Goal: Information Seeking & Learning: Compare options

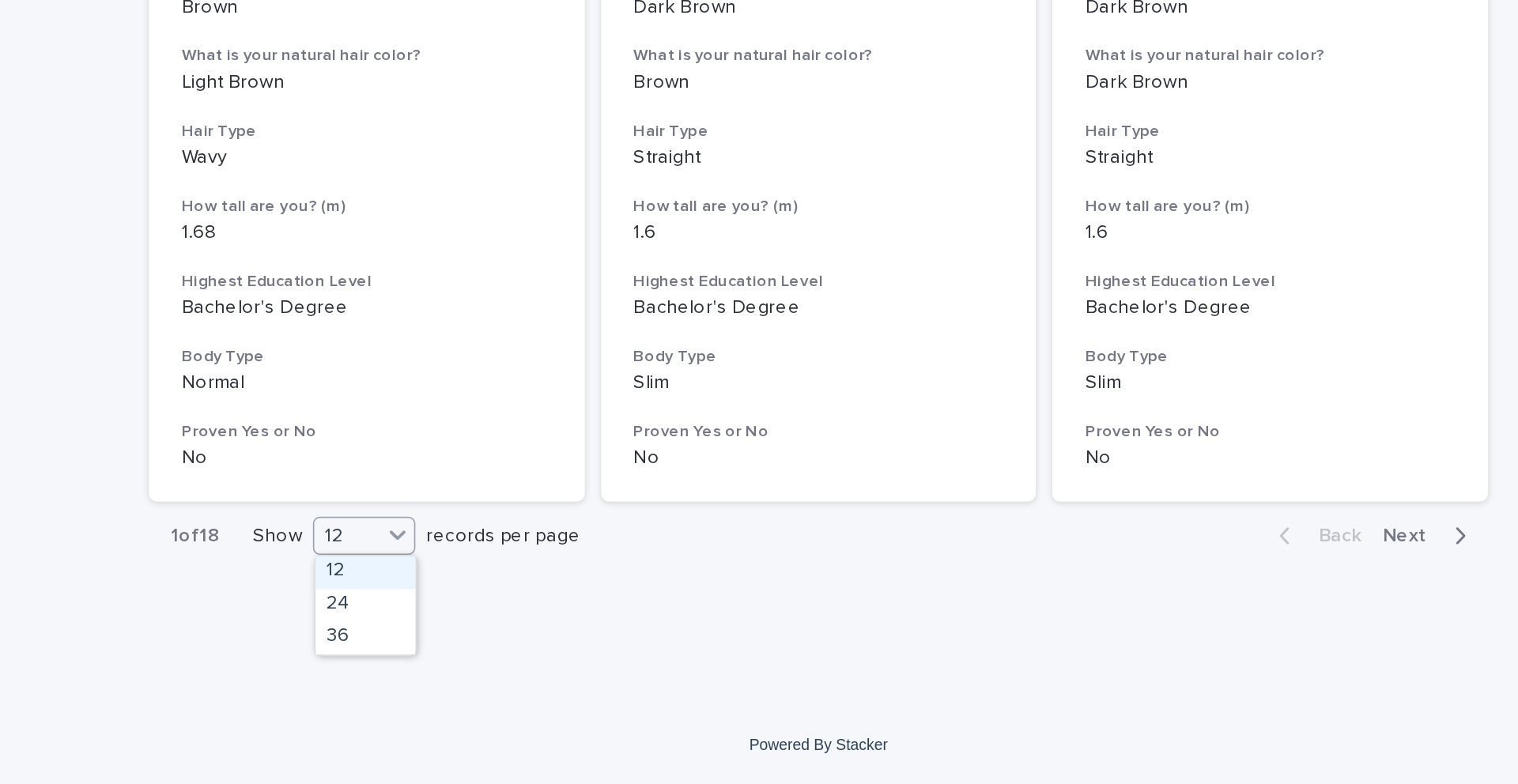
click at [500, 577] on div "12" at bounding box center [486, 641] width 38 height 16
click at [489, 577] on div "36" at bounding box center [496, 699] width 57 height 19
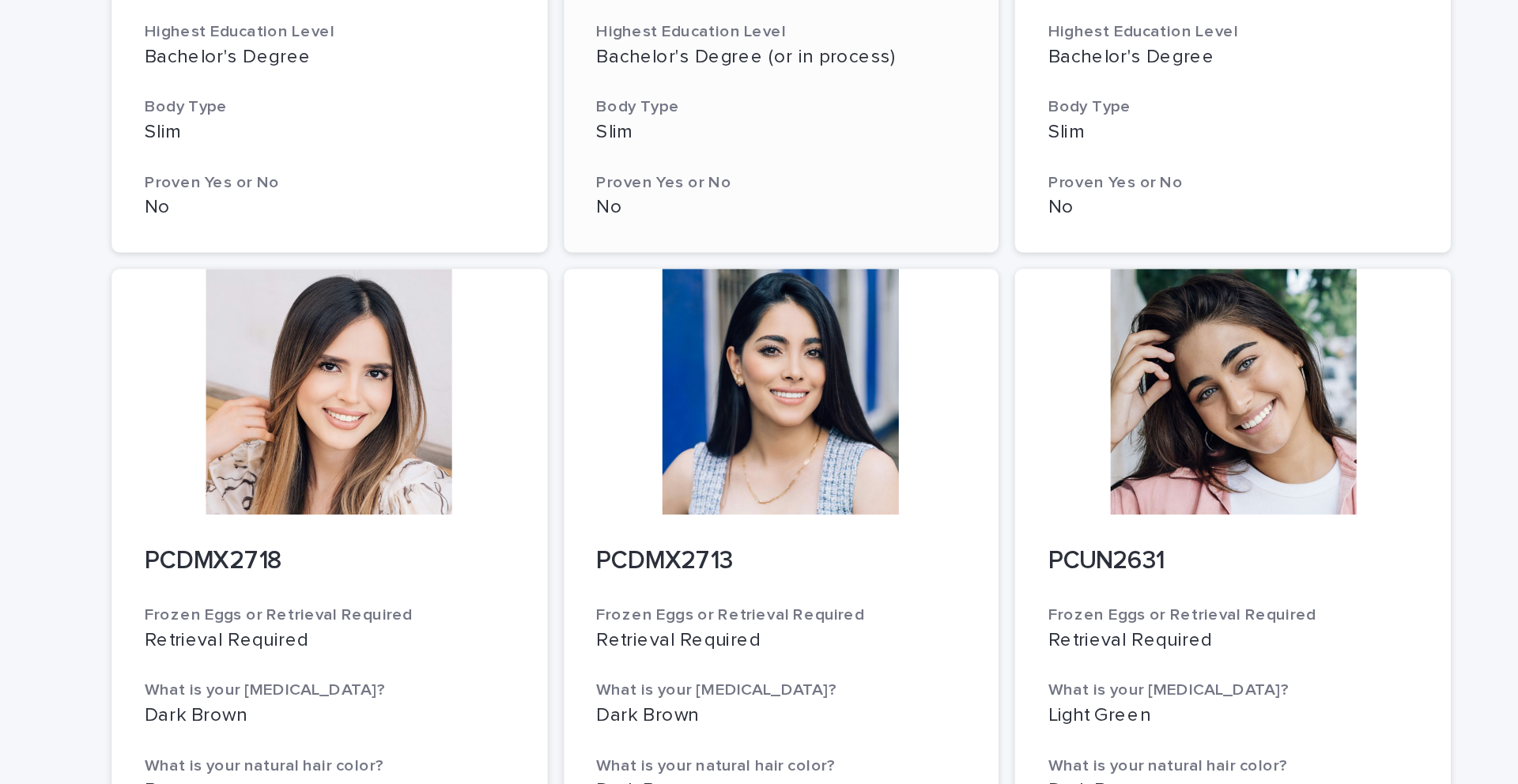
scroll to position [5556, 0]
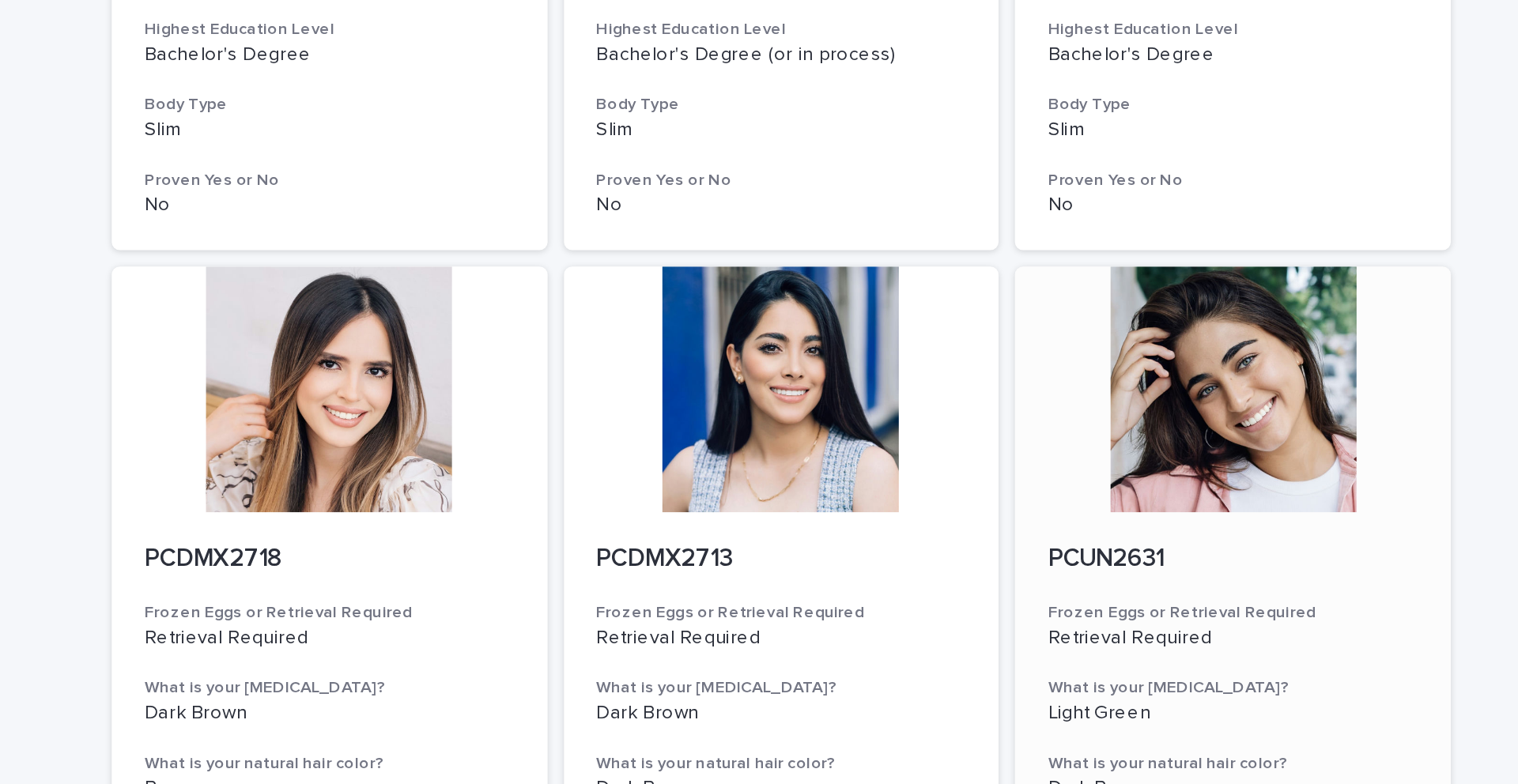
click at [1036, 248] on div at bounding box center [1020, 225] width 252 height 143
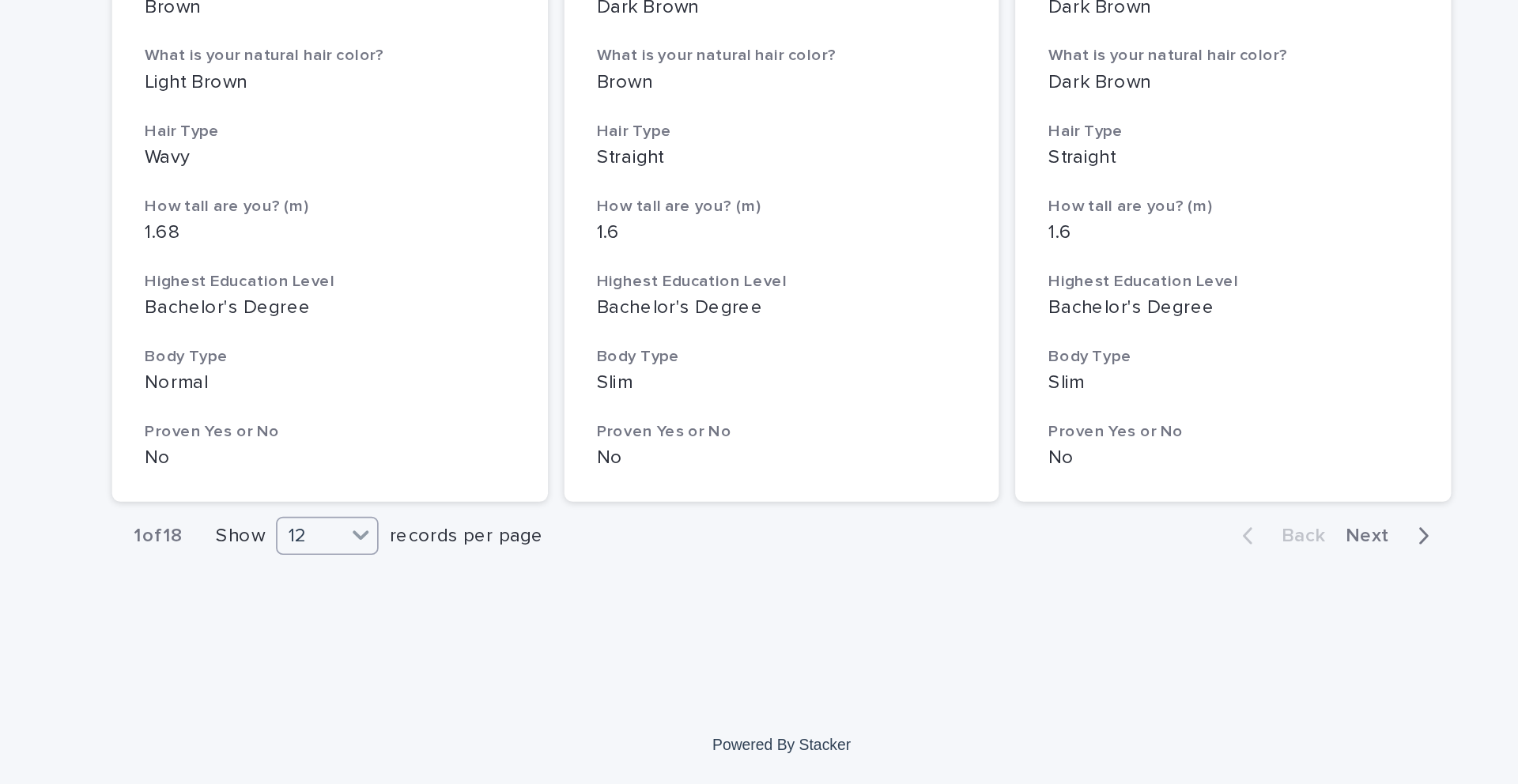
click at [506, 577] on div at bounding box center [515, 639] width 19 height 19
click at [503, 577] on div "36" at bounding box center [496, 699] width 57 height 19
click at [1099, 577] on span "Next" at bounding box center [1103, 641] width 34 height 11
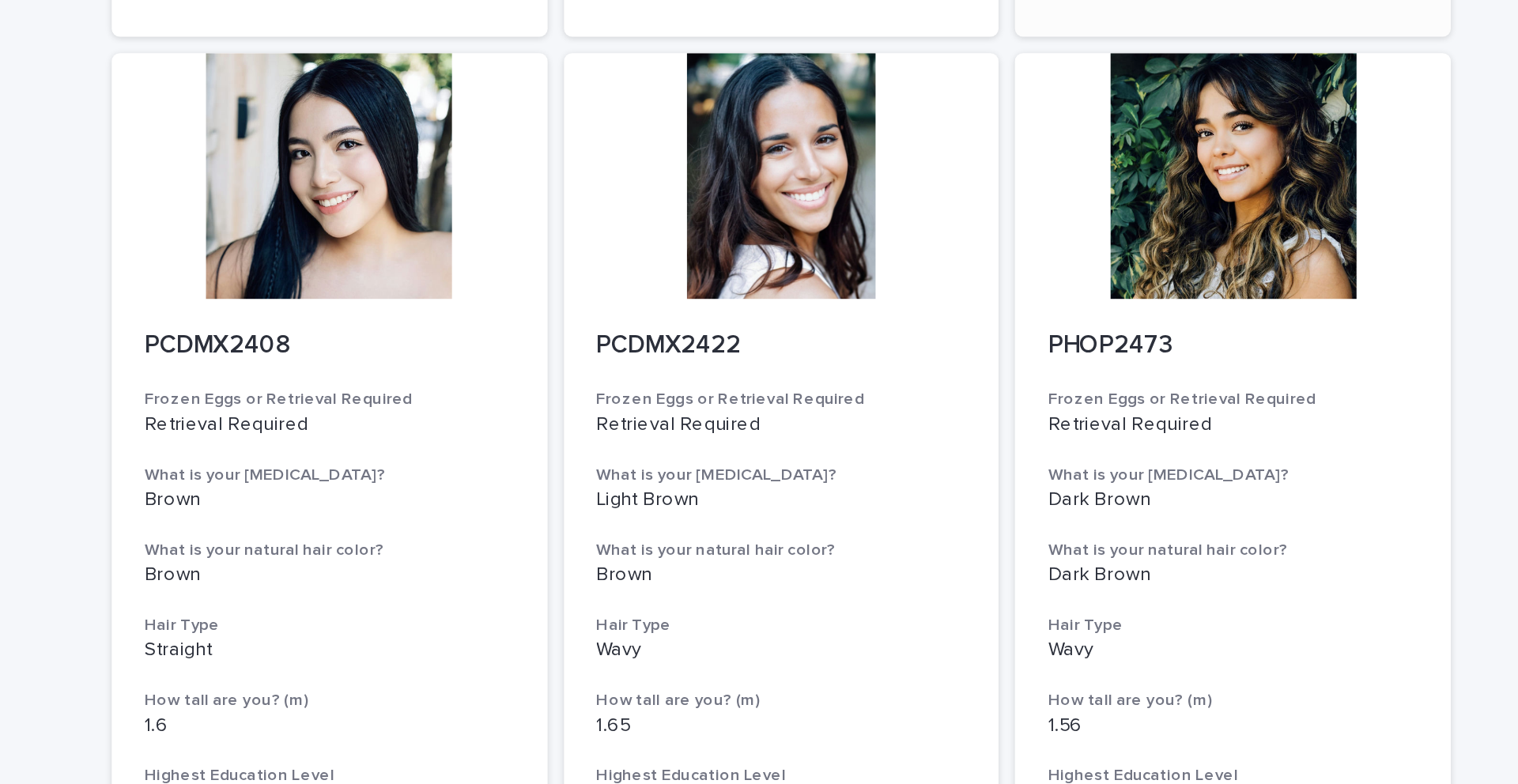
scroll to position [1244, 0]
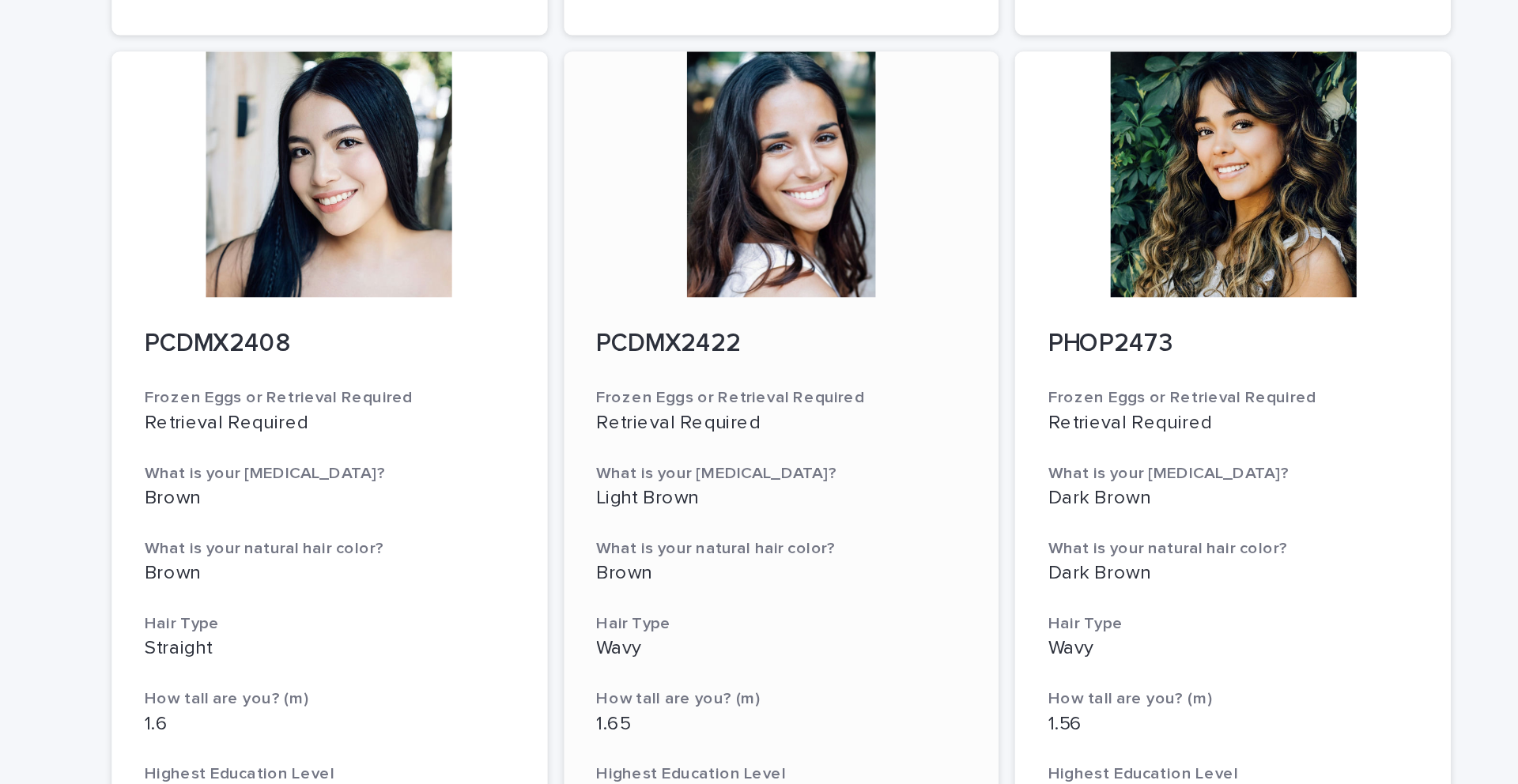
click at [822, 240] on p "Retrieval Required" at bounding box center [759, 245] width 214 height 13
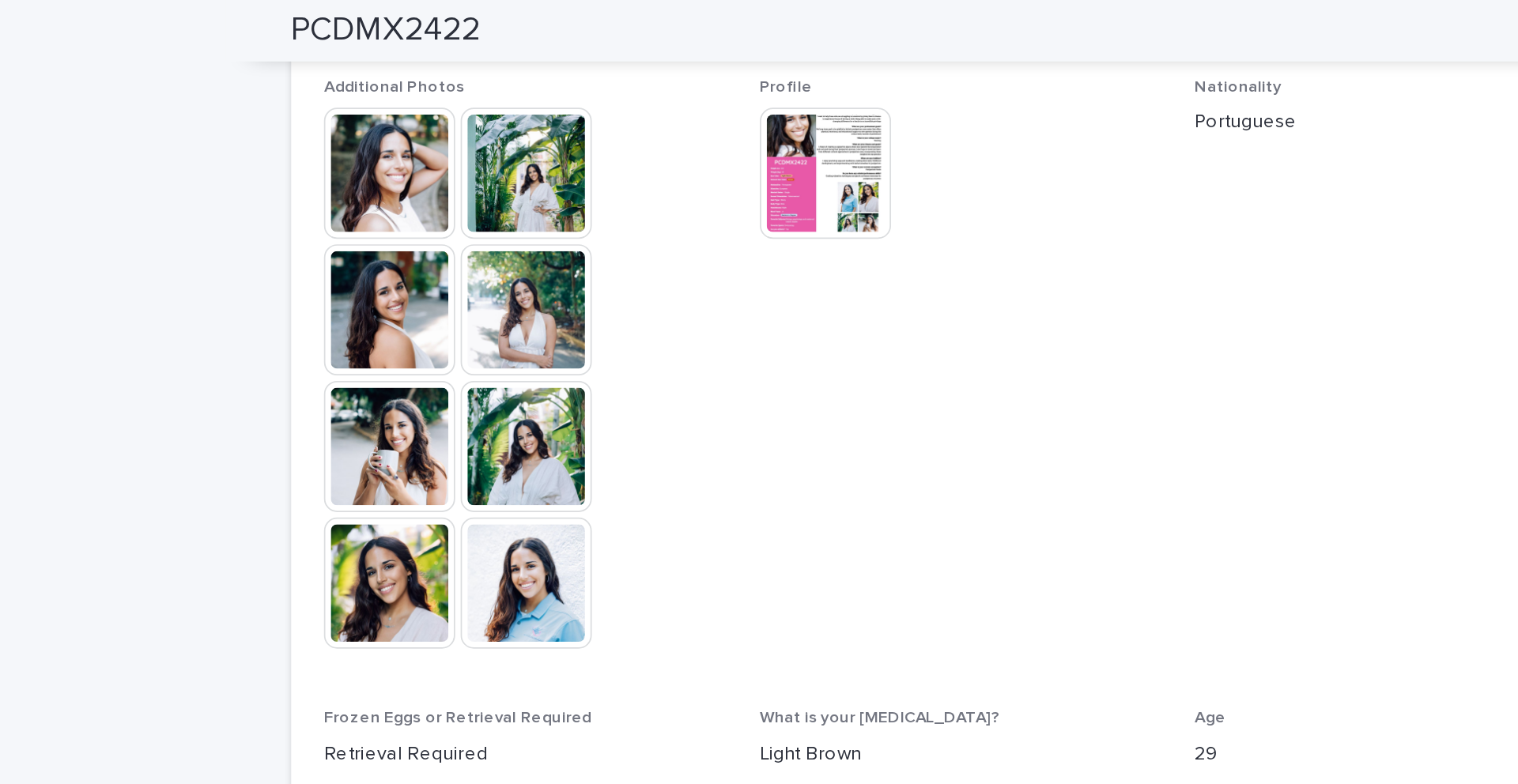
scroll to position [468, 0]
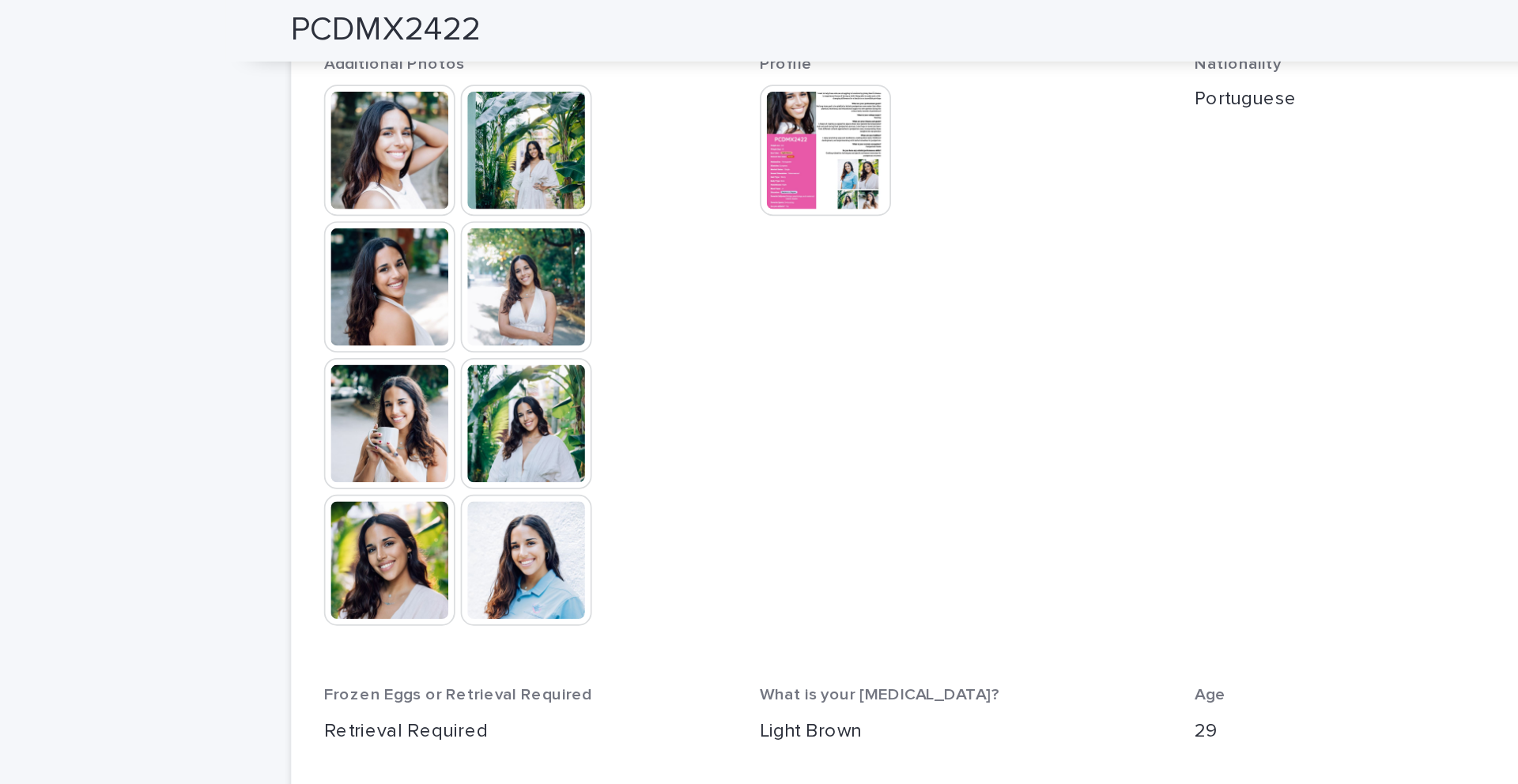
click at [495, 313] on img at bounding box center [507, 324] width 76 height 76
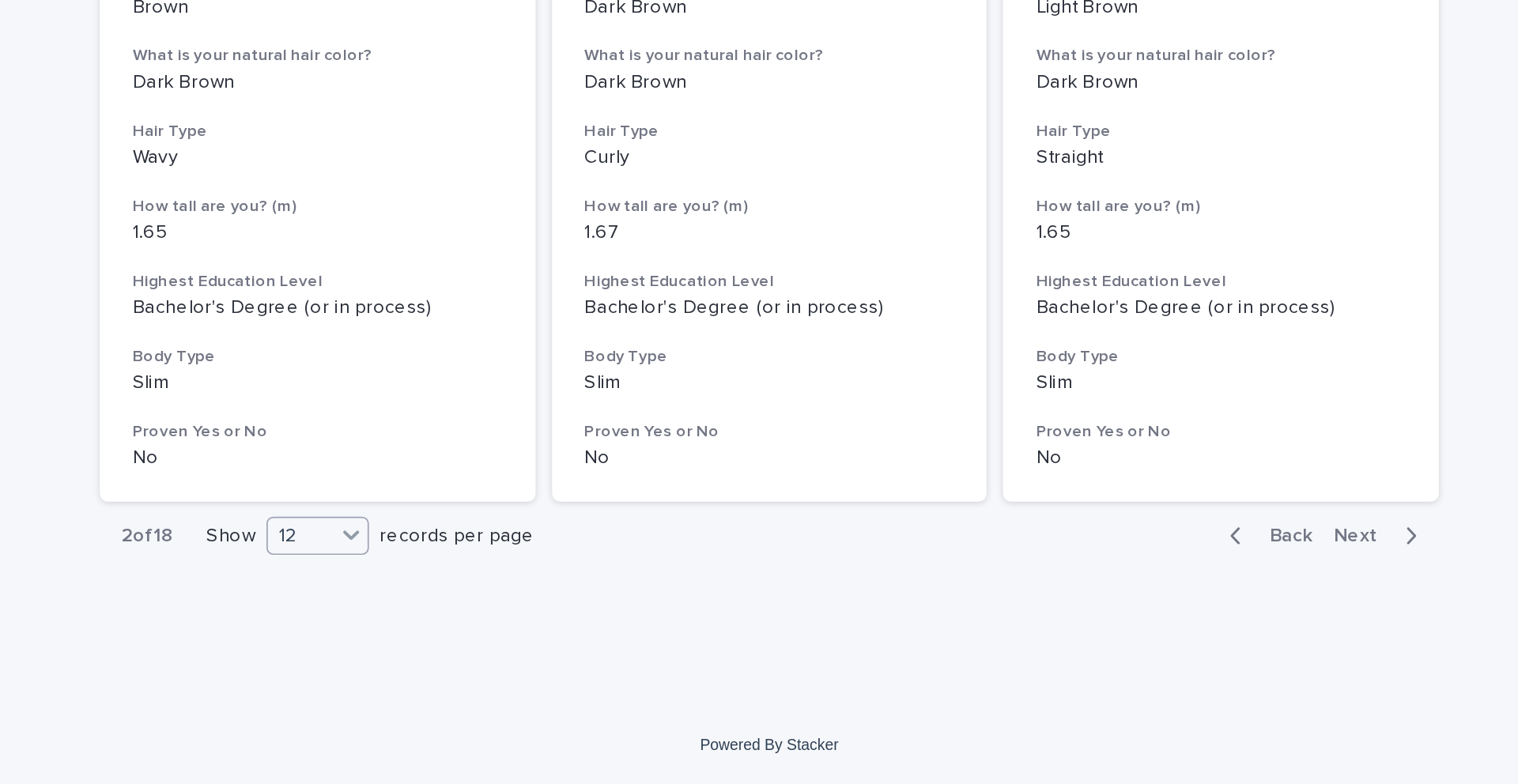
click at [485, 577] on div "12" at bounding box center [487, 641] width 38 height 16
click at [495, 577] on div "36" at bounding box center [499, 699] width 57 height 19
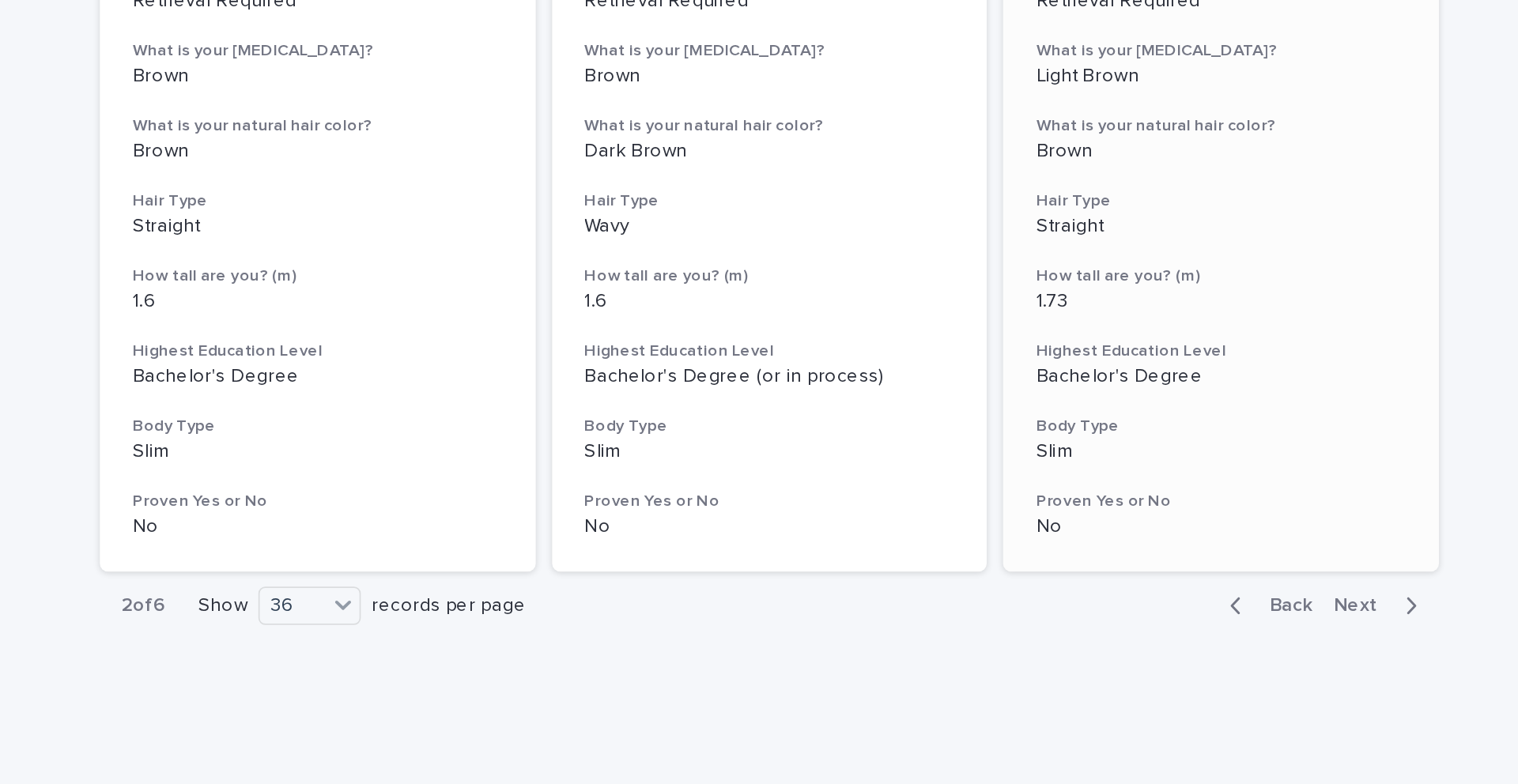
scroll to position [6189, 0]
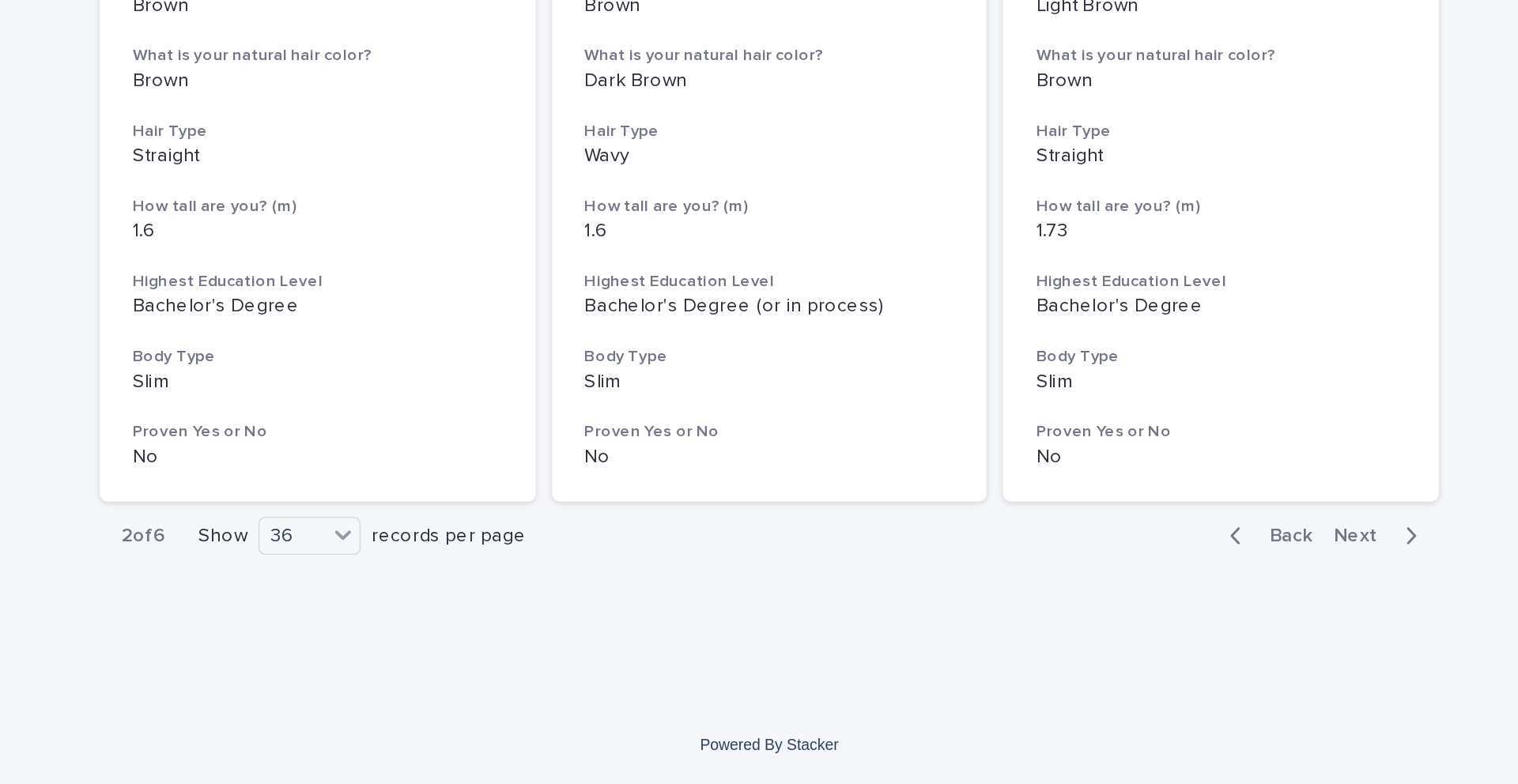
click at [1108, 577] on span "Next" at bounding box center [1103, 641] width 34 height 11
click at [1133, 577] on icon "button" at bounding box center [1130, 640] width 7 height 14
click at [501, 577] on div "36" at bounding box center [483, 641] width 38 height 16
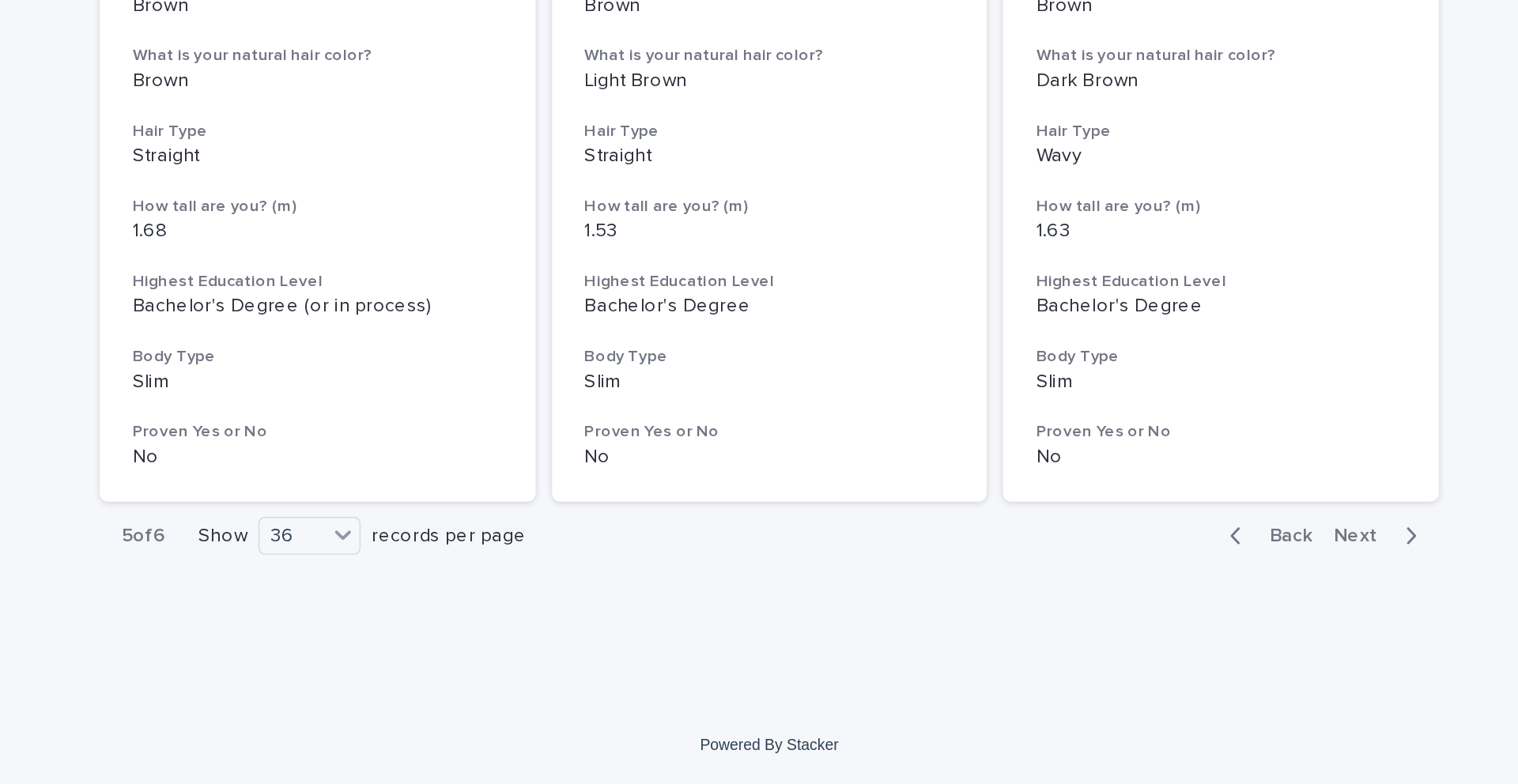
click at [1063, 577] on span "Back" at bounding box center [1055, 641] width 34 height 11
click at [1094, 577] on button "Next" at bounding box center [1112, 640] width 67 height 14
click at [1106, 577] on span "Next" at bounding box center [1103, 641] width 34 height 11
click at [1093, 577] on span "Next" at bounding box center [1103, 641] width 34 height 11
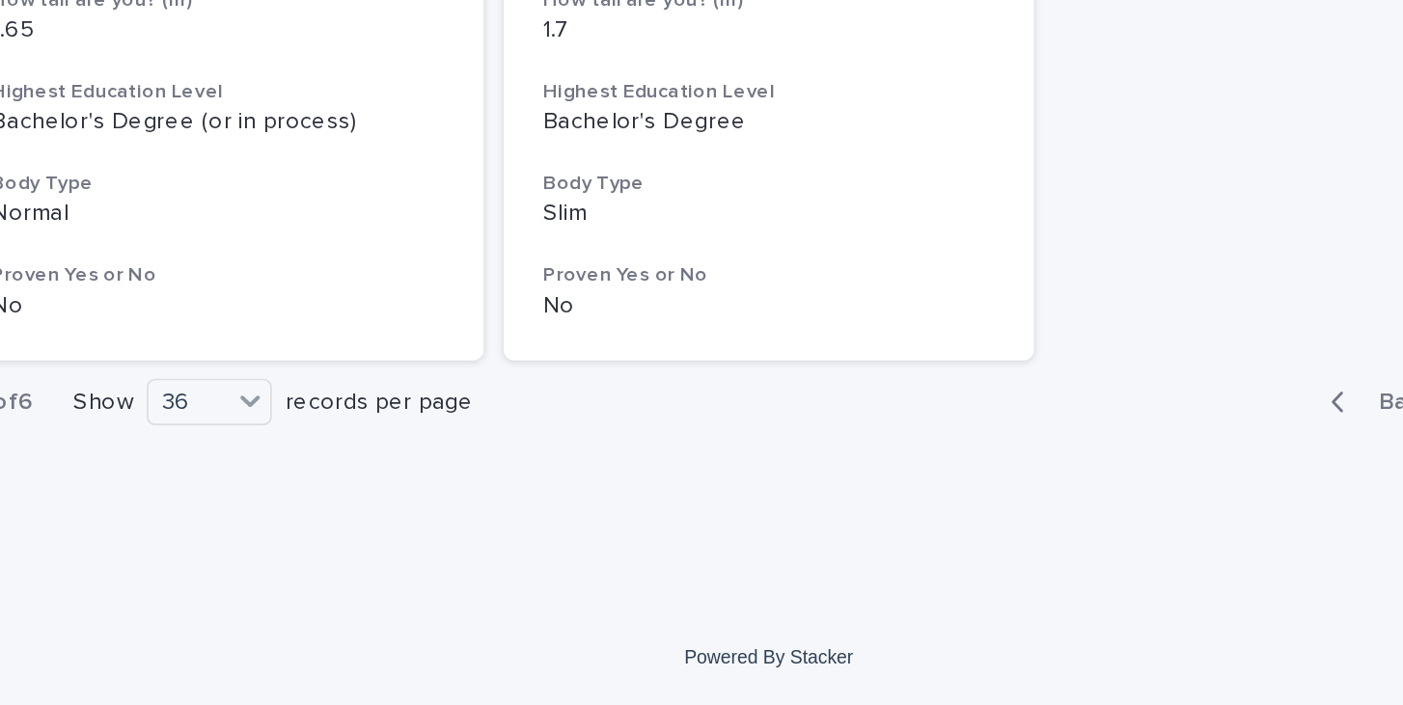
click at [1030, 526] on icon "button" at bounding box center [1031, 529] width 9 height 17
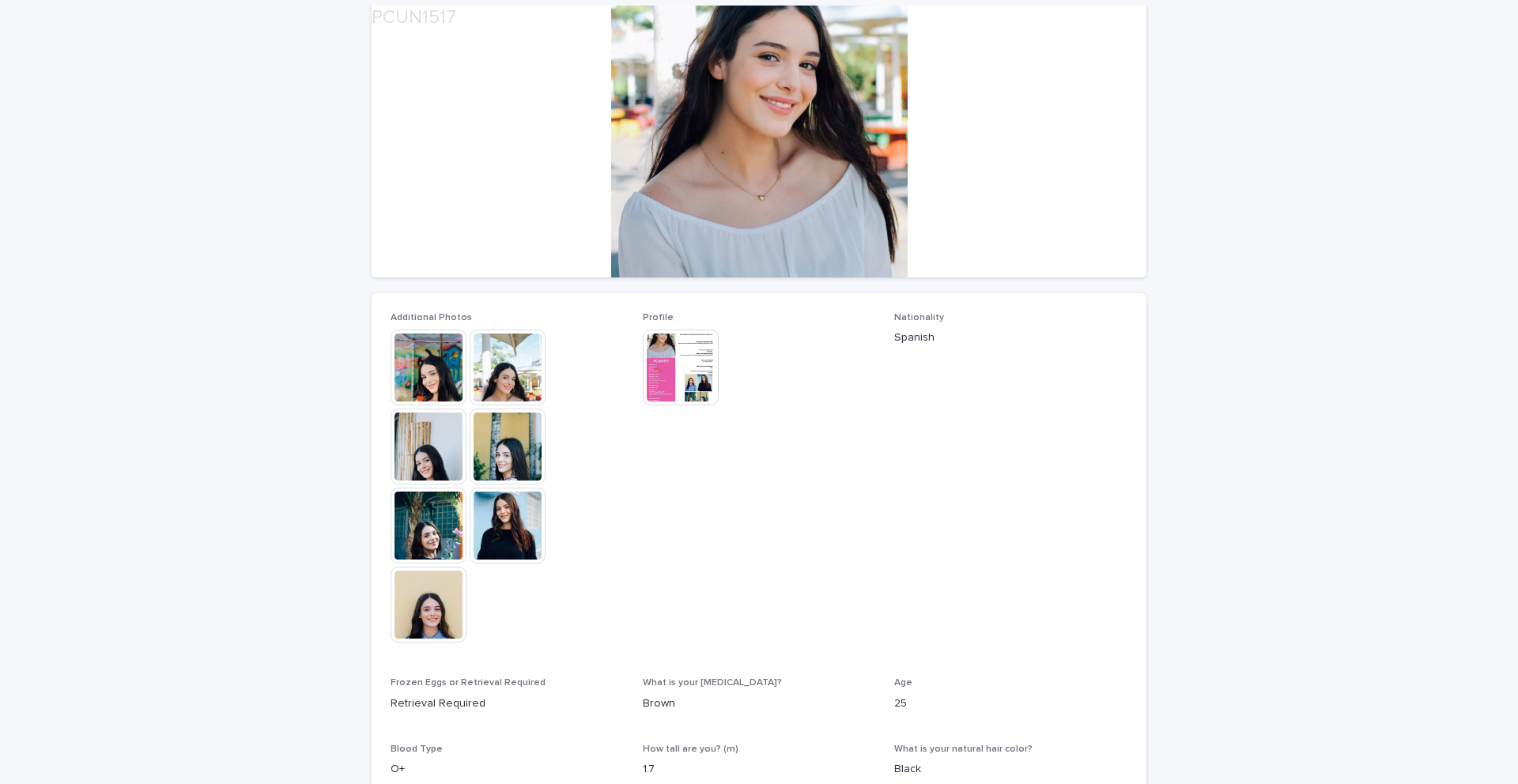
scroll to position [188, 0]
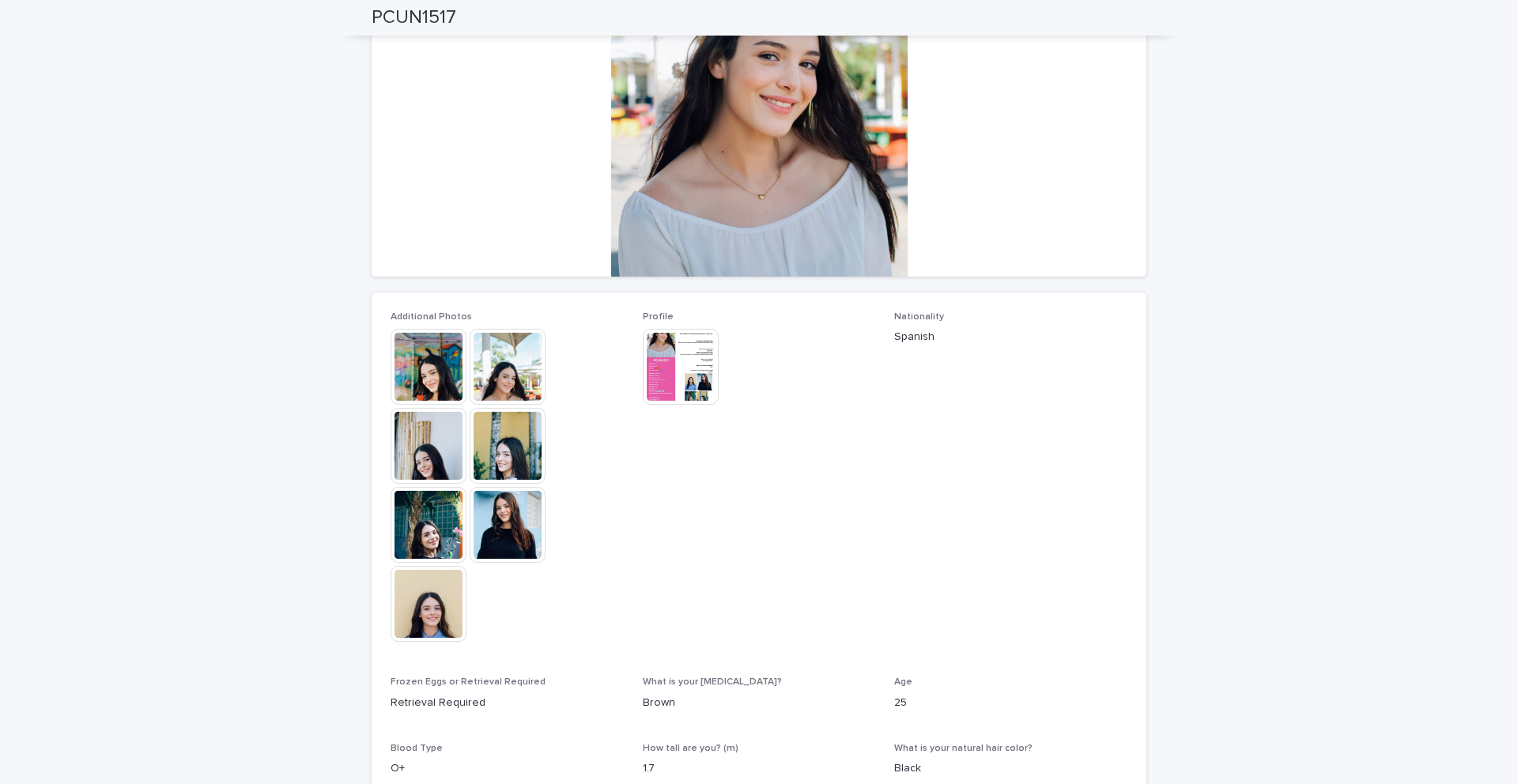
click at [449, 588] on img at bounding box center [428, 604] width 76 height 76
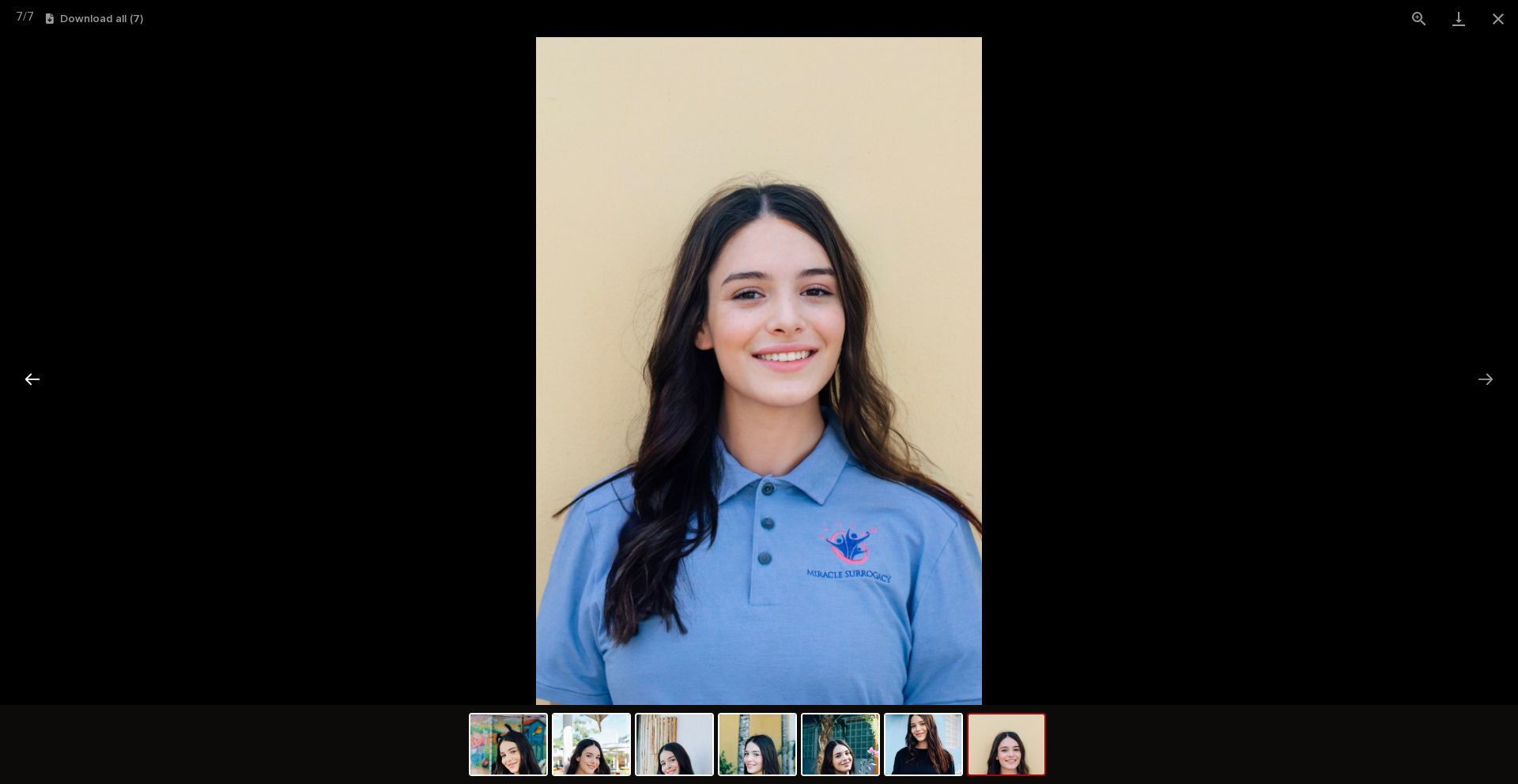
click at [34, 381] on button "Previous slide" at bounding box center [32, 379] width 34 height 31
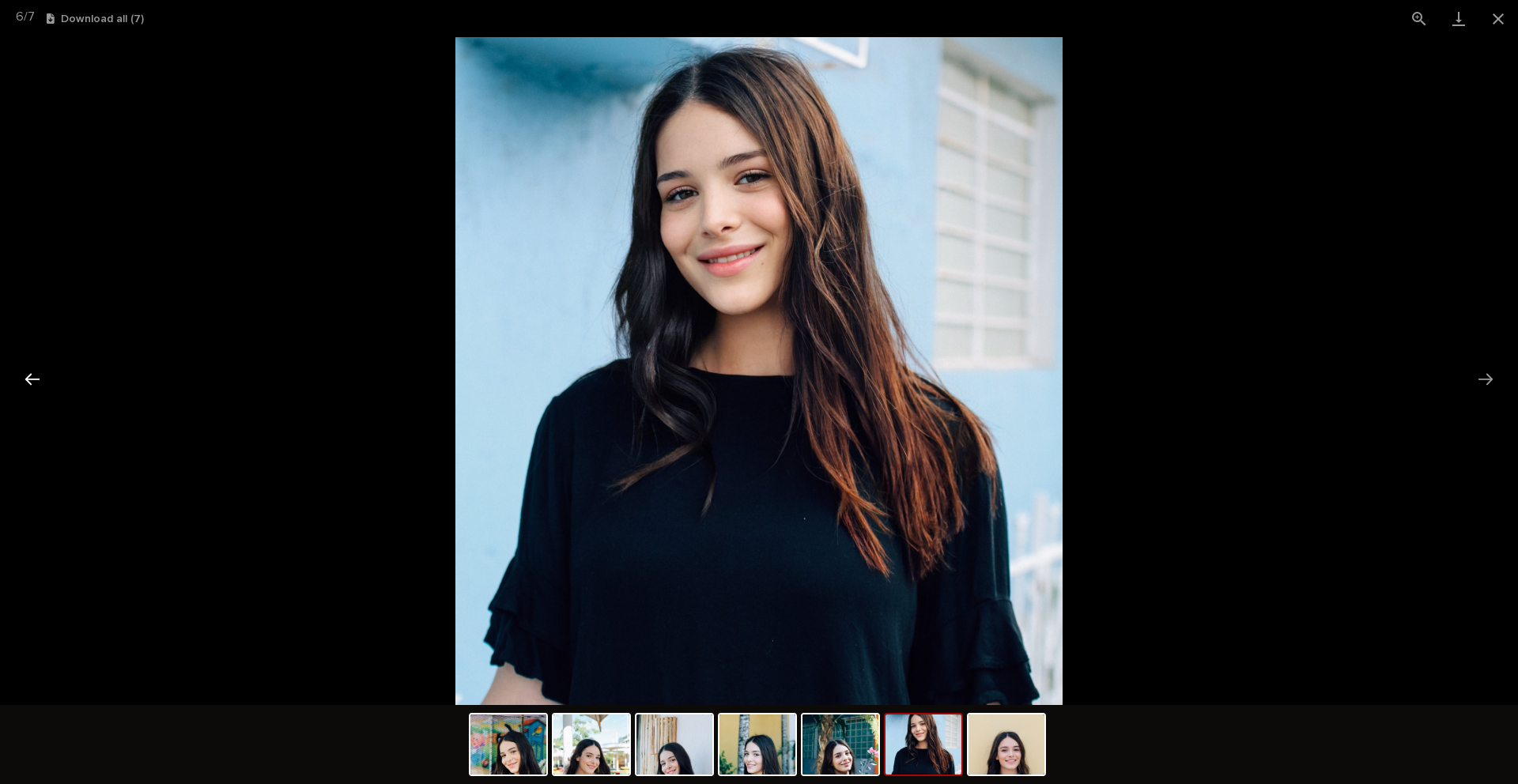
click at [34, 381] on button "Previous slide" at bounding box center [32, 379] width 34 height 31
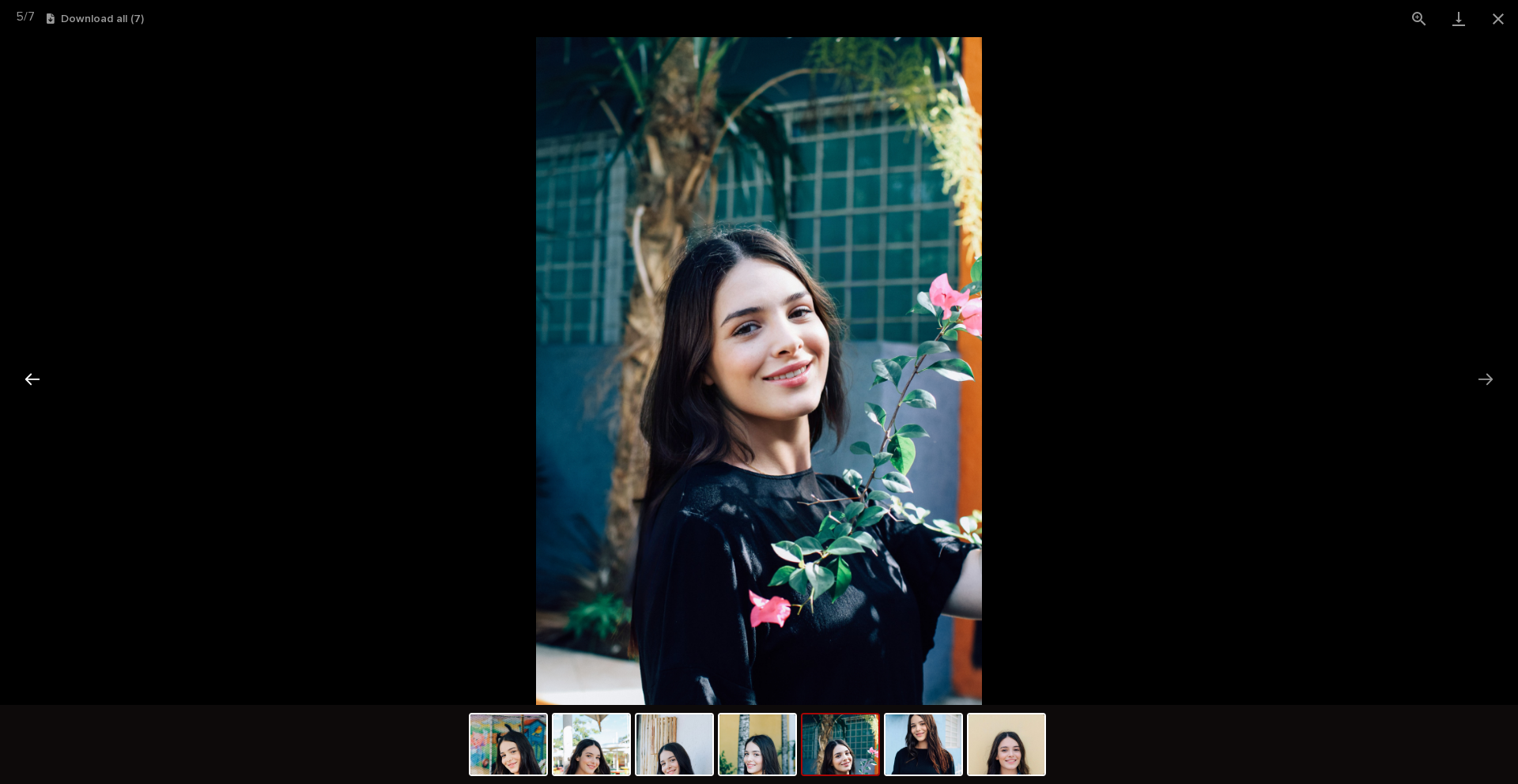
click at [34, 381] on button "Previous slide" at bounding box center [32, 379] width 34 height 31
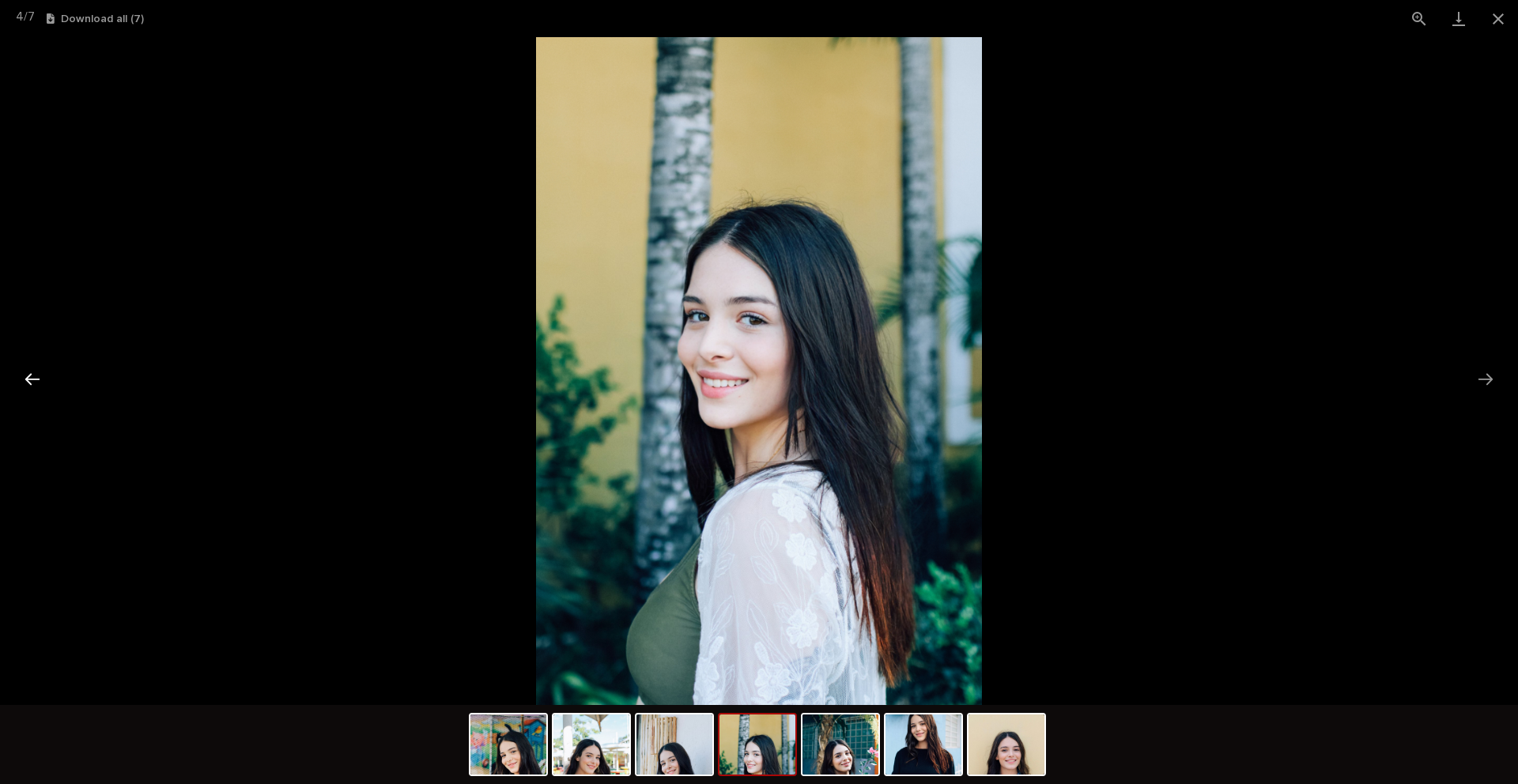
click at [34, 381] on button "Previous slide" at bounding box center [32, 379] width 34 height 31
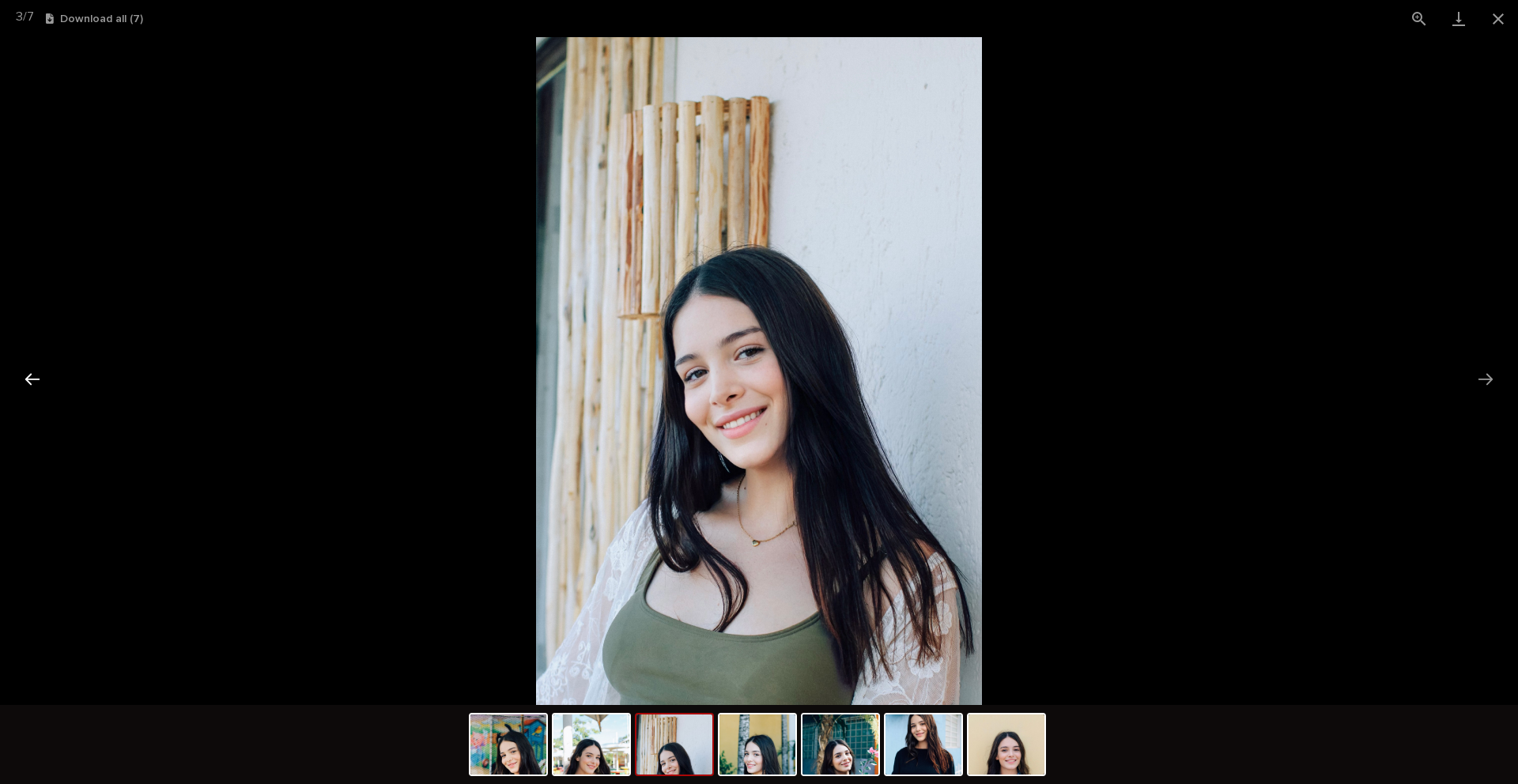
click at [34, 381] on button "Previous slide" at bounding box center [32, 379] width 34 height 31
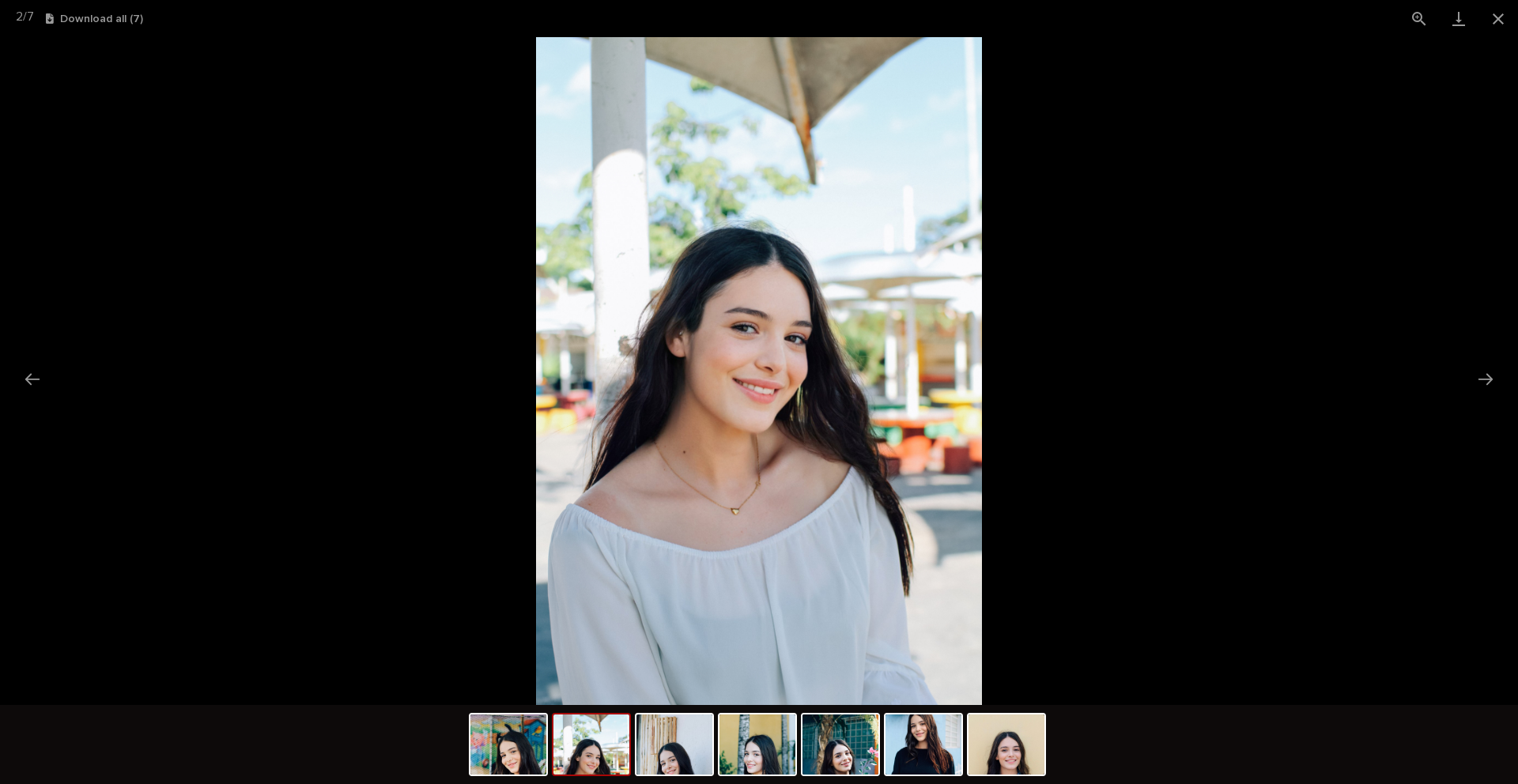
scroll to position [0, 0]
click at [259, 215] on picture at bounding box center [759, 370] width 1518 height 668
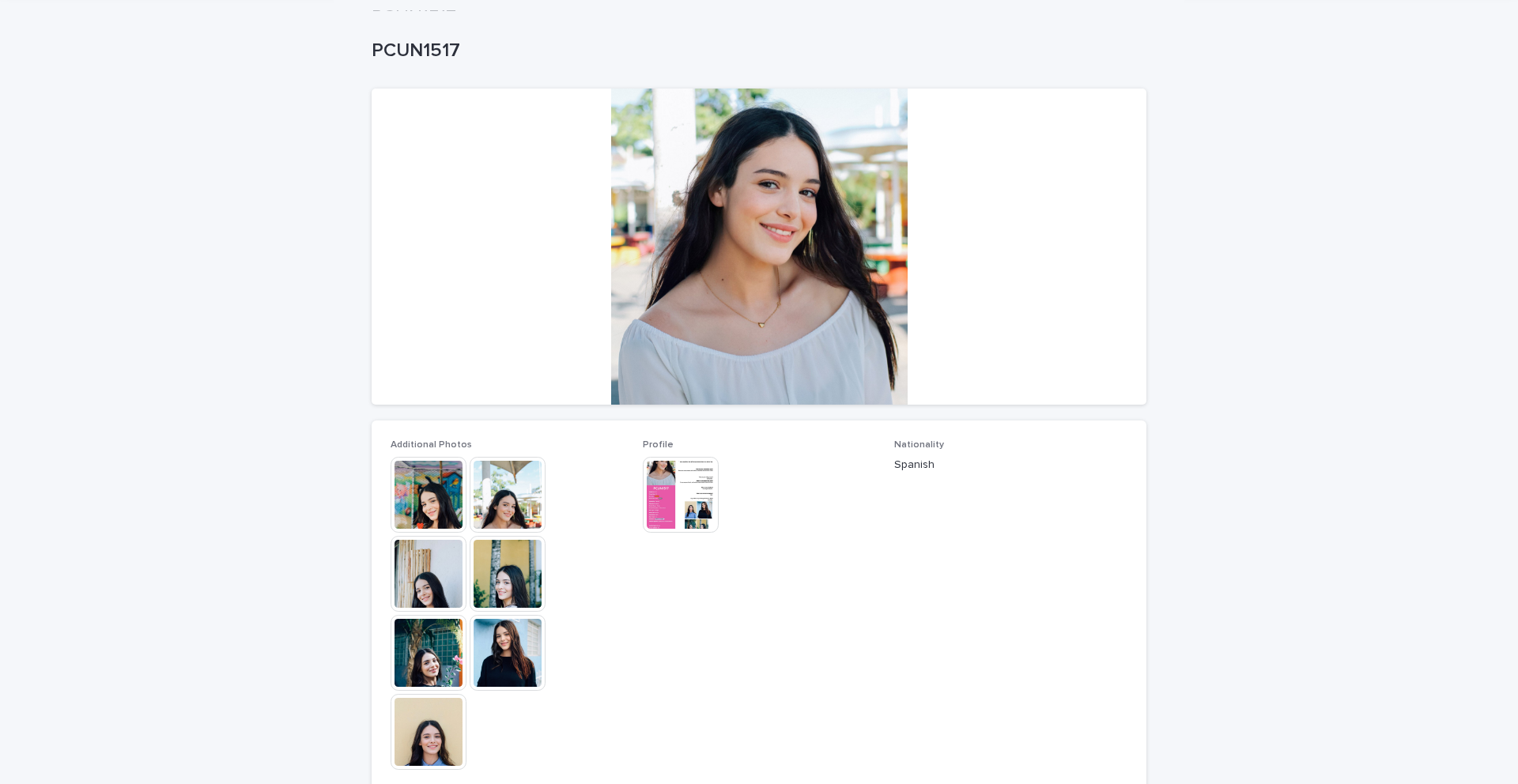
scroll to position [57, 0]
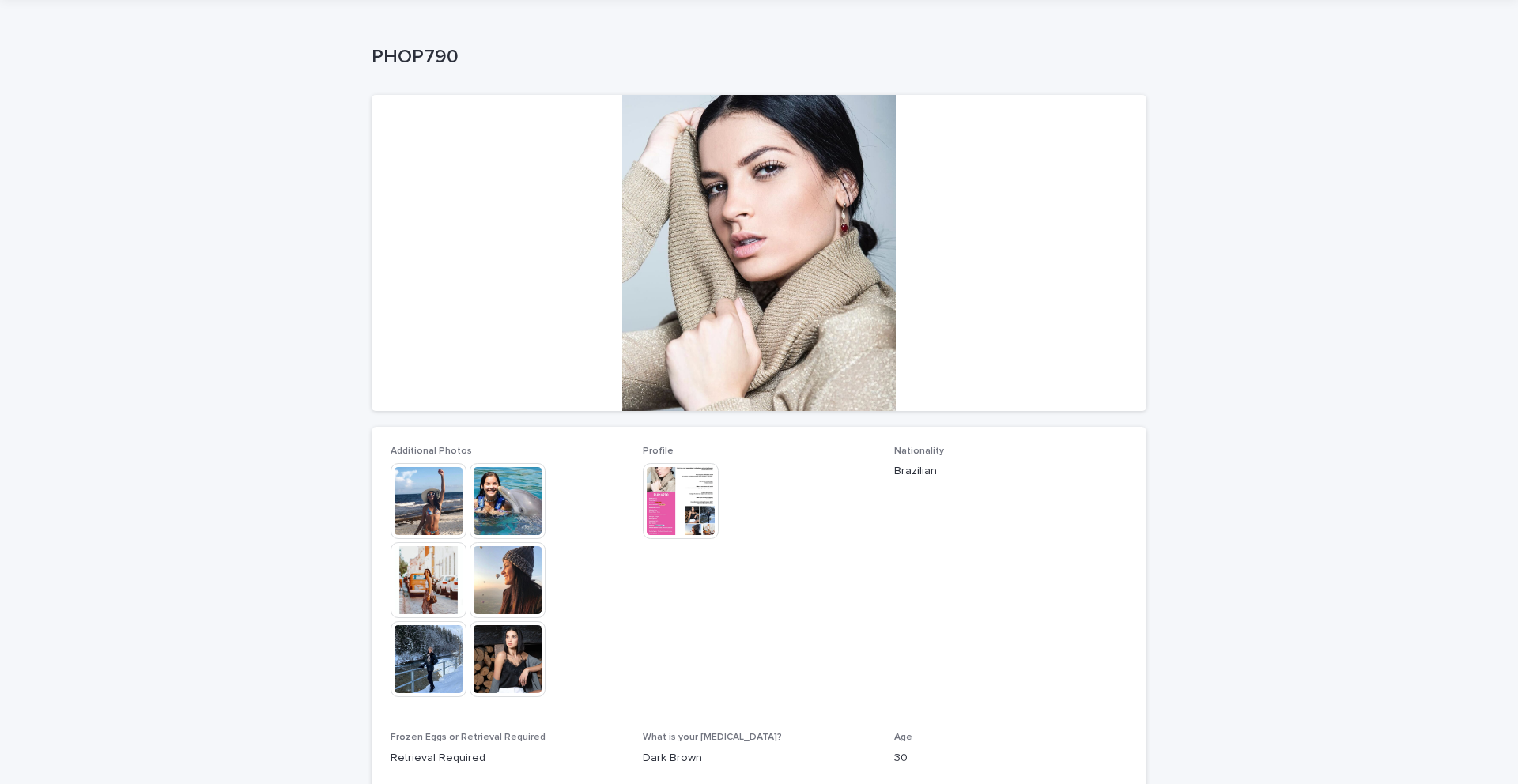
scroll to position [147, 0]
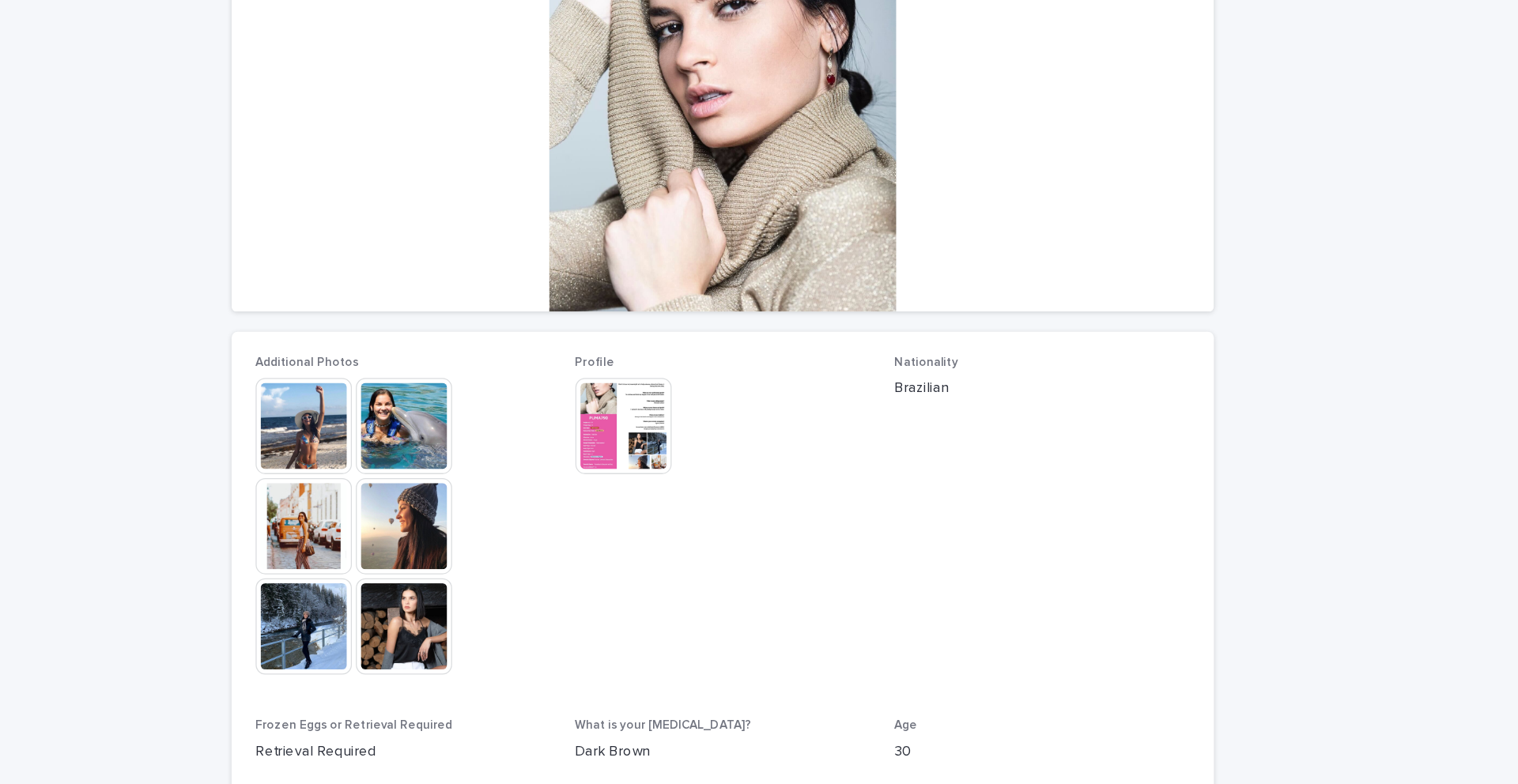
click at [494, 407] on img at bounding box center [507, 408] width 76 height 76
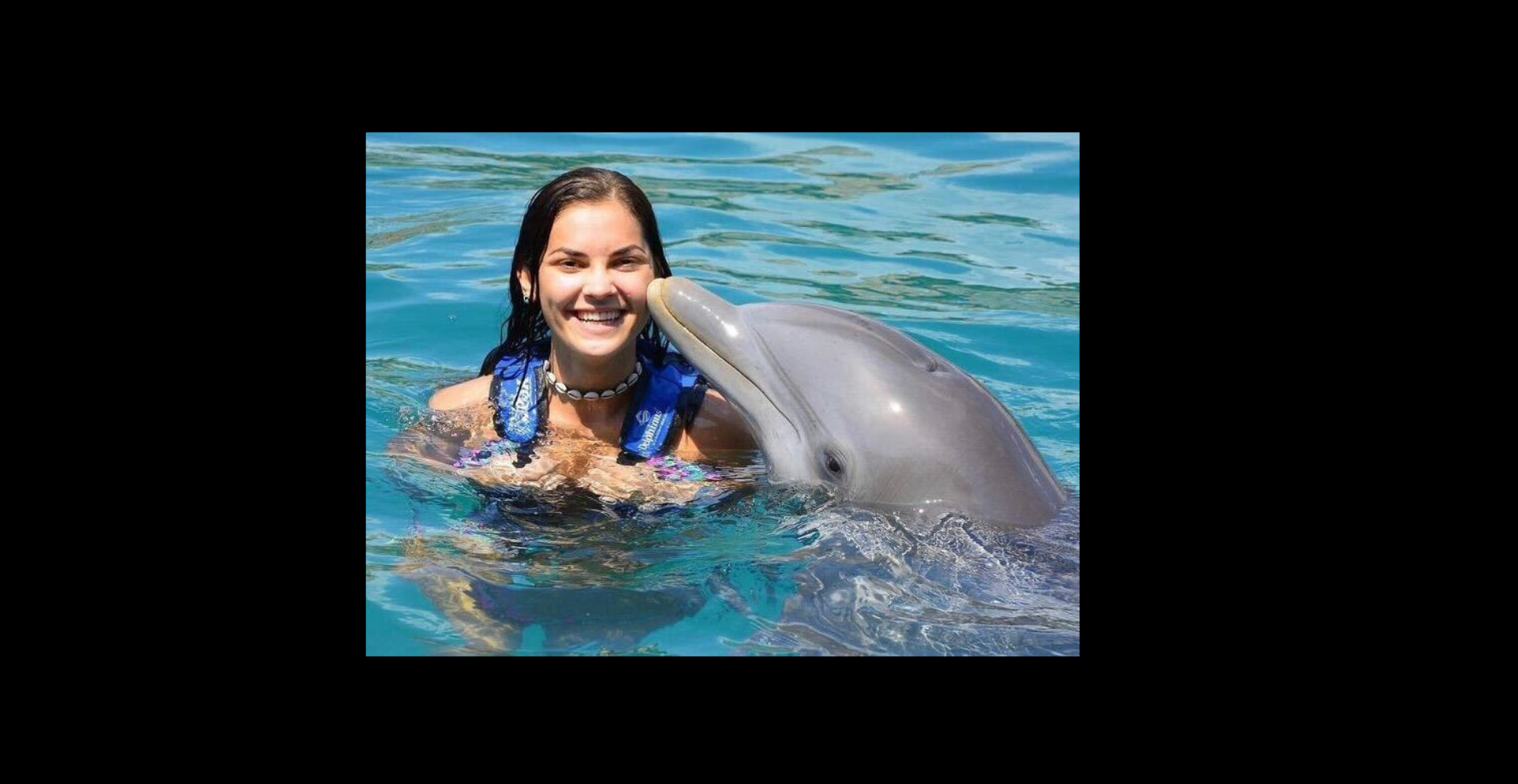
click at [431, 318] on picture at bounding box center [759, 370] width 1518 height 668
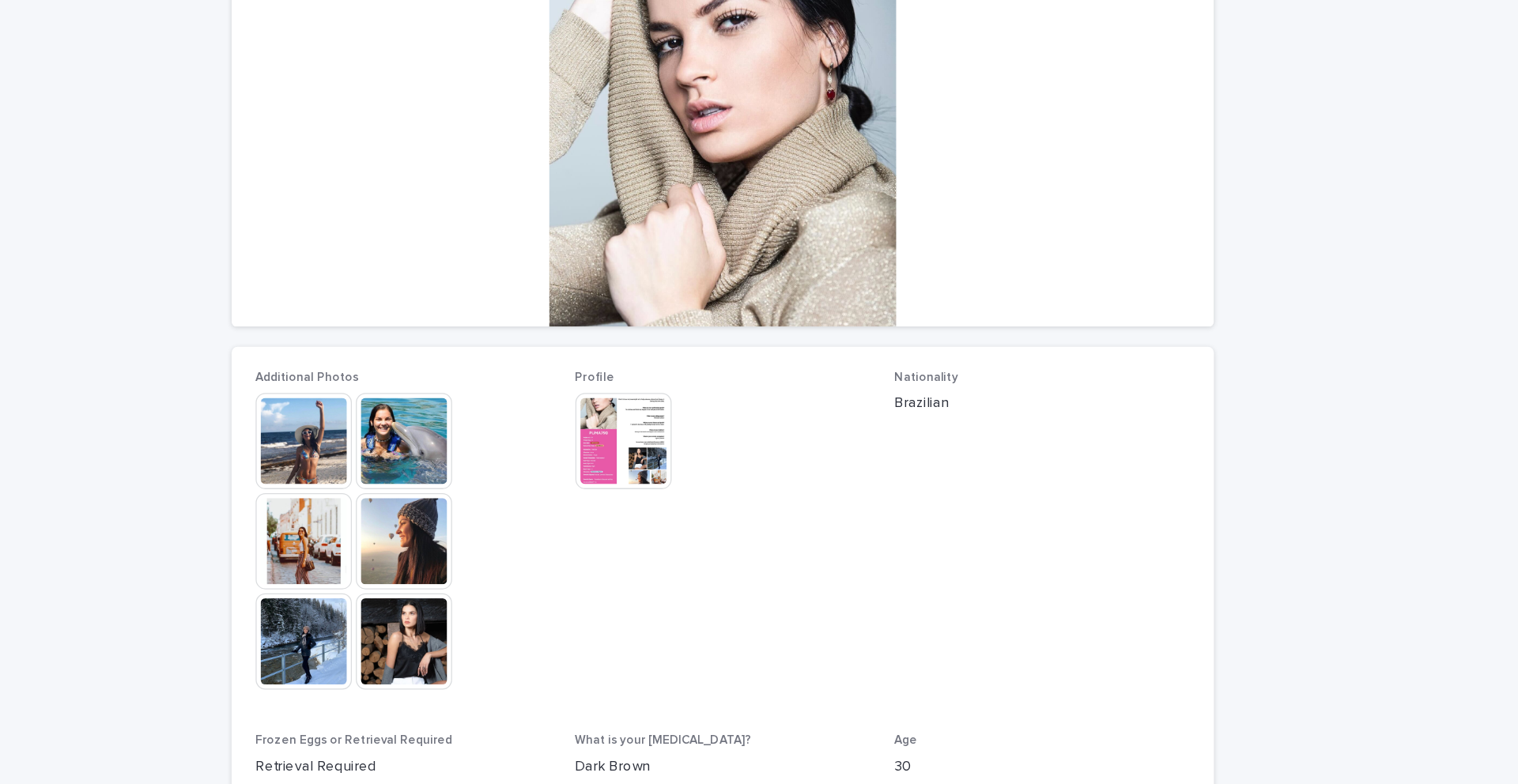
click at [505, 568] on img at bounding box center [507, 566] width 76 height 76
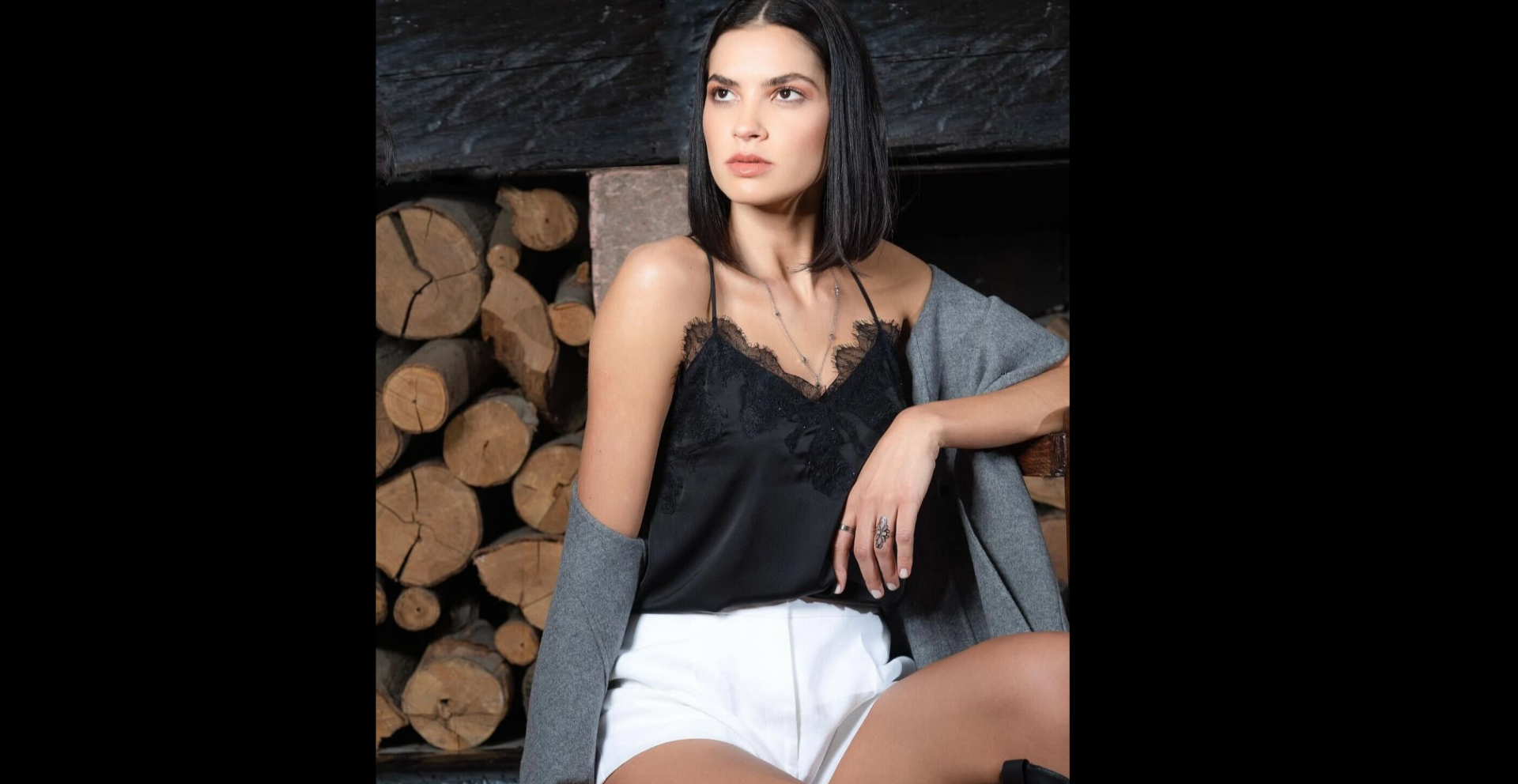
click at [393, 285] on picture at bounding box center [759, 370] width 1518 height 668
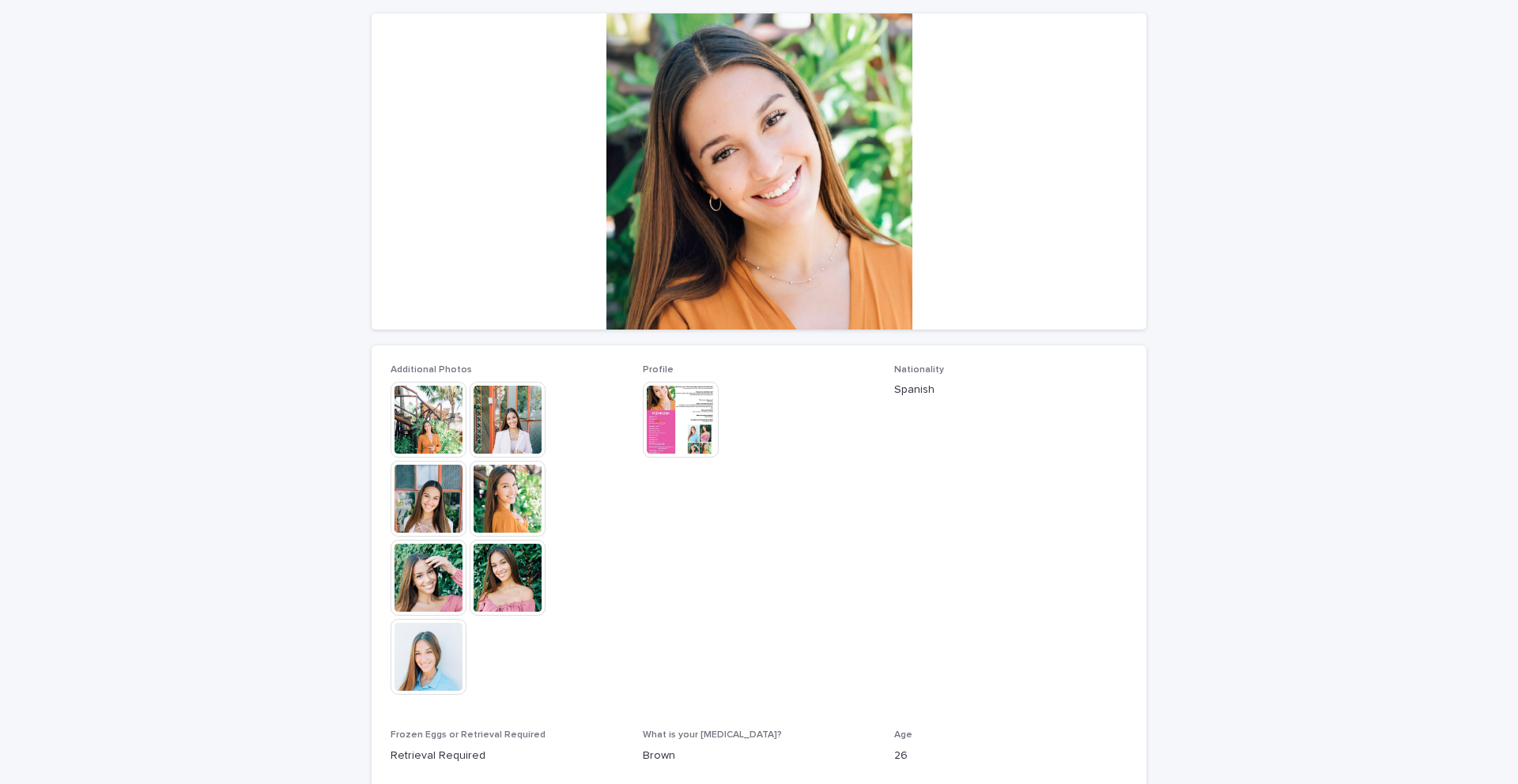
scroll to position [138, 0]
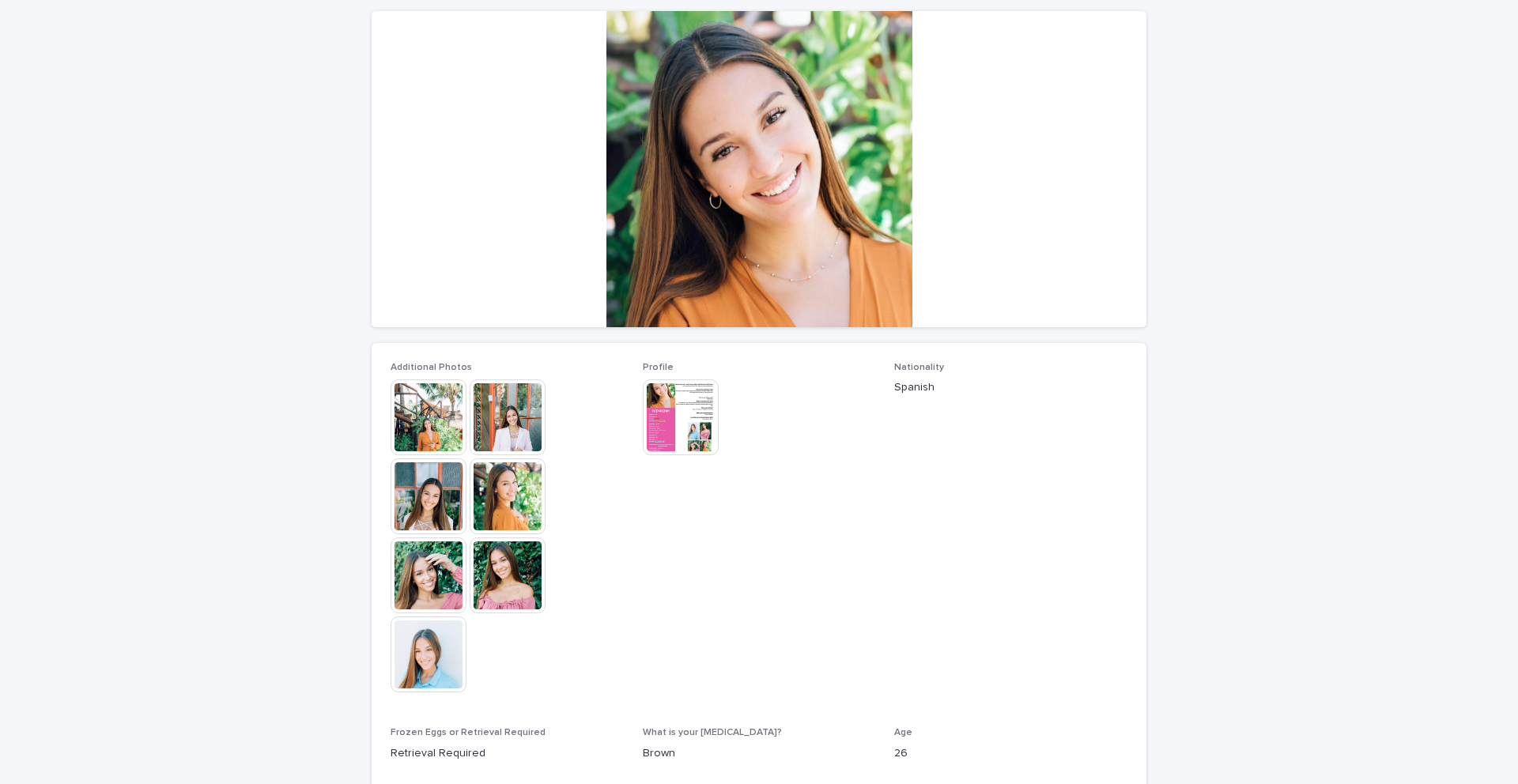
click at [425, 573] on img at bounding box center [428, 575] width 76 height 76
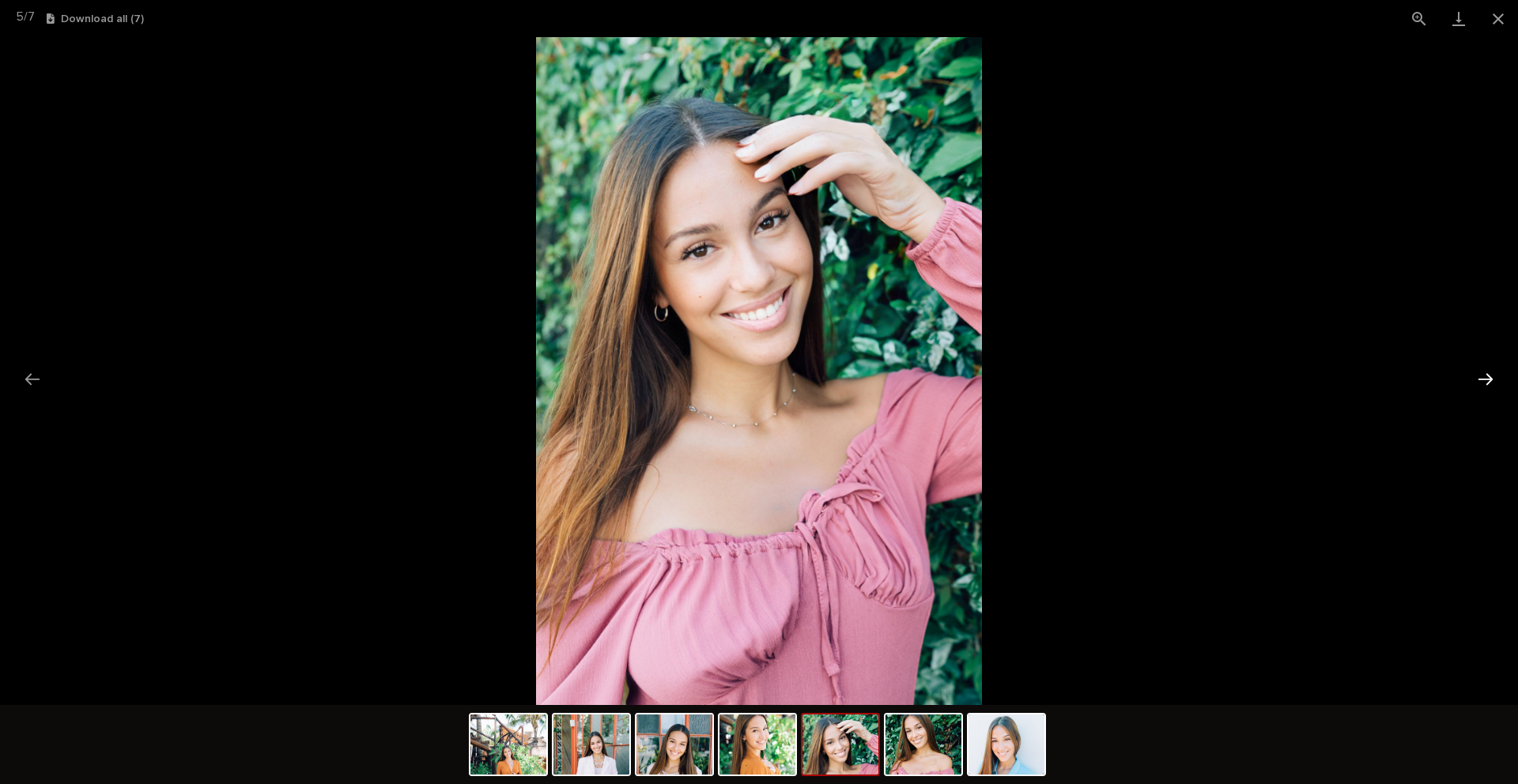
click at [1489, 381] on button "Next slide" at bounding box center [1485, 379] width 34 height 31
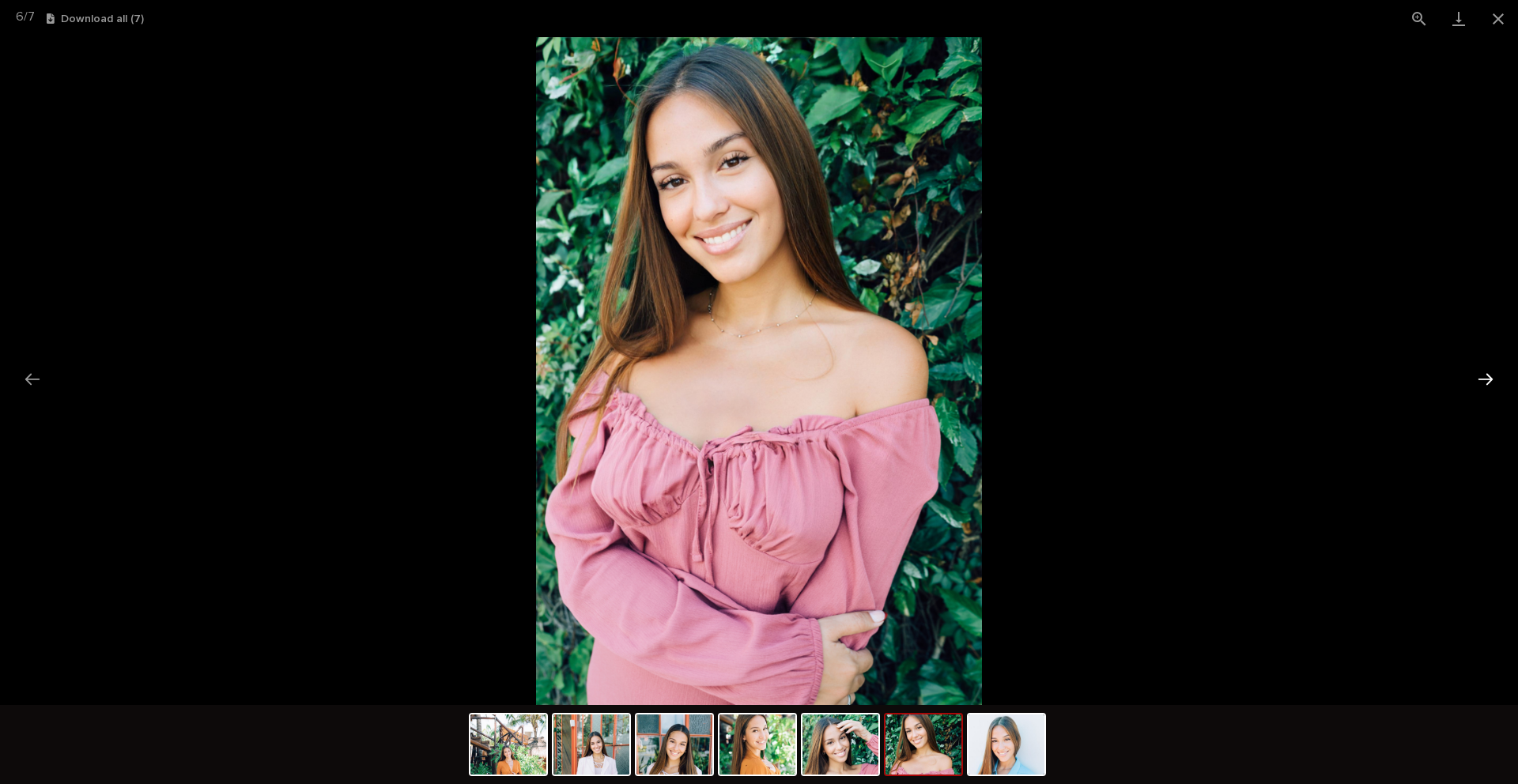
click at [1489, 381] on button "Next slide" at bounding box center [1485, 379] width 34 height 31
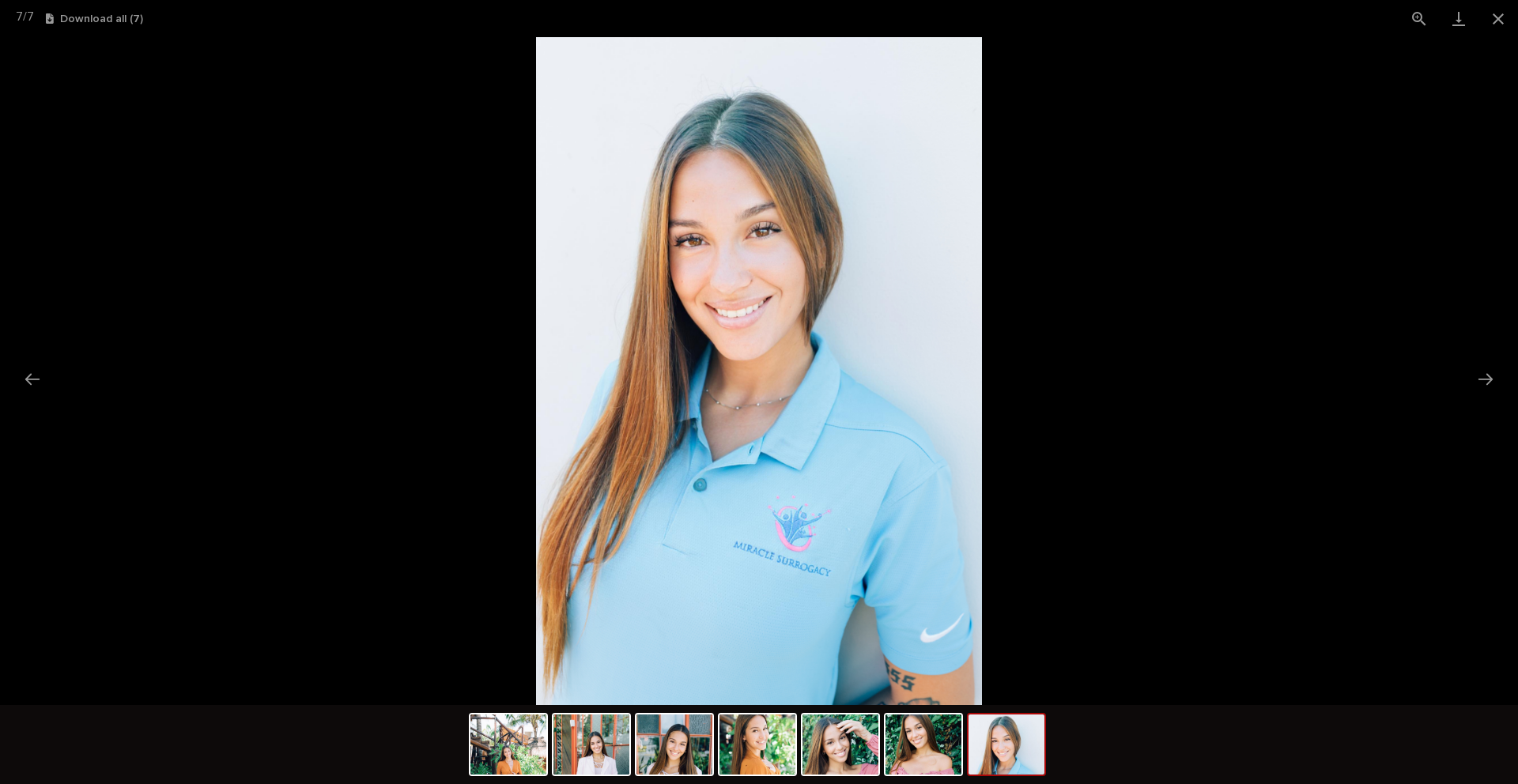
click at [1218, 302] on picture at bounding box center [759, 370] width 1518 height 668
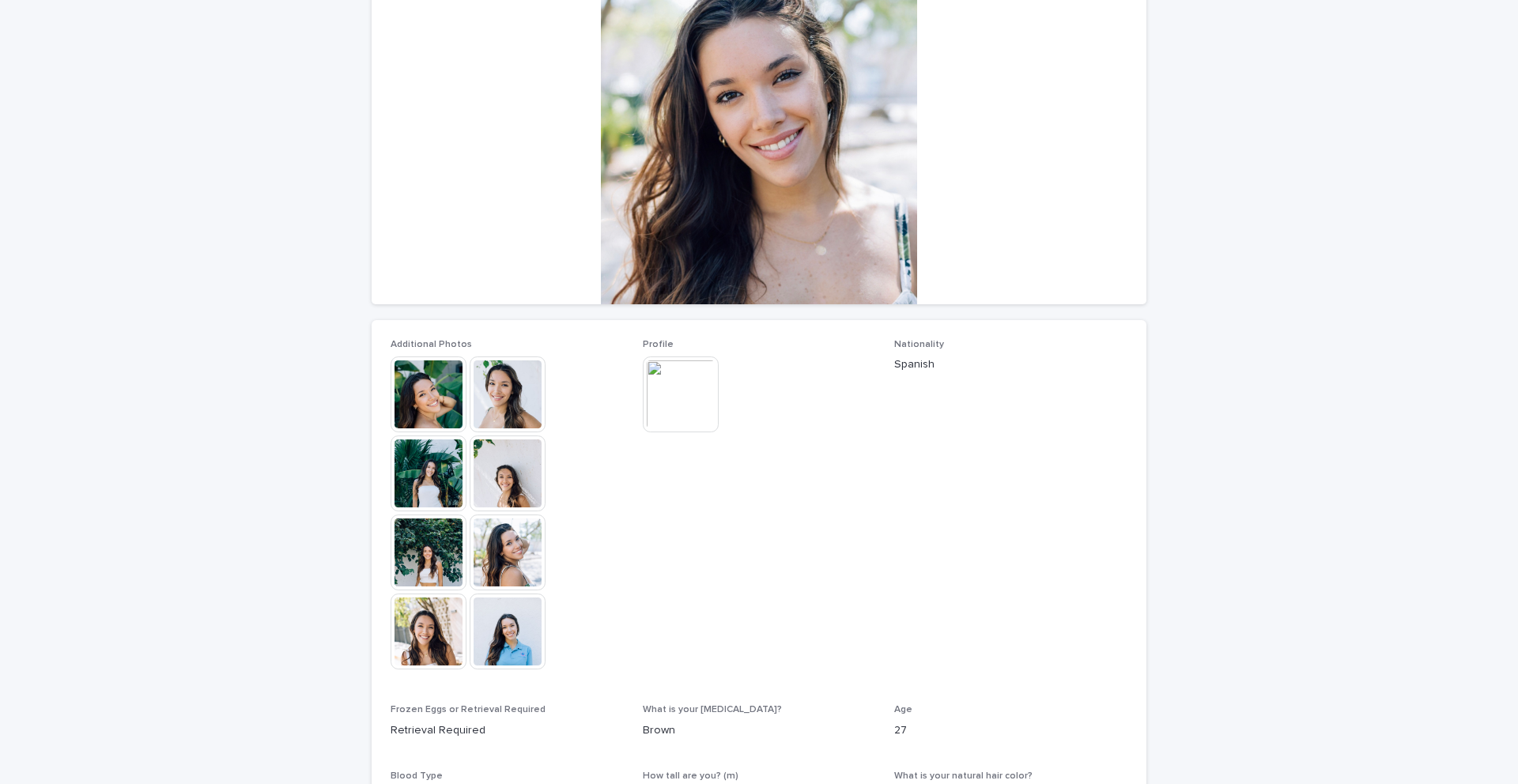
scroll to position [165, 0]
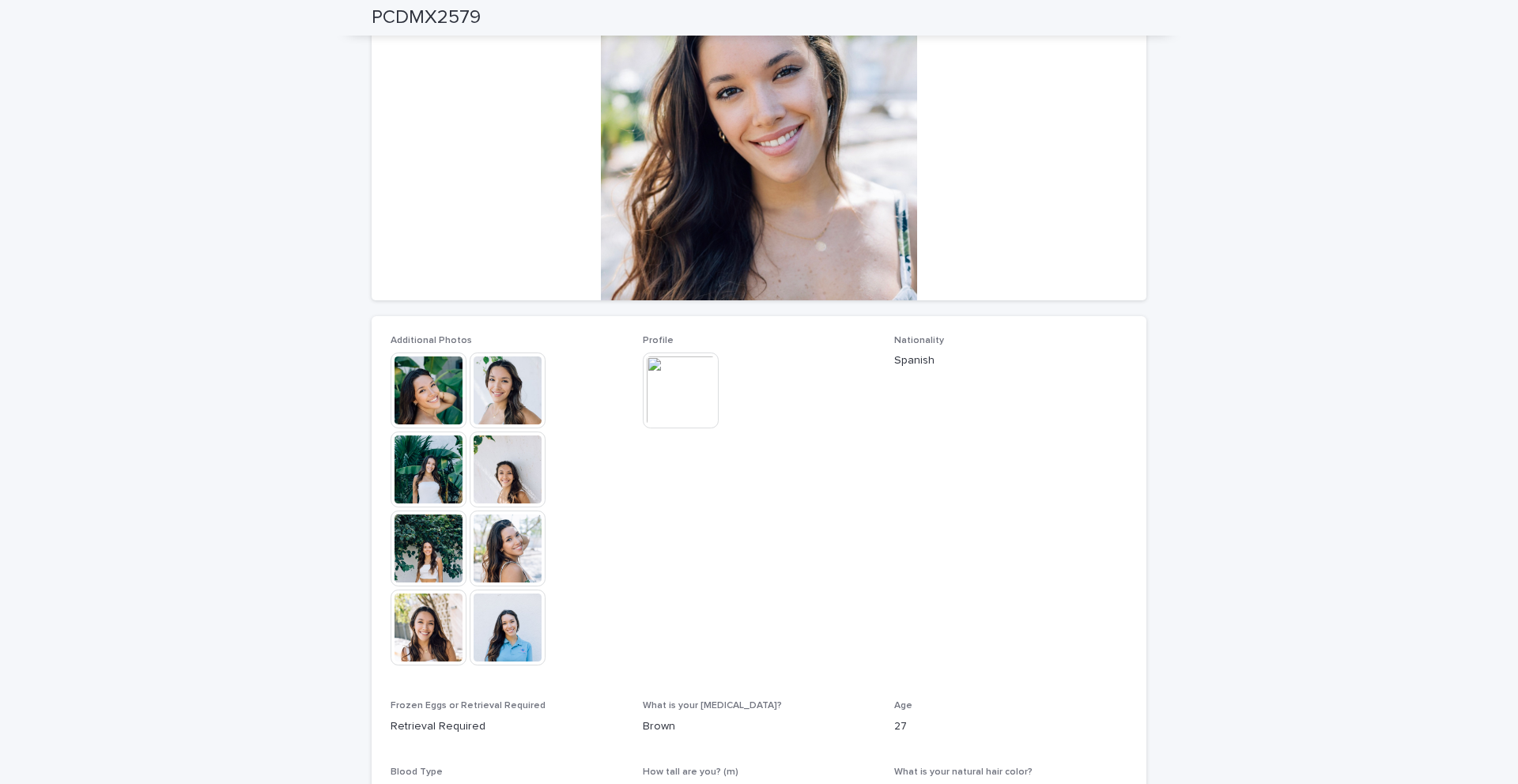
click at [506, 650] on img at bounding box center [507, 628] width 76 height 76
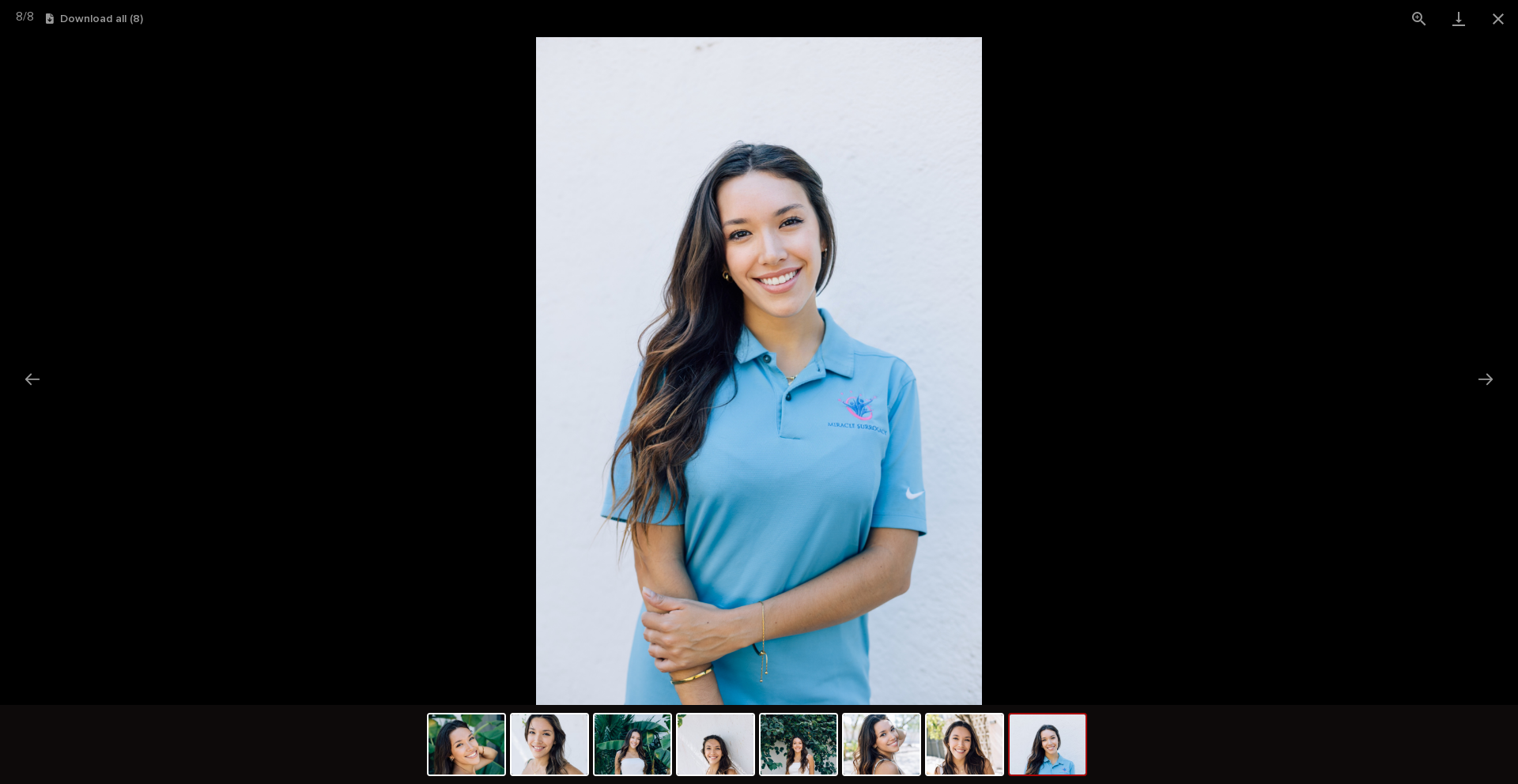
click at [1085, 282] on picture at bounding box center [759, 370] width 1518 height 668
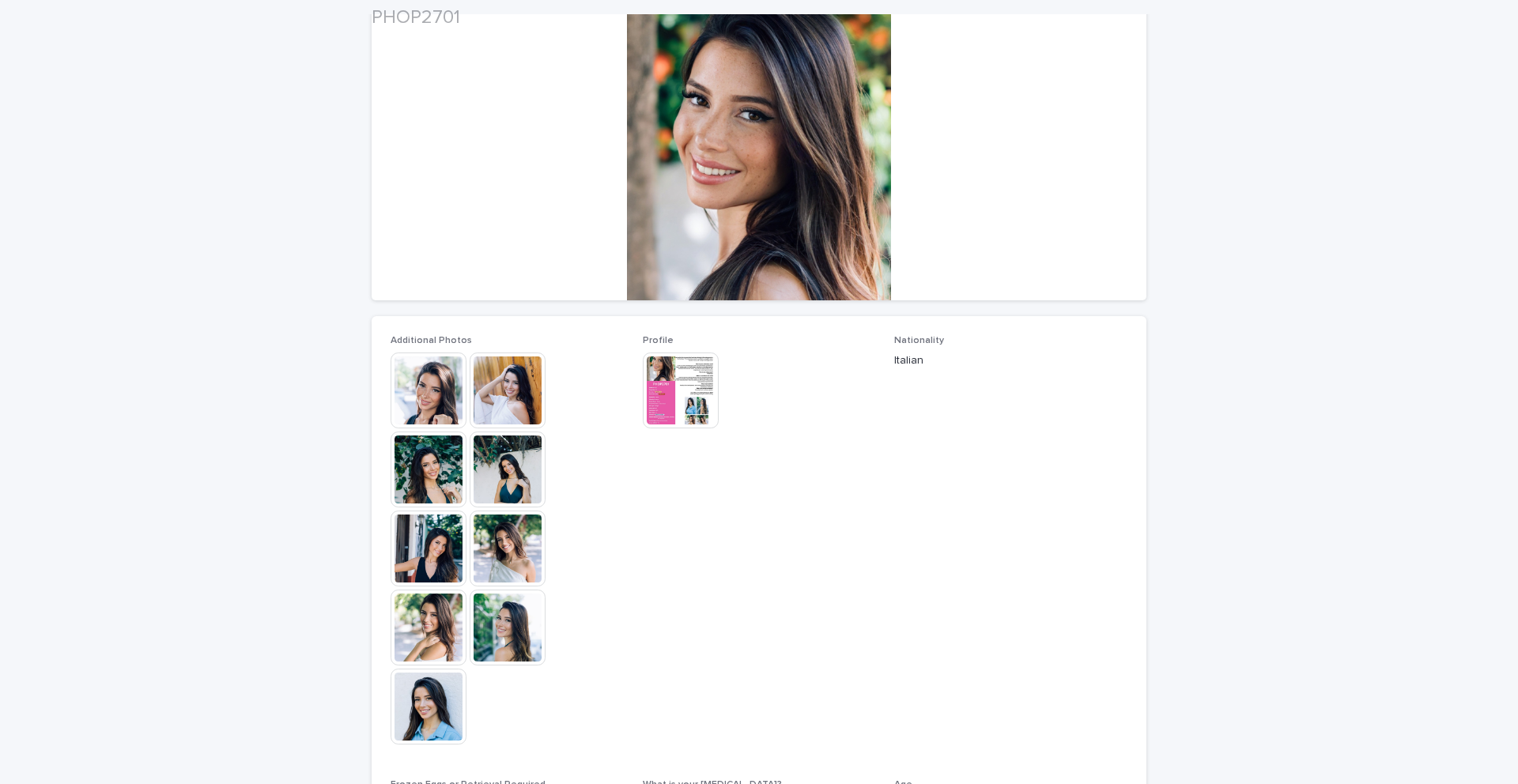
scroll to position [165, 0]
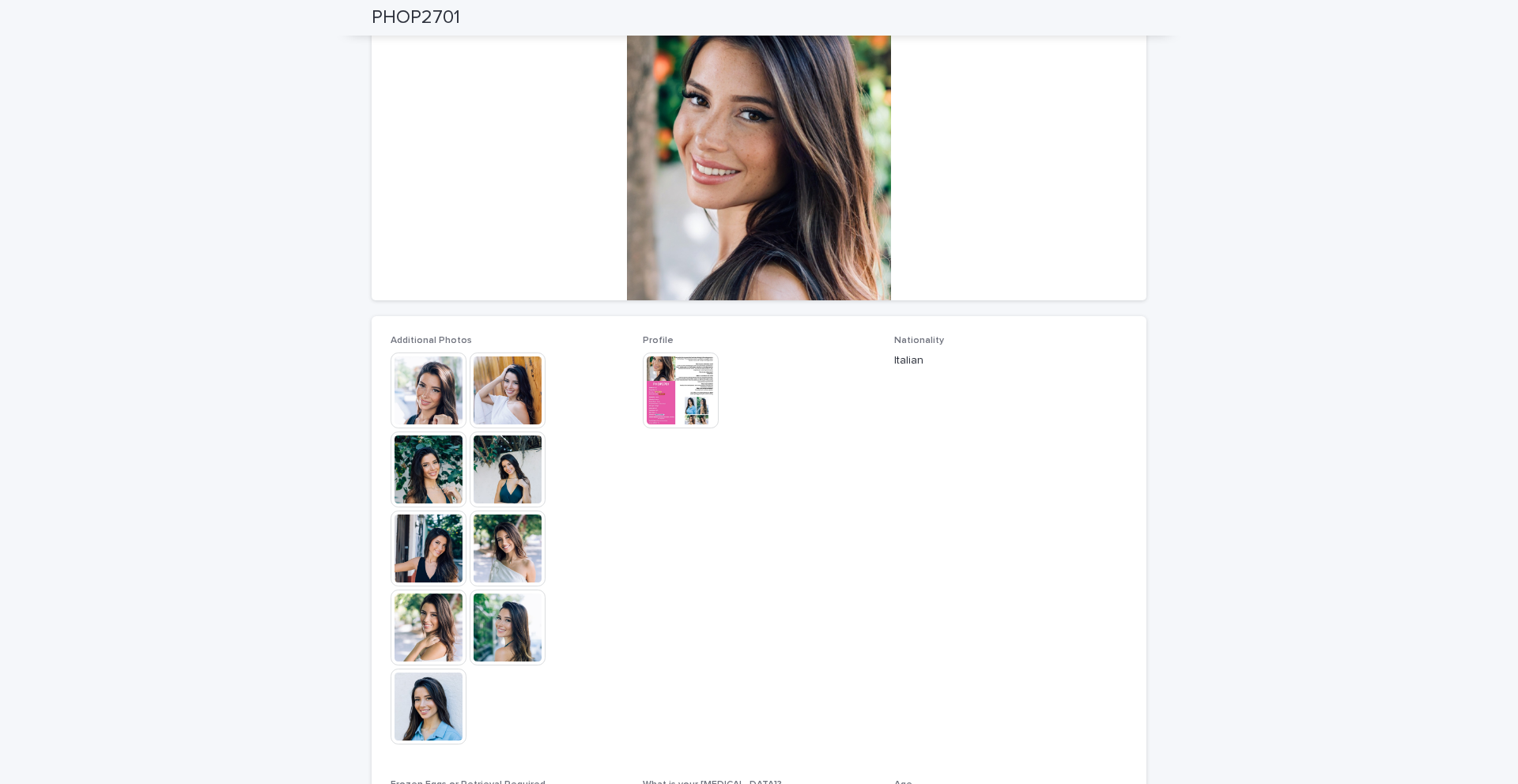
click at [433, 688] on img at bounding box center [428, 706] width 76 height 76
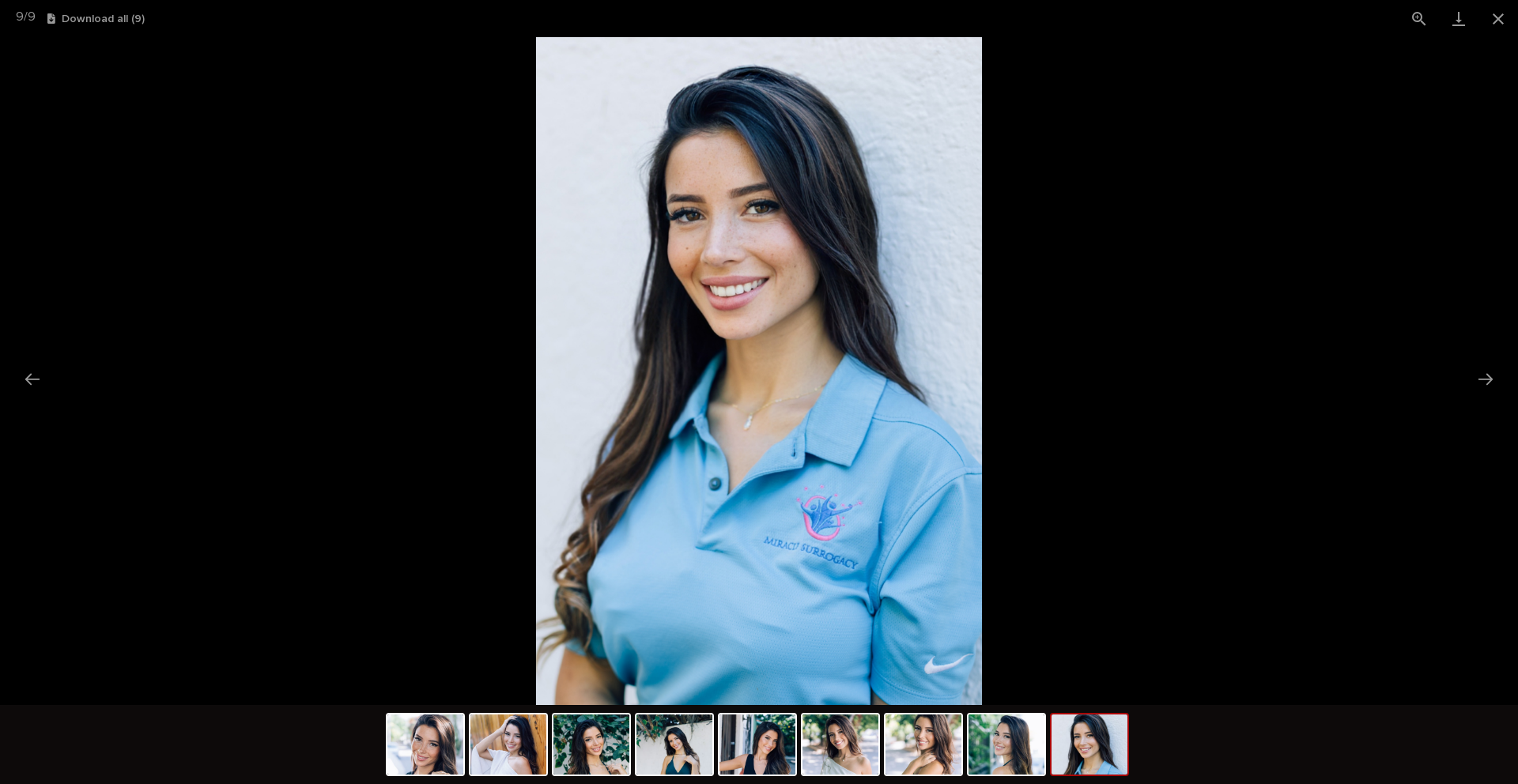
scroll to position [0, 0]
click at [192, 212] on picture at bounding box center [759, 370] width 1518 height 668
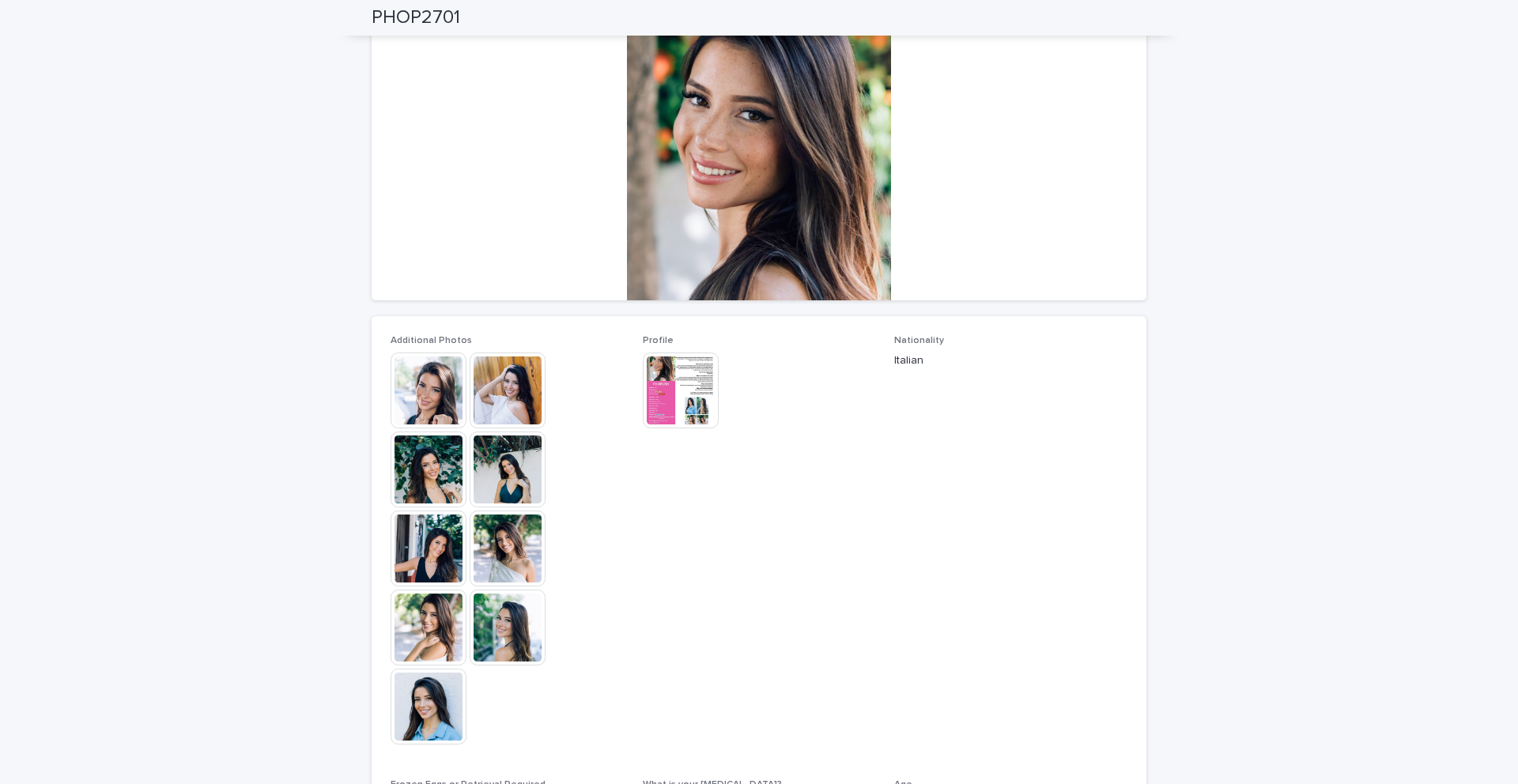
click at [428, 613] on img at bounding box center [428, 628] width 76 height 76
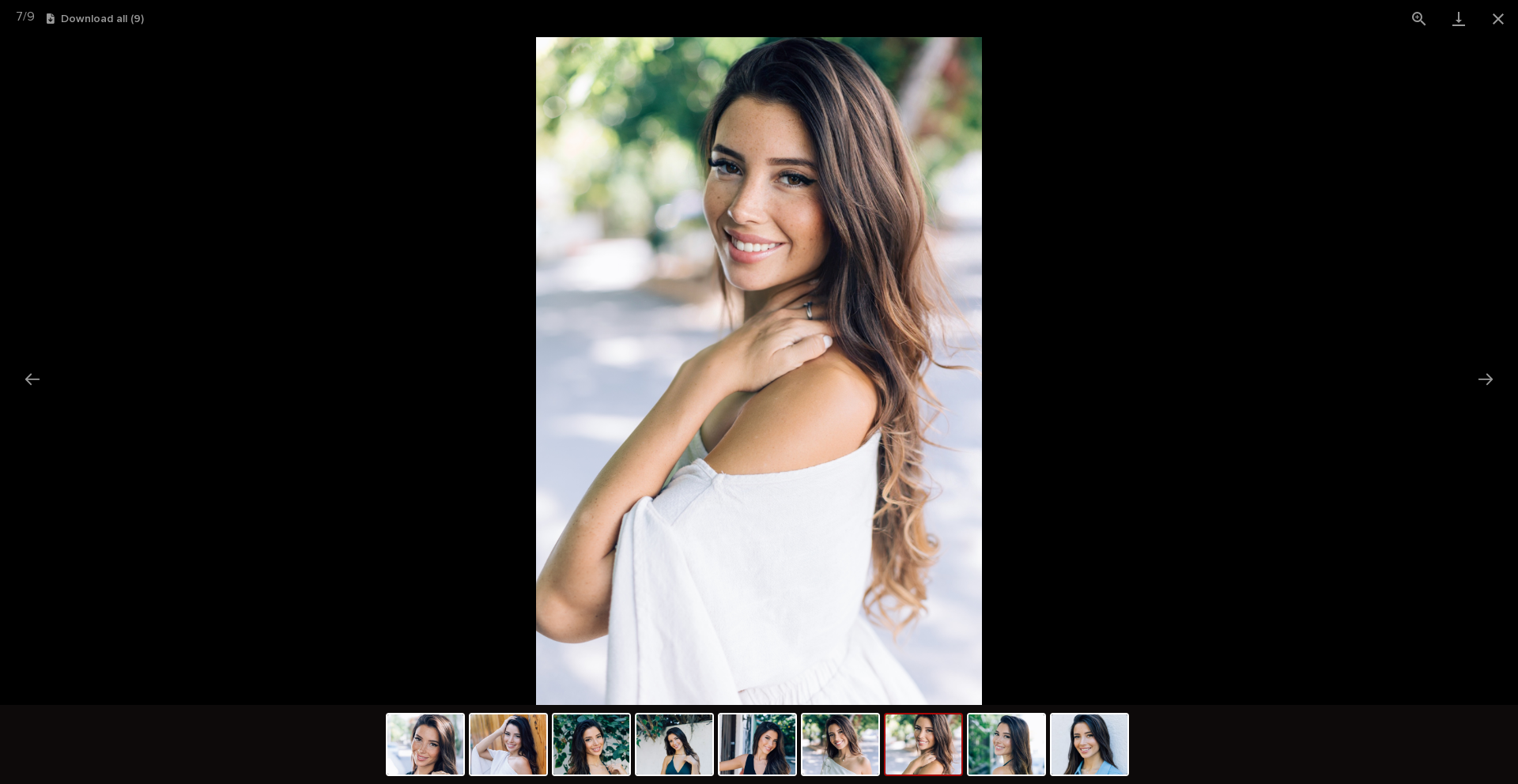
click at [314, 401] on picture at bounding box center [759, 370] width 1518 height 668
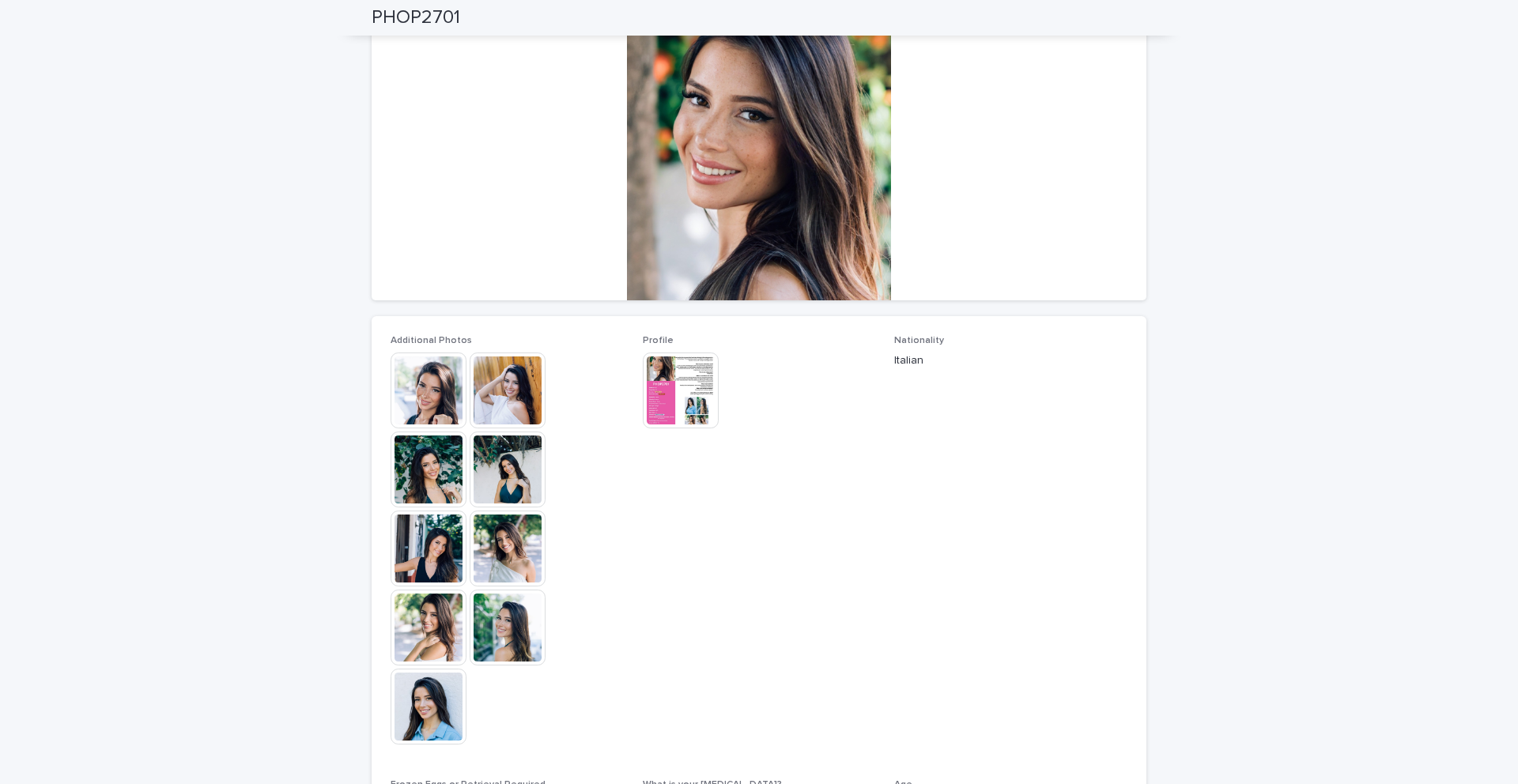
click at [436, 406] on img at bounding box center [428, 390] width 76 height 76
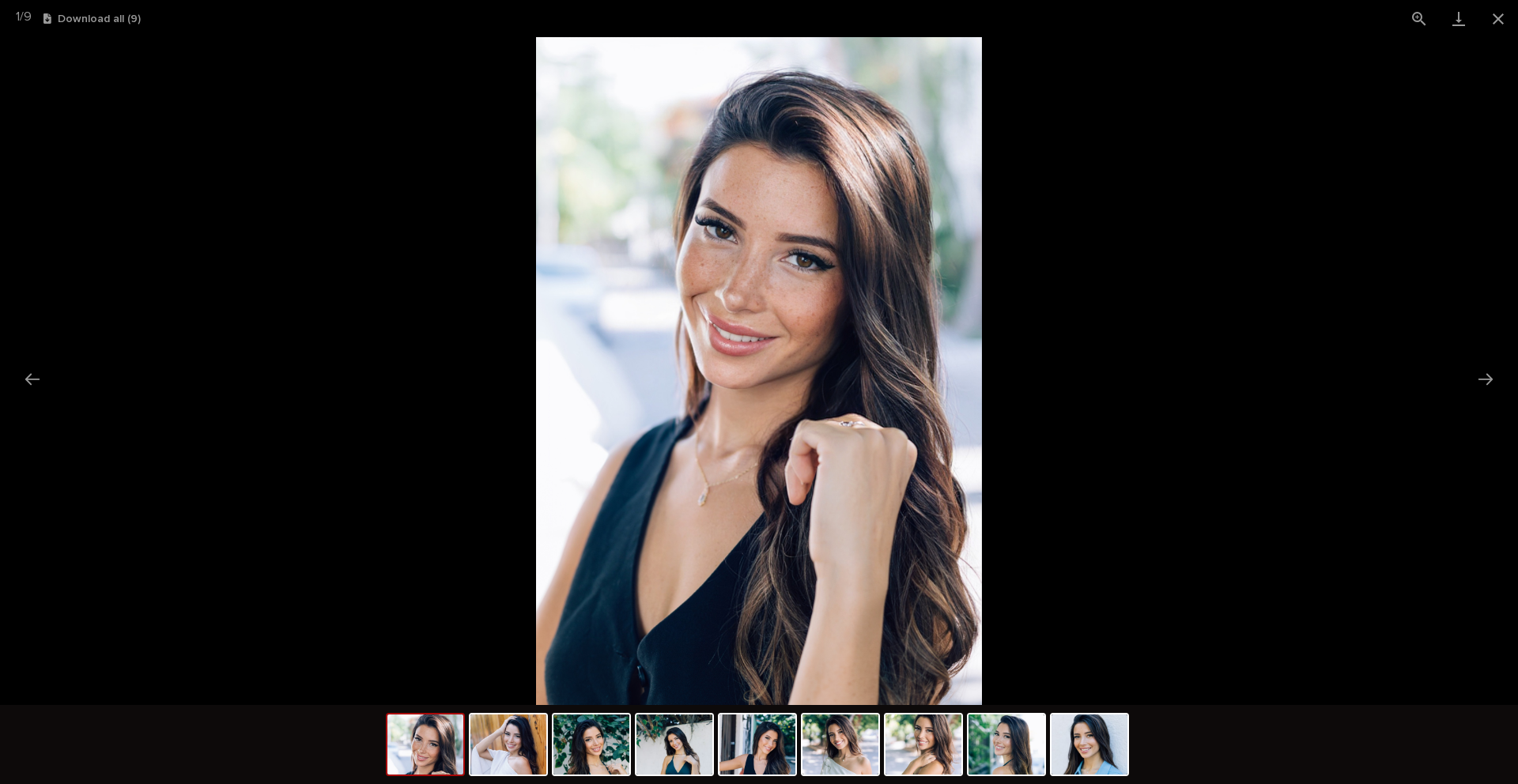
click at [263, 290] on picture at bounding box center [759, 370] width 1518 height 668
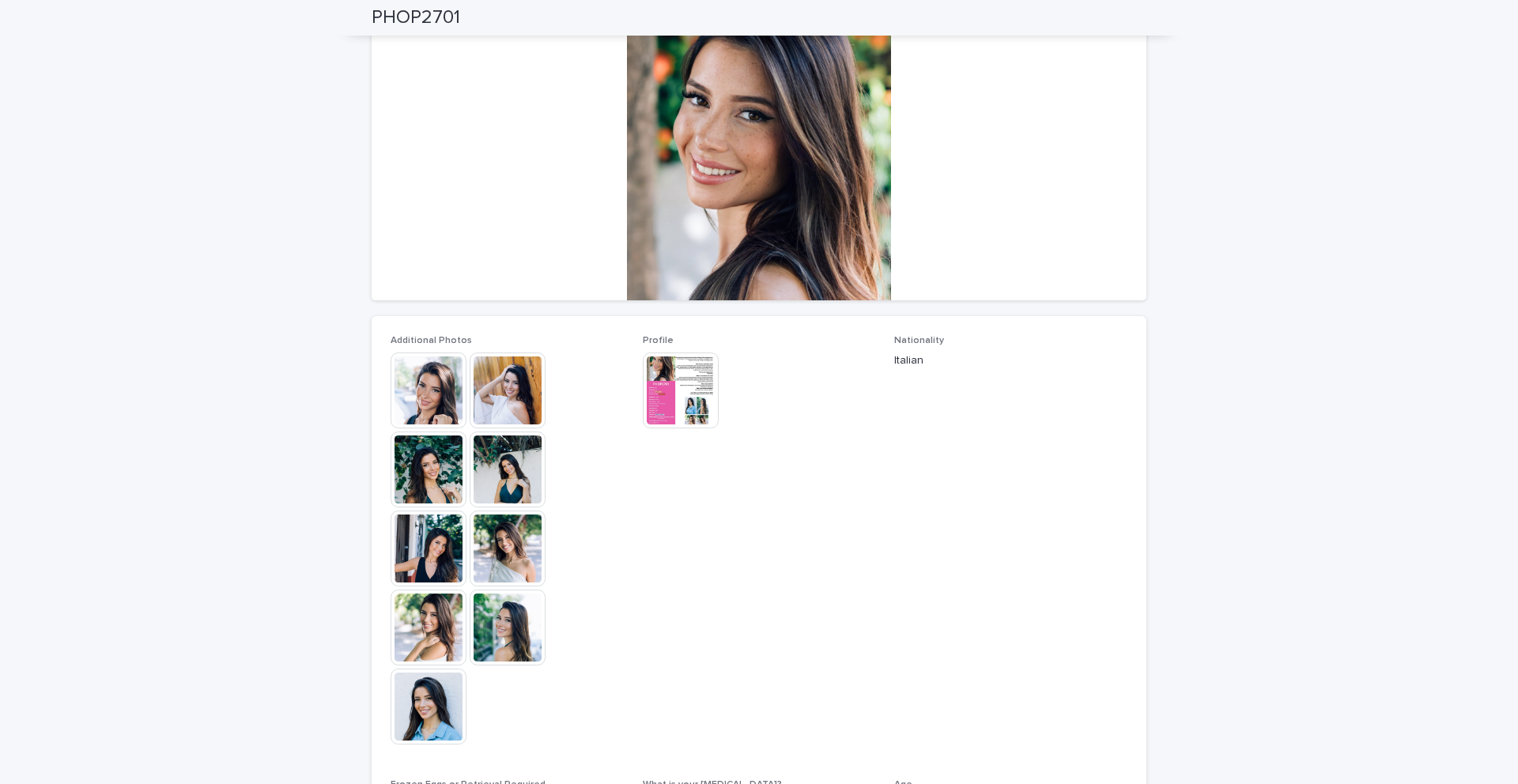
click at [453, 475] on img at bounding box center [428, 469] width 76 height 76
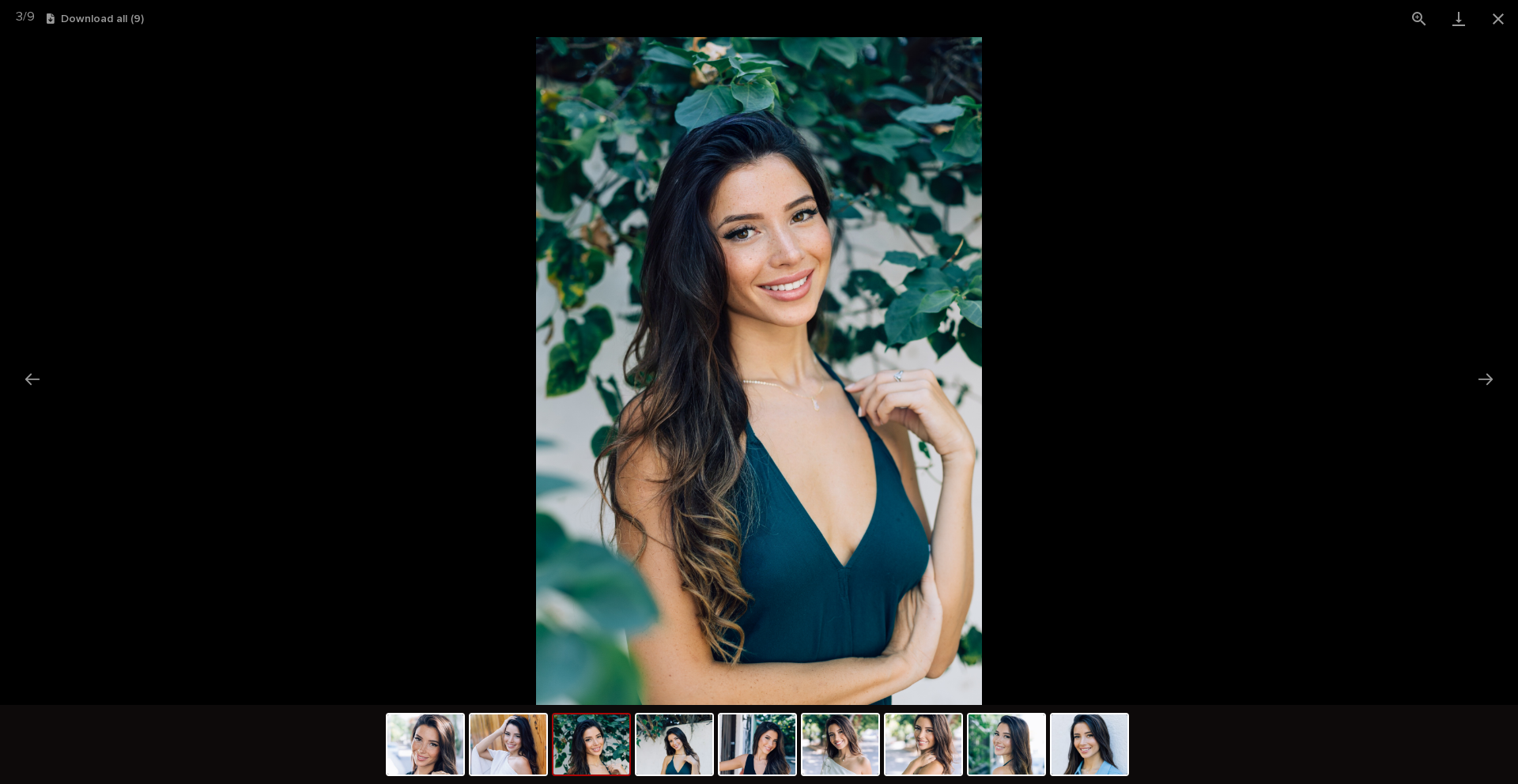
click at [319, 362] on picture at bounding box center [759, 370] width 1518 height 668
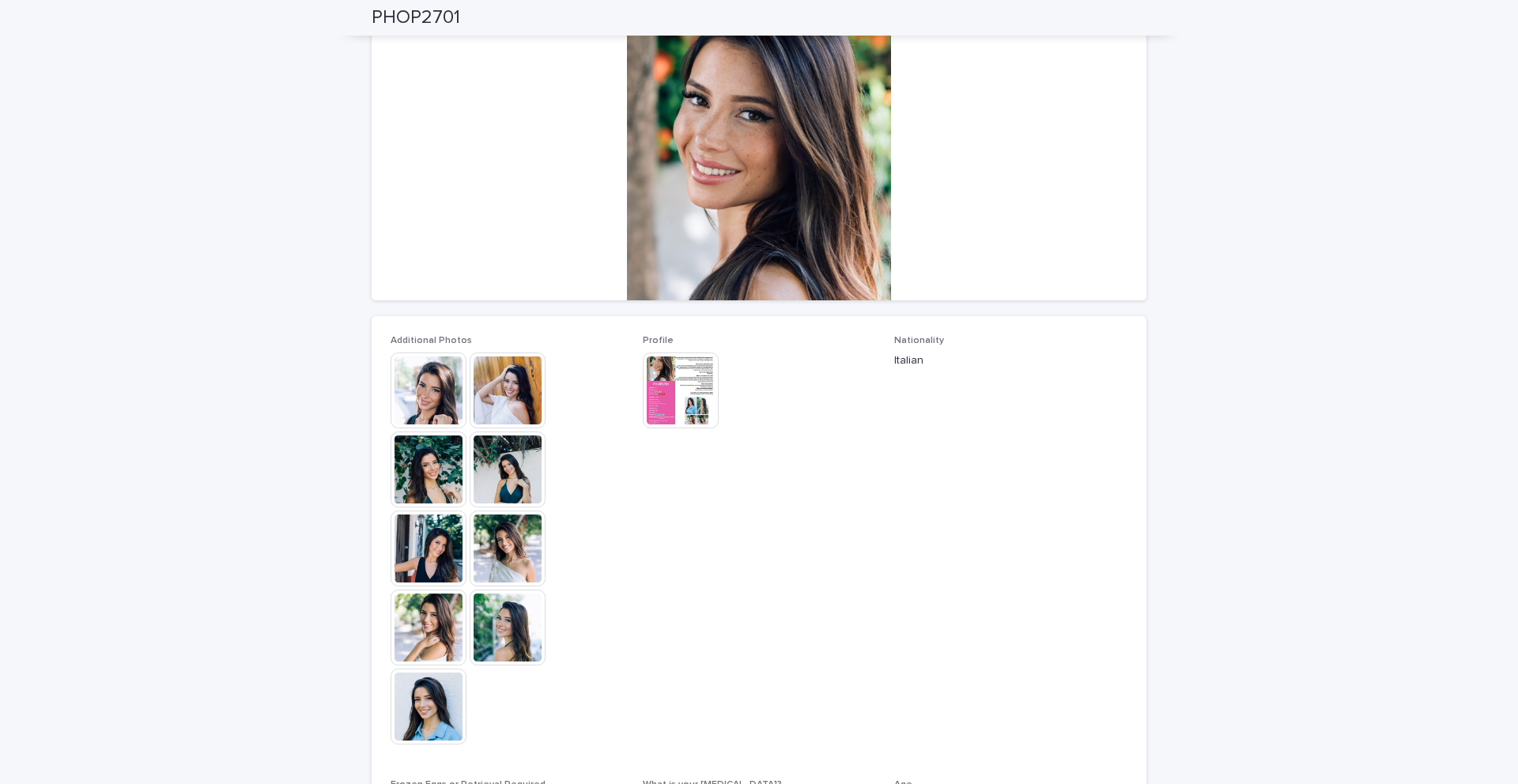
click at [428, 563] on img at bounding box center [428, 548] width 76 height 76
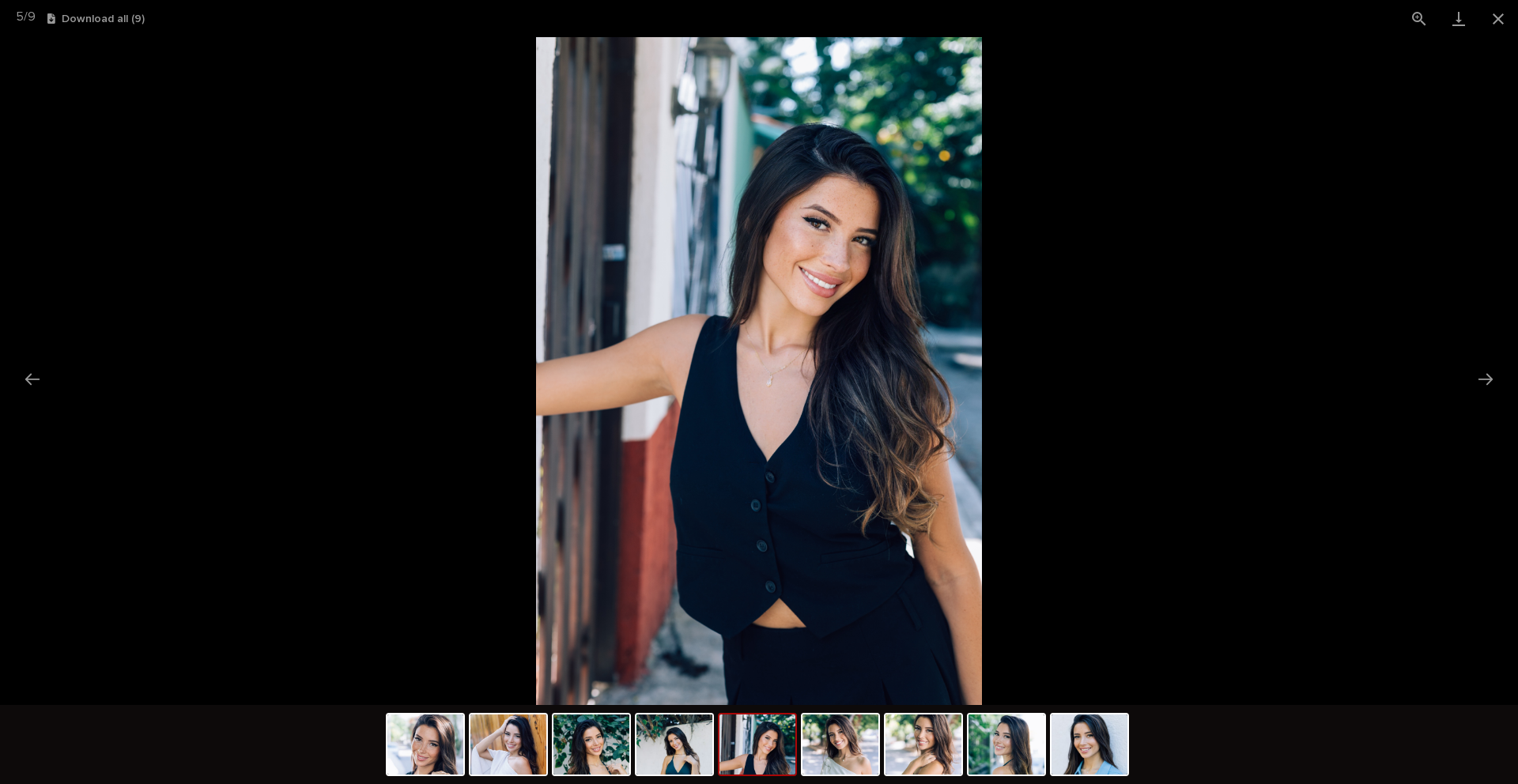
click at [253, 349] on picture at bounding box center [759, 370] width 1518 height 668
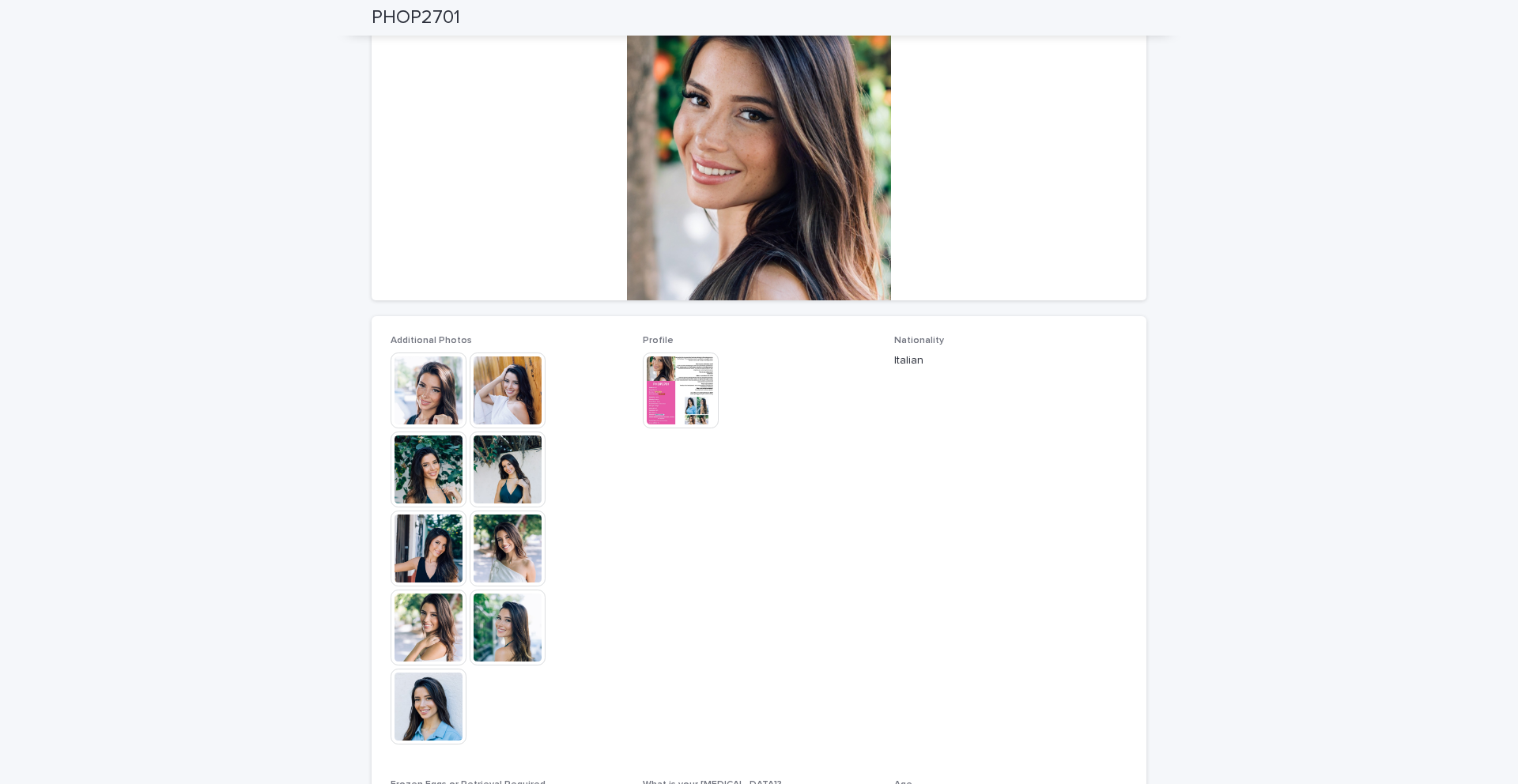
click at [530, 558] on img at bounding box center [507, 548] width 76 height 76
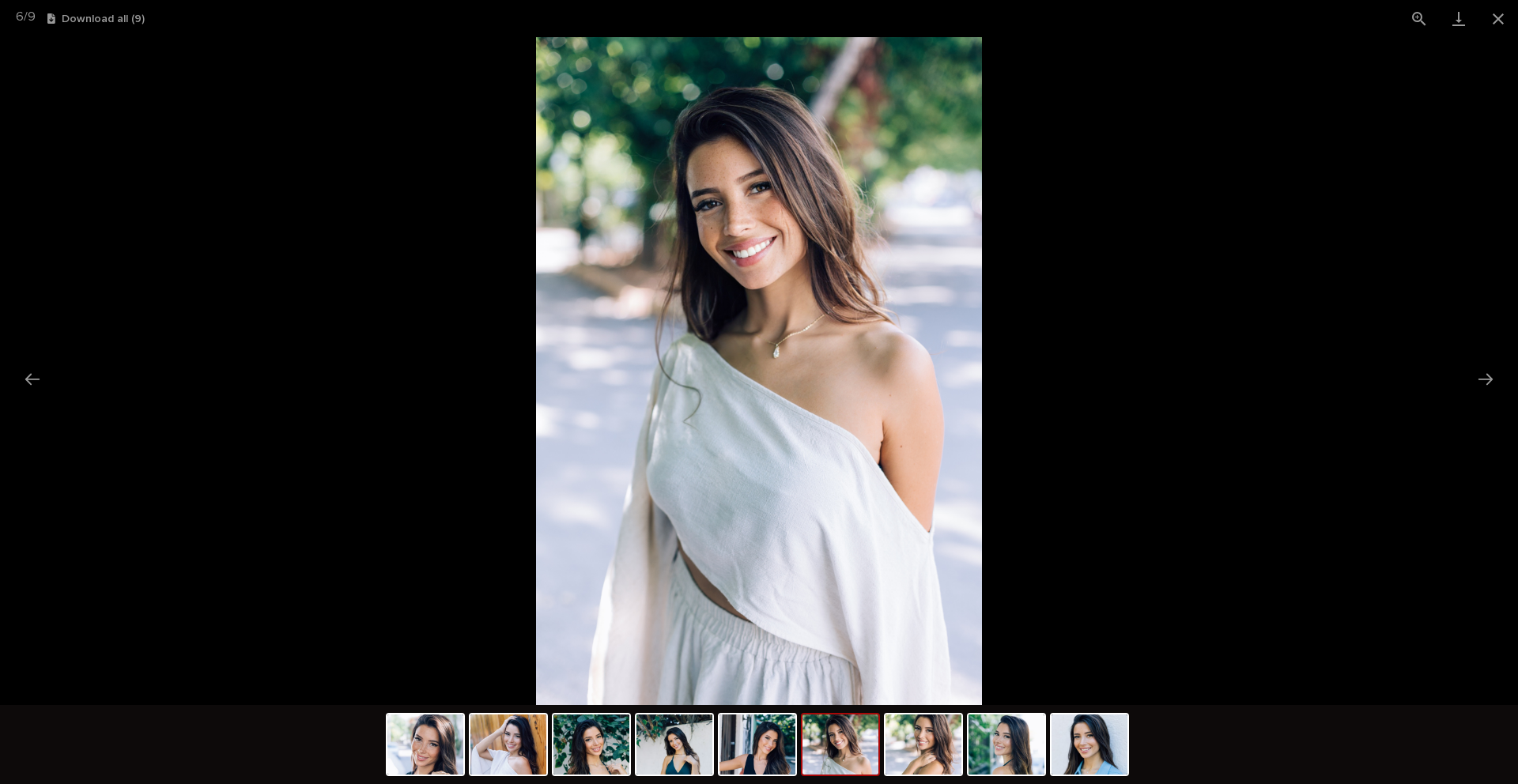
click at [242, 314] on picture at bounding box center [759, 370] width 1518 height 668
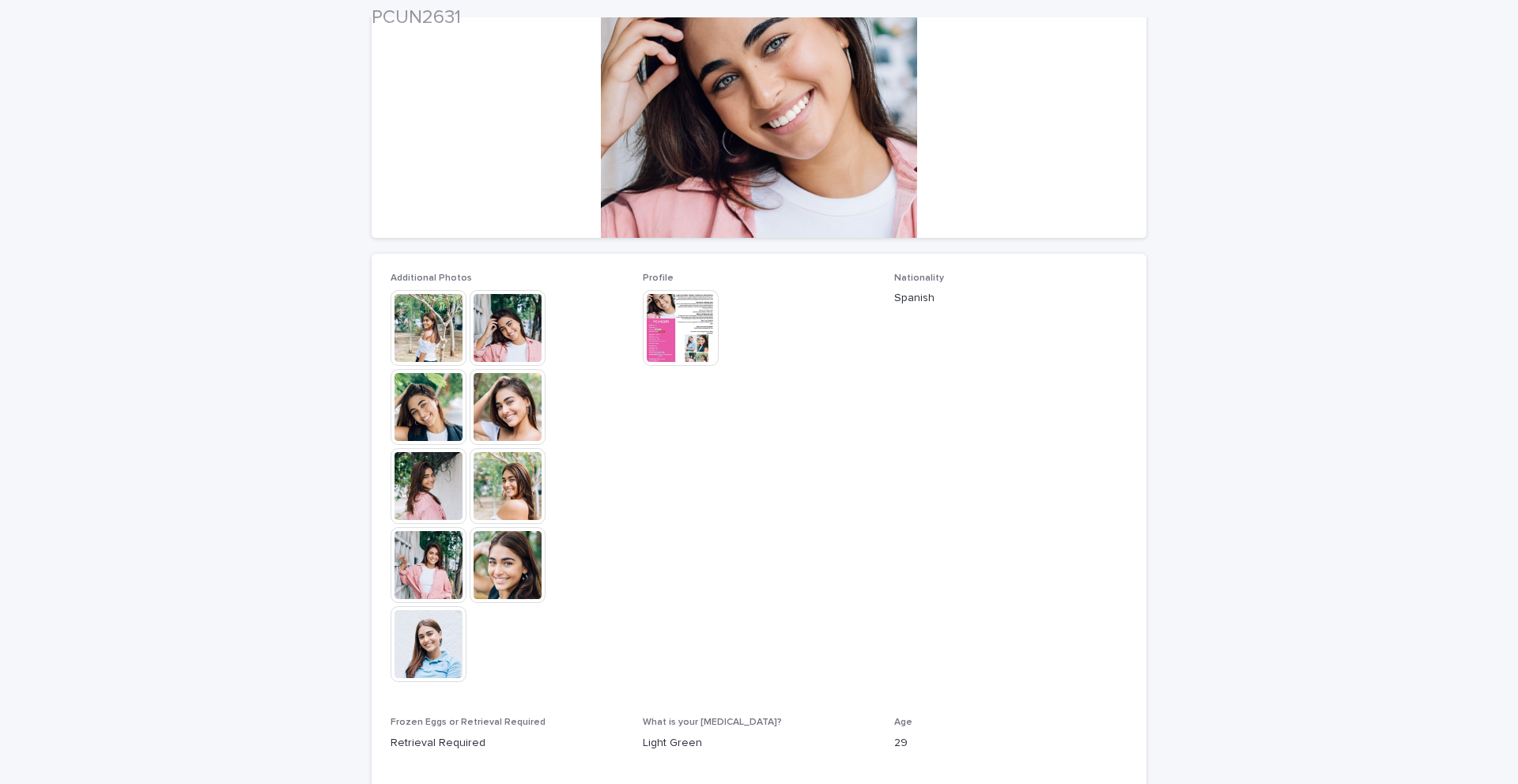
scroll to position [229, 0]
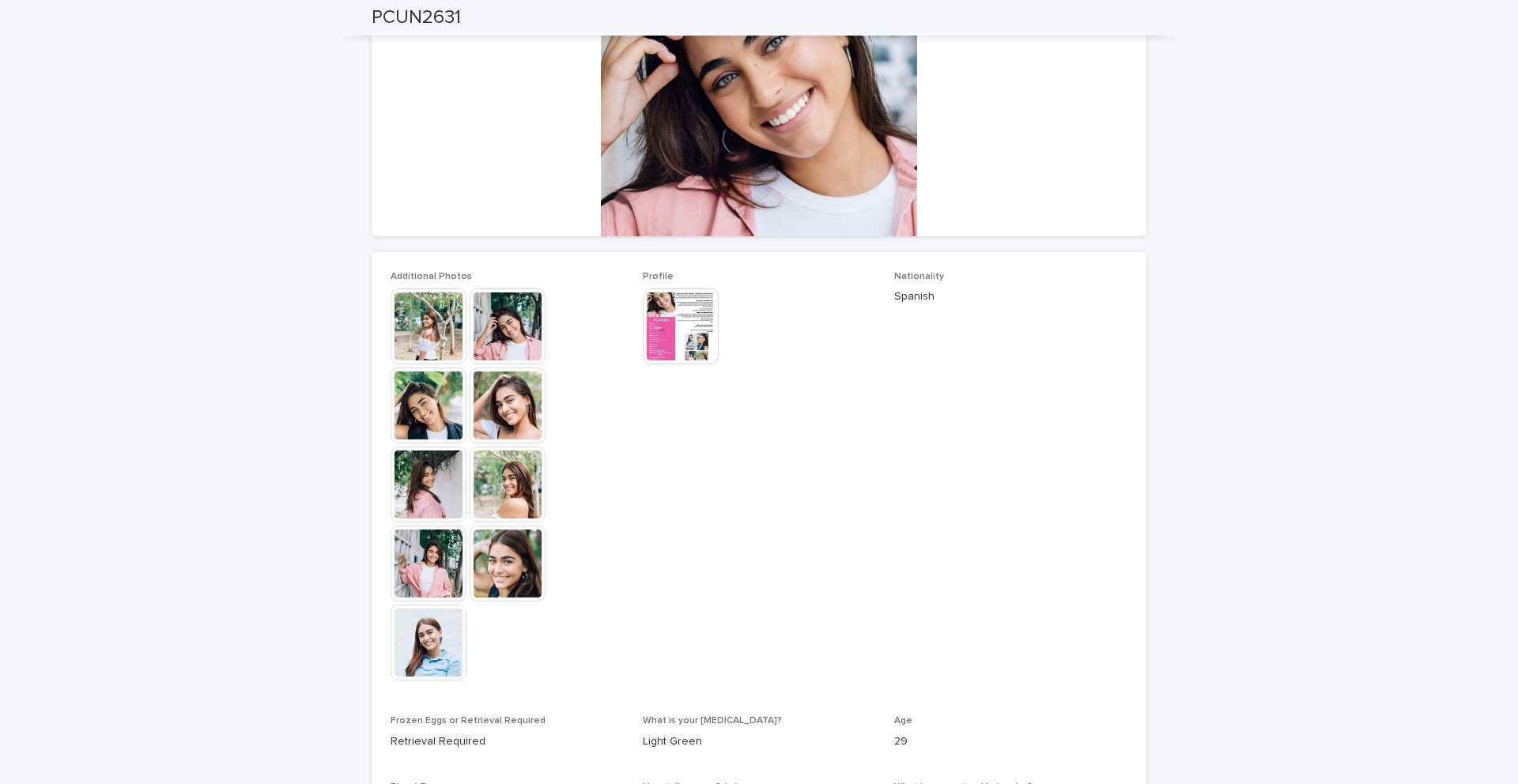
click at [496, 564] on img at bounding box center [507, 564] width 76 height 76
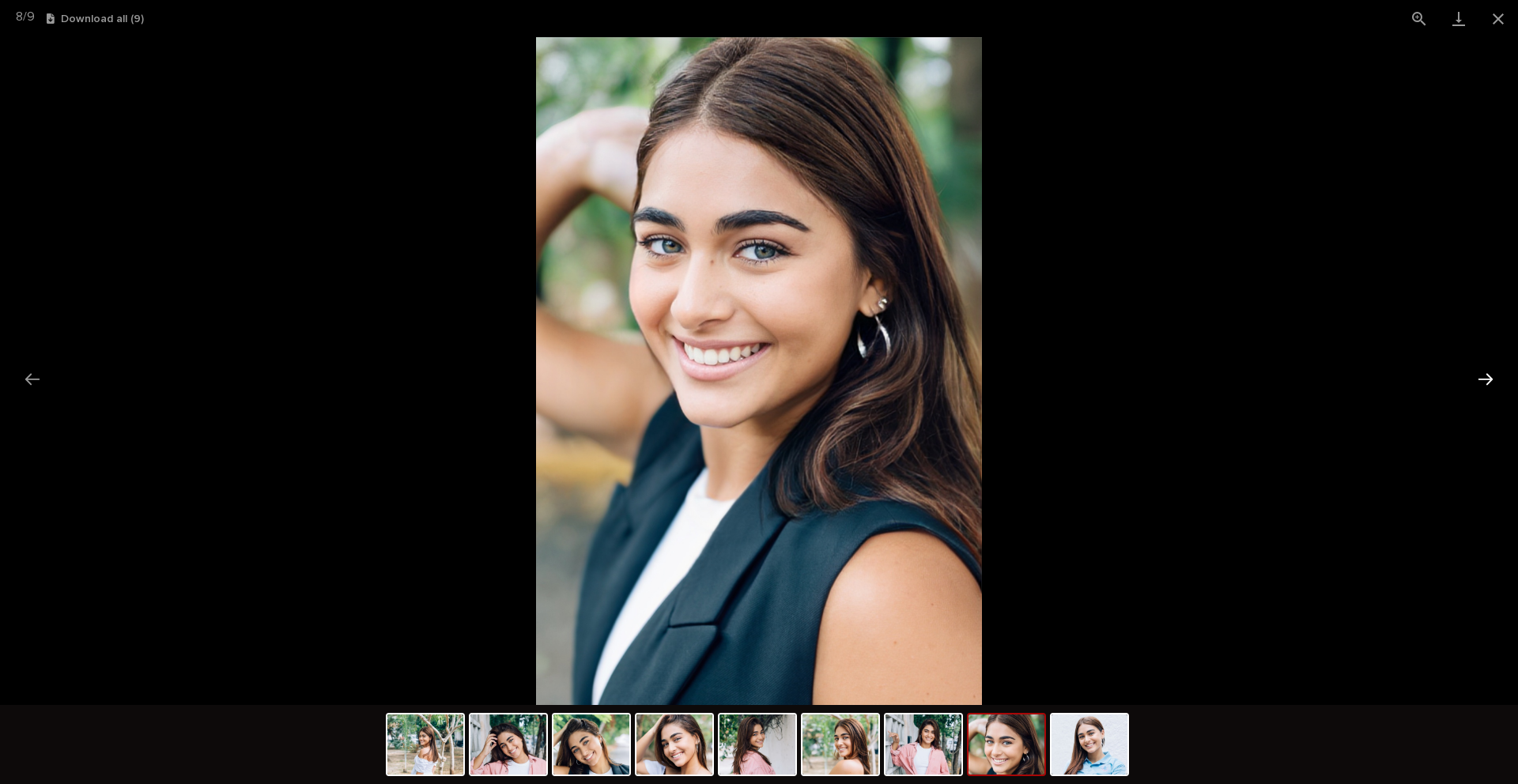
click at [1481, 386] on button "Next slide" at bounding box center [1485, 379] width 34 height 31
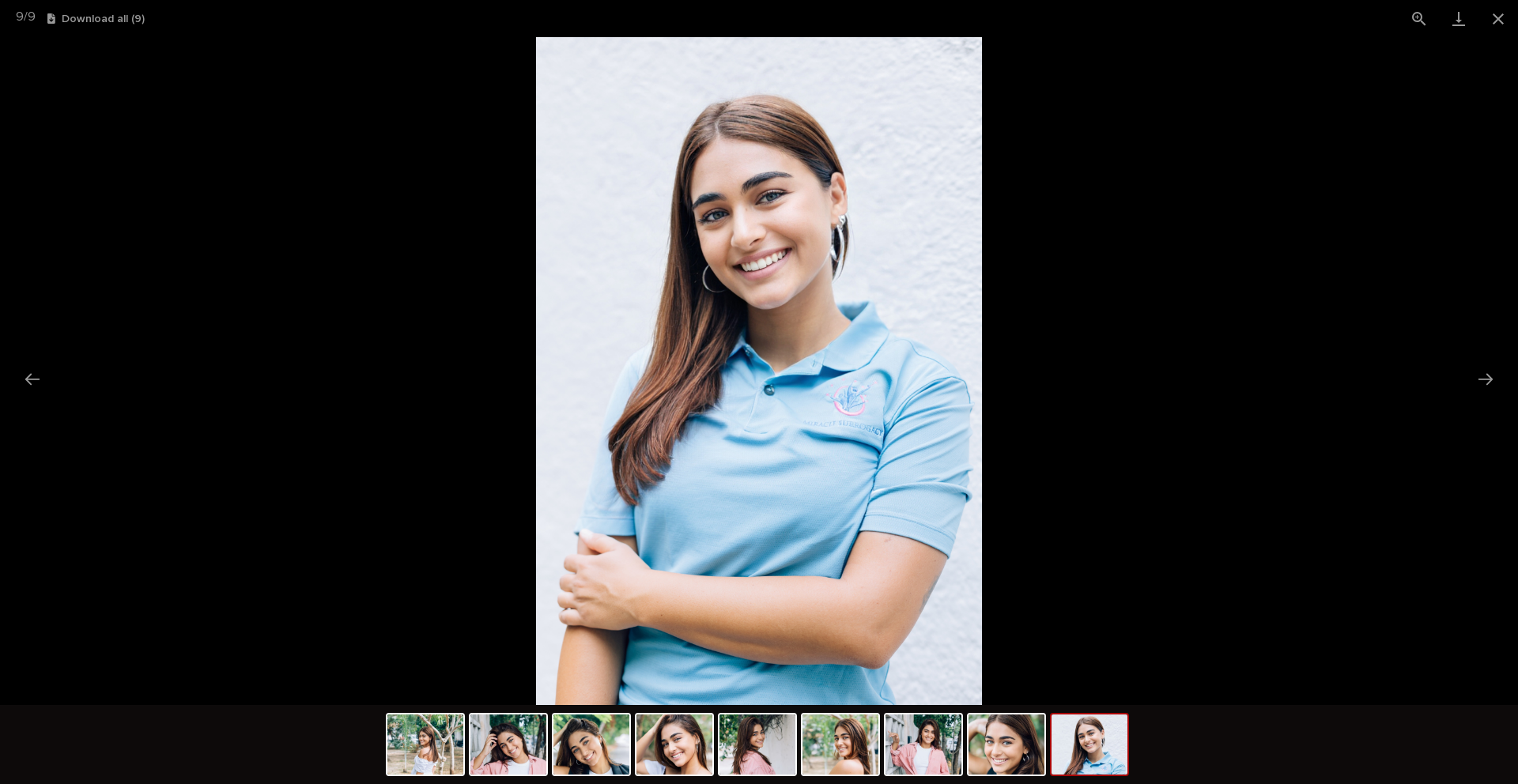
scroll to position [0, 0]
click at [1208, 219] on picture at bounding box center [759, 370] width 1518 height 668
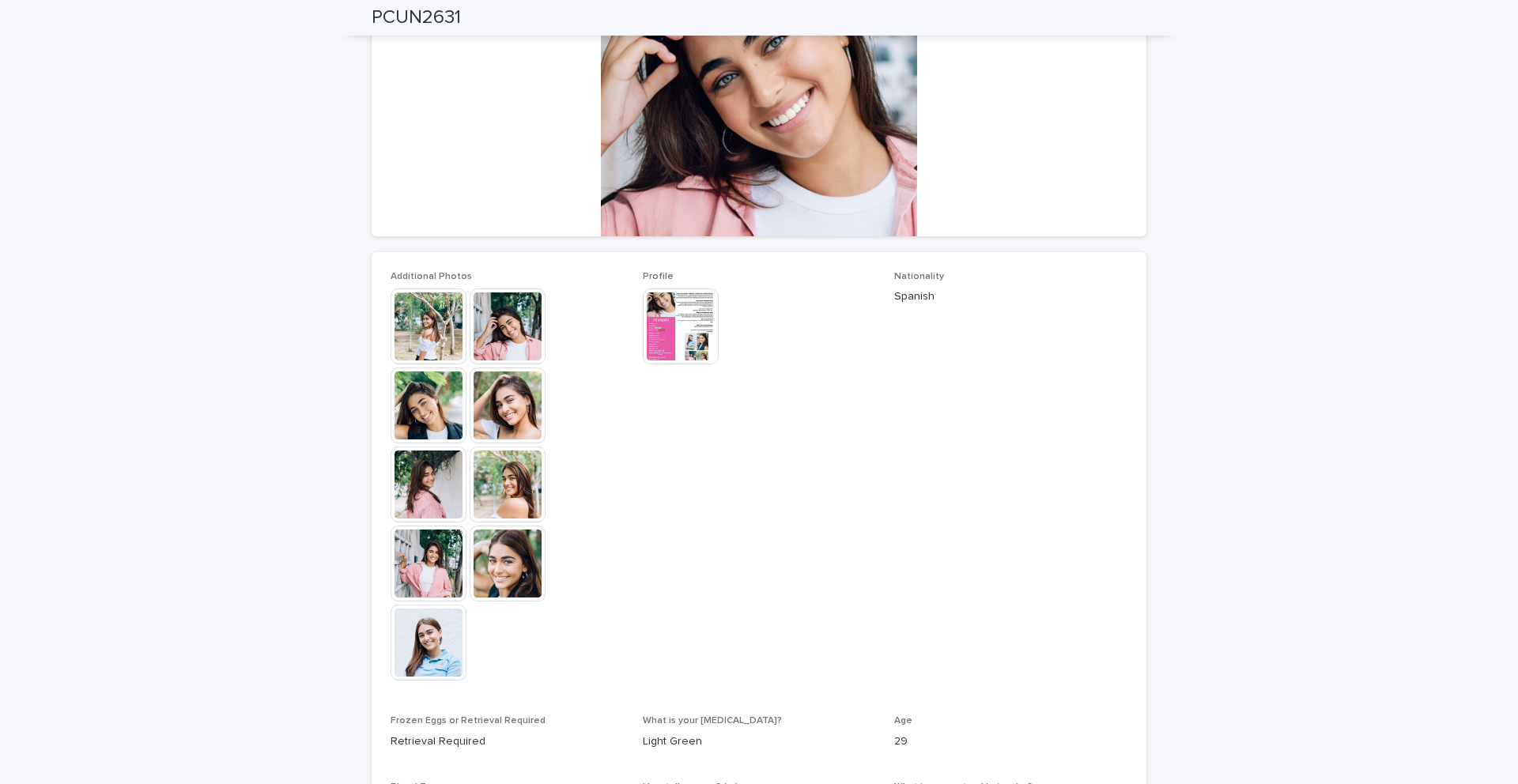
click at [518, 401] on img at bounding box center [507, 406] width 76 height 76
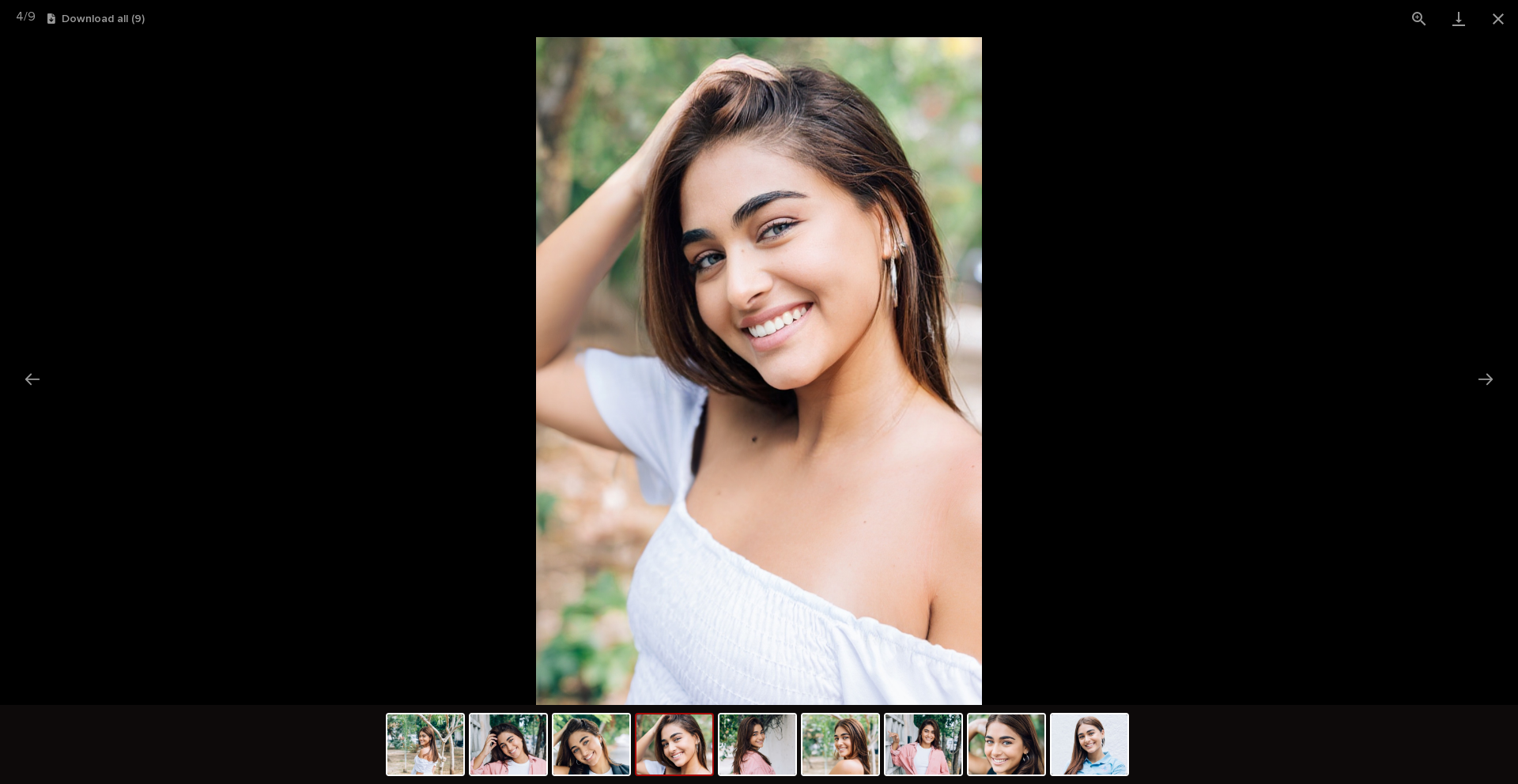
click at [259, 316] on picture at bounding box center [759, 370] width 1518 height 668
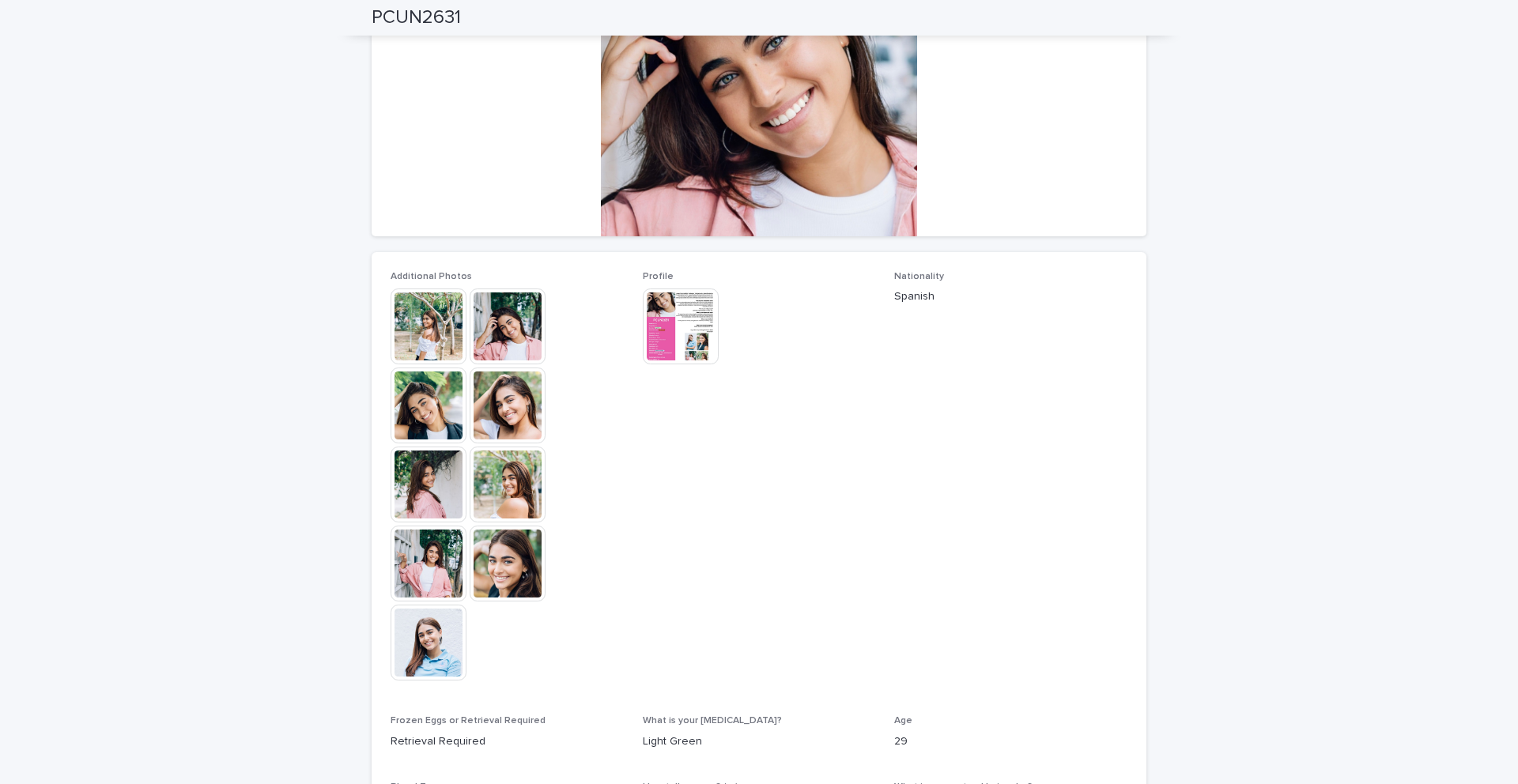
click at [439, 474] on img at bounding box center [428, 484] width 76 height 76
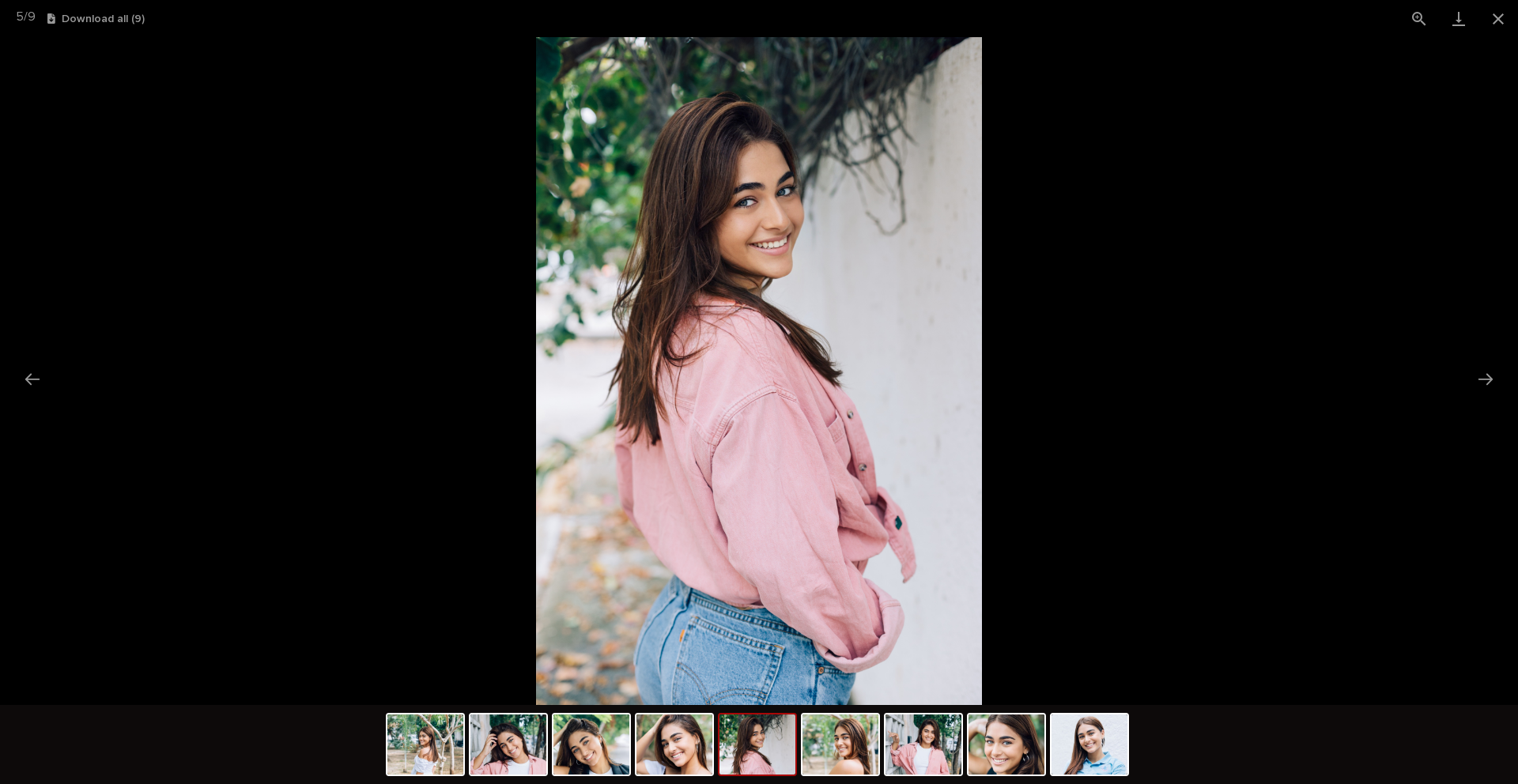
click at [311, 379] on picture at bounding box center [759, 370] width 1518 height 668
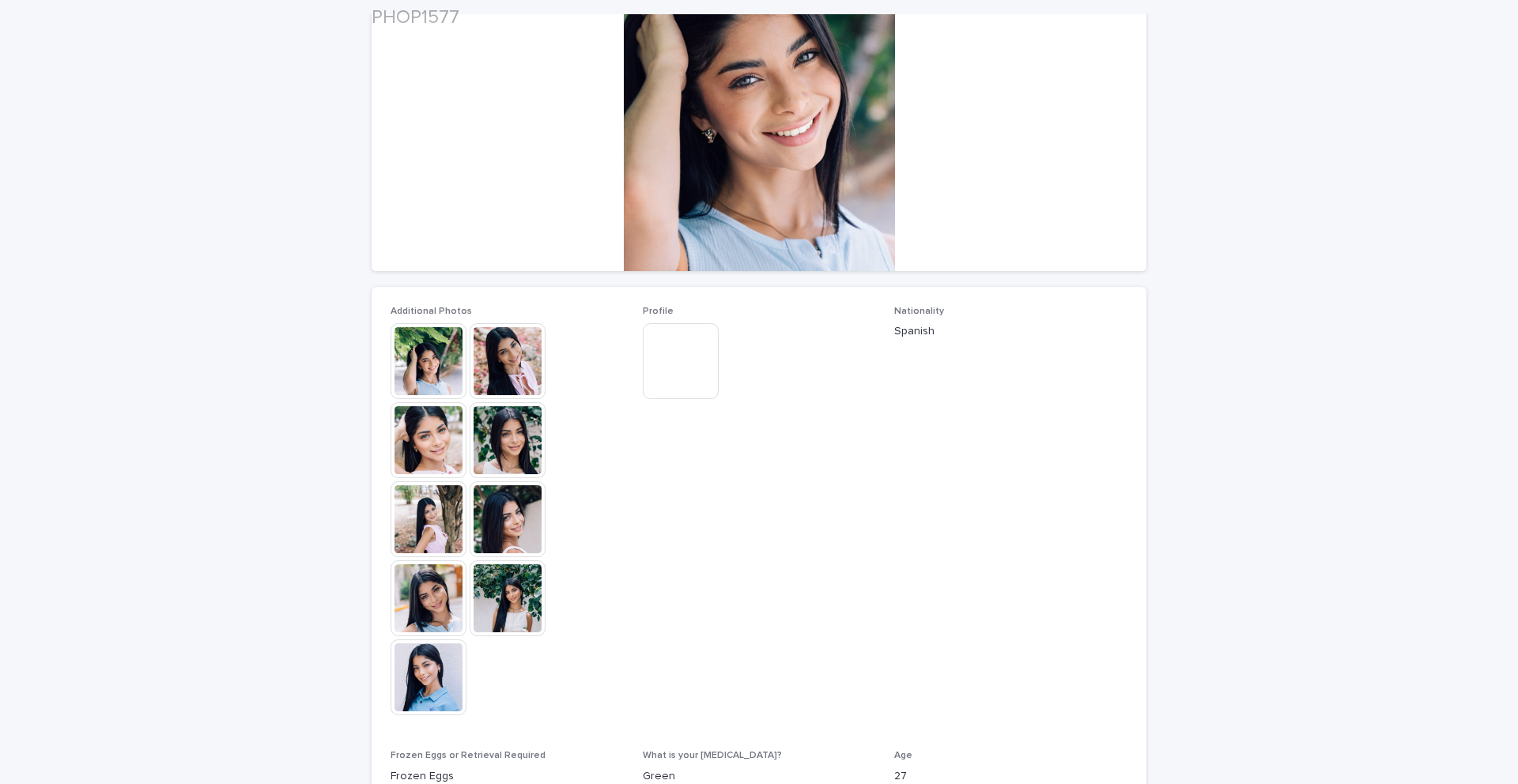
scroll to position [195, 0]
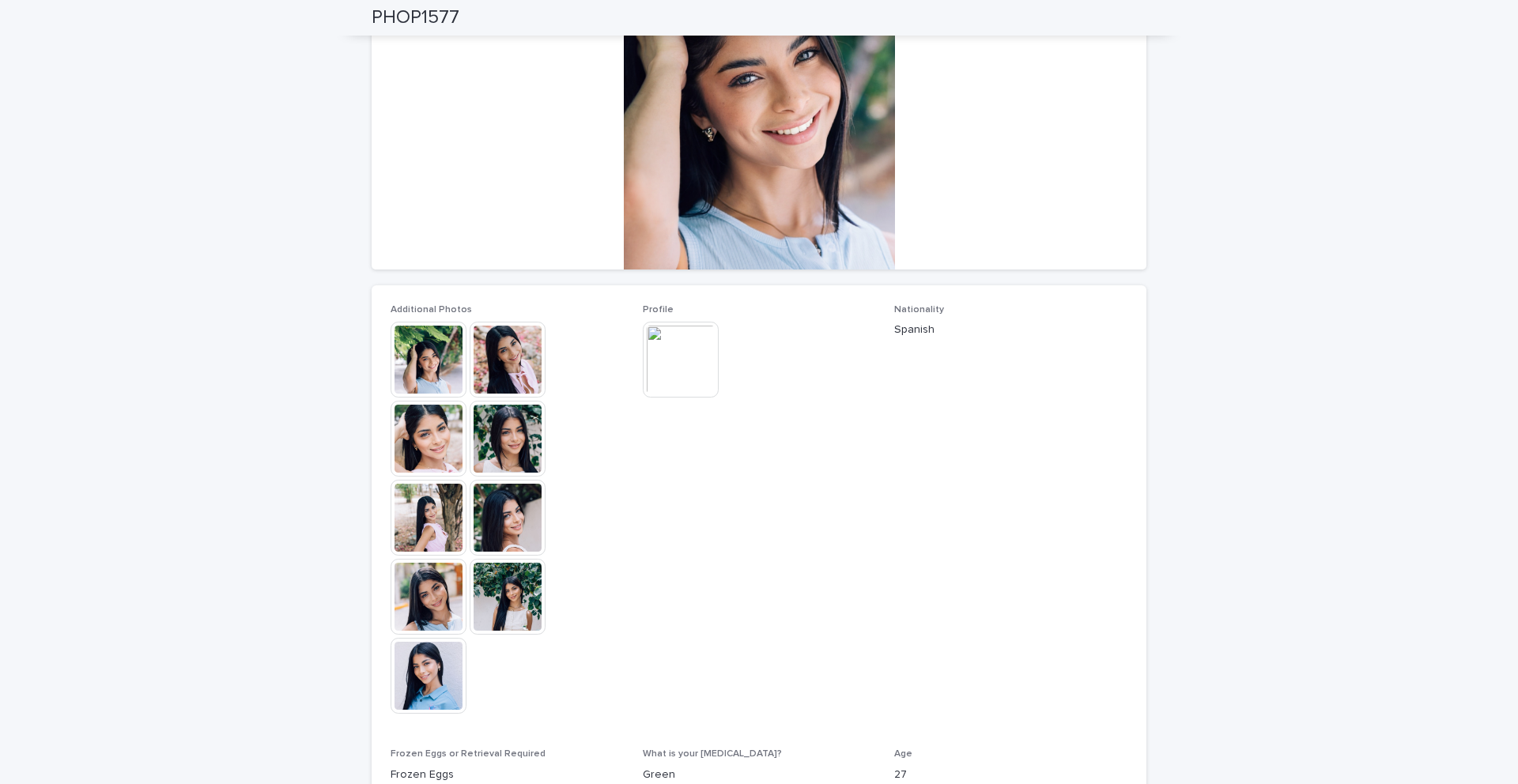
click at [419, 661] on img at bounding box center [428, 676] width 76 height 76
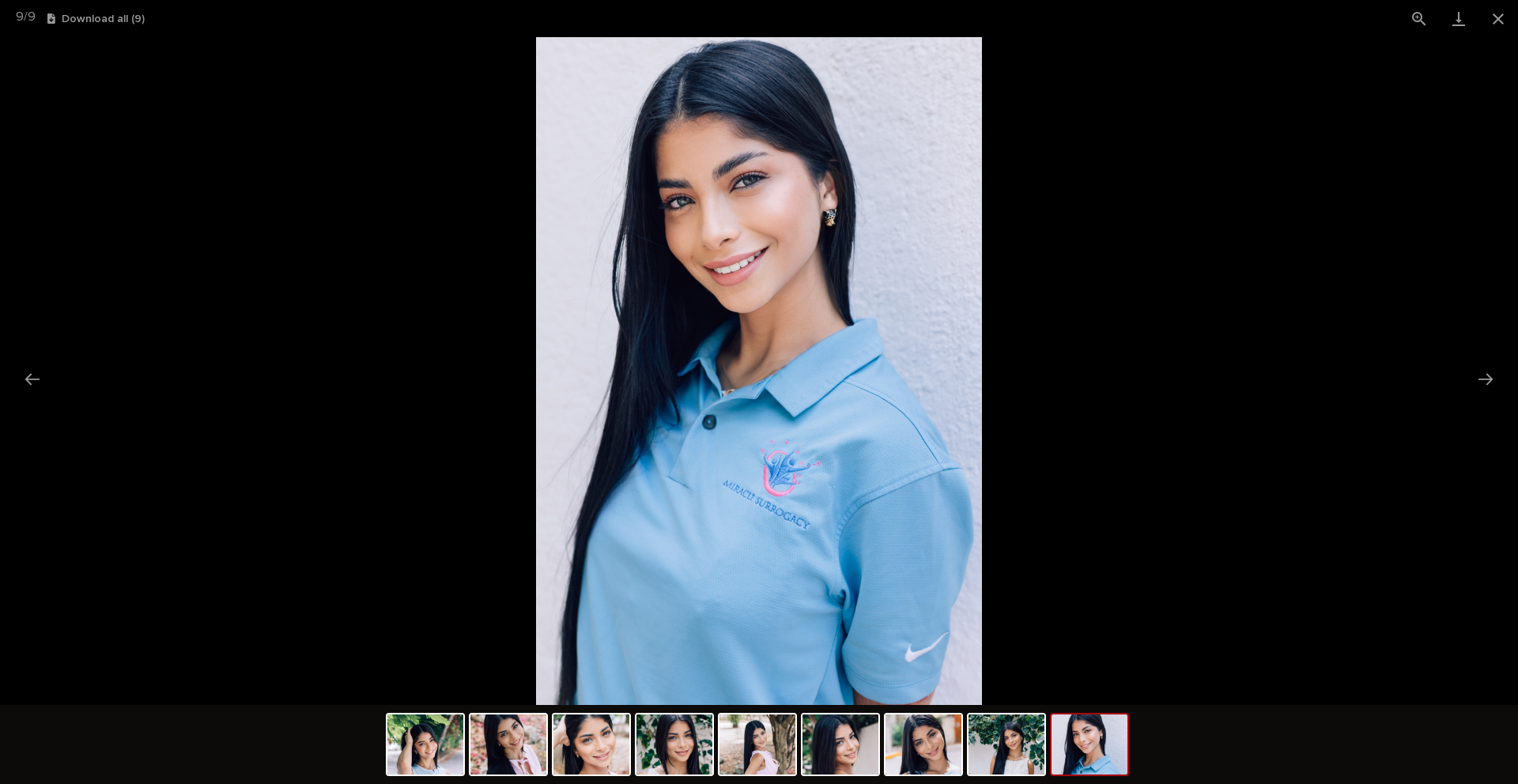
scroll to position [0, 0]
click at [1113, 327] on picture at bounding box center [759, 370] width 1518 height 668
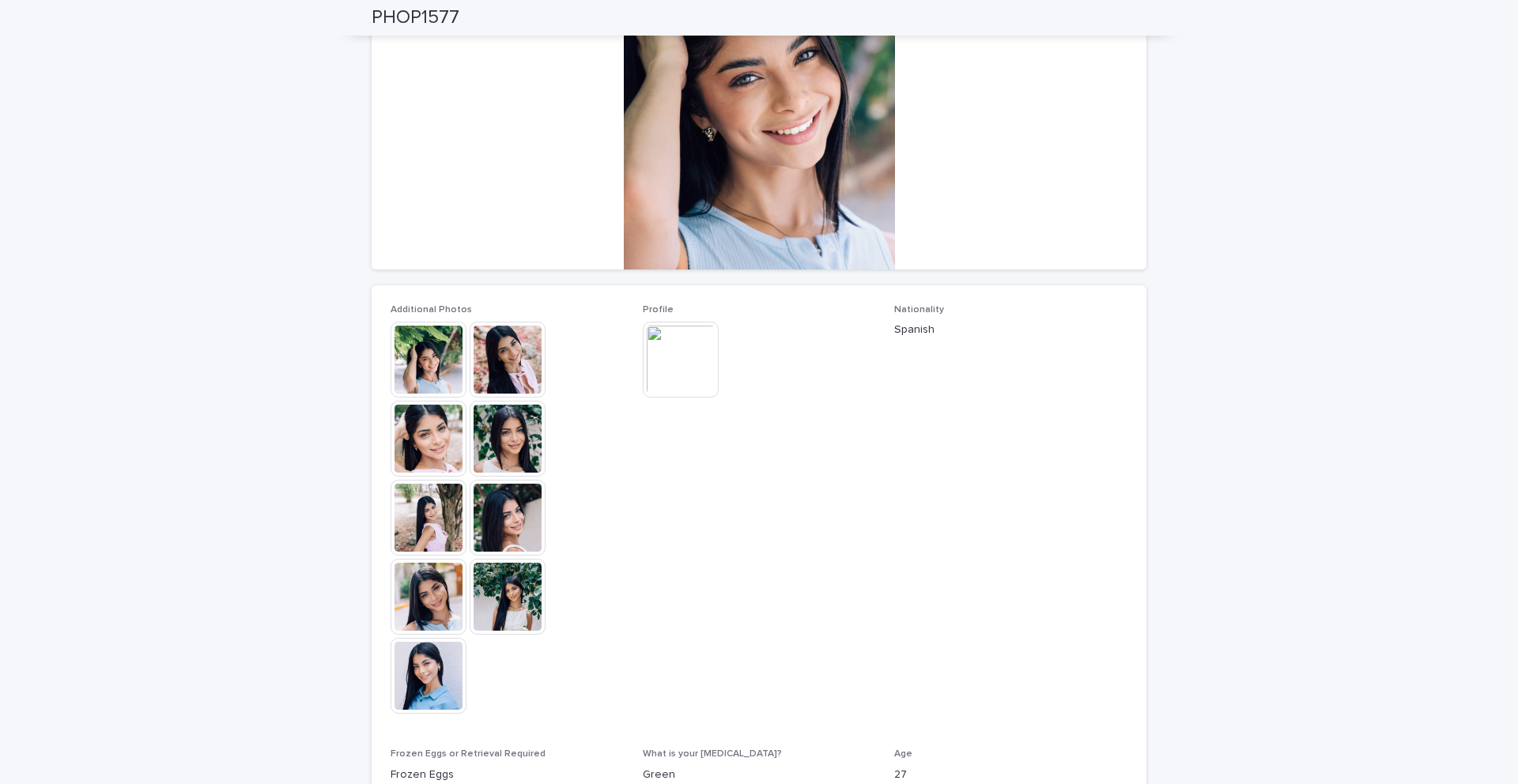
click at [532, 519] on img at bounding box center [507, 518] width 76 height 76
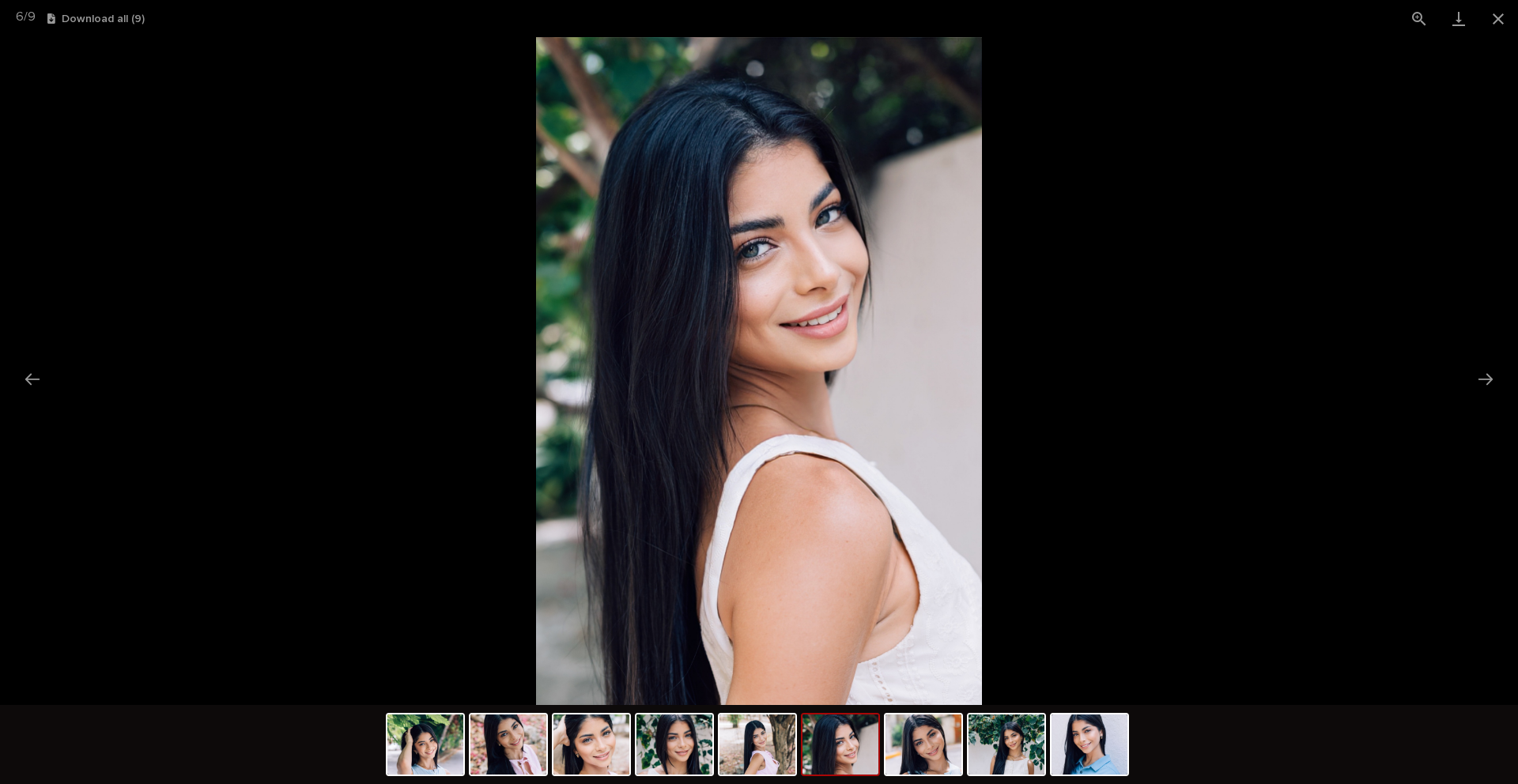
click at [237, 356] on picture at bounding box center [759, 370] width 1518 height 668
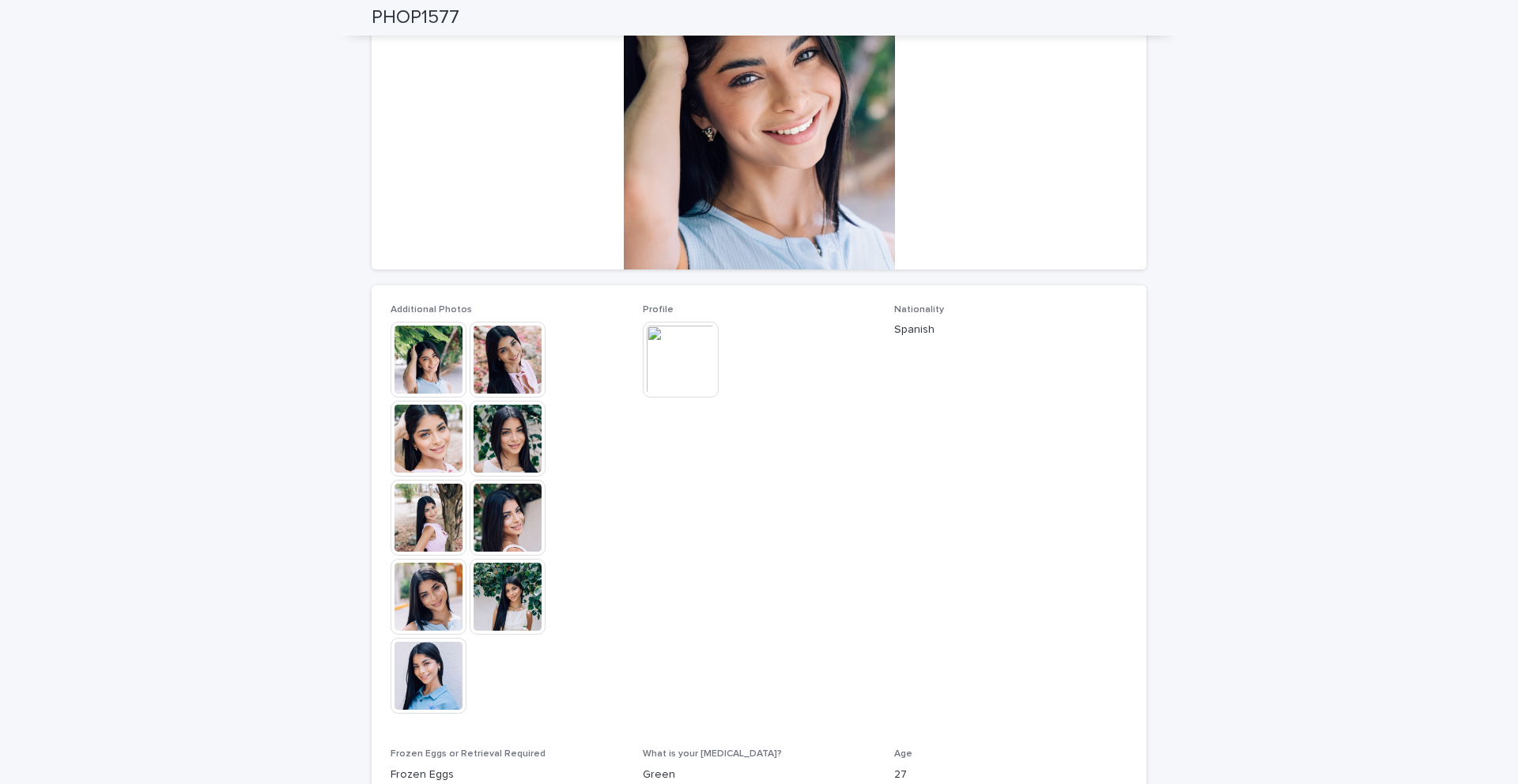
click at [439, 443] on img at bounding box center [428, 438] width 76 height 76
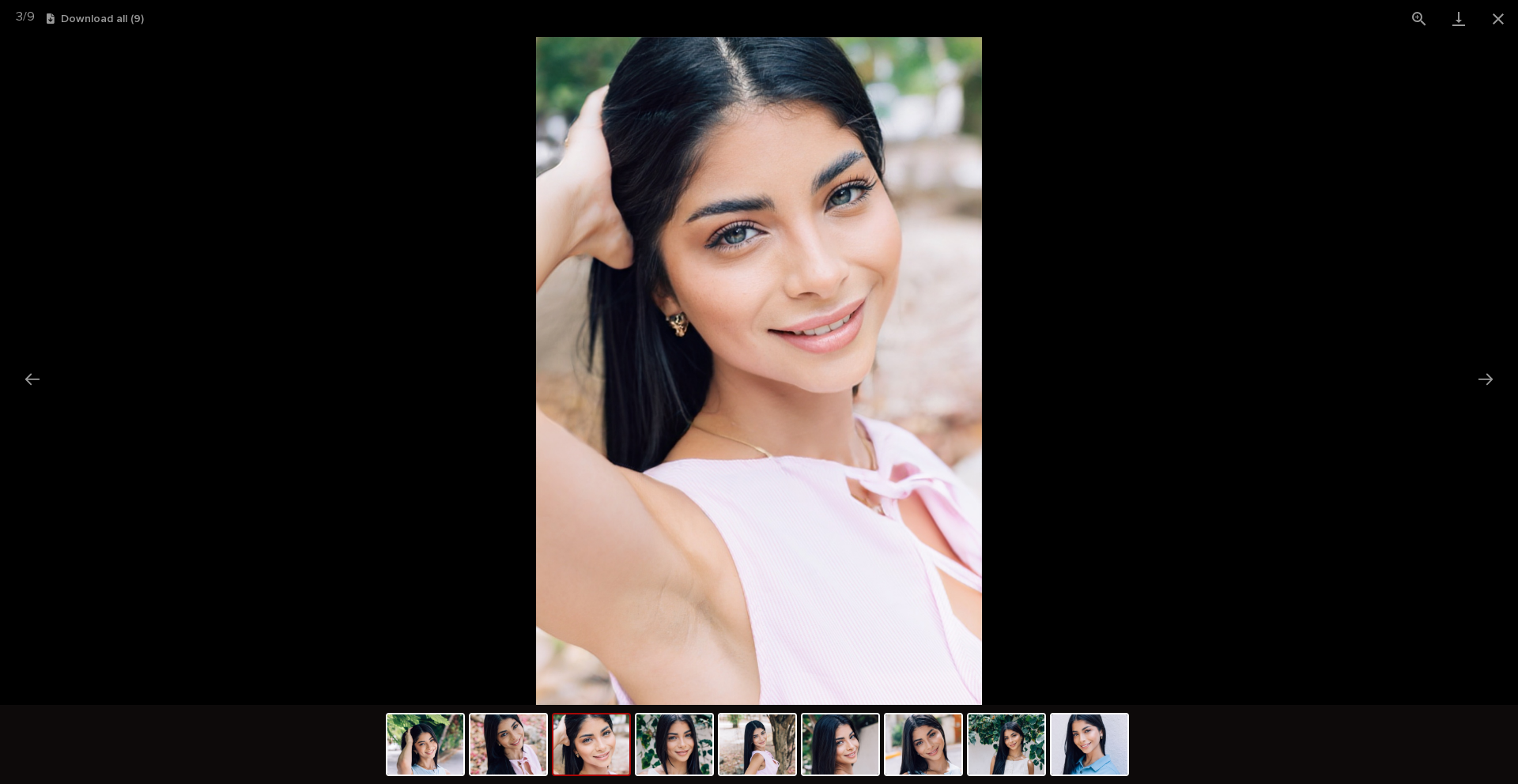
click at [296, 345] on picture at bounding box center [759, 370] width 1518 height 668
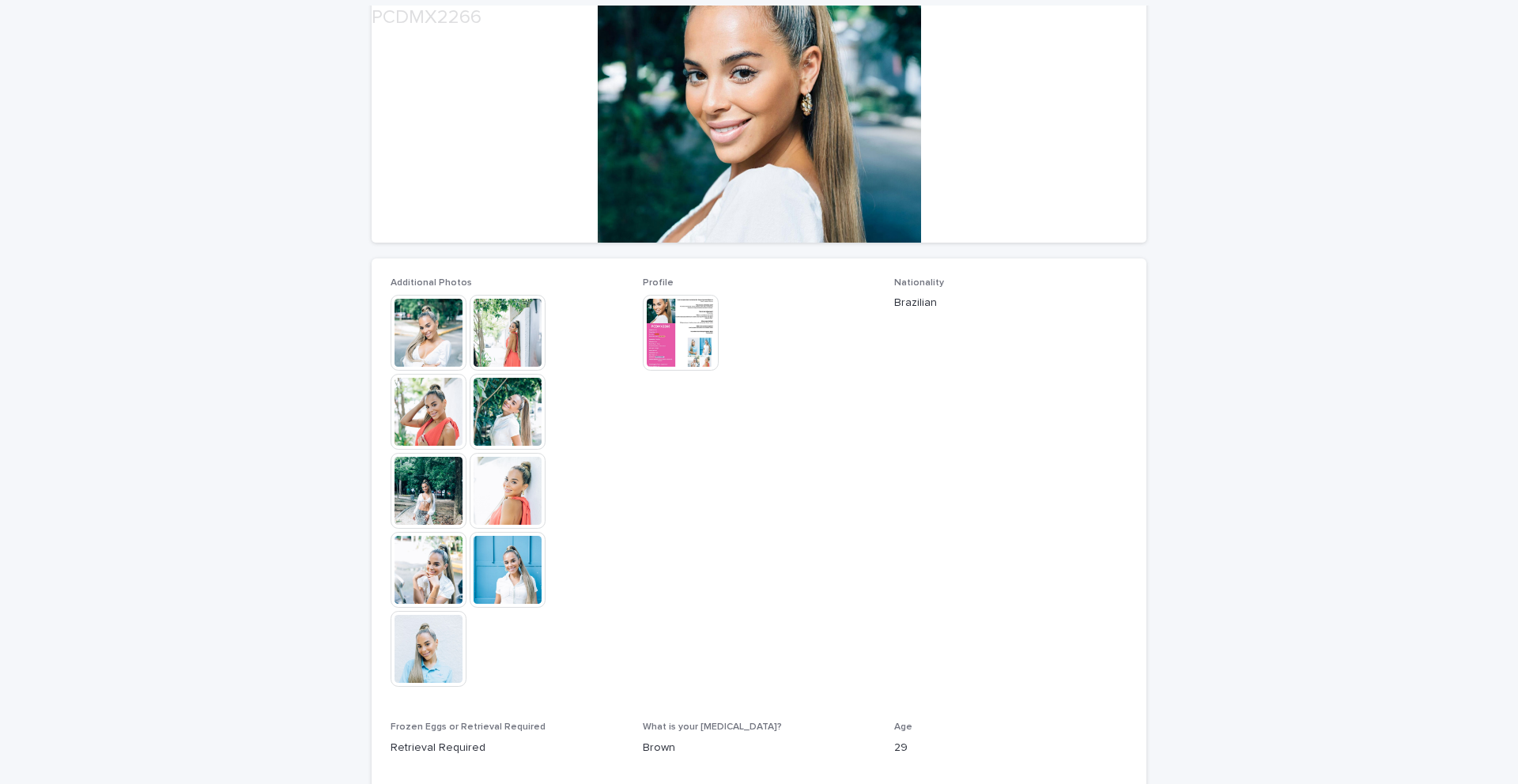
scroll to position [228, 0]
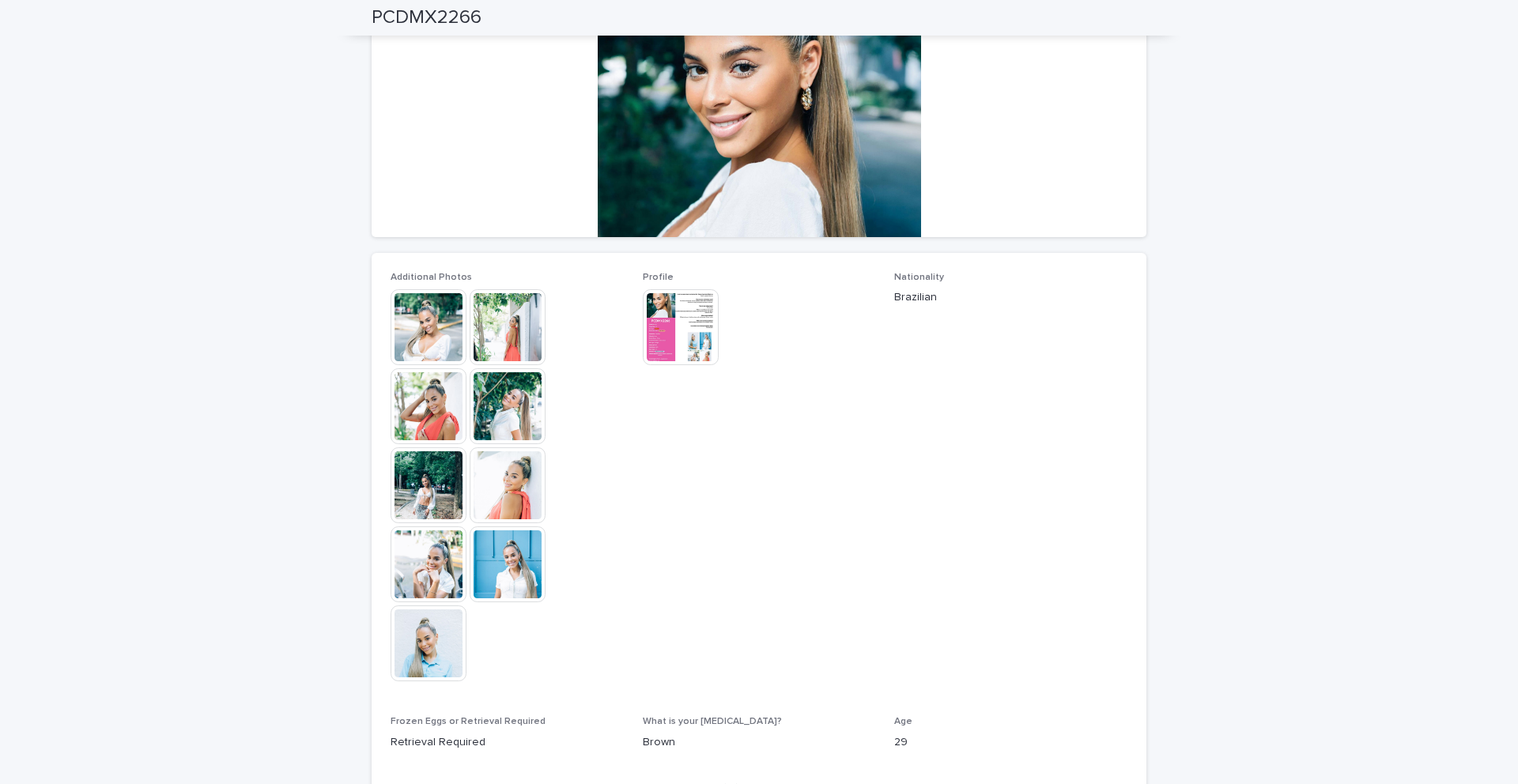
click at [433, 430] on img at bounding box center [428, 406] width 76 height 76
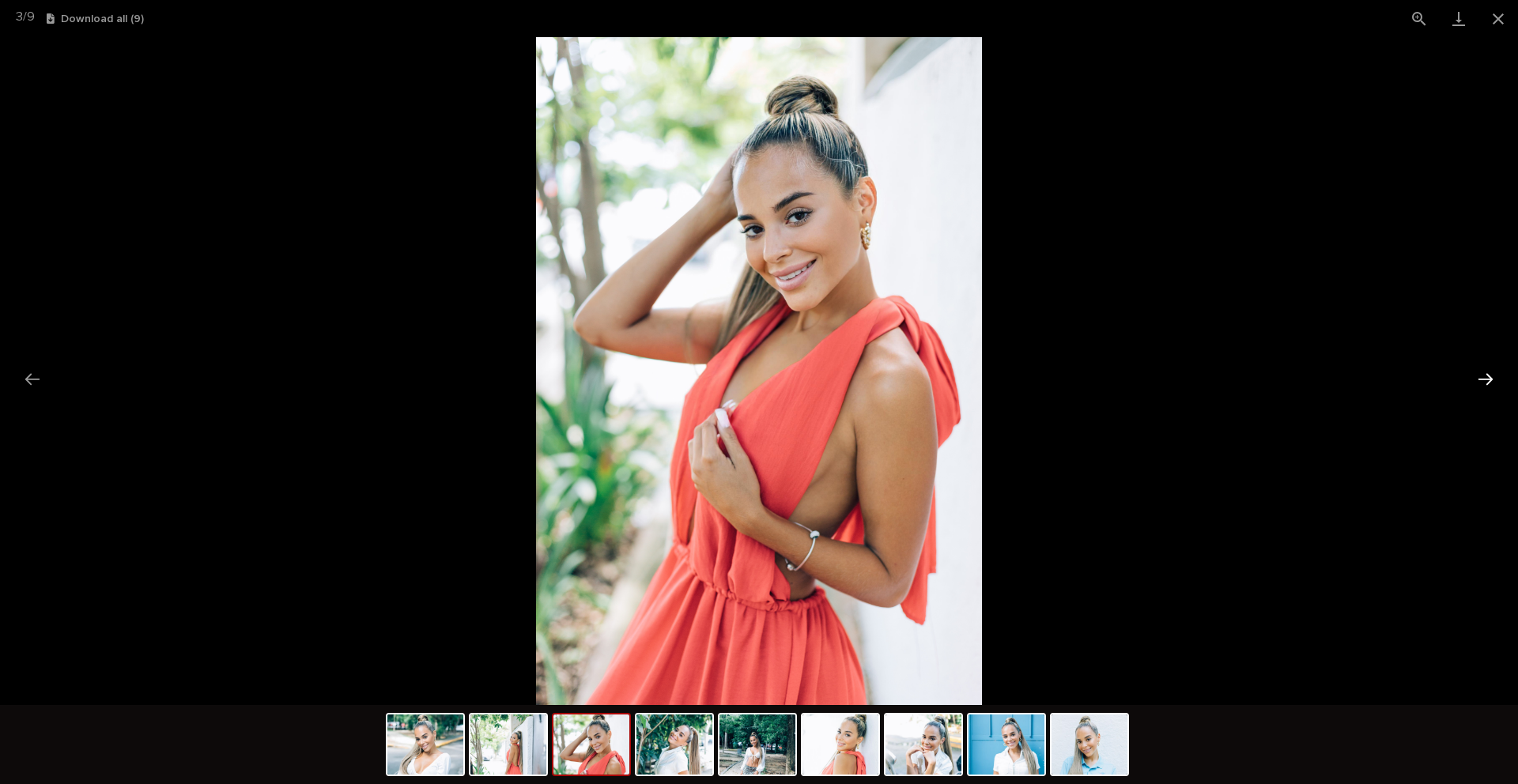
click at [1485, 378] on button "Next slide" at bounding box center [1485, 379] width 34 height 31
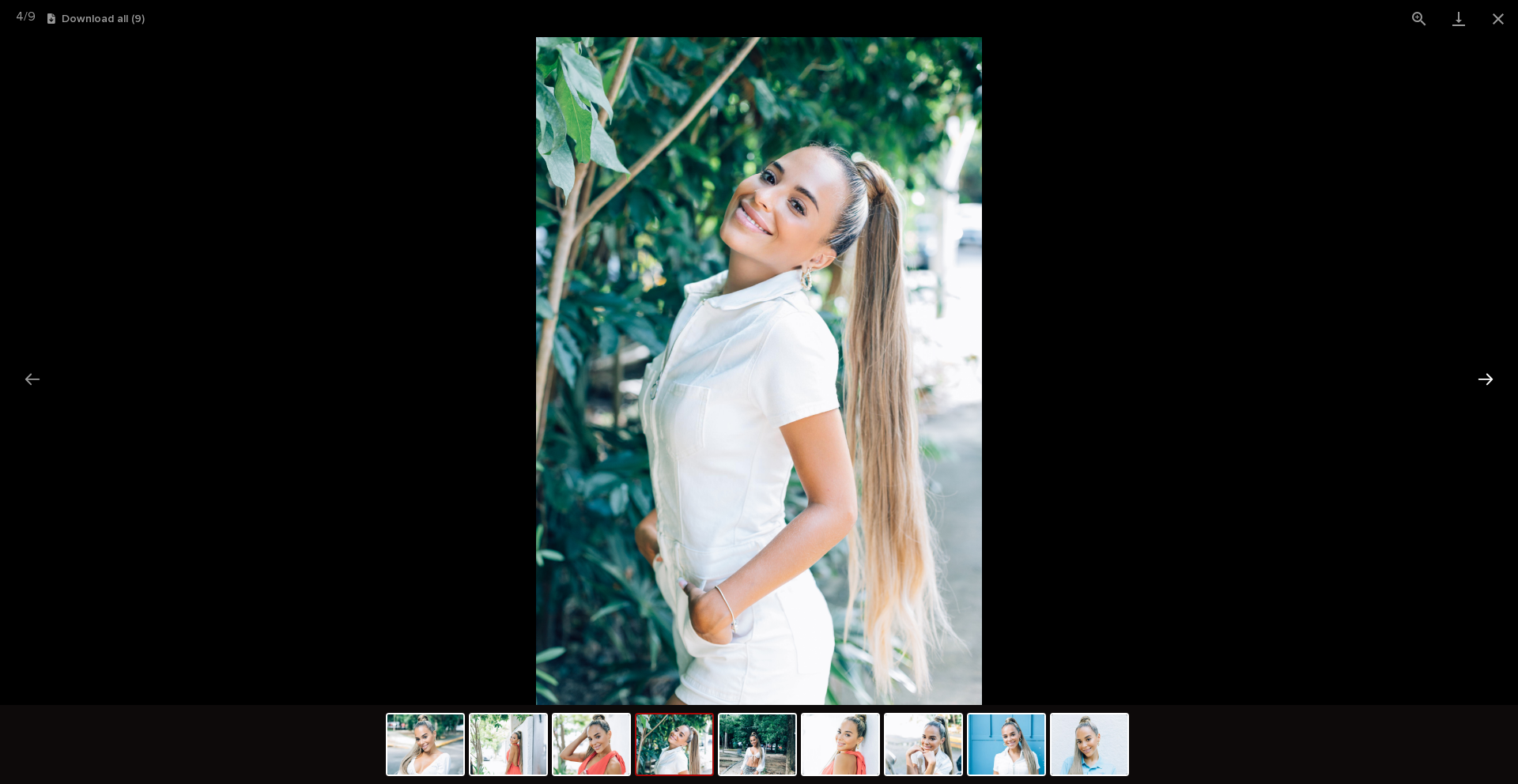
click at [1485, 378] on button "Next slide" at bounding box center [1485, 379] width 34 height 31
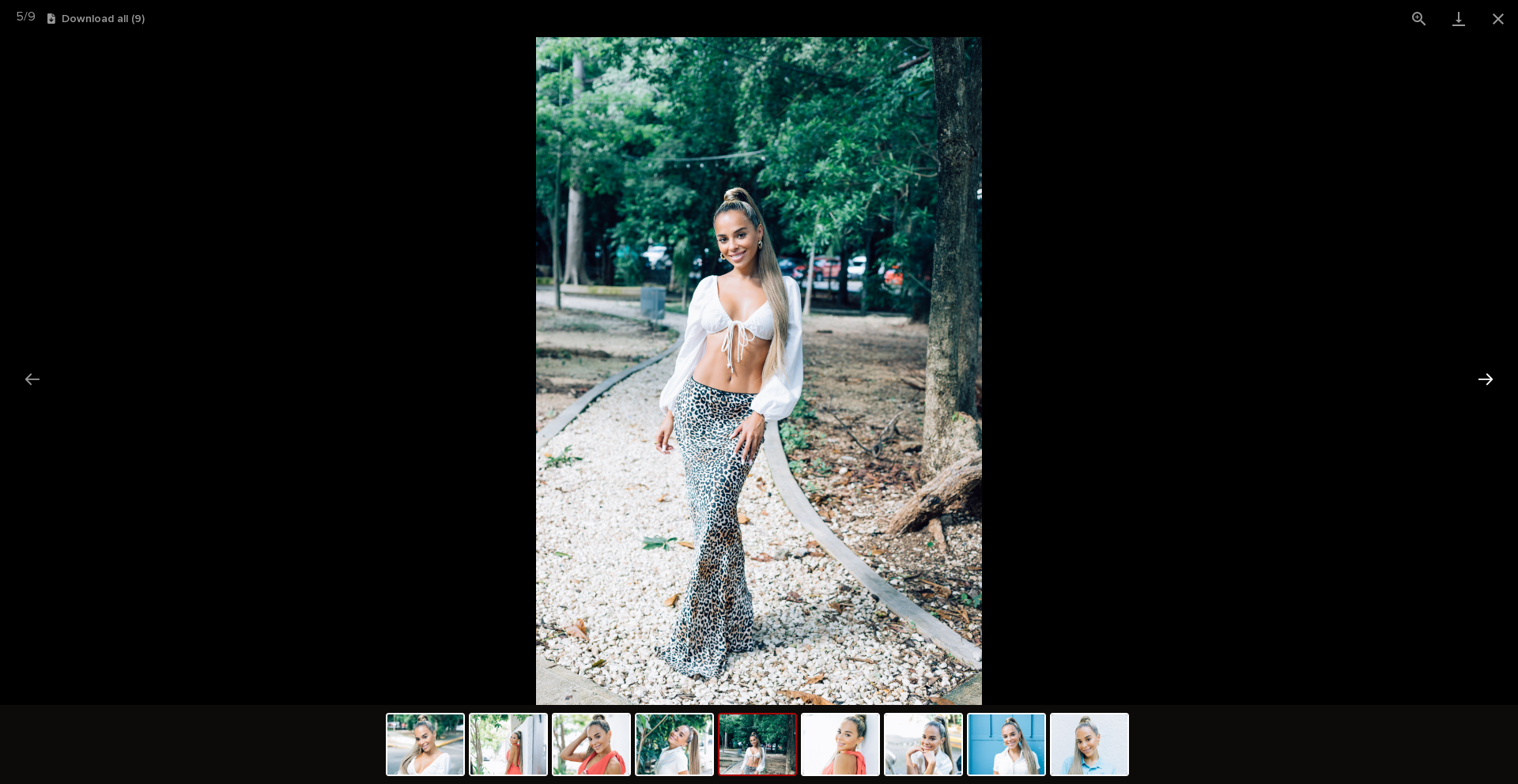
click at [1485, 378] on button "Next slide" at bounding box center [1485, 379] width 34 height 31
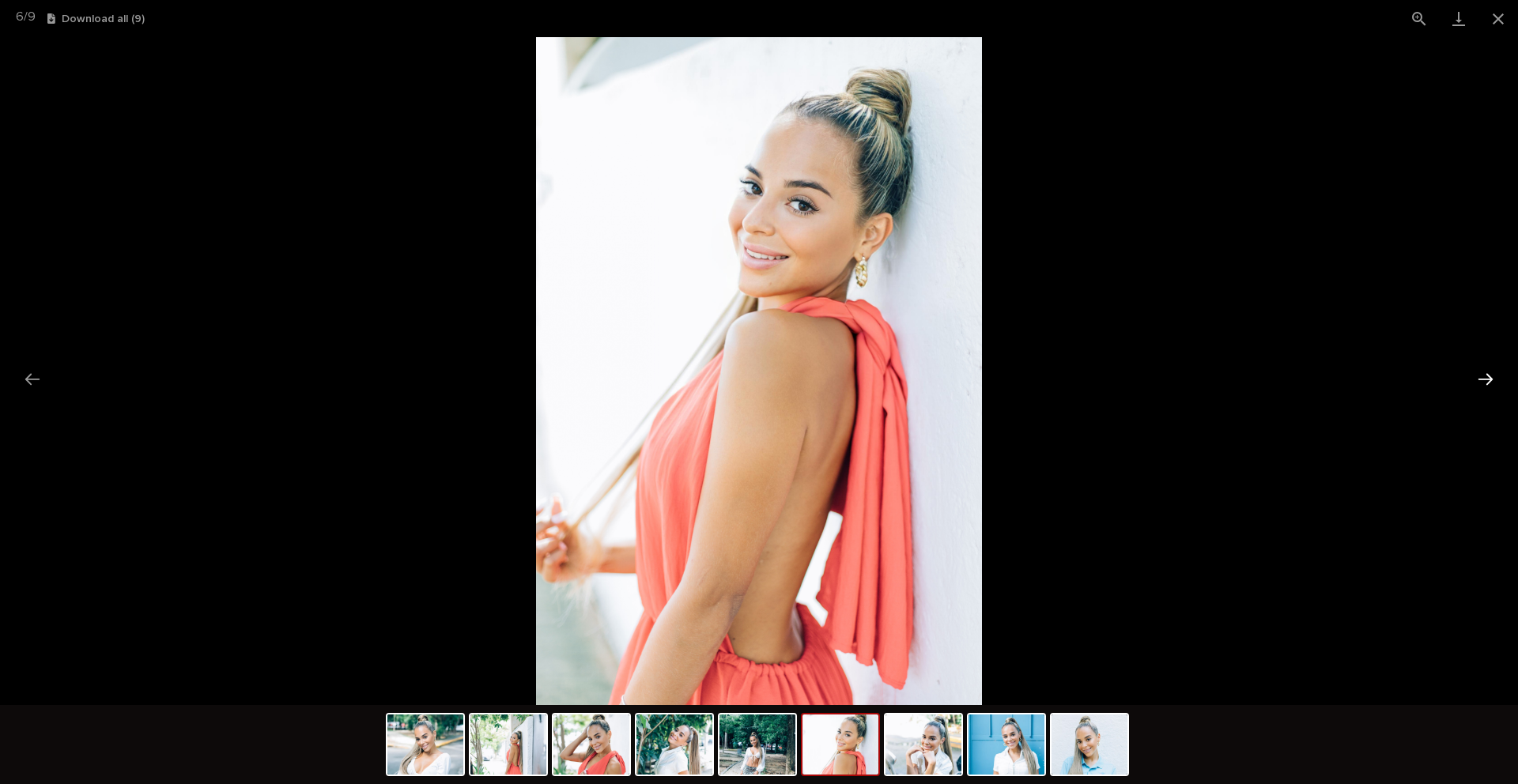
click at [1485, 378] on button "Next slide" at bounding box center [1485, 379] width 34 height 31
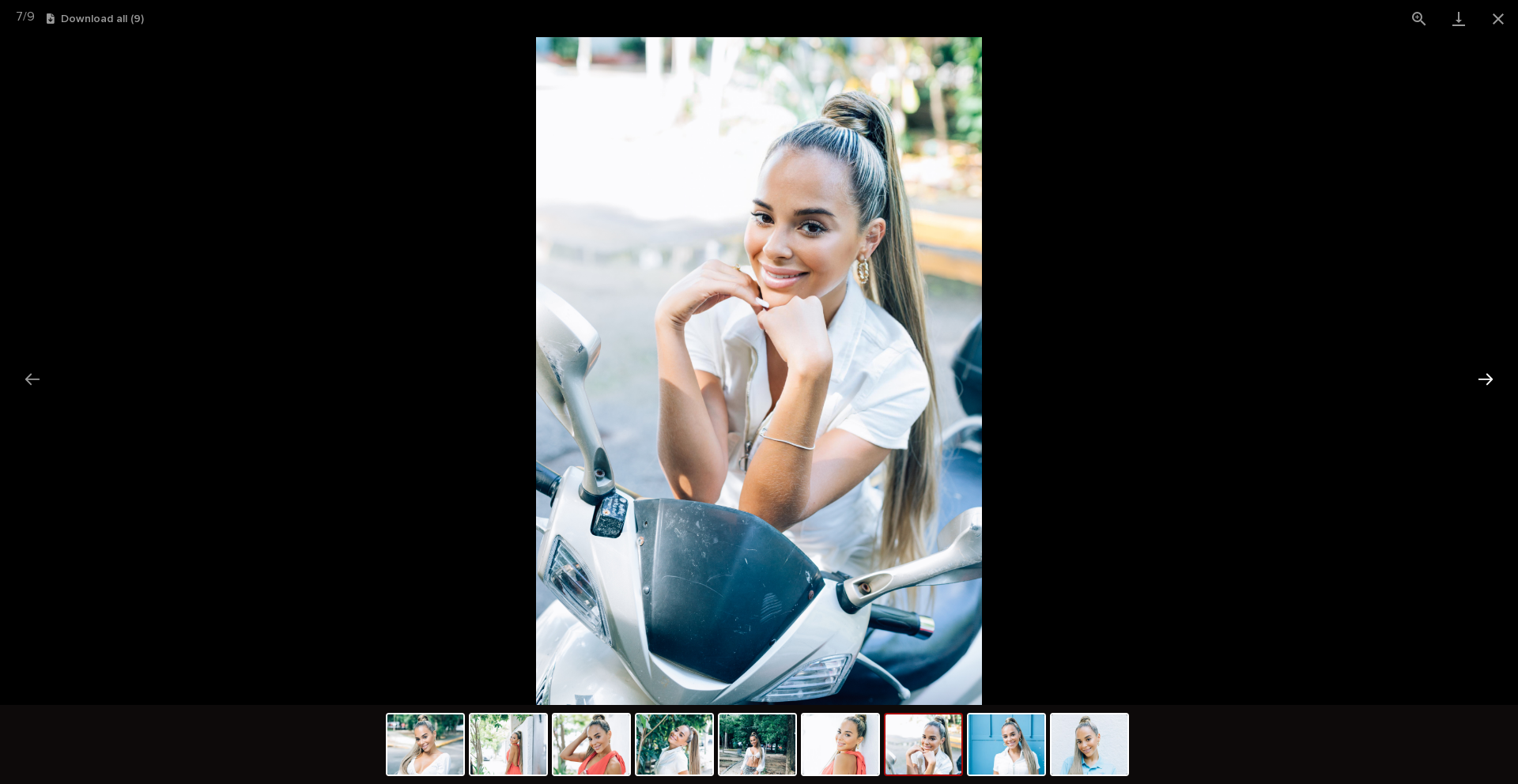
click at [1485, 378] on button "Next slide" at bounding box center [1485, 379] width 34 height 31
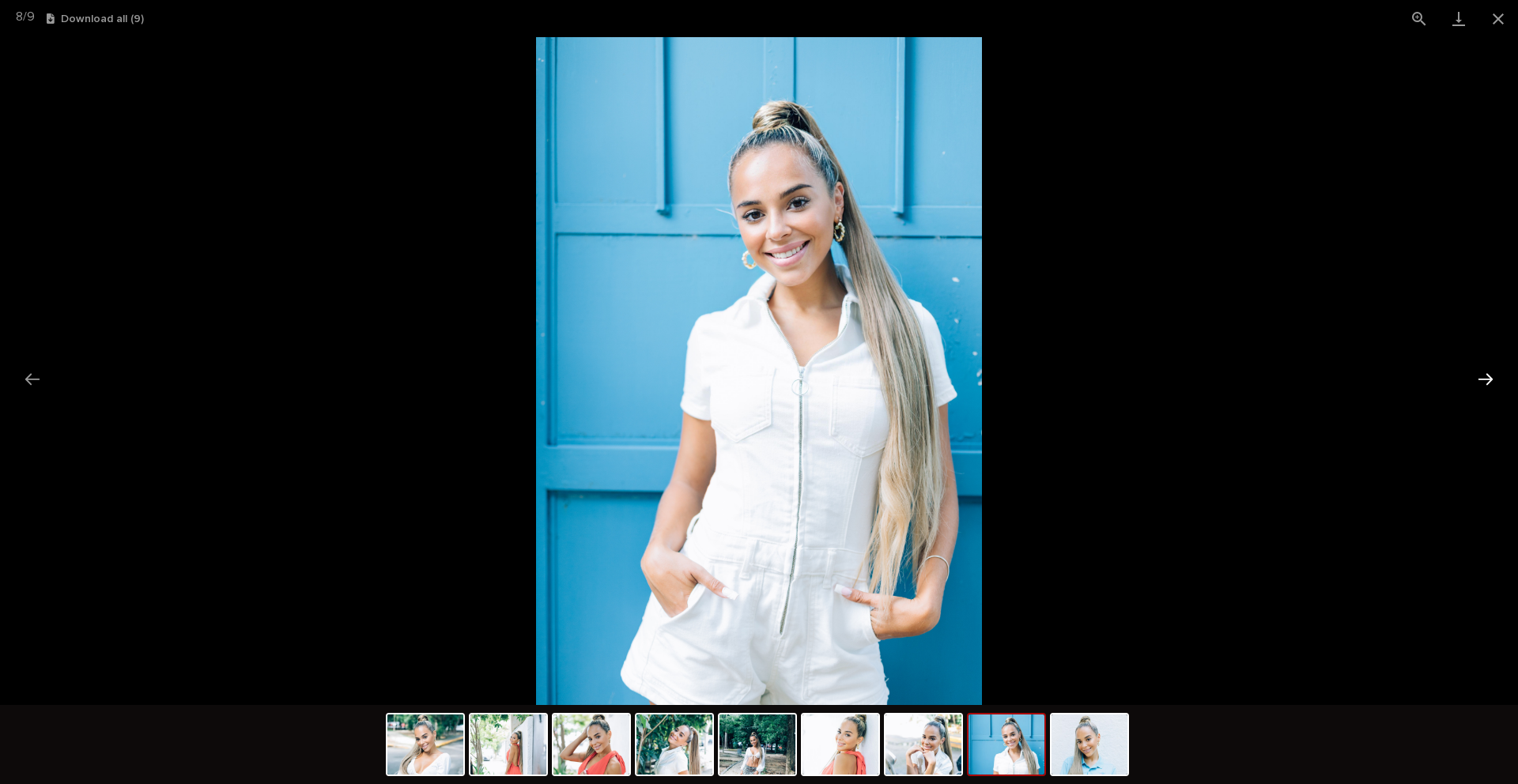
click at [1485, 378] on button "Next slide" at bounding box center [1485, 379] width 34 height 31
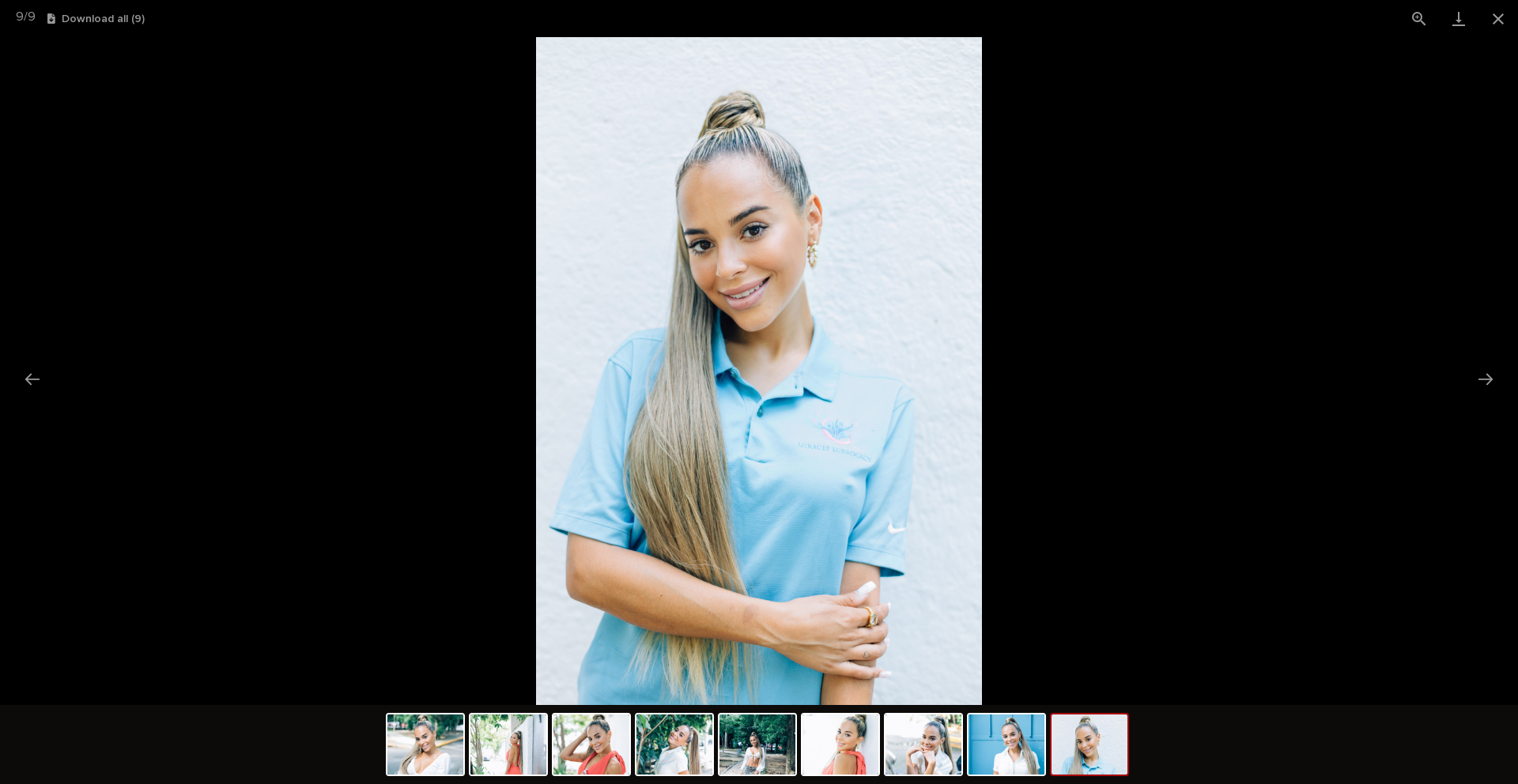
scroll to position [0, 0]
click at [1289, 205] on picture at bounding box center [759, 370] width 1518 height 668
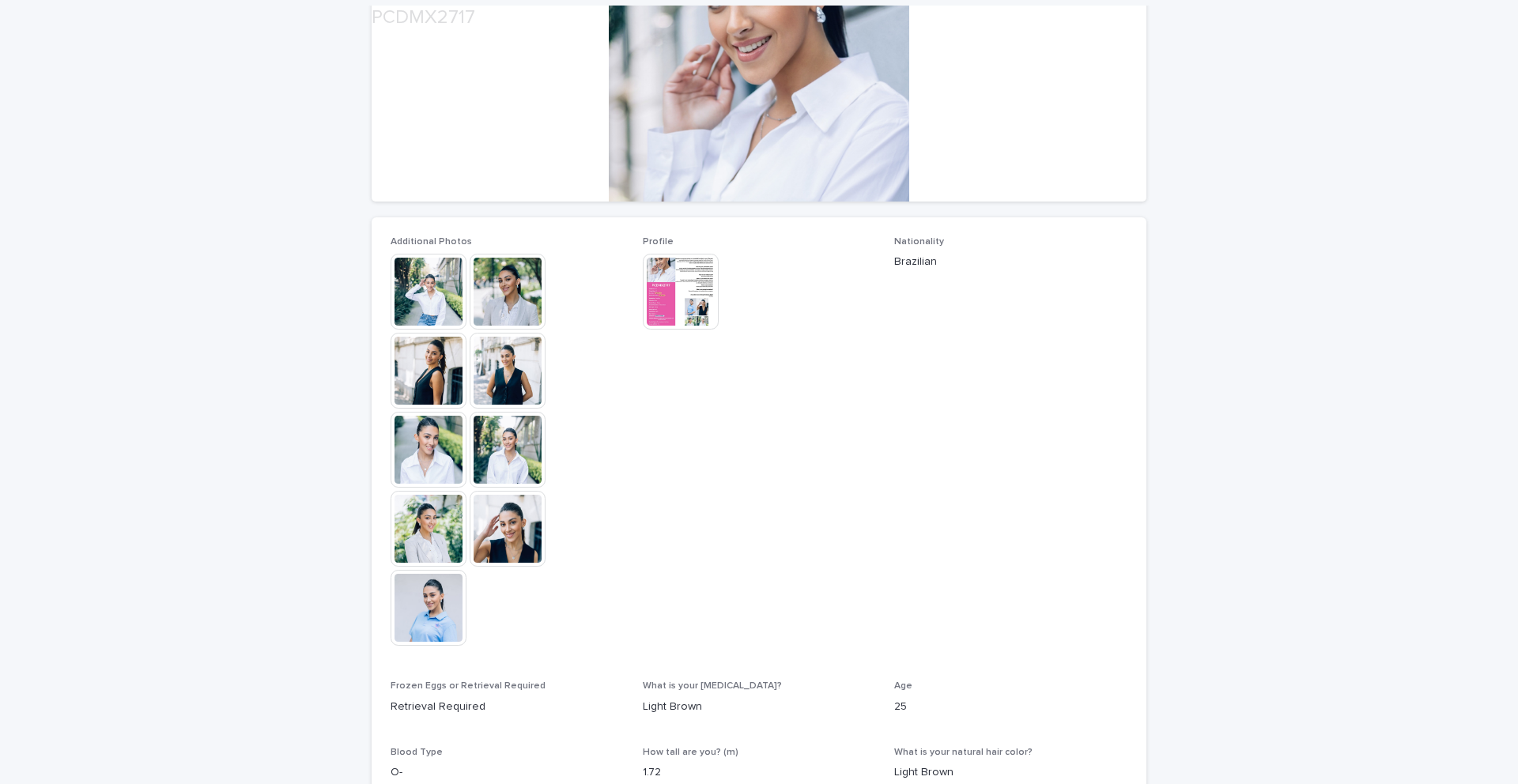
scroll to position [264, 0]
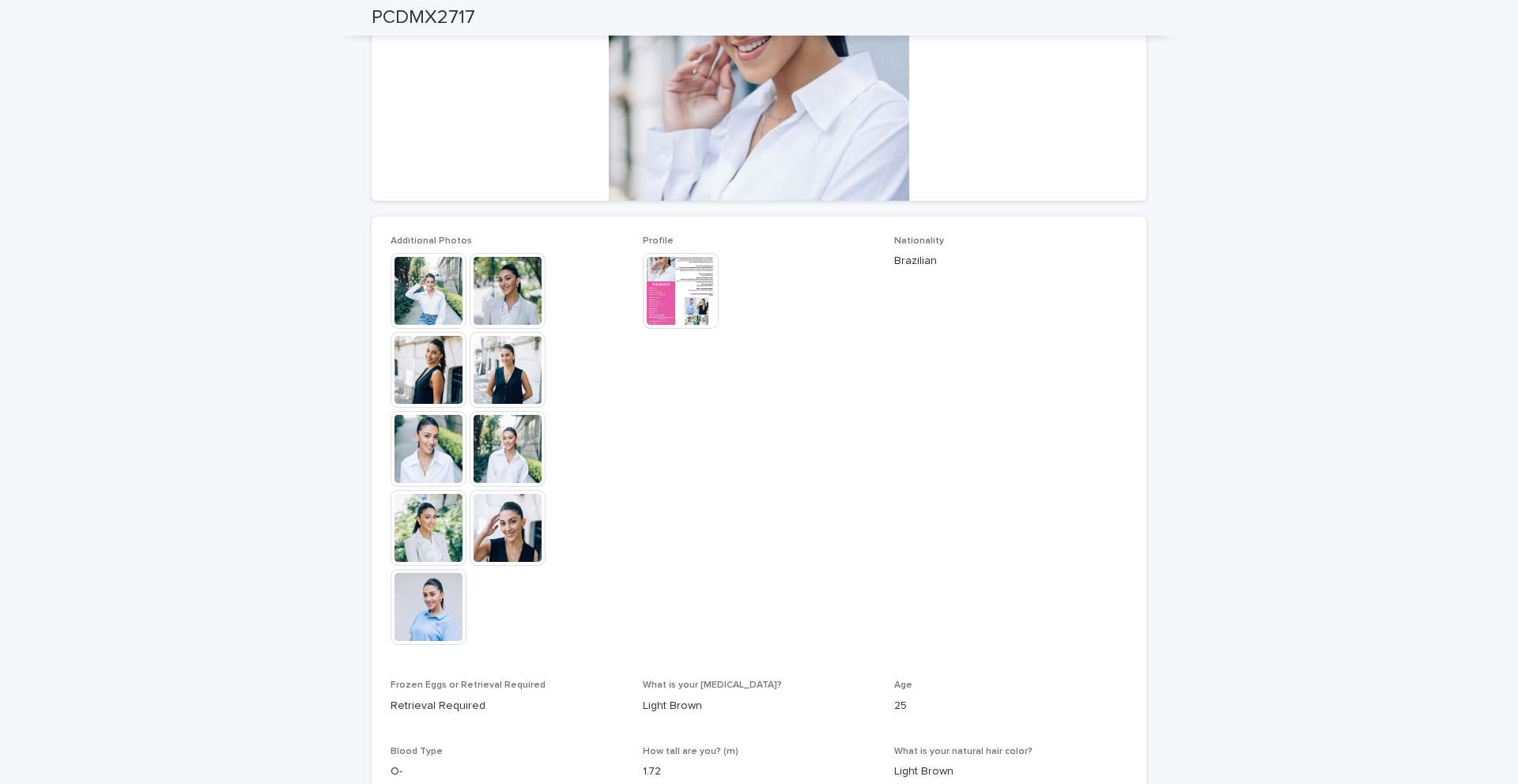
click at [502, 529] on img at bounding box center [507, 528] width 76 height 76
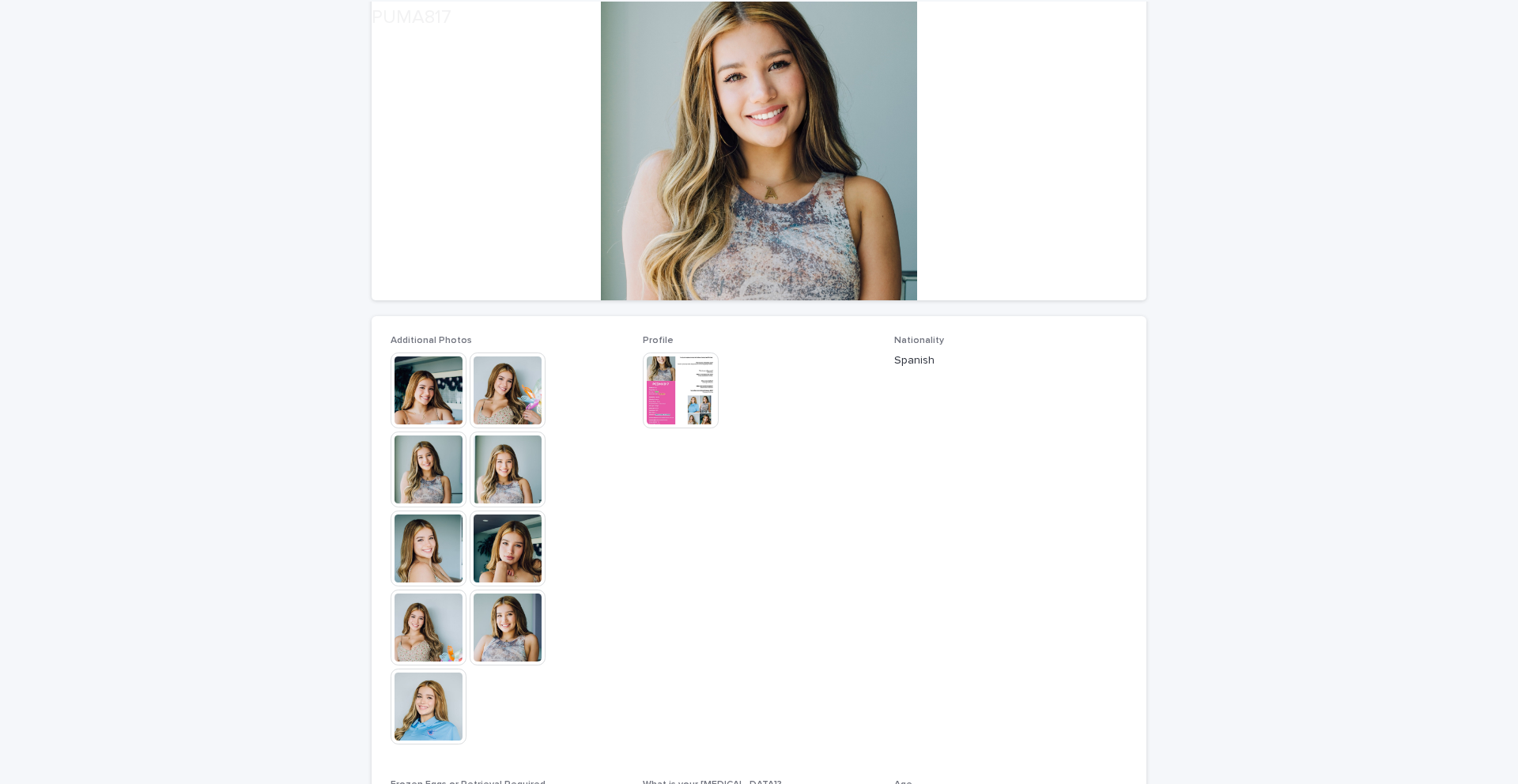
scroll to position [165, 0]
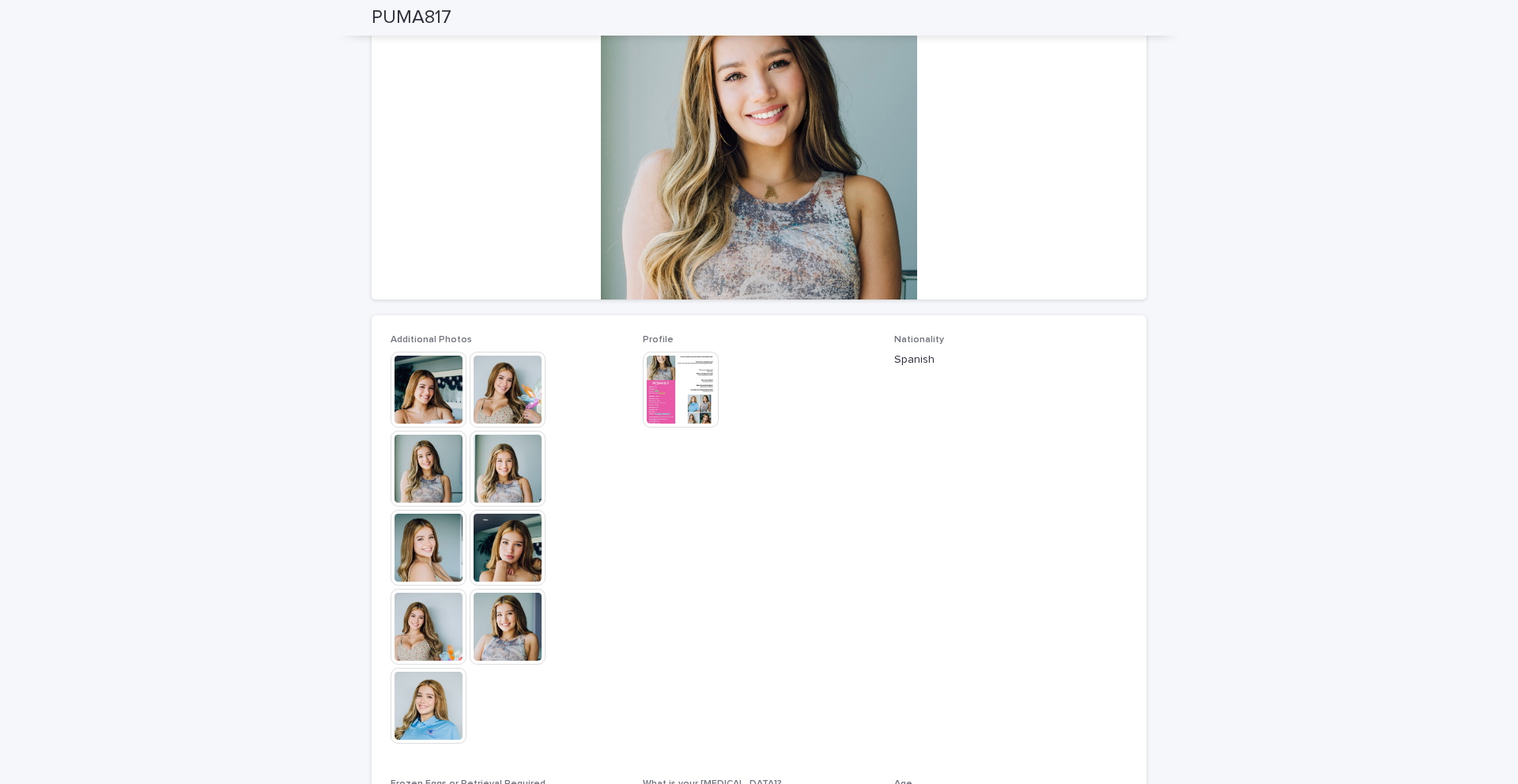
click at [433, 563] on img at bounding box center [428, 547] width 76 height 76
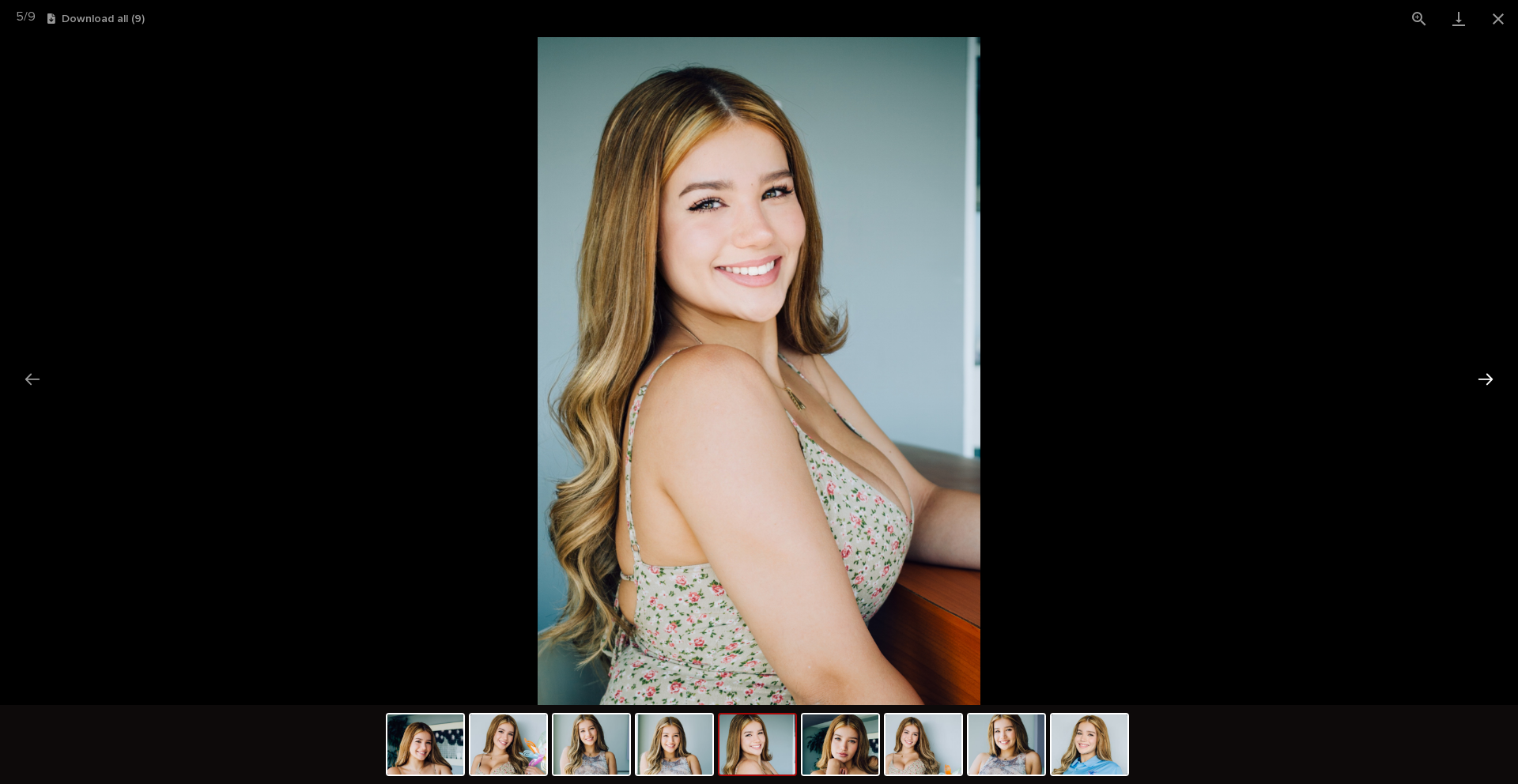
click at [1489, 382] on button "Next slide" at bounding box center [1485, 379] width 34 height 31
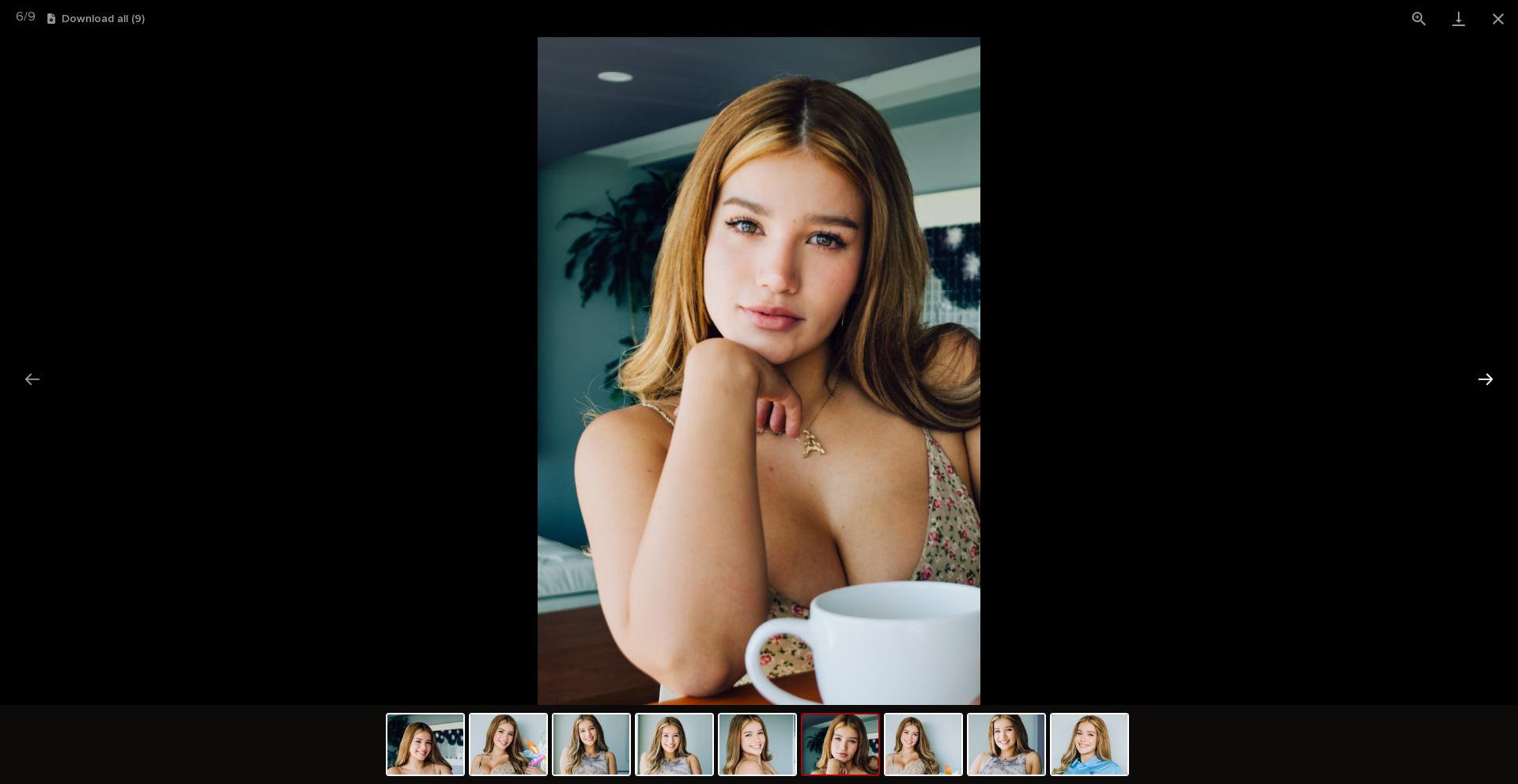
click at [1489, 382] on button "Next slide" at bounding box center [1485, 379] width 34 height 31
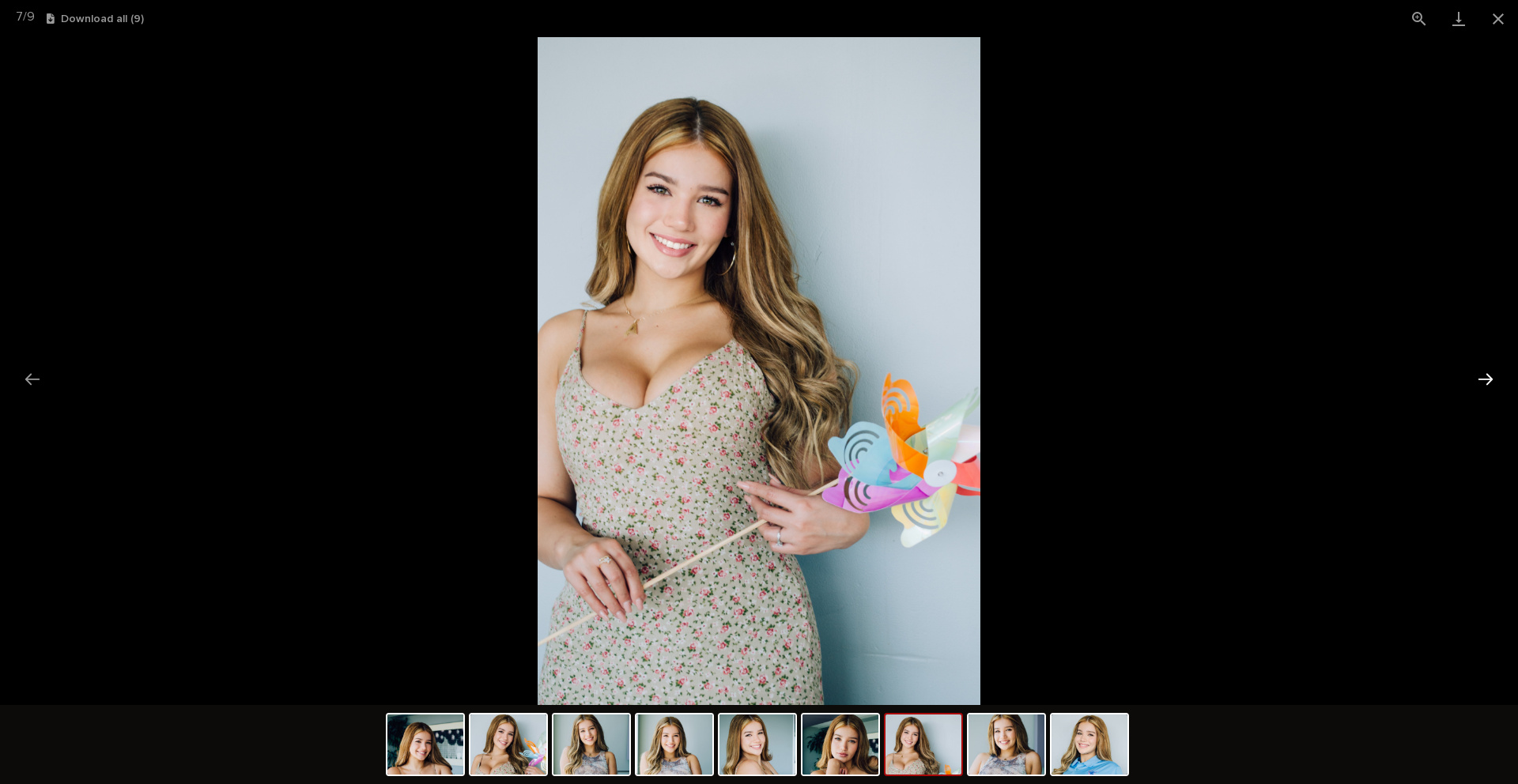
click at [1489, 382] on button "Next slide" at bounding box center [1485, 379] width 34 height 31
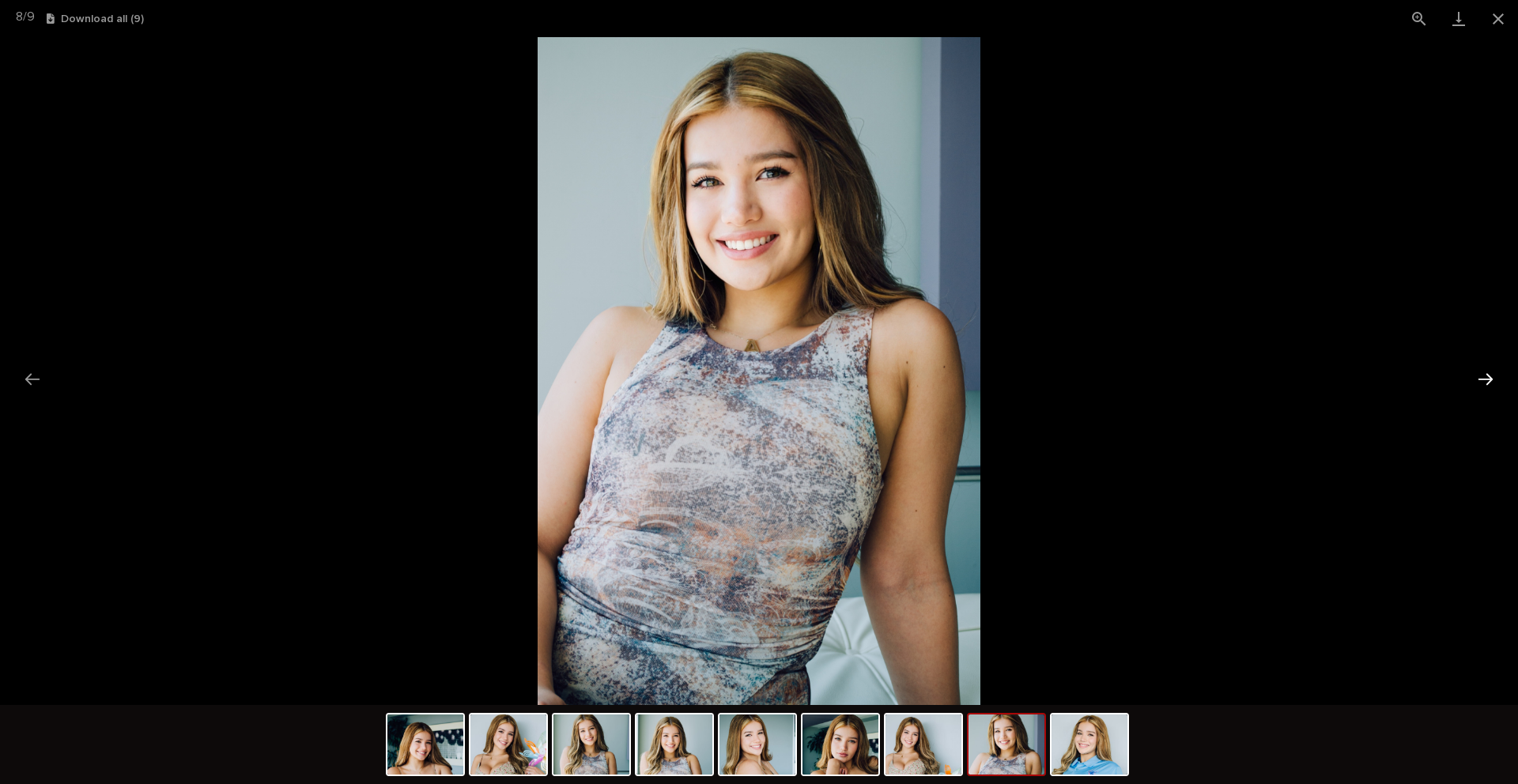
click at [1489, 382] on button "Next slide" at bounding box center [1485, 379] width 34 height 31
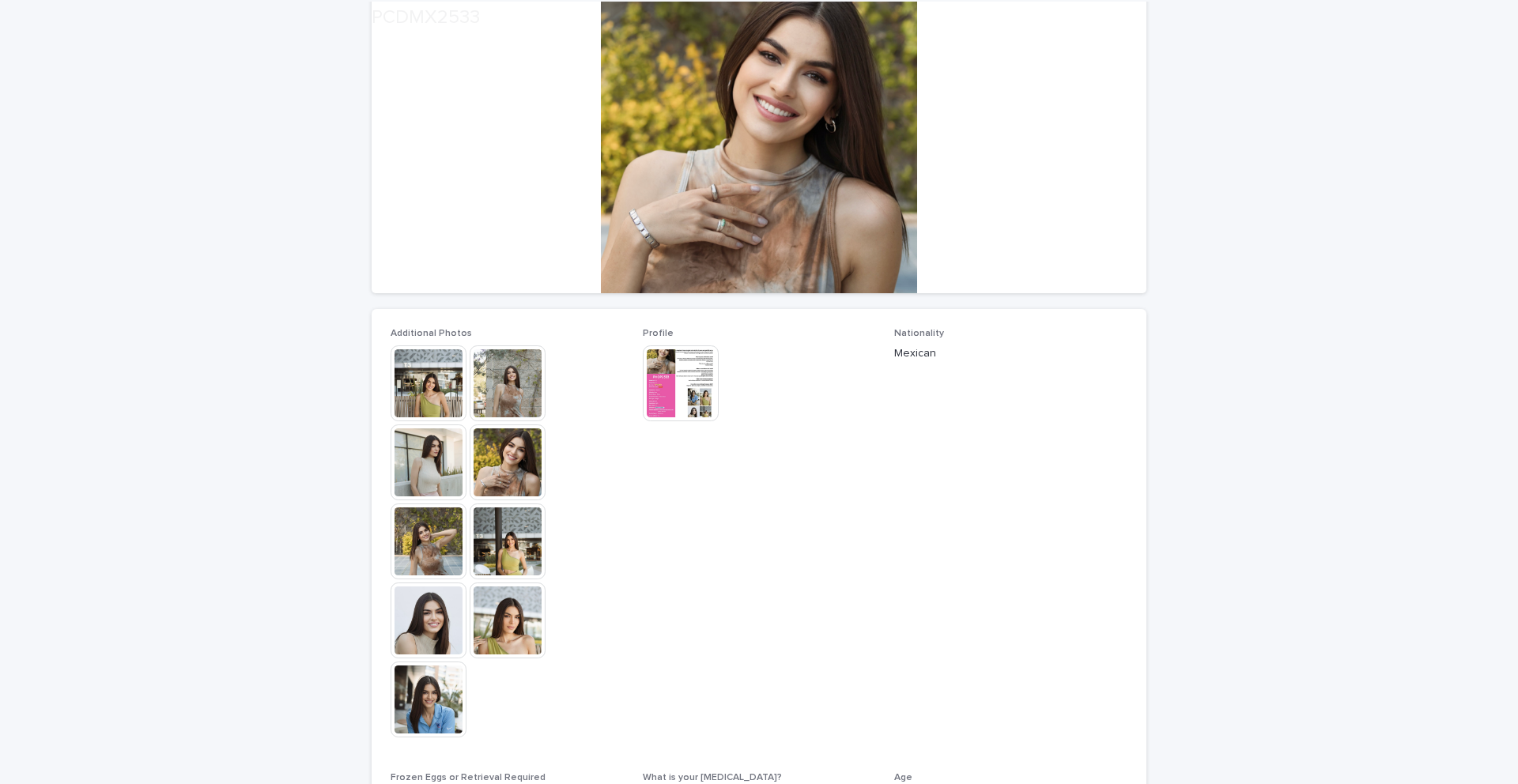
scroll to position [214, 0]
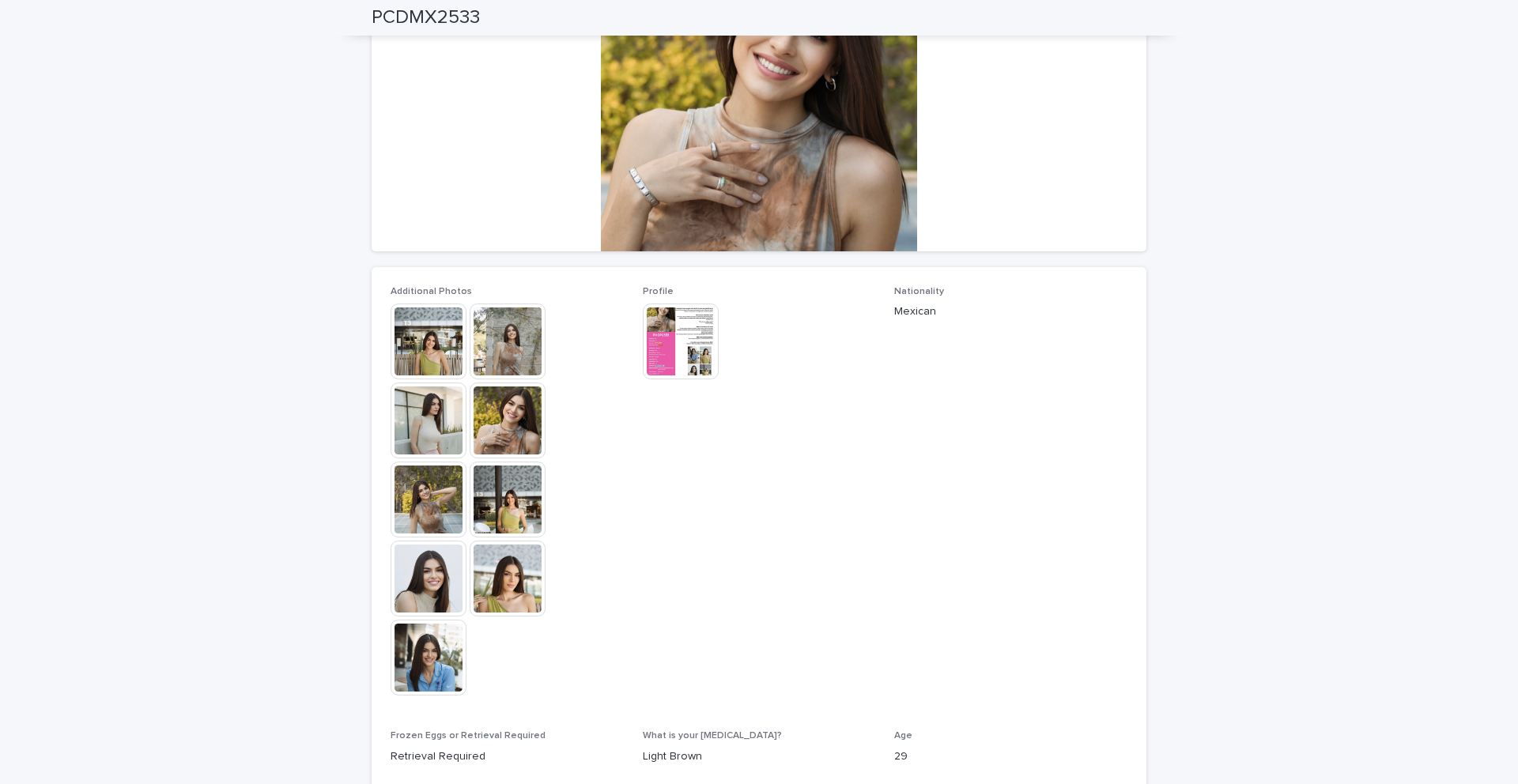
click at [422, 647] on img at bounding box center [428, 657] width 76 height 76
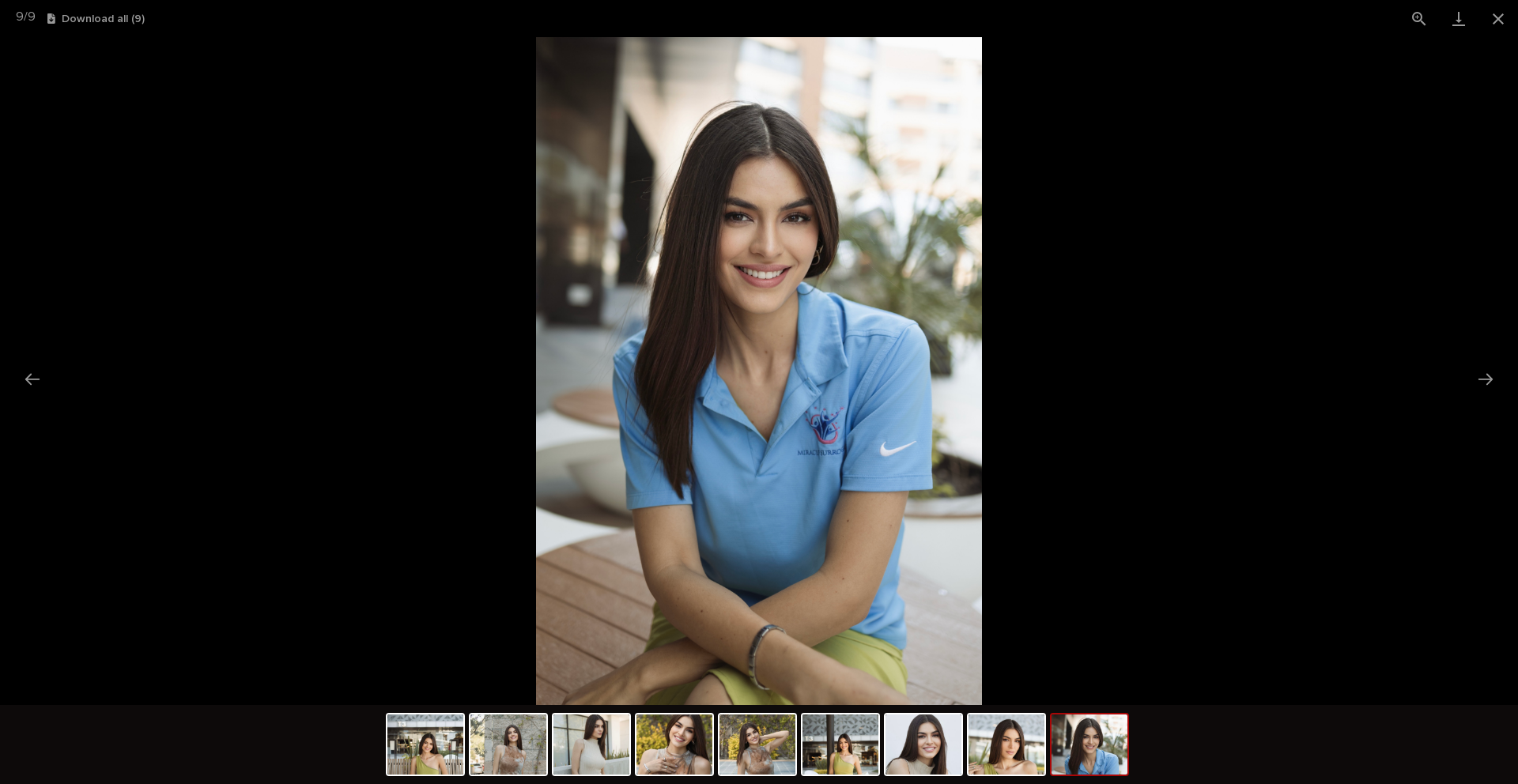
click at [1149, 290] on picture at bounding box center [759, 370] width 1518 height 668
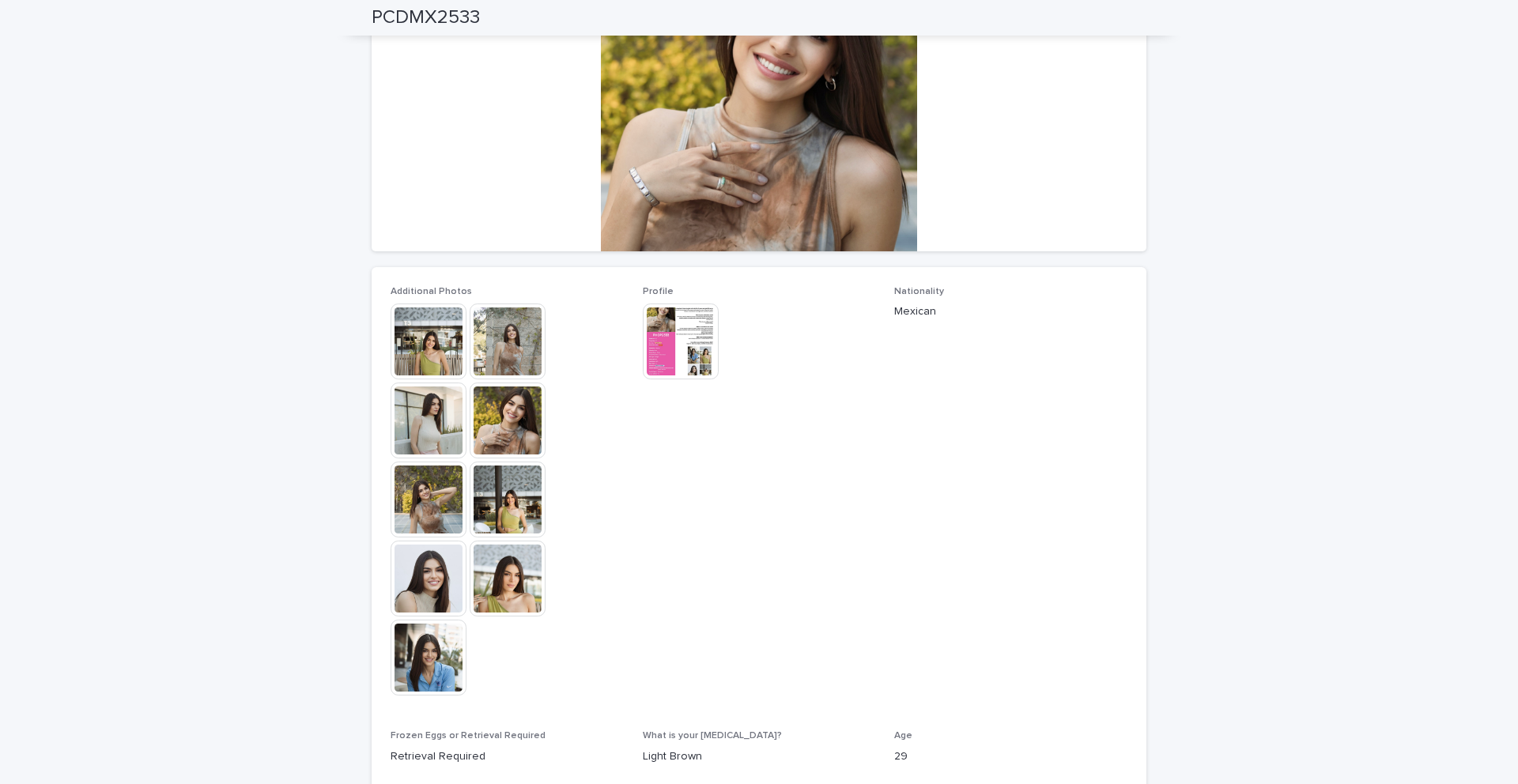
click at [666, 342] on img at bounding box center [680, 342] width 76 height 76
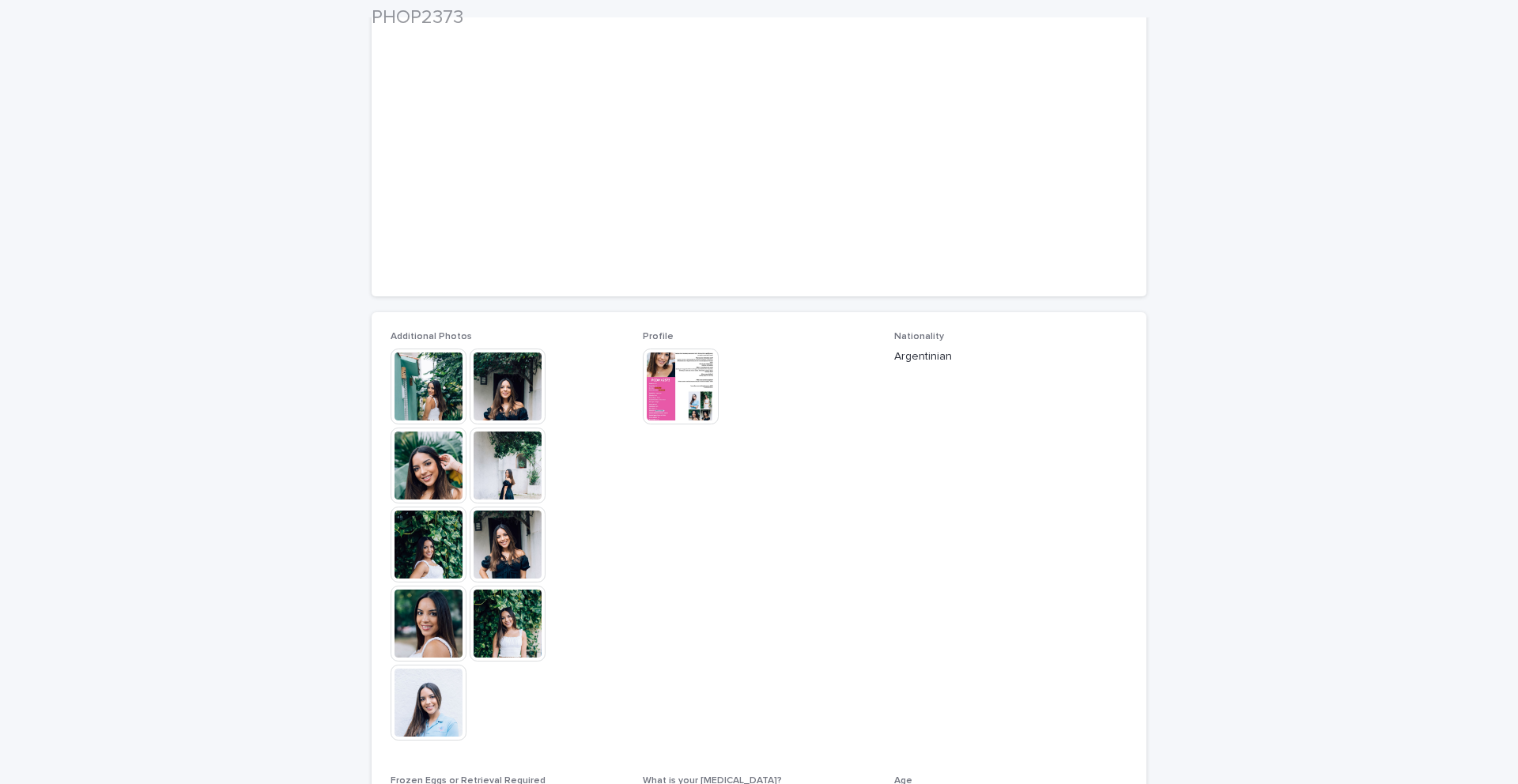
scroll to position [186, 0]
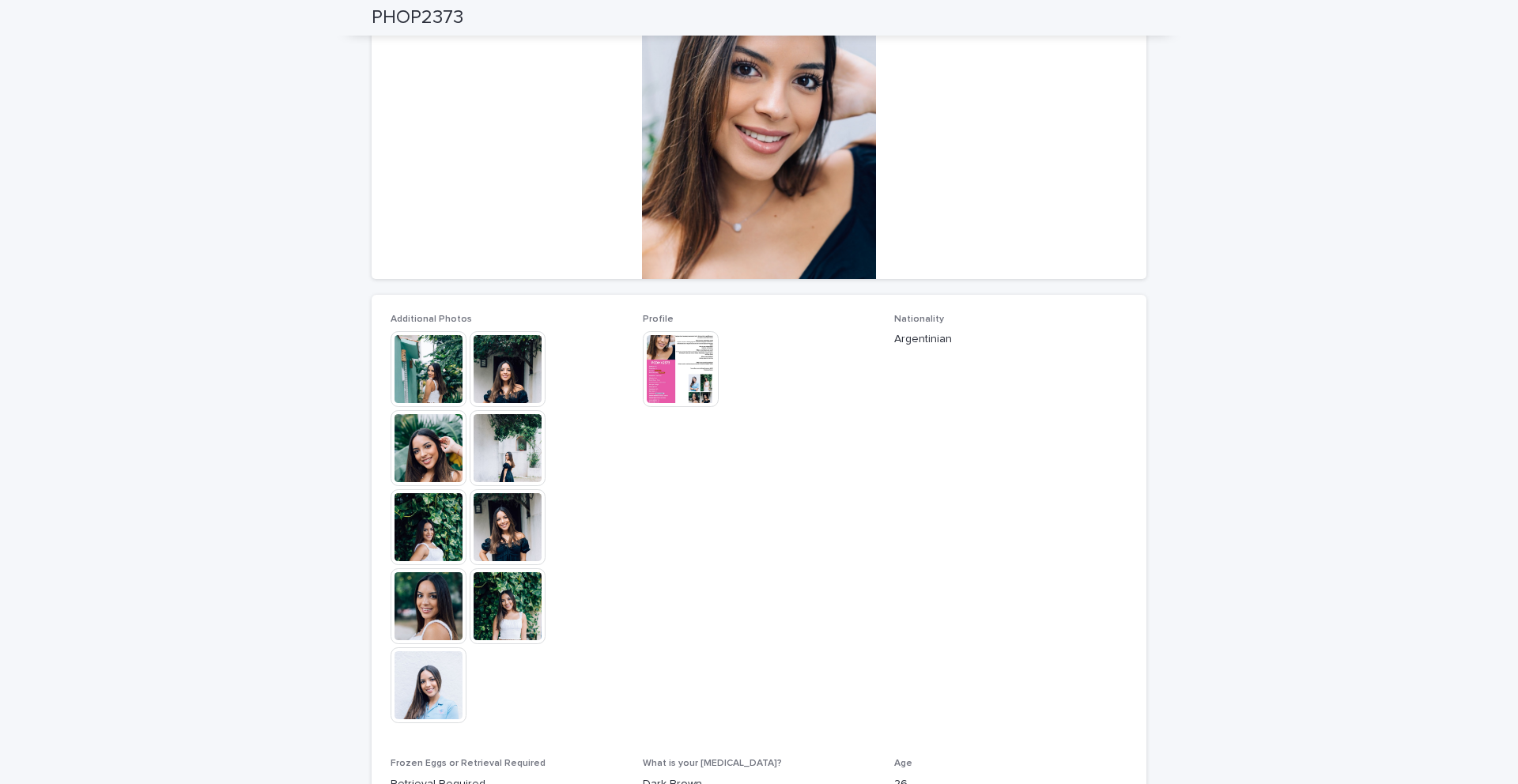
click at [417, 687] on img at bounding box center [428, 685] width 76 height 76
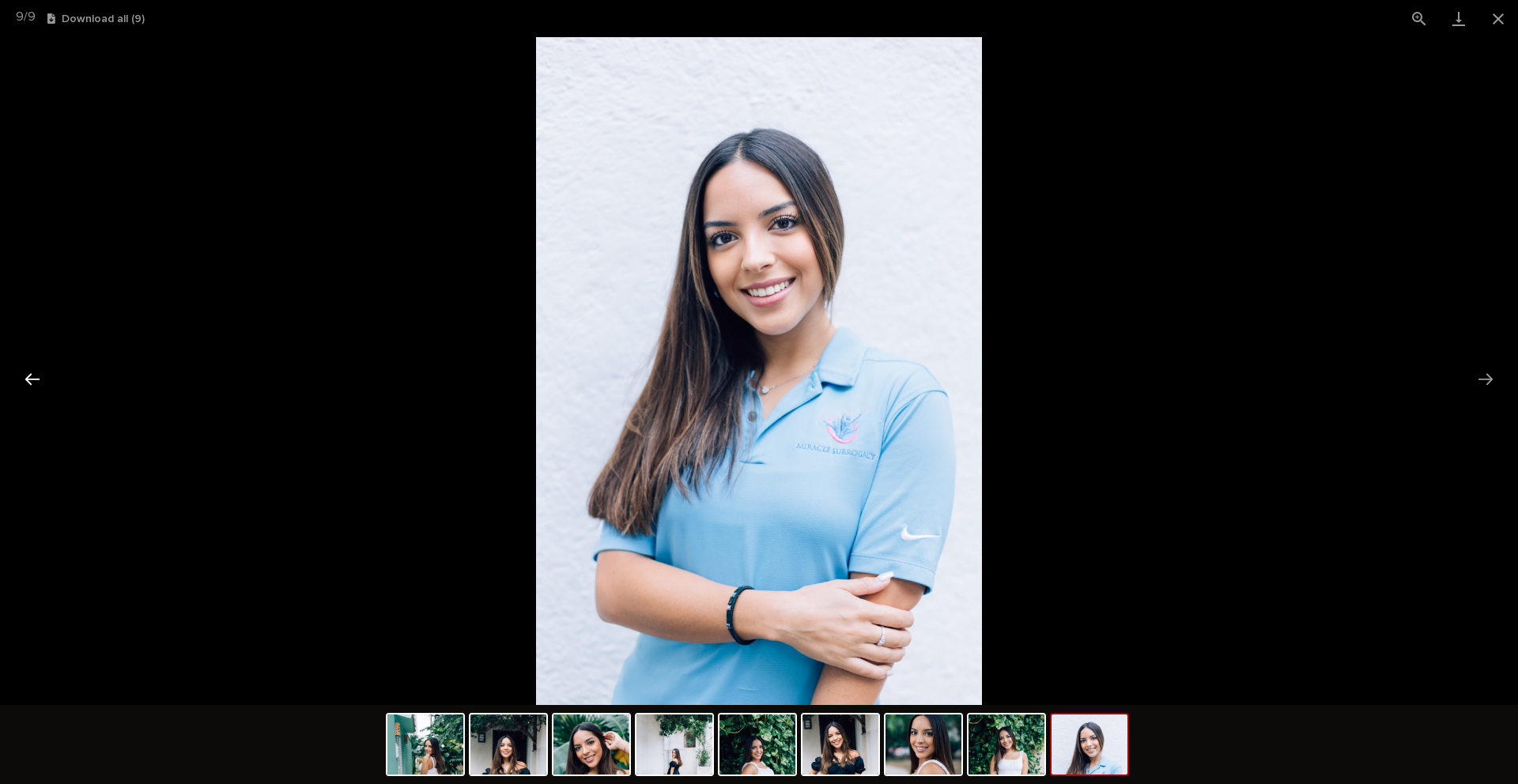
click at [26, 382] on button "Previous slide" at bounding box center [32, 379] width 34 height 31
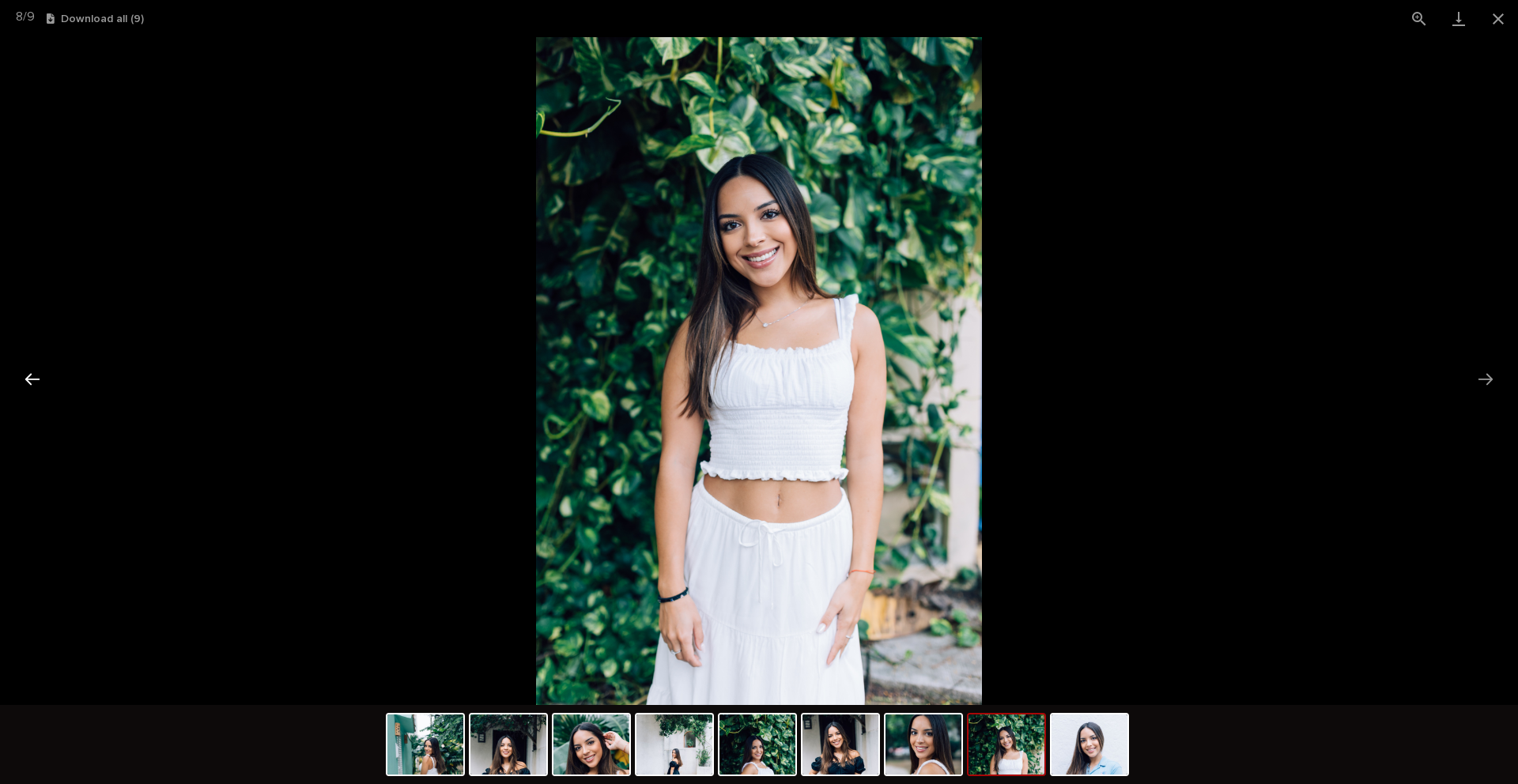
click at [26, 382] on button "Previous slide" at bounding box center [32, 379] width 34 height 31
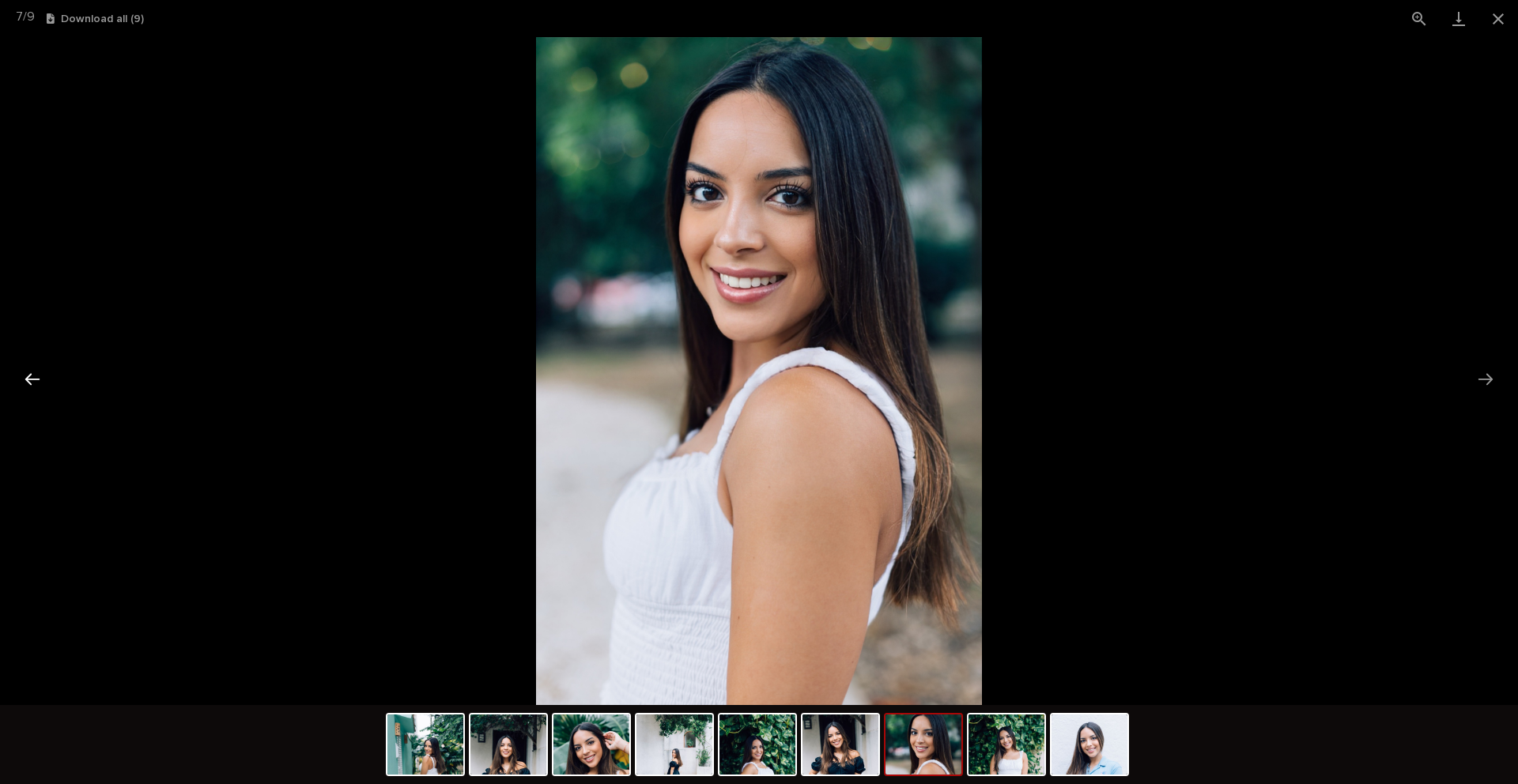
click at [26, 382] on button "Previous slide" at bounding box center [32, 379] width 34 height 31
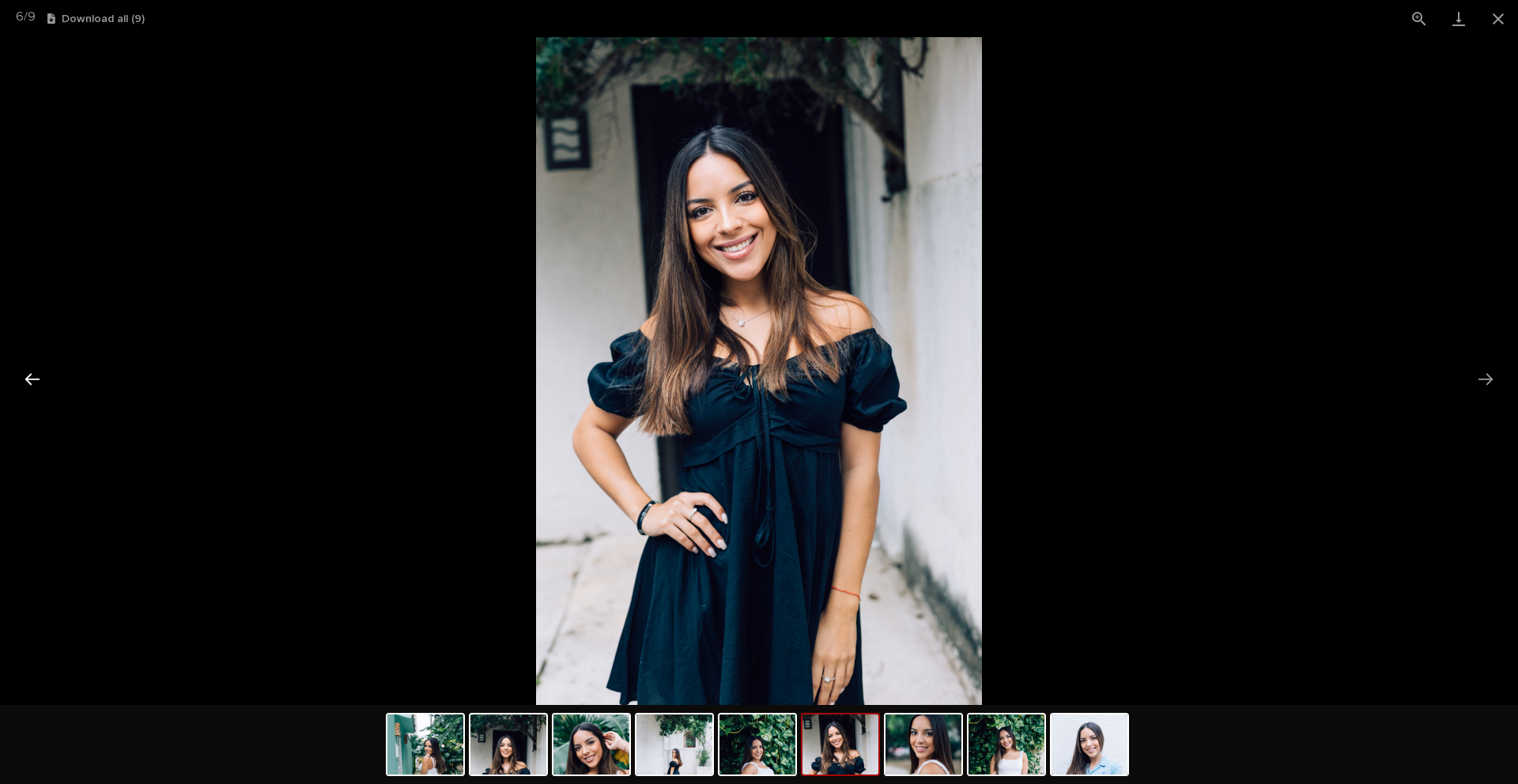
click at [26, 382] on button "Previous slide" at bounding box center [32, 379] width 34 height 31
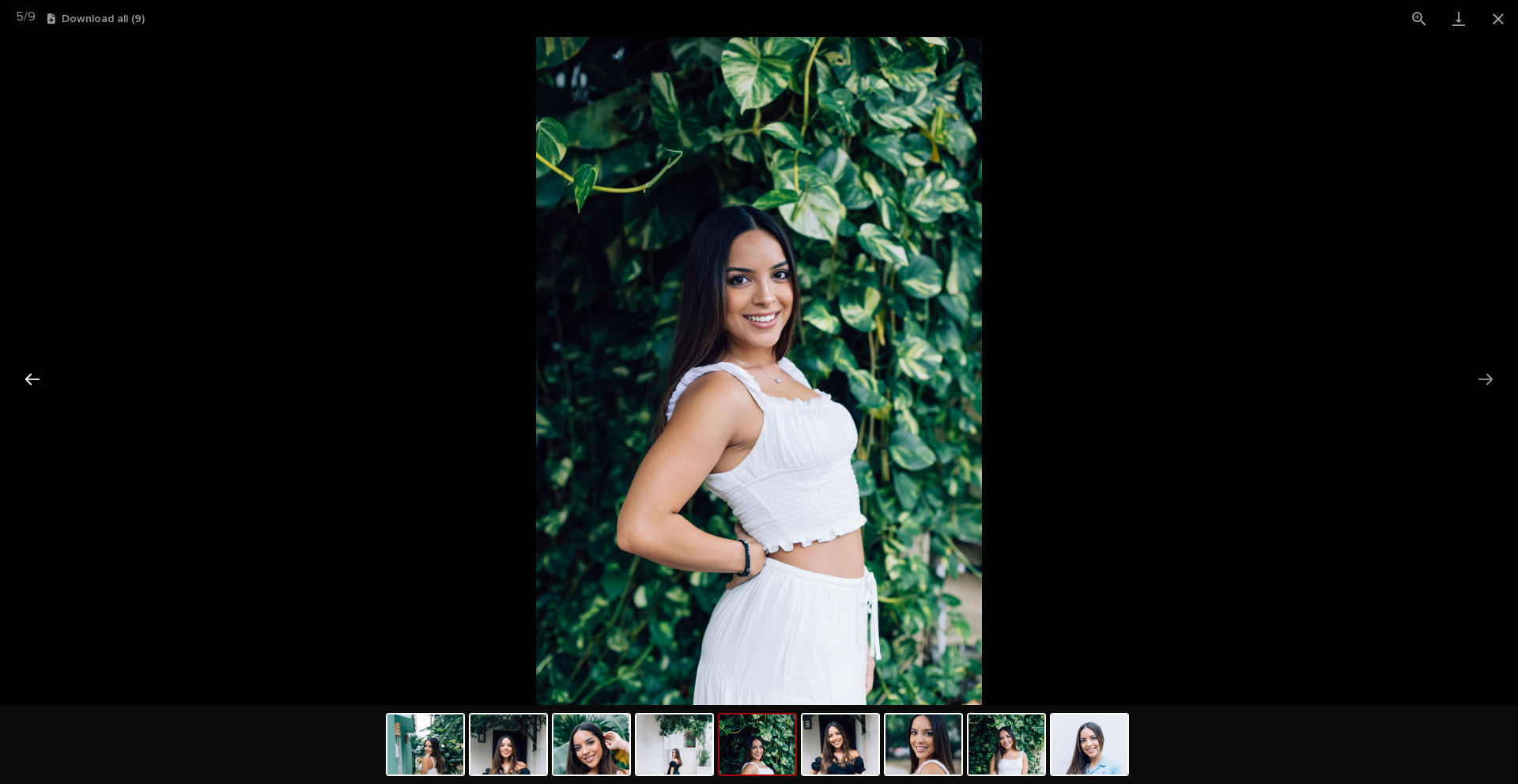
click at [26, 382] on button "Previous slide" at bounding box center [32, 379] width 34 height 31
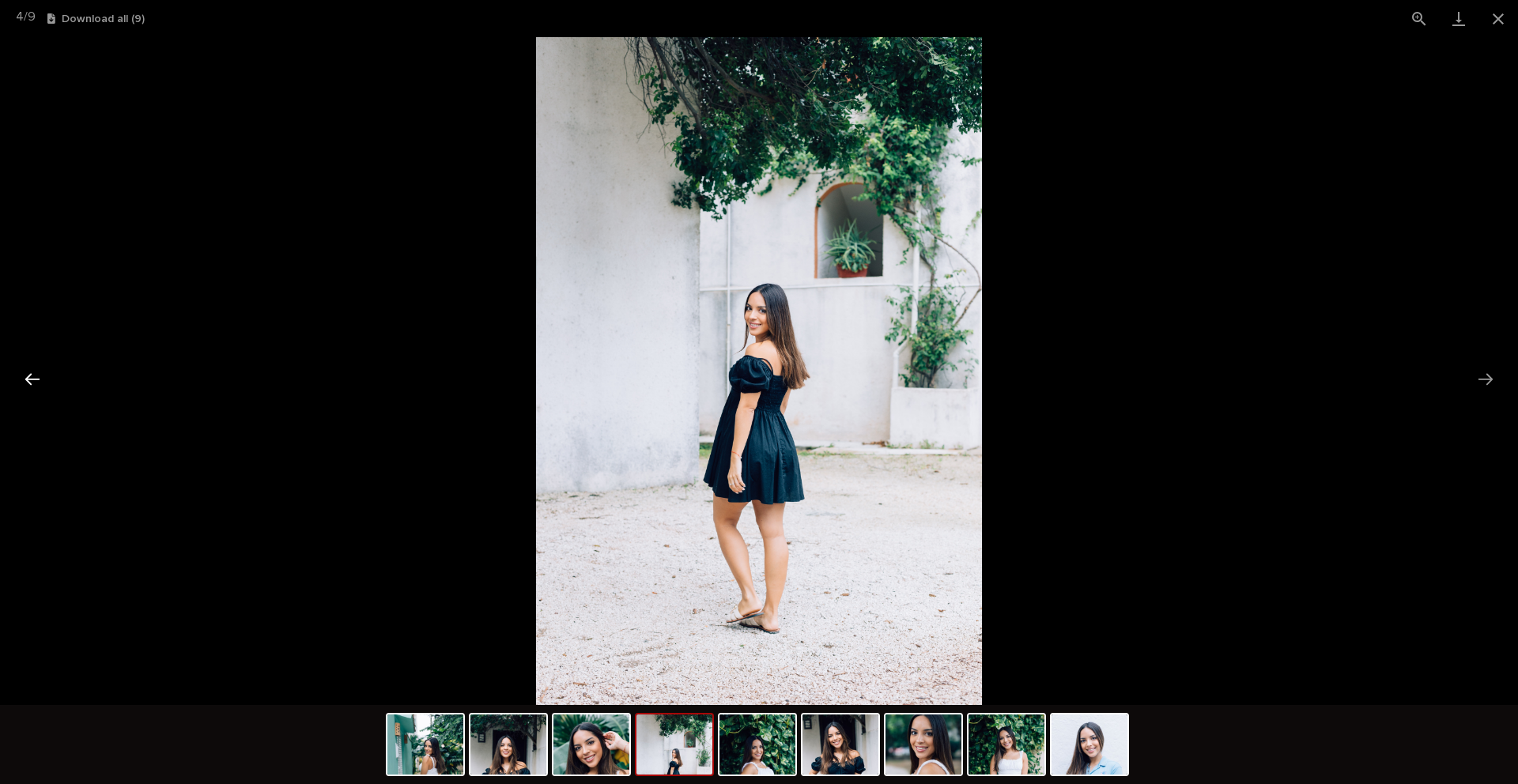
click at [26, 382] on button "Previous slide" at bounding box center [32, 379] width 34 height 31
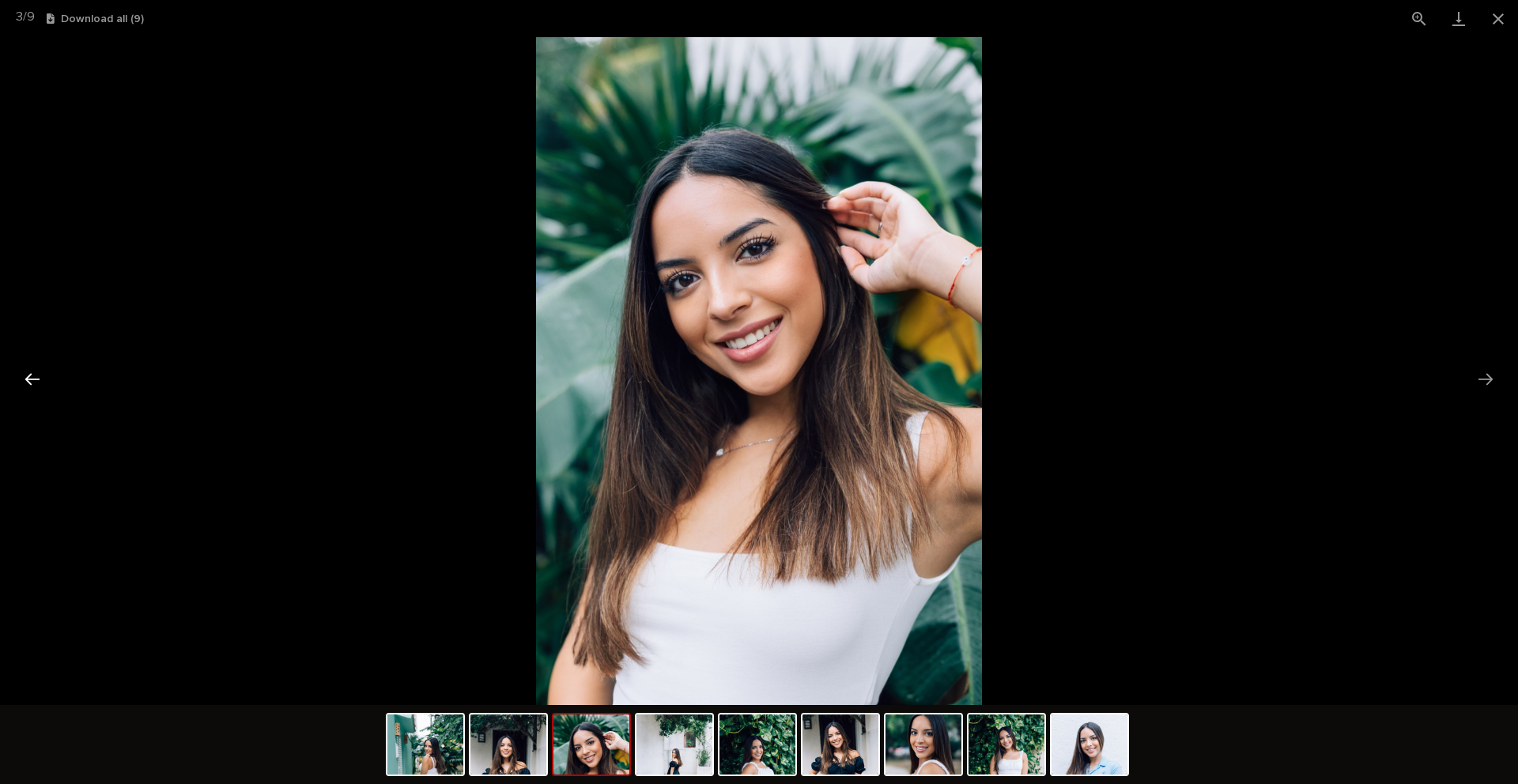
click at [26, 382] on button "Previous slide" at bounding box center [32, 379] width 34 height 31
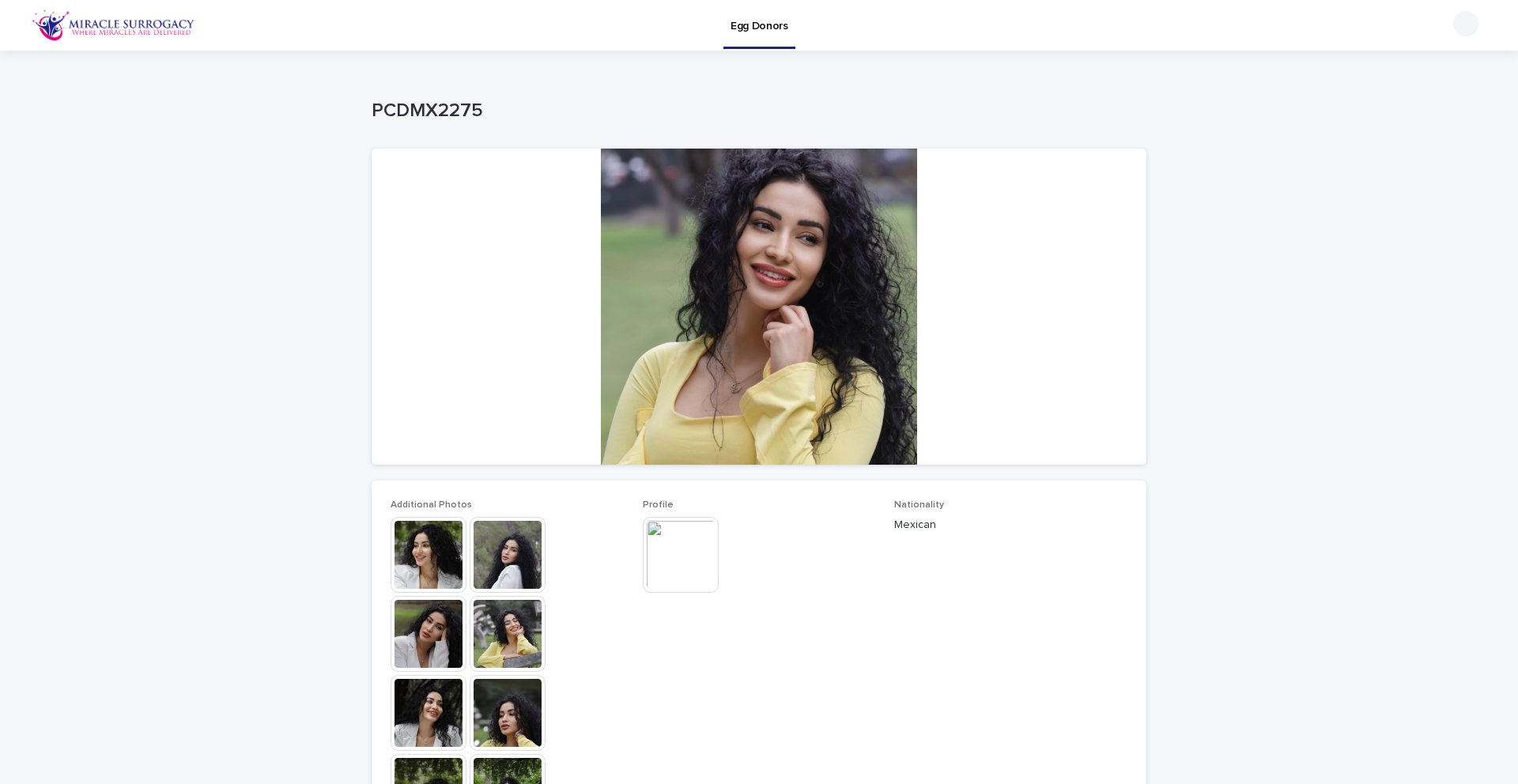
scroll to position [182, 0]
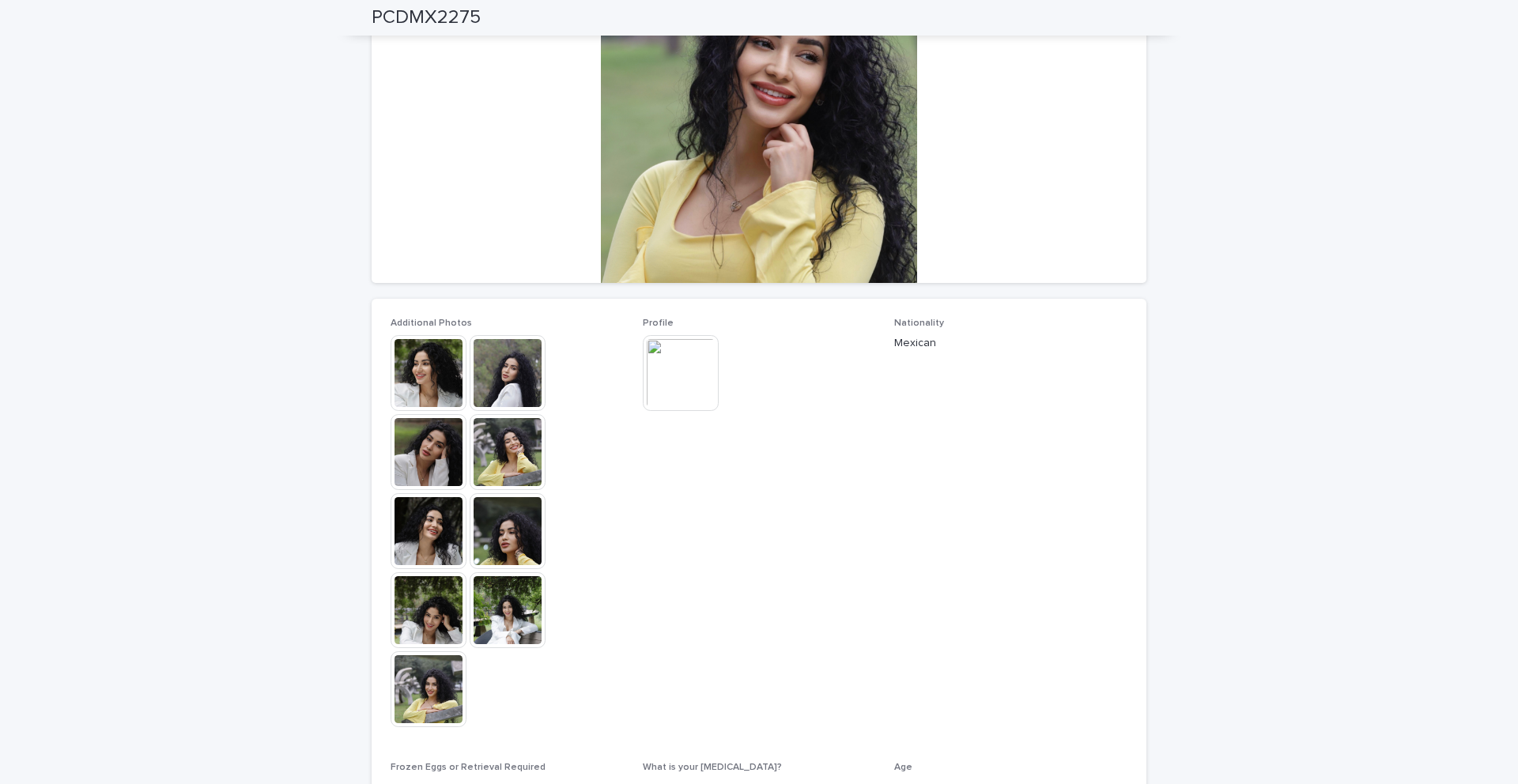
click at [446, 518] on img at bounding box center [428, 531] width 76 height 76
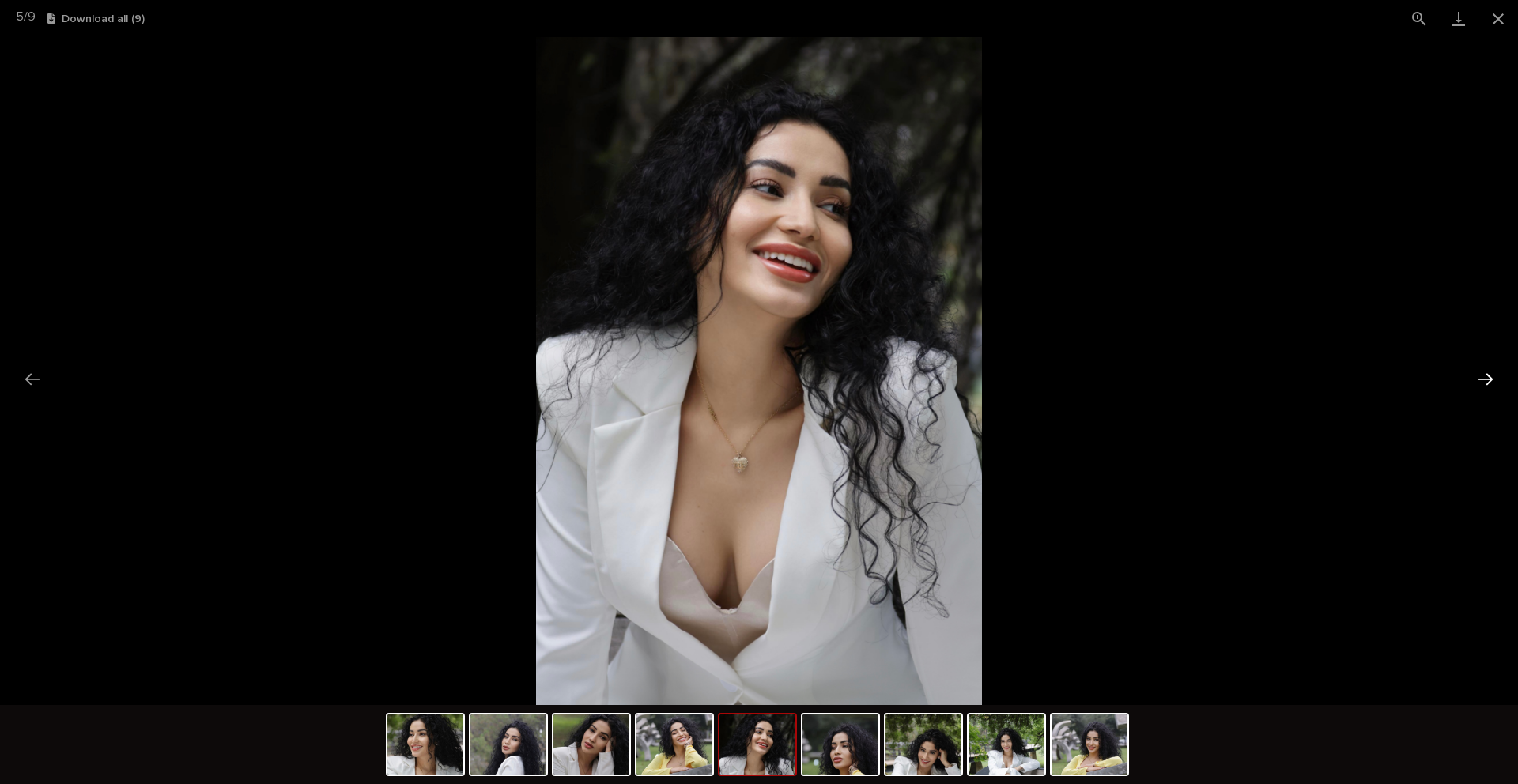
click at [1491, 378] on button "Next slide" at bounding box center [1485, 379] width 34 height 31
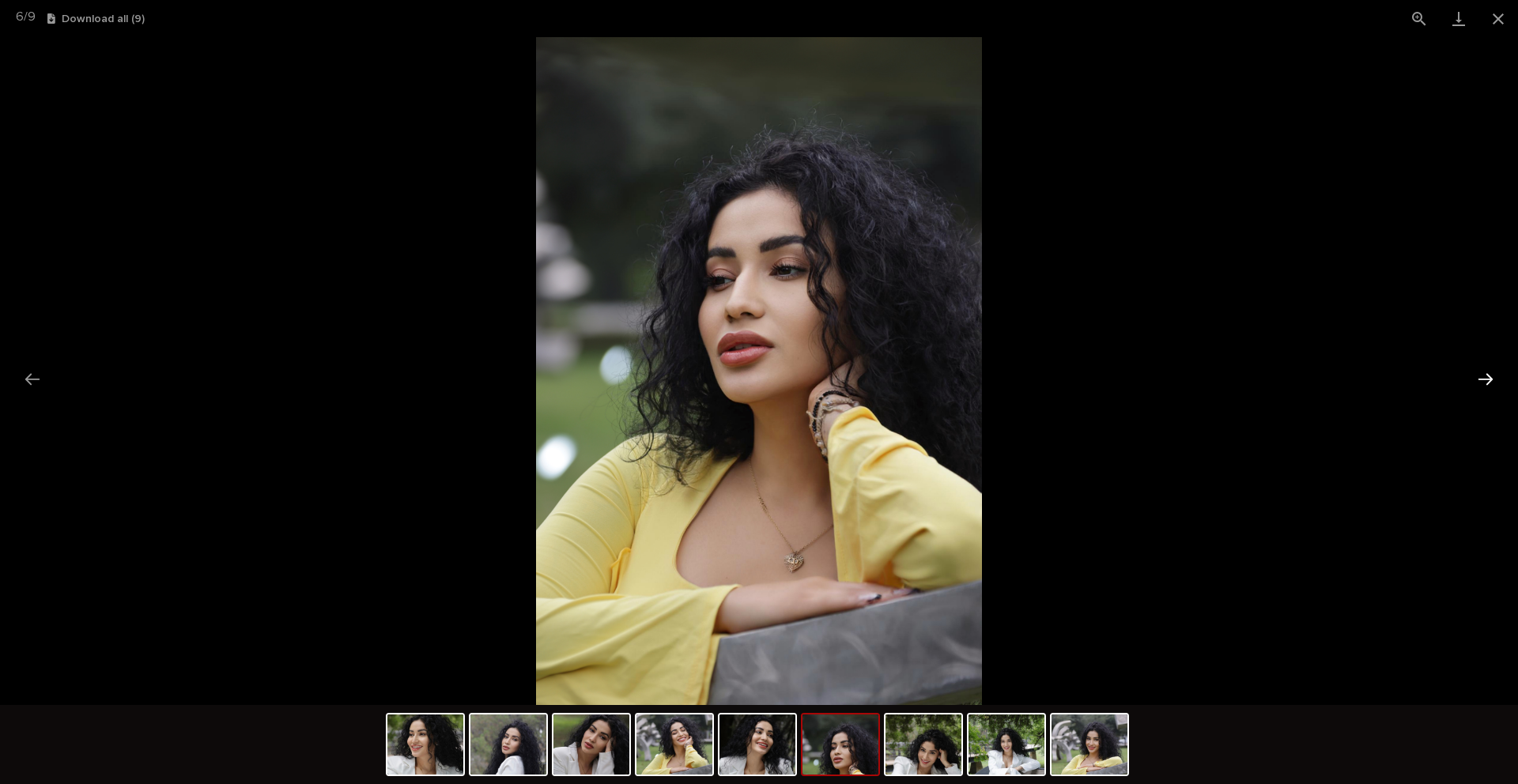
click at [1491, 378] on button "Next slide" at bounding box center [1485, 379] width 34 height 31
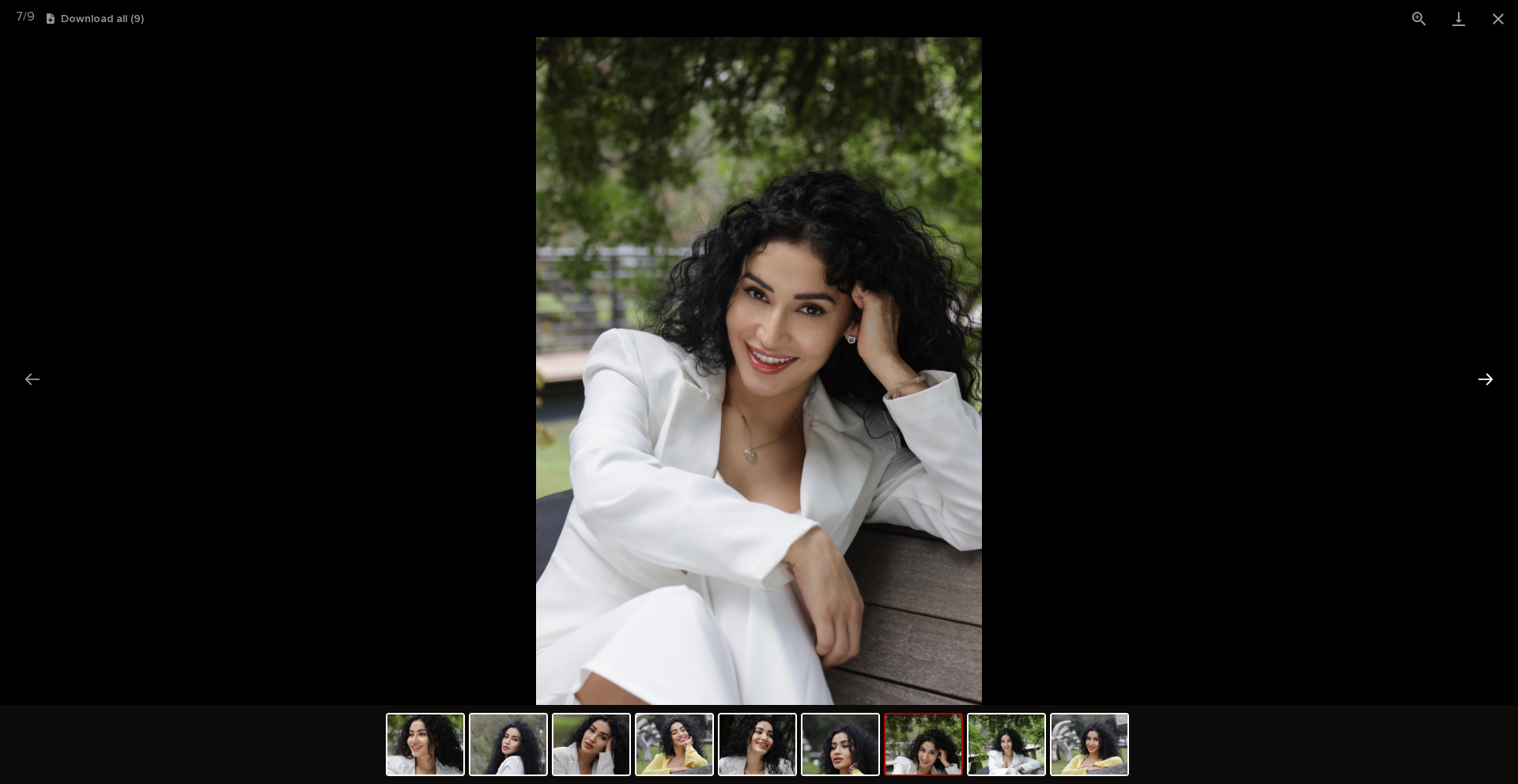
click at [1491, 378] on button "Next slide" at bounding box center [1485, 379] width 34 height 31
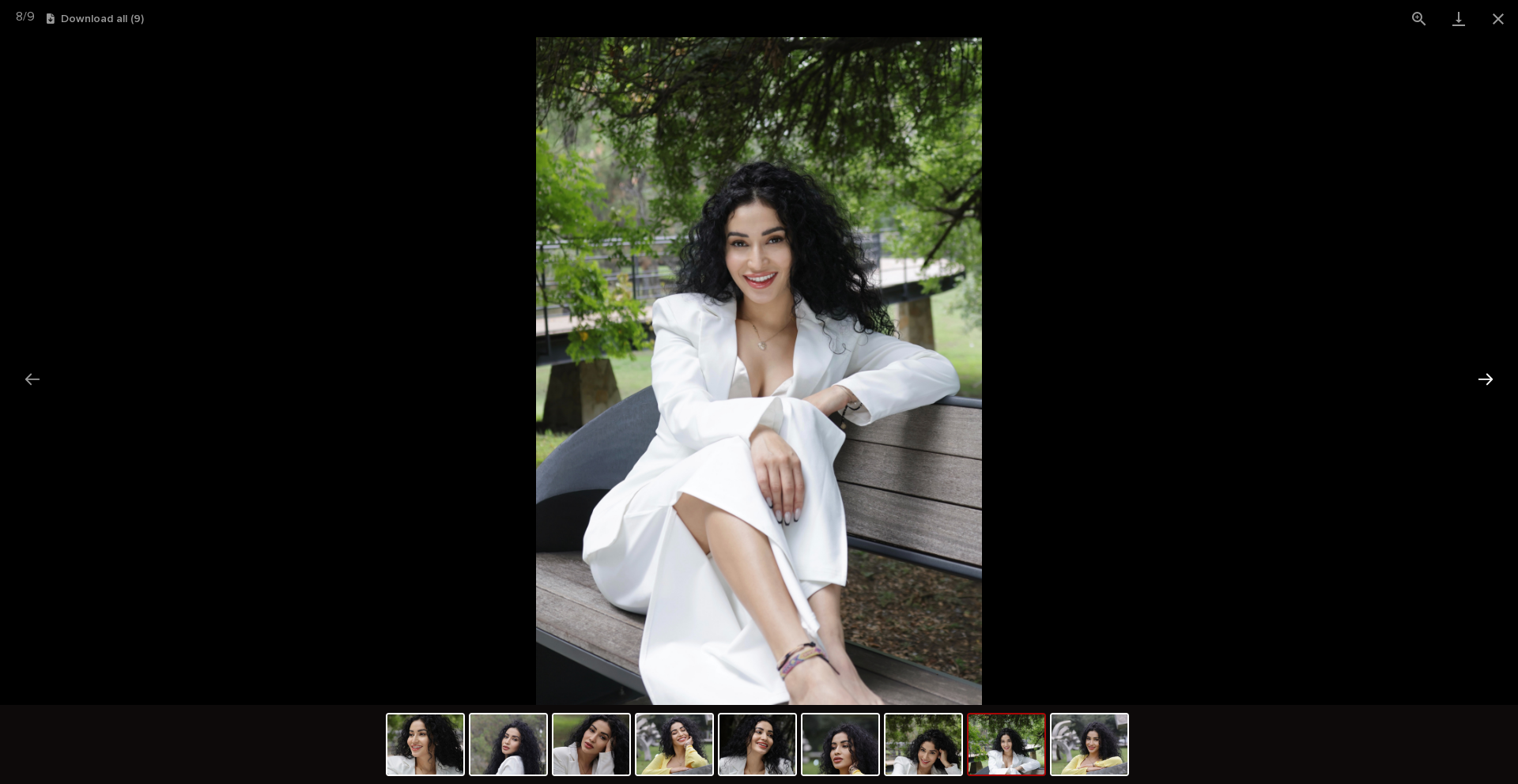
click at [1491, 378] on button "Next slide" at bounding box center [1485, 379] width 34 height 31
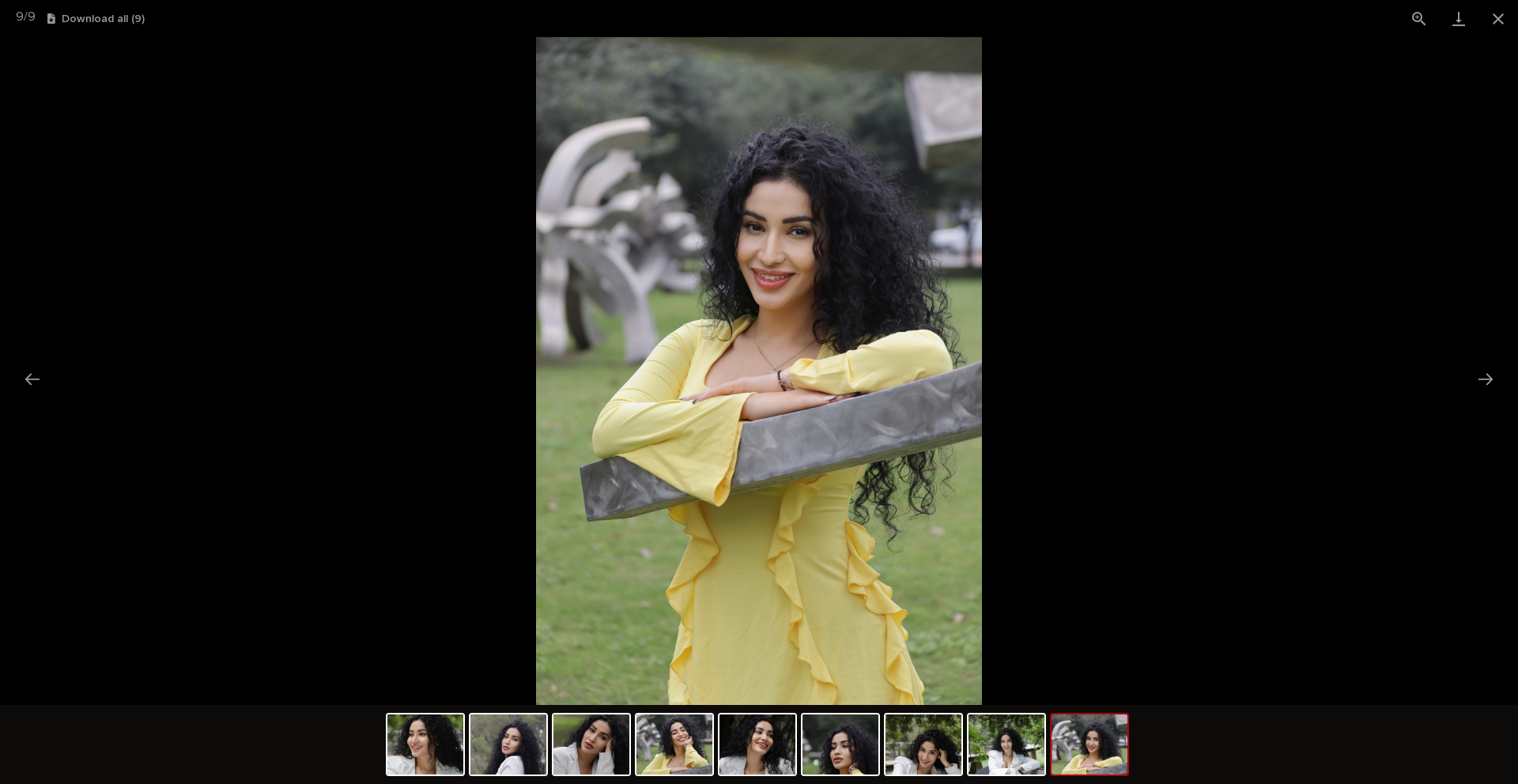
click at [1241, 288] on picture at bounding box center [759, 370] width 1518 height 668
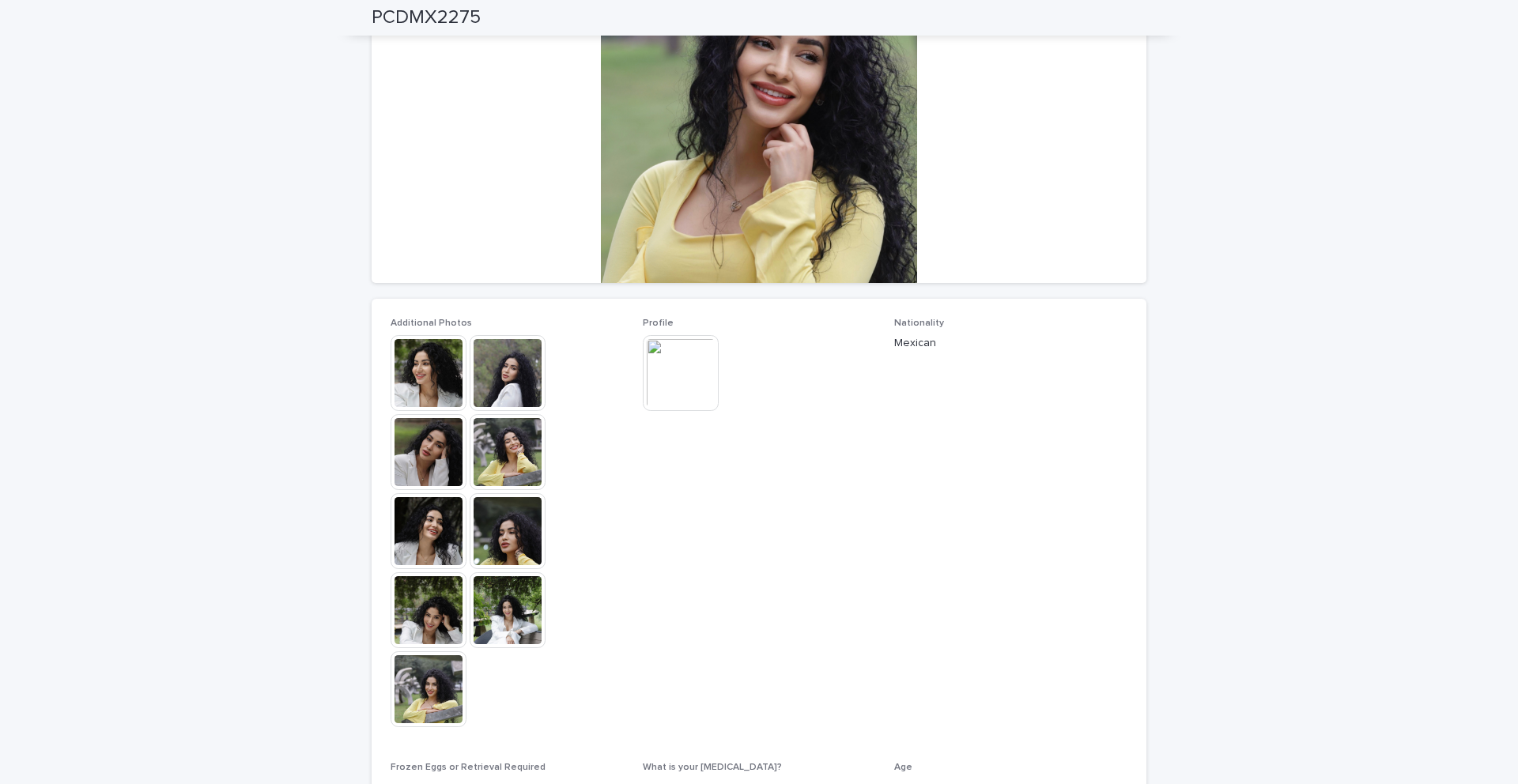
scroll to position [0, 0]
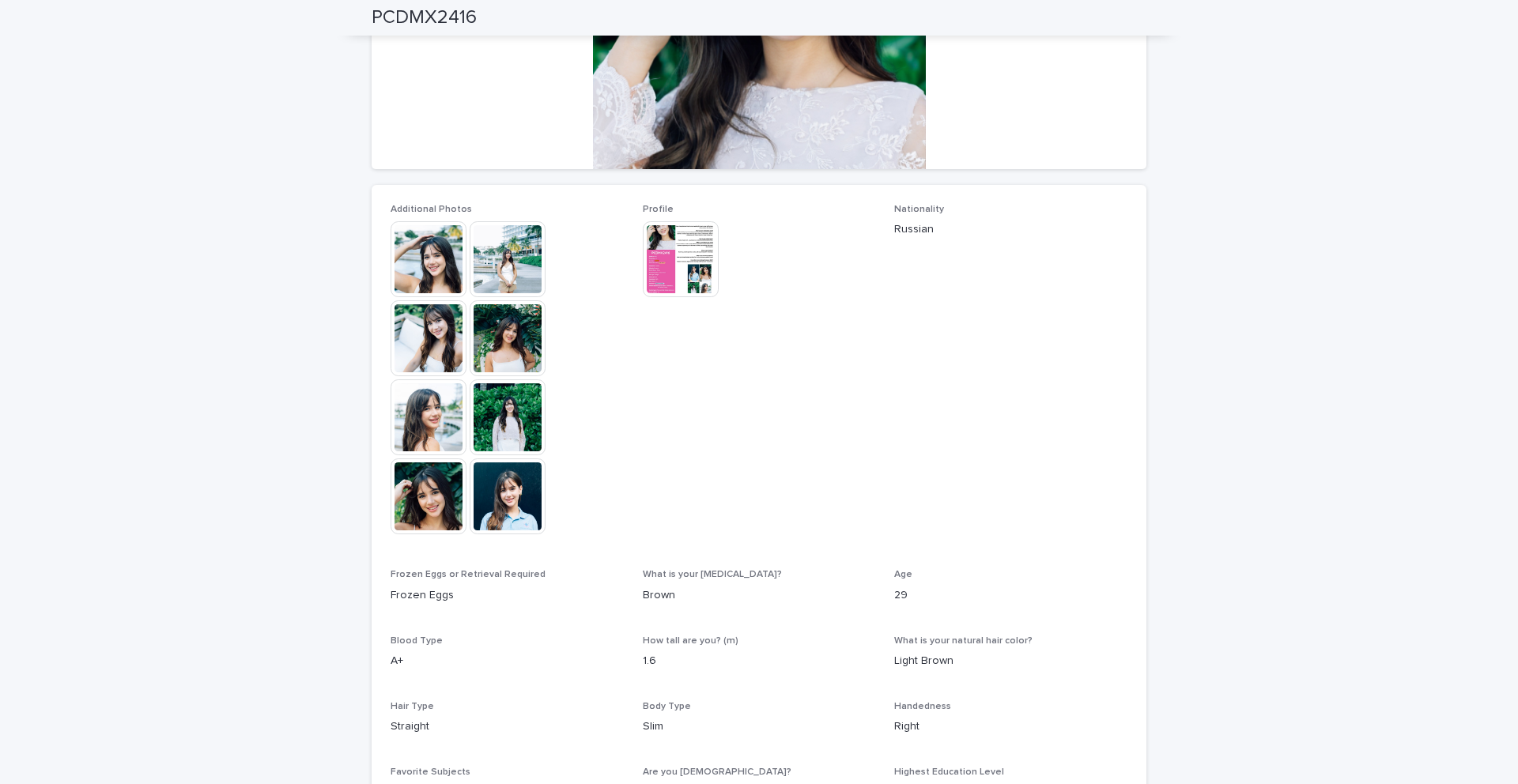
scroll to position [295, 0]
click at [496, 505] on img at bounding box center [507, 497] width 76 height 76
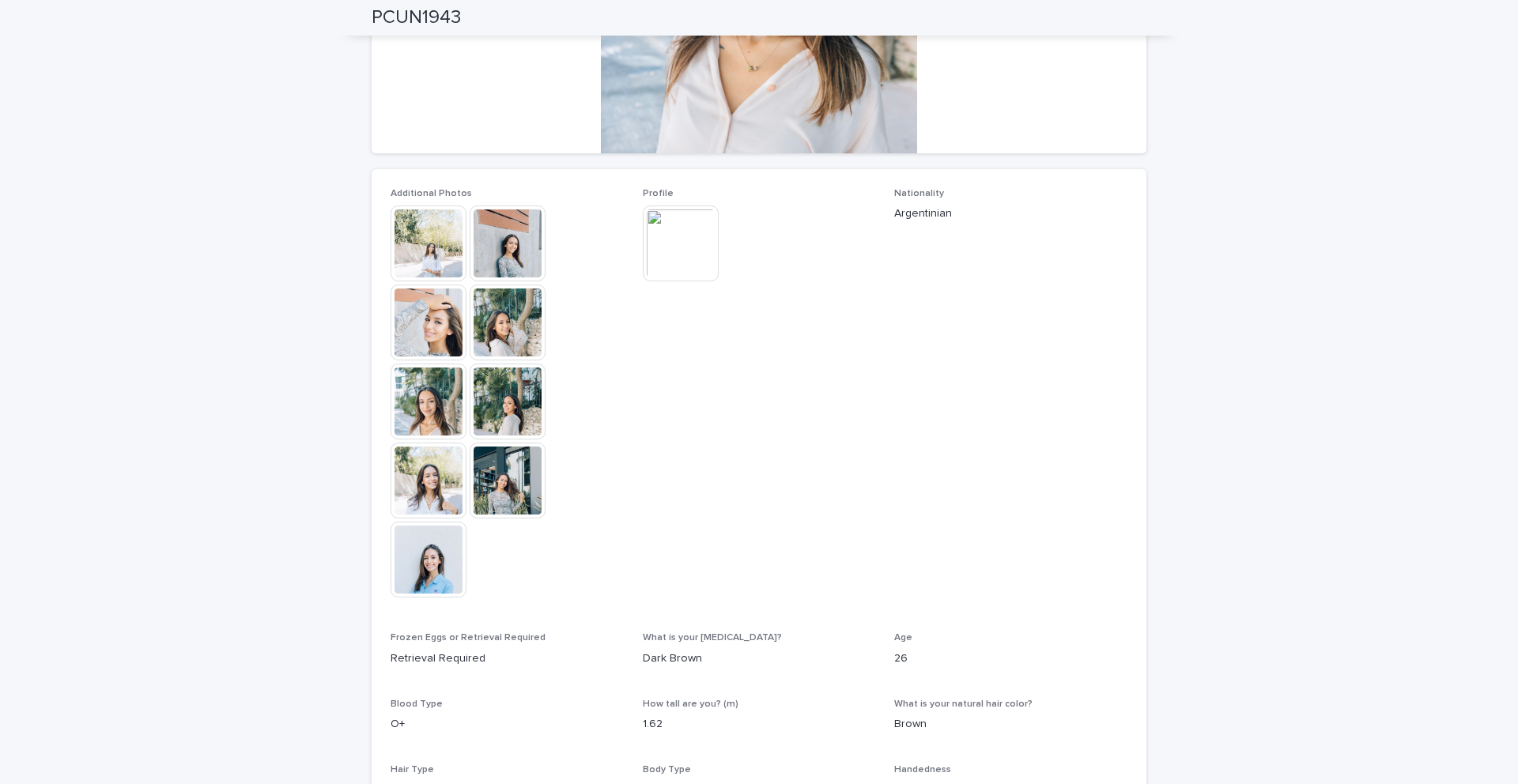
scroll to position [310, 0]
click at [427, 569] on img at bounding box center [428, 560] width 76 height 76
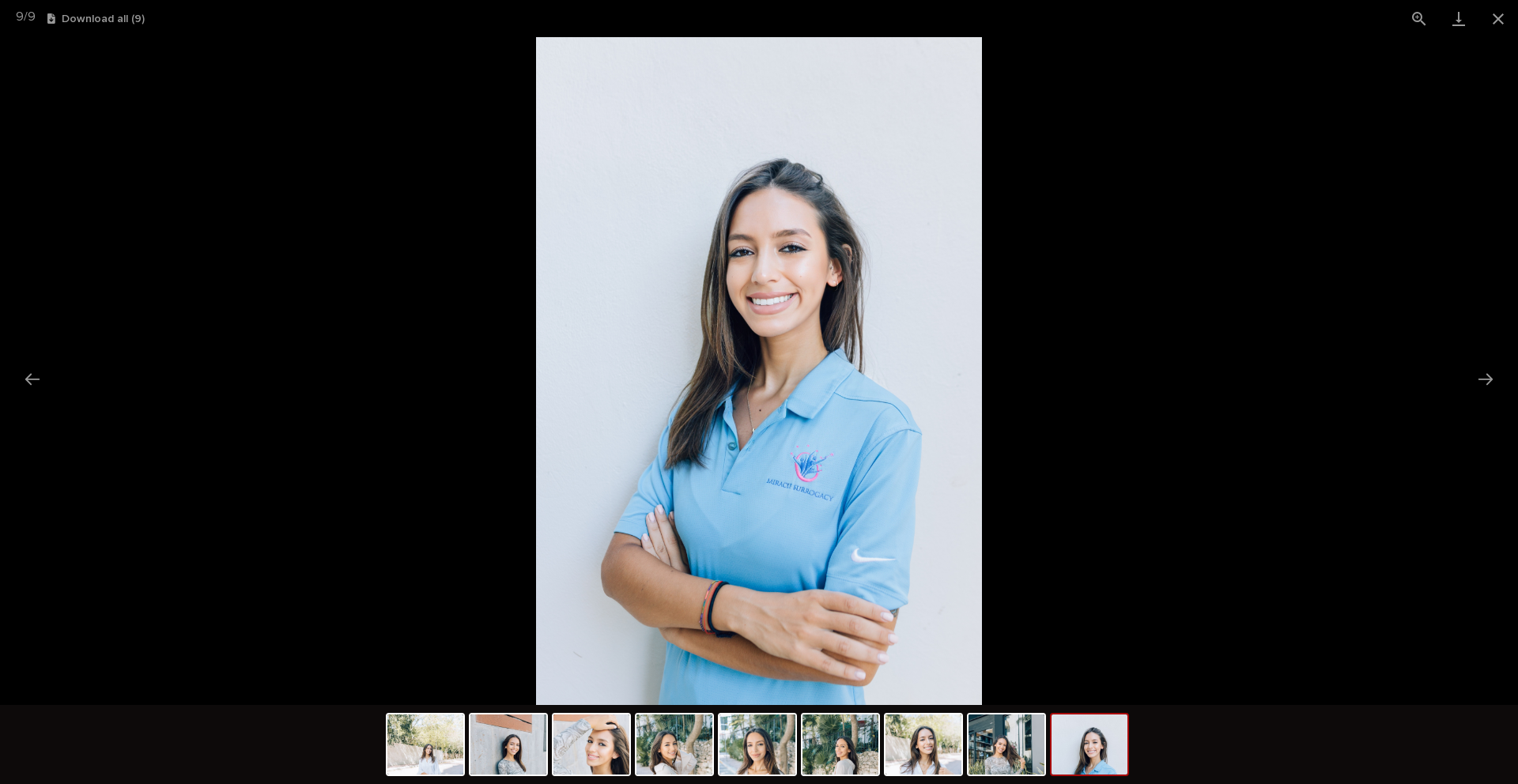
scroll to position [0, 0]
click at [254, 357] on picture at bounding box center [759, 370] width 1518 height 668
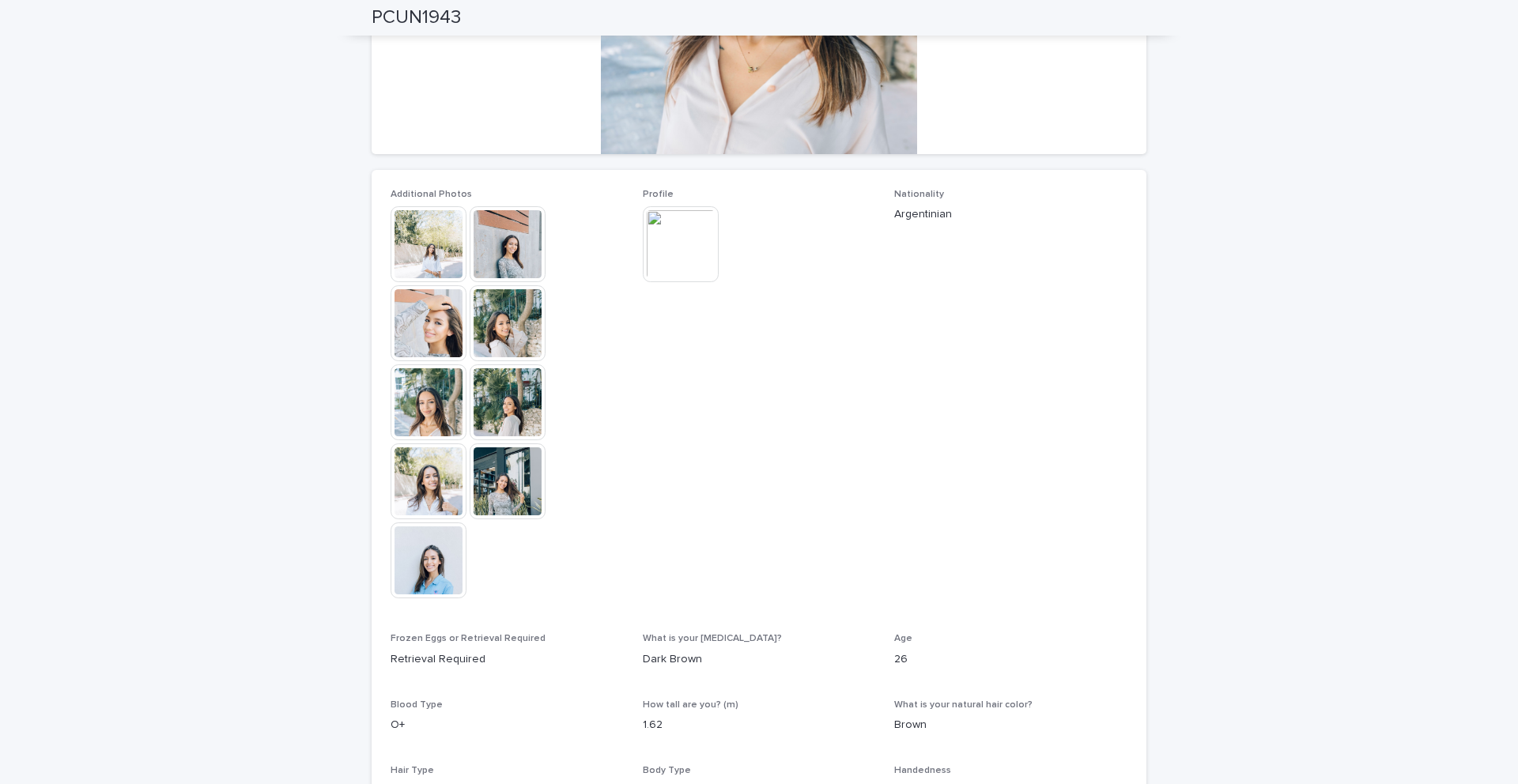
click at [424, 304] on img at bounding box center [428, 323] width 76 height 76
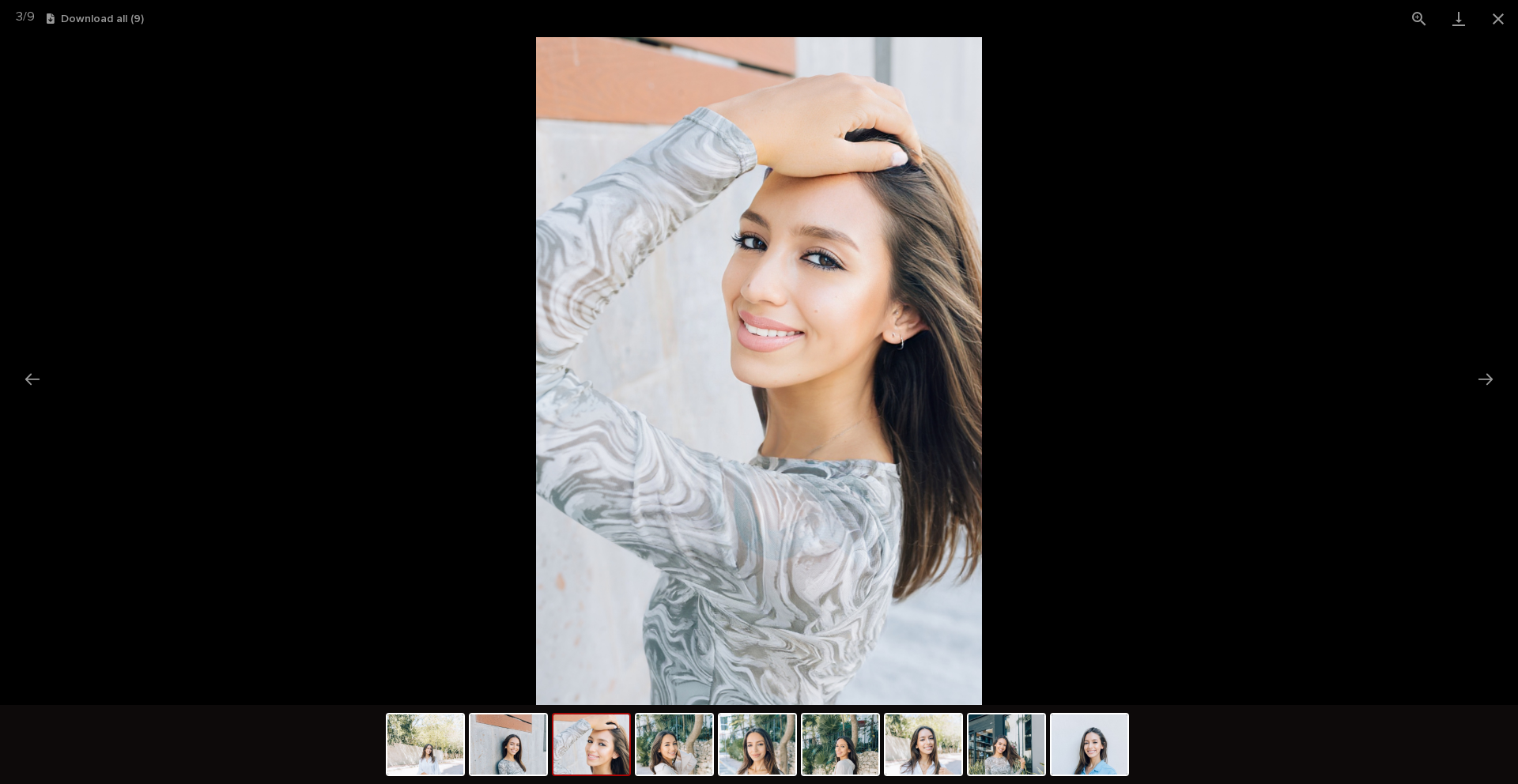
click at [308, 259] on picture at bounding box center [759, 370] width 1518 height 668
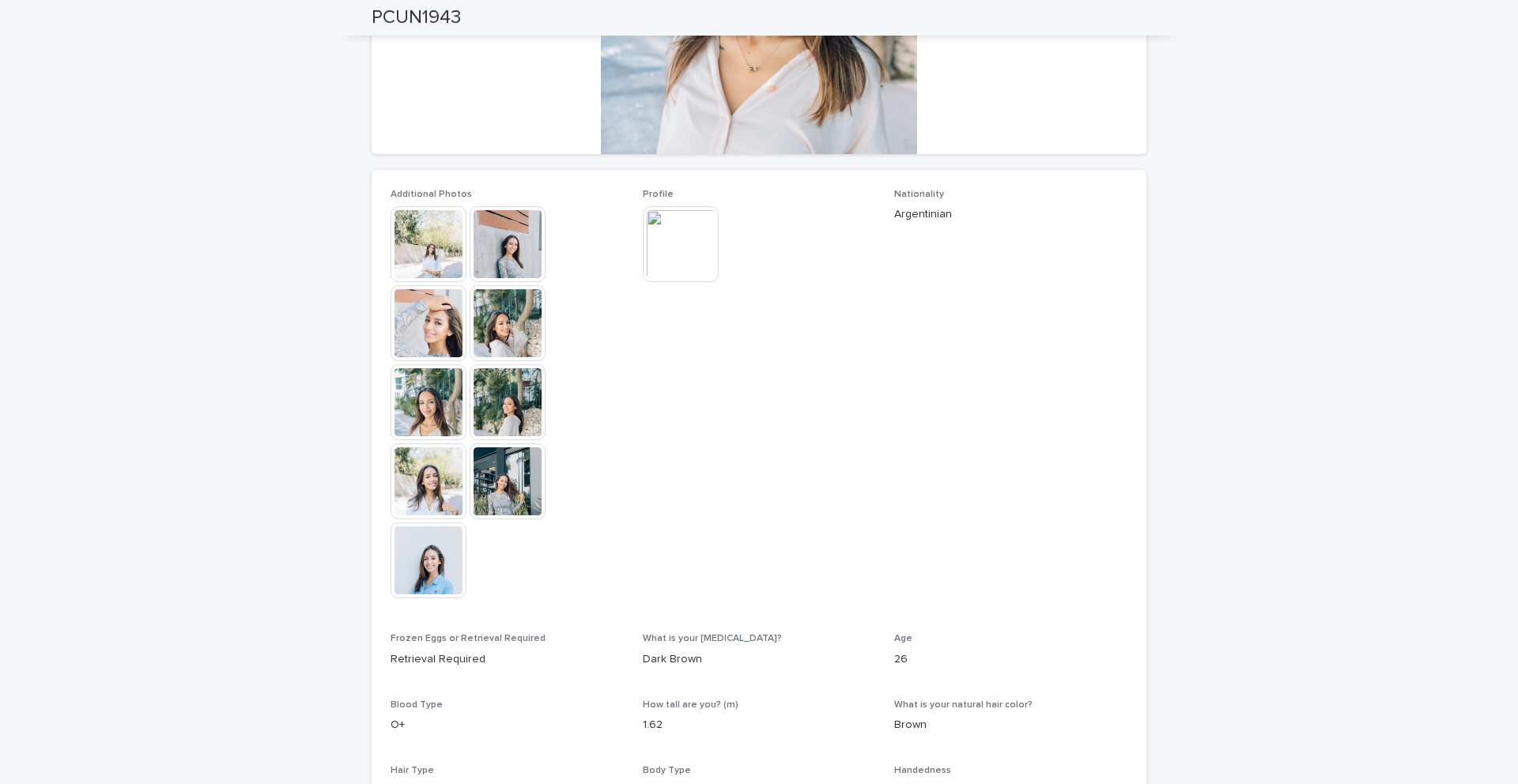
click at [494, 401] on img at bounding box center [507, 402] width 76 height 76
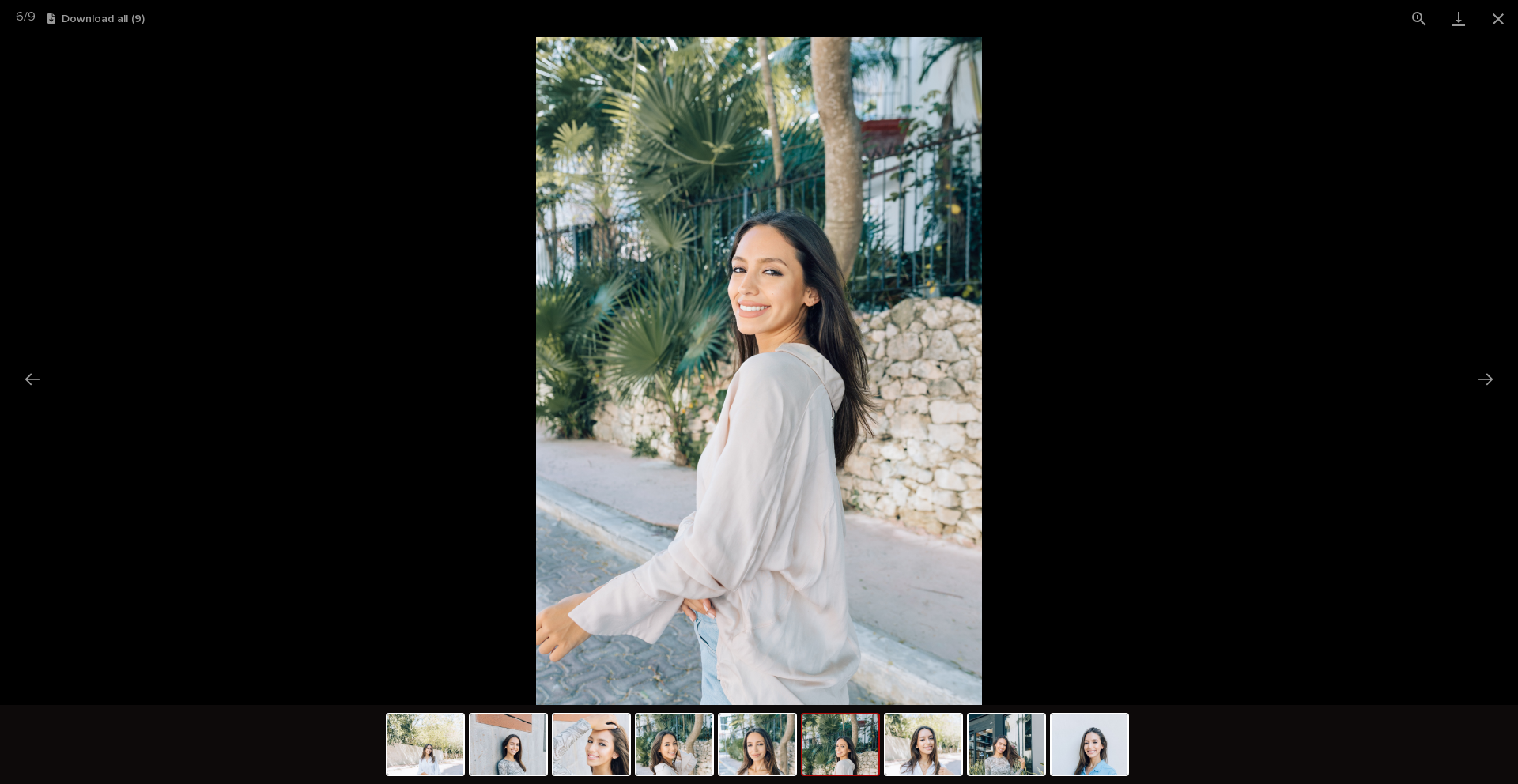
click at [321, 339] on picture at bounding box center [759, 370] width 1518 height 668
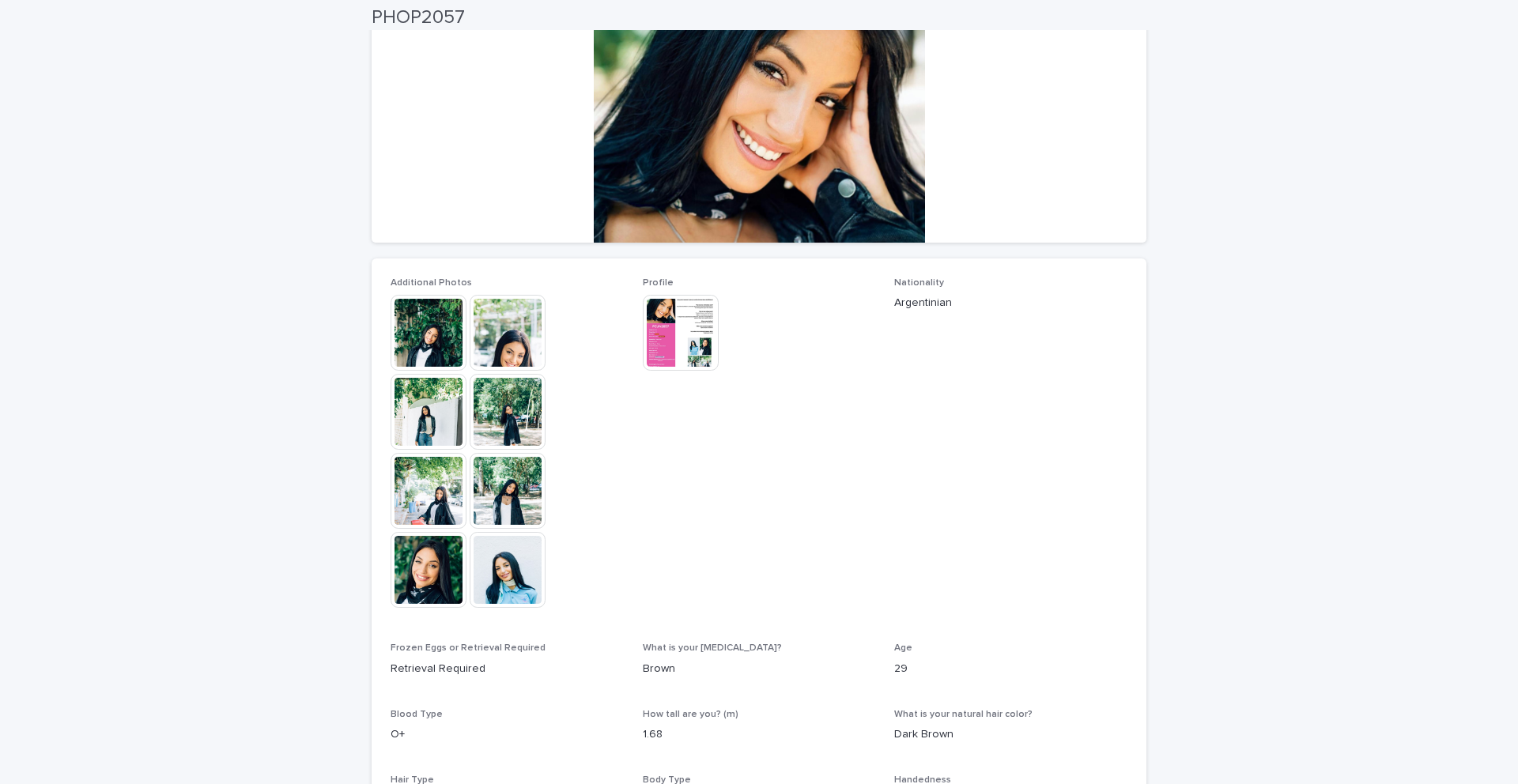
scroll to position [261, 0]
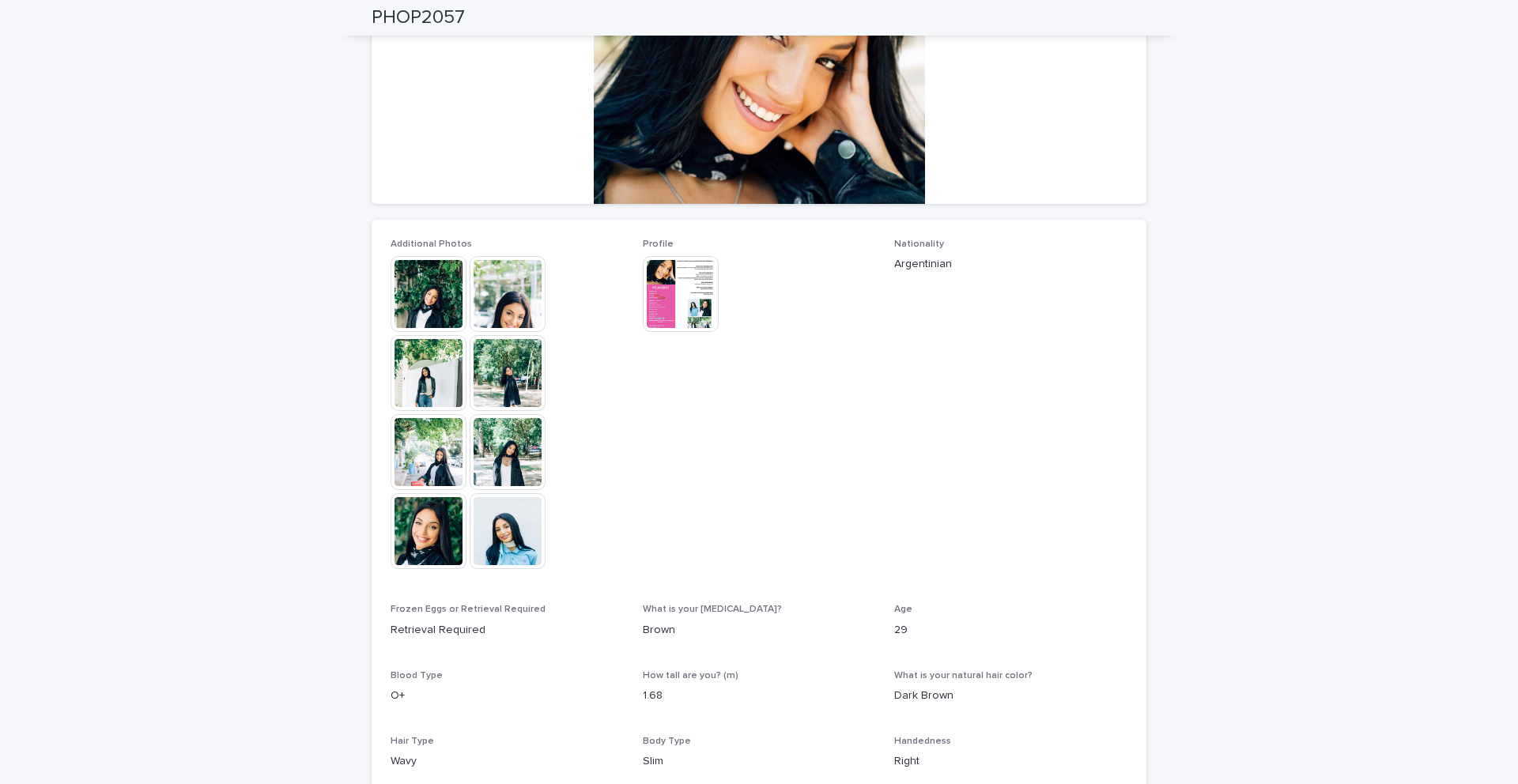
click at [516, 529] on img at bounding box center [507, 531] width 76 height 76
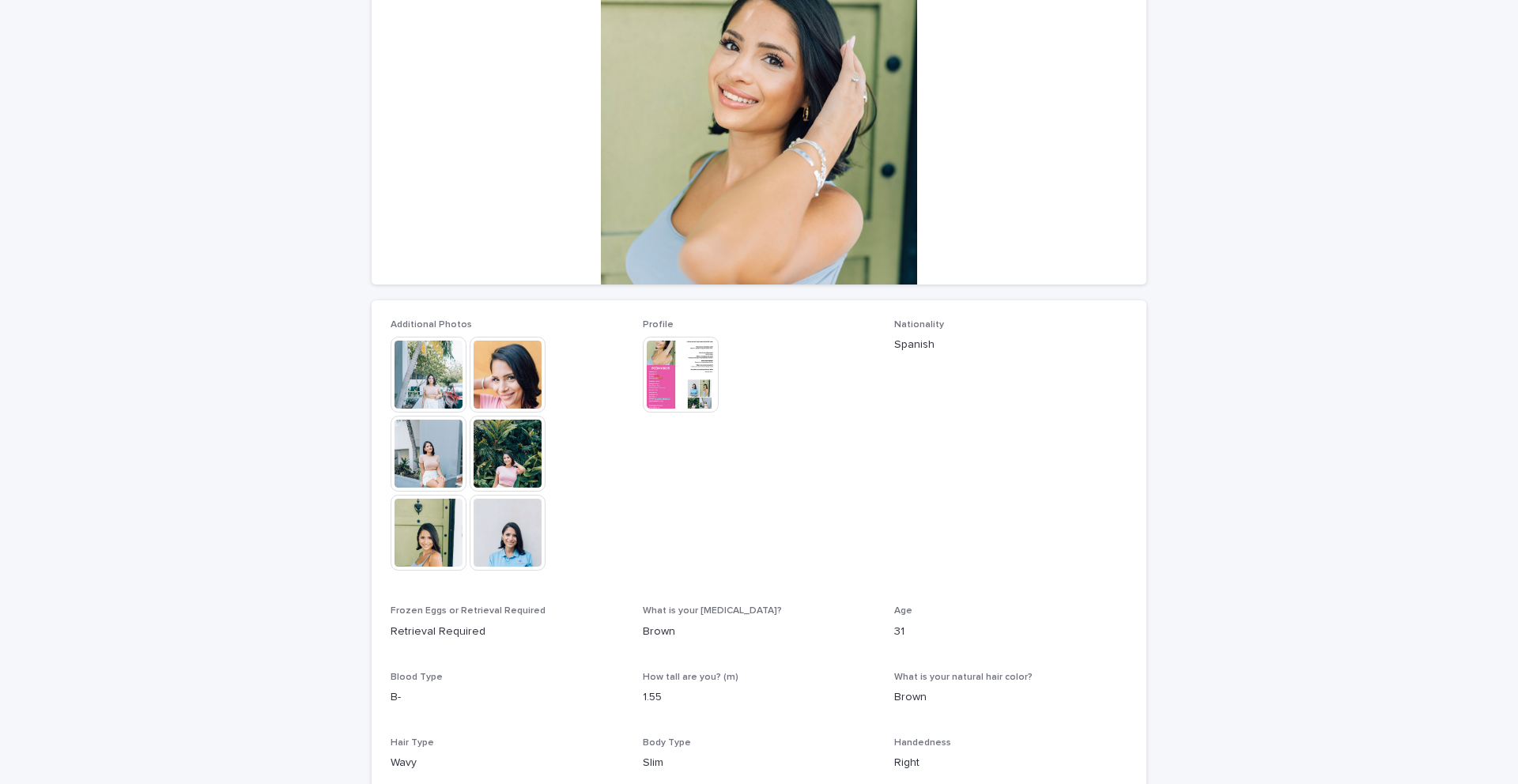
scroll to position [181, 0]
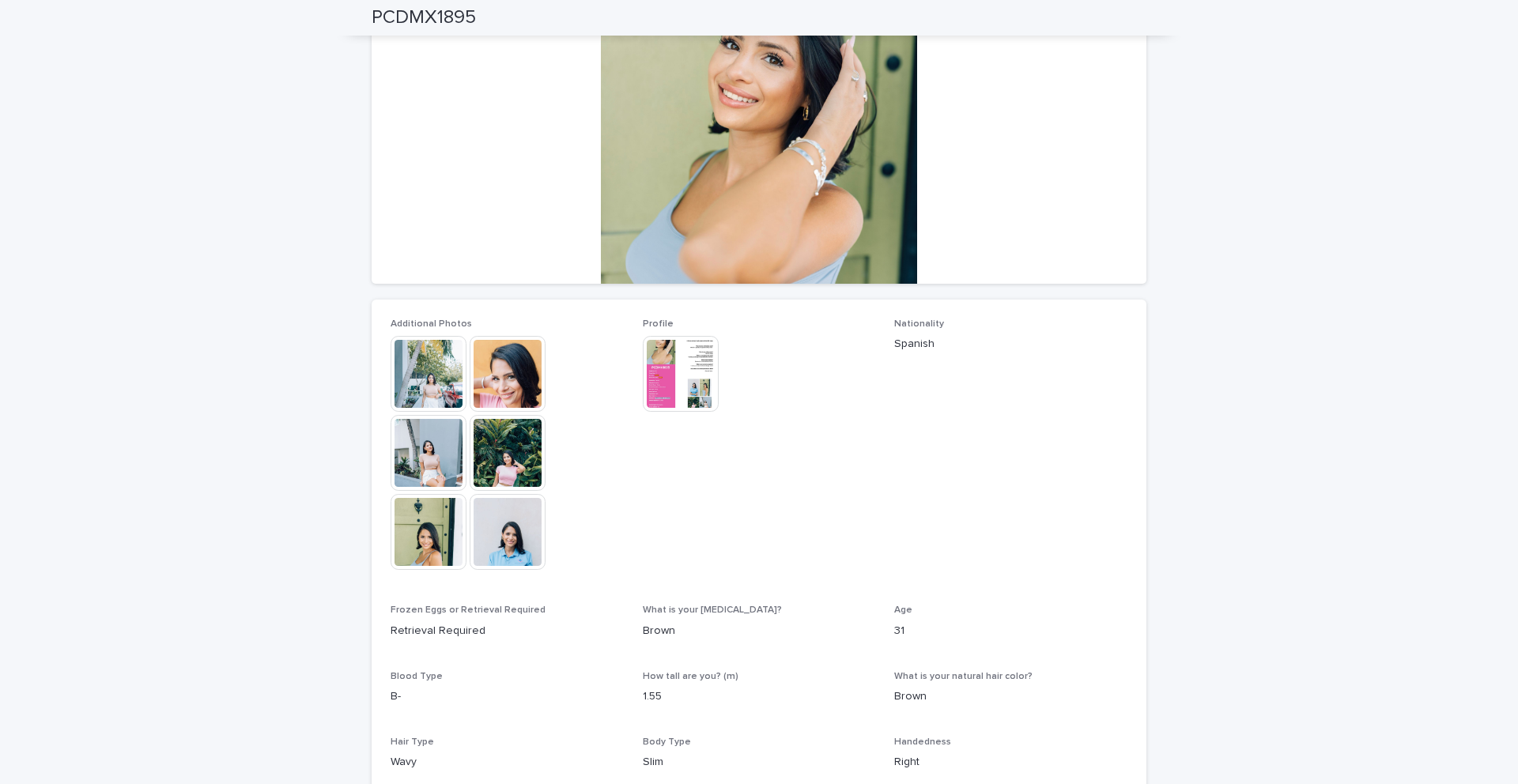
click at [513, 532] on img at bounding box center [507, 532] width 76 height 76
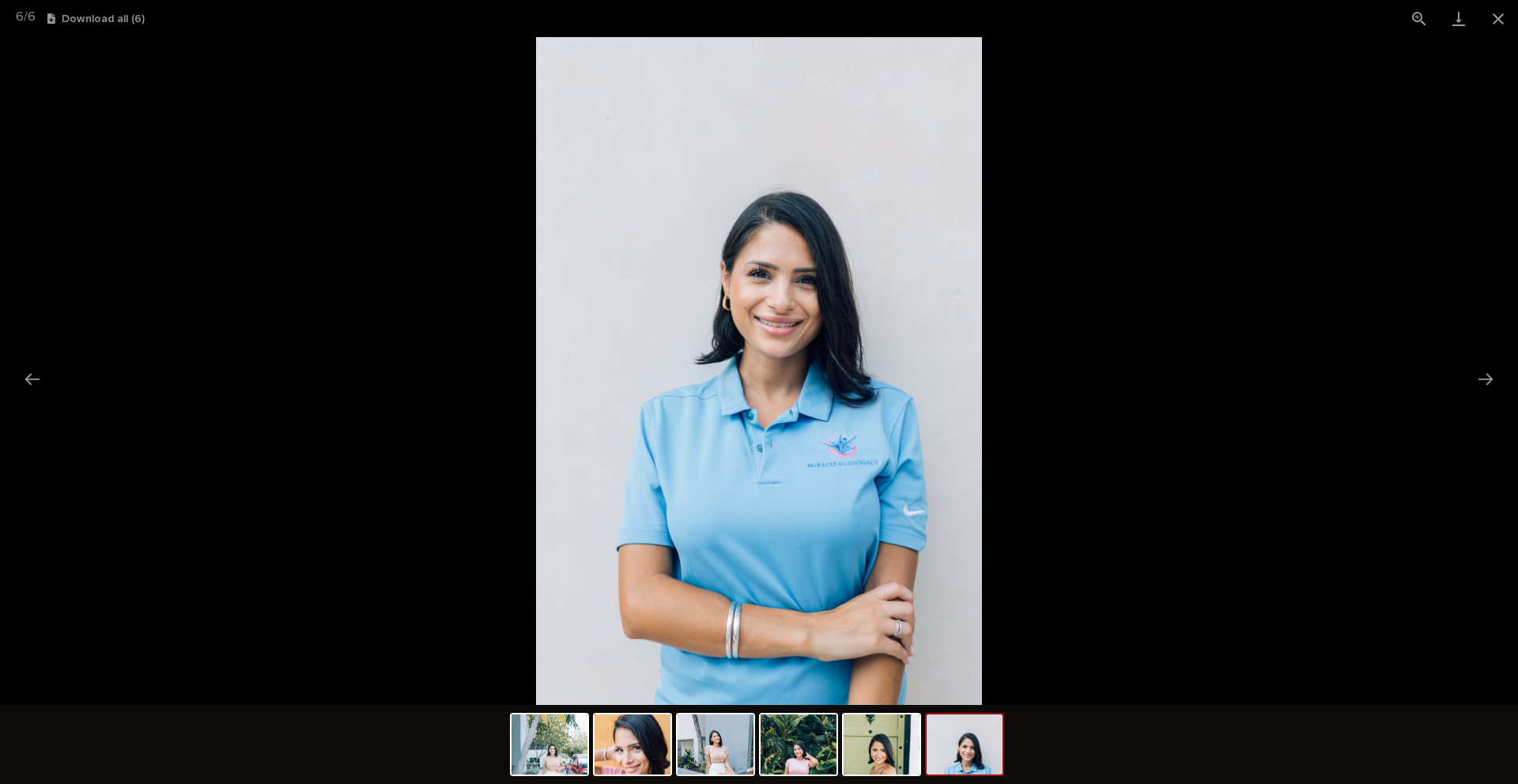
scroll to position [0, 0]
click at [58, 350] on picture at bounding box center [759, 370] width 1518 height 668
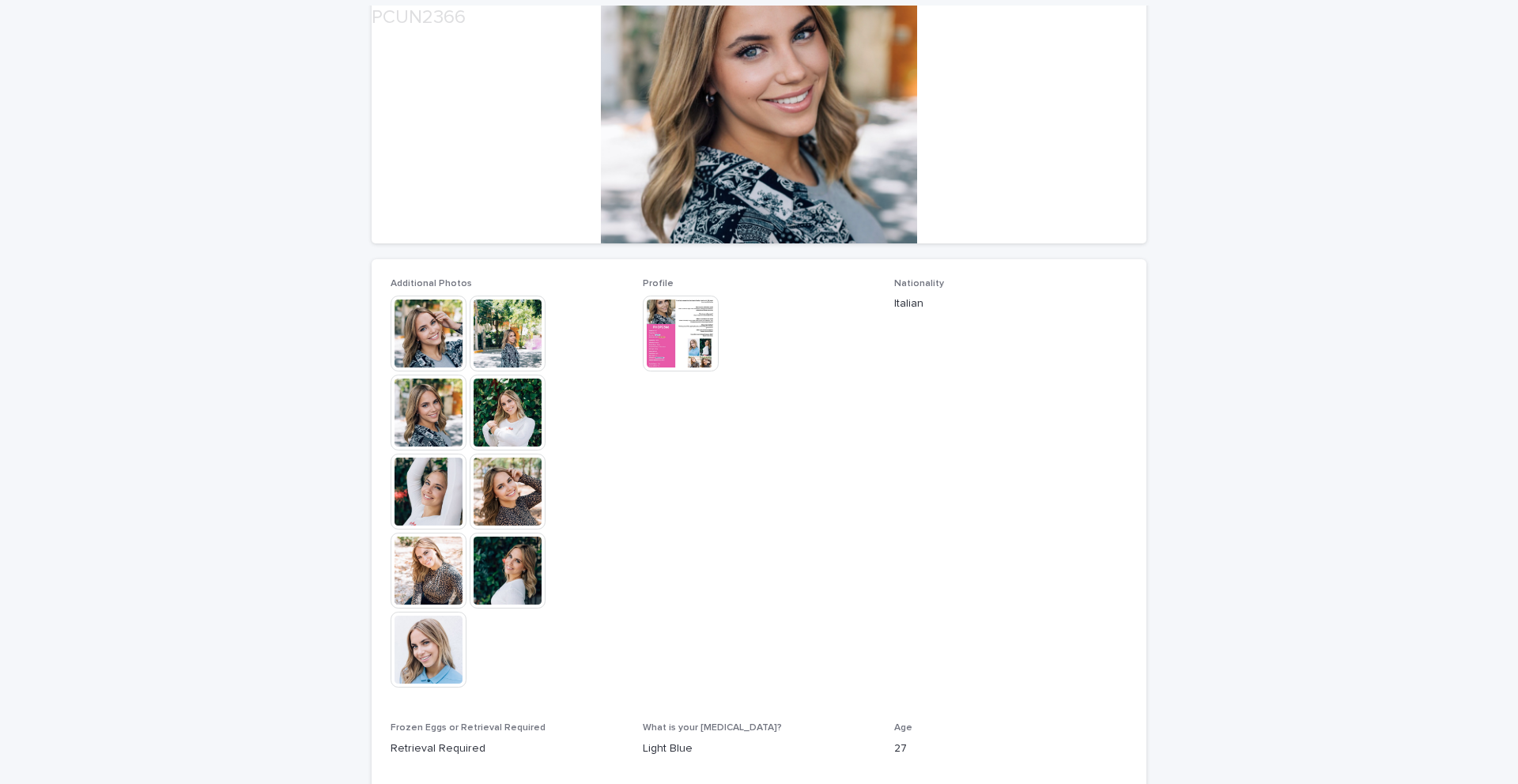
scroll to position [222, 0]
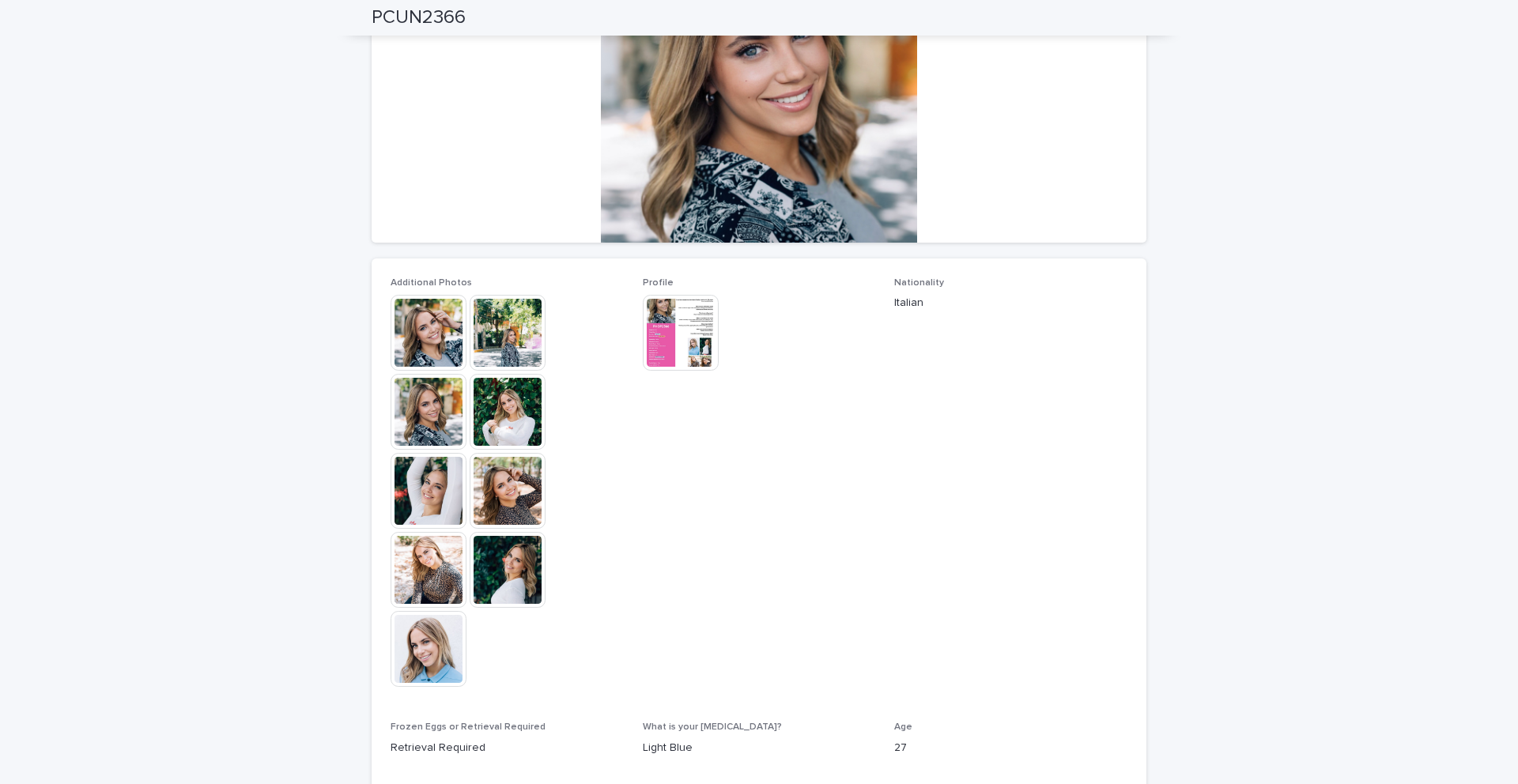
click at [439, 643] on img at bounding box center [428, 649] width 76 height 76
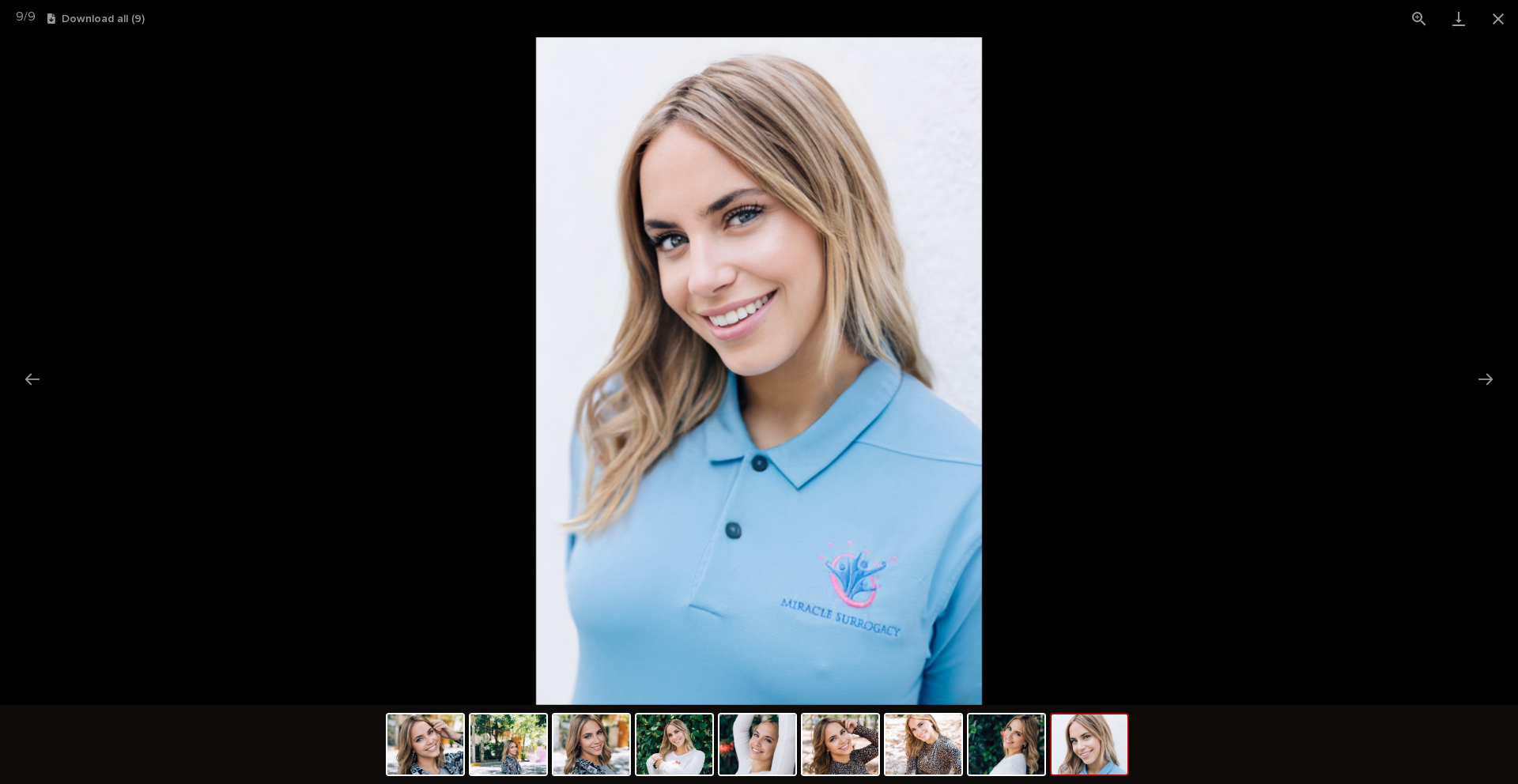
scroll to position [0, 0]
click at [50, 376] on picture at bounding box center [759, 370] width 1518 height 668
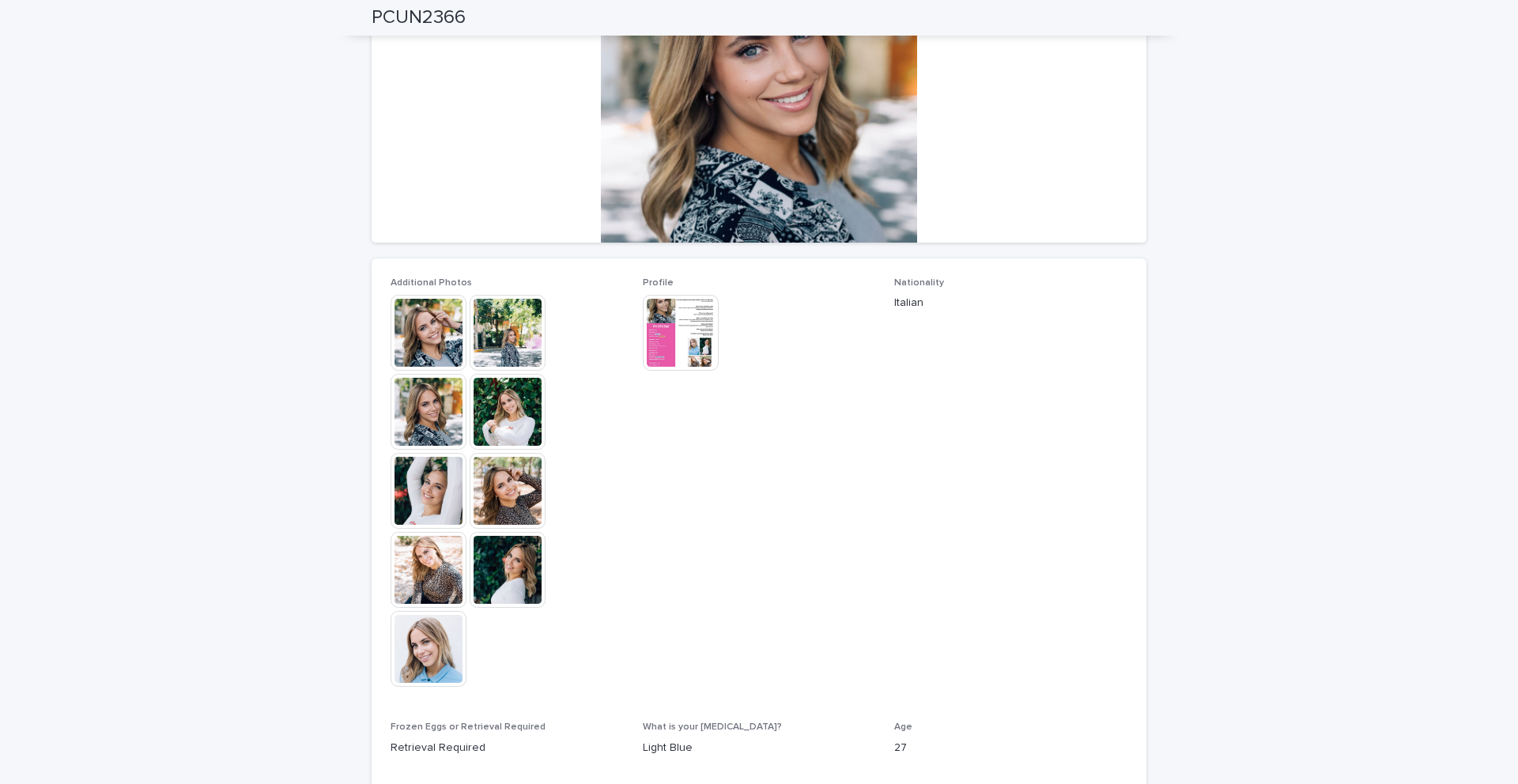
click at [400, 552] on img at bounding box center [428, 569] width 76 height 76
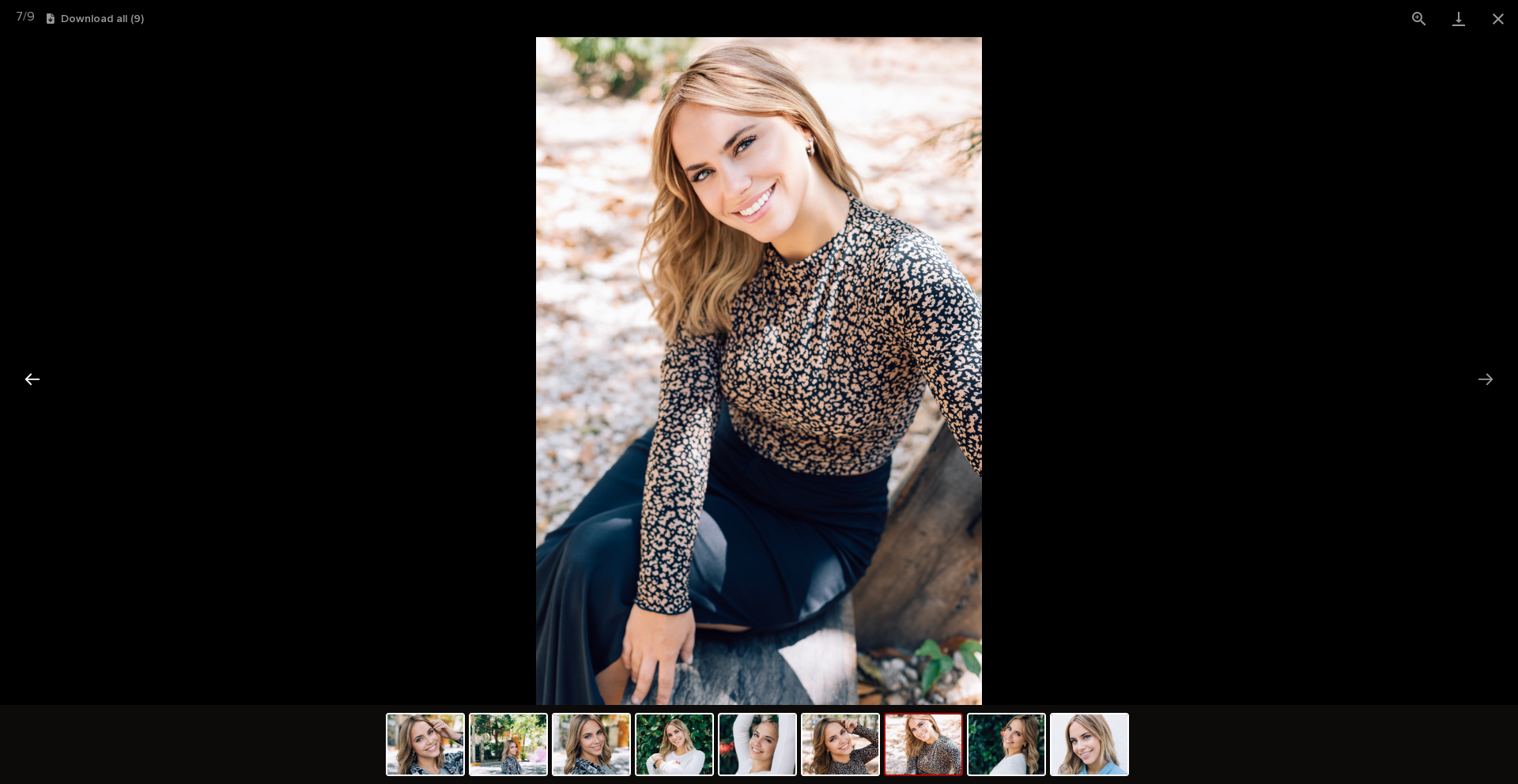
click at [26, 382] on button "Previous slide" at bounding box center [32, 379] width 34 height 31
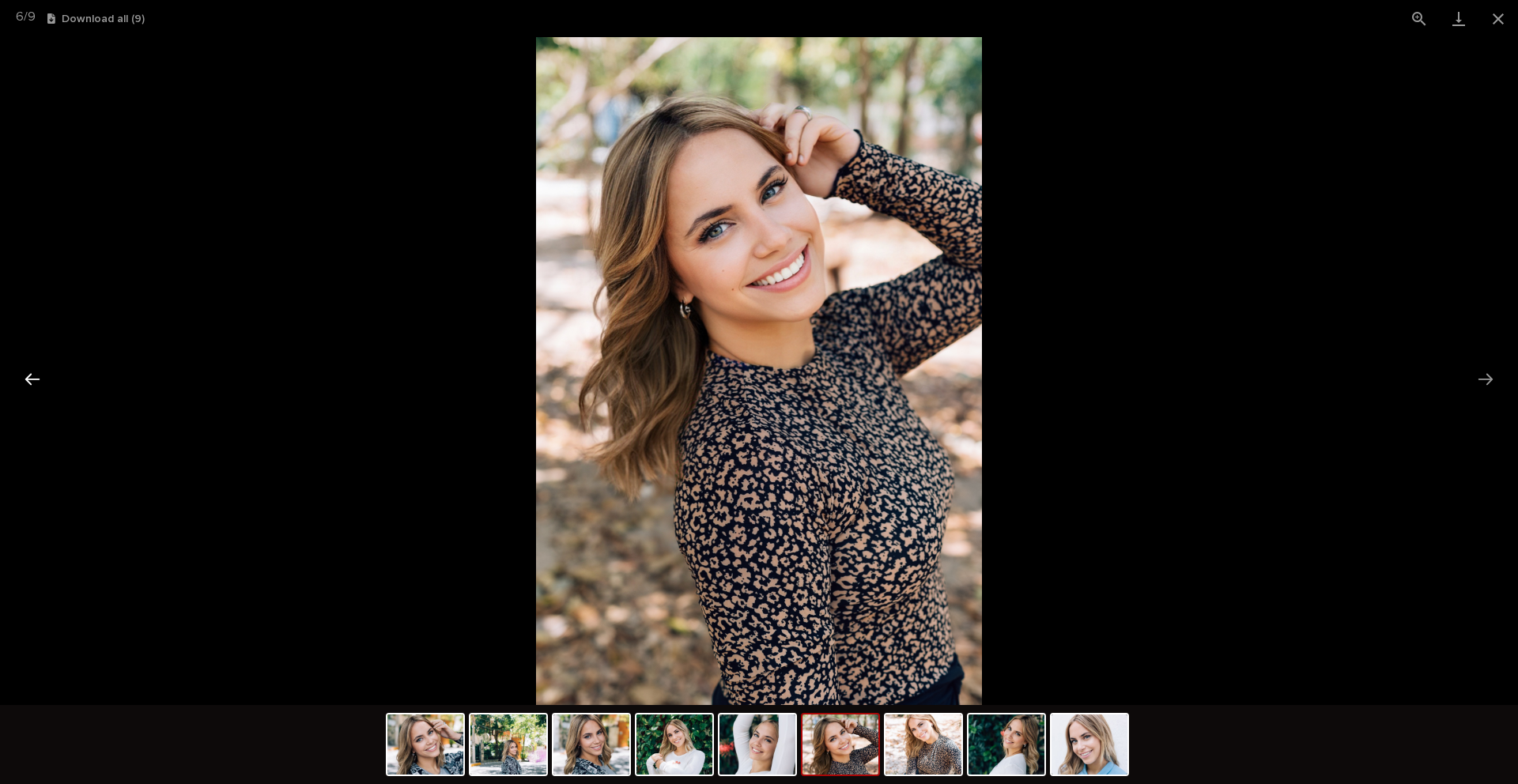
click at [26, 382] on button "Previous slide" at bounding box center [32, 379] width 34 height 31
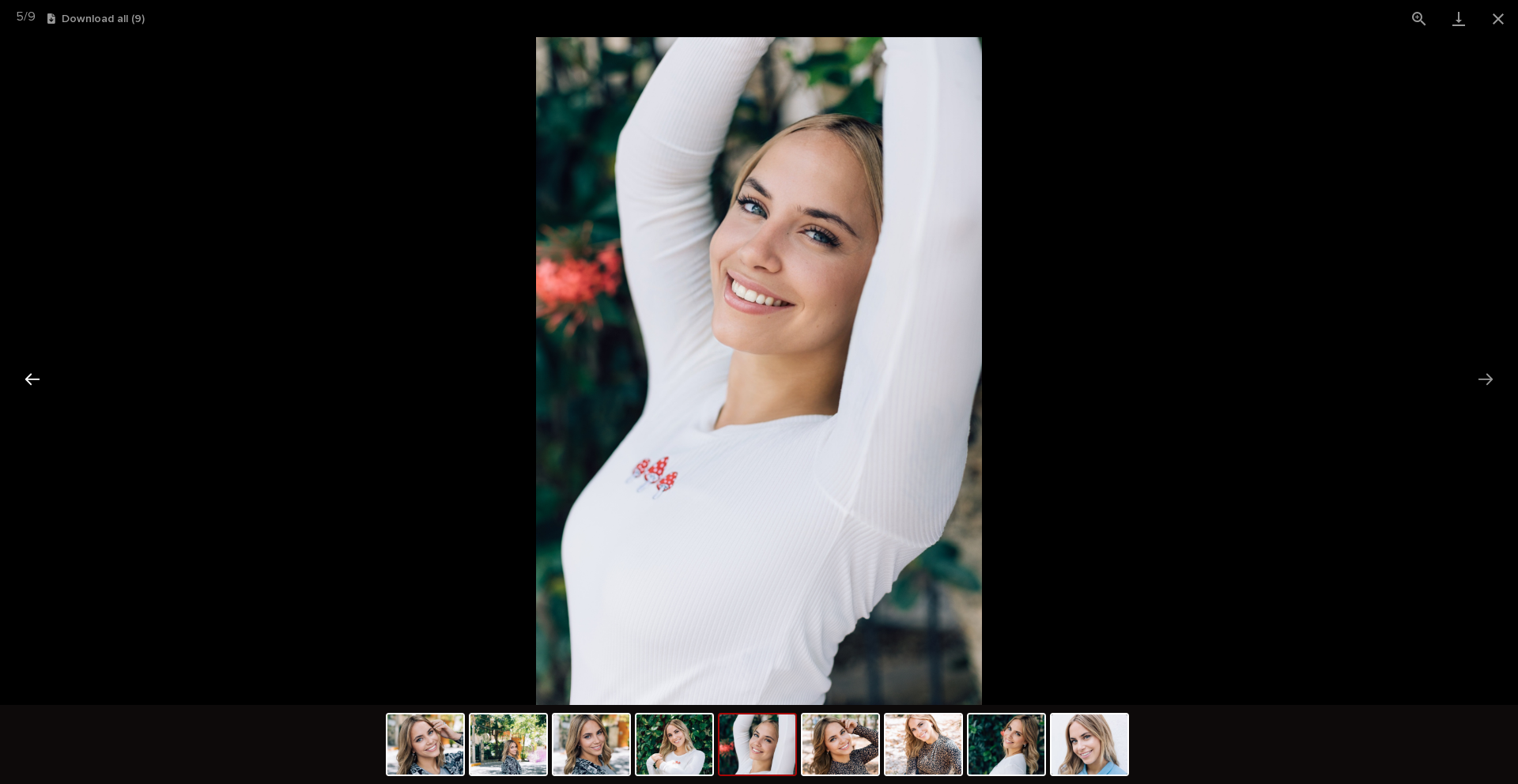
click at [26, 382] on button "Previous slide" at bounding box center [32, 379] width 34 height 31
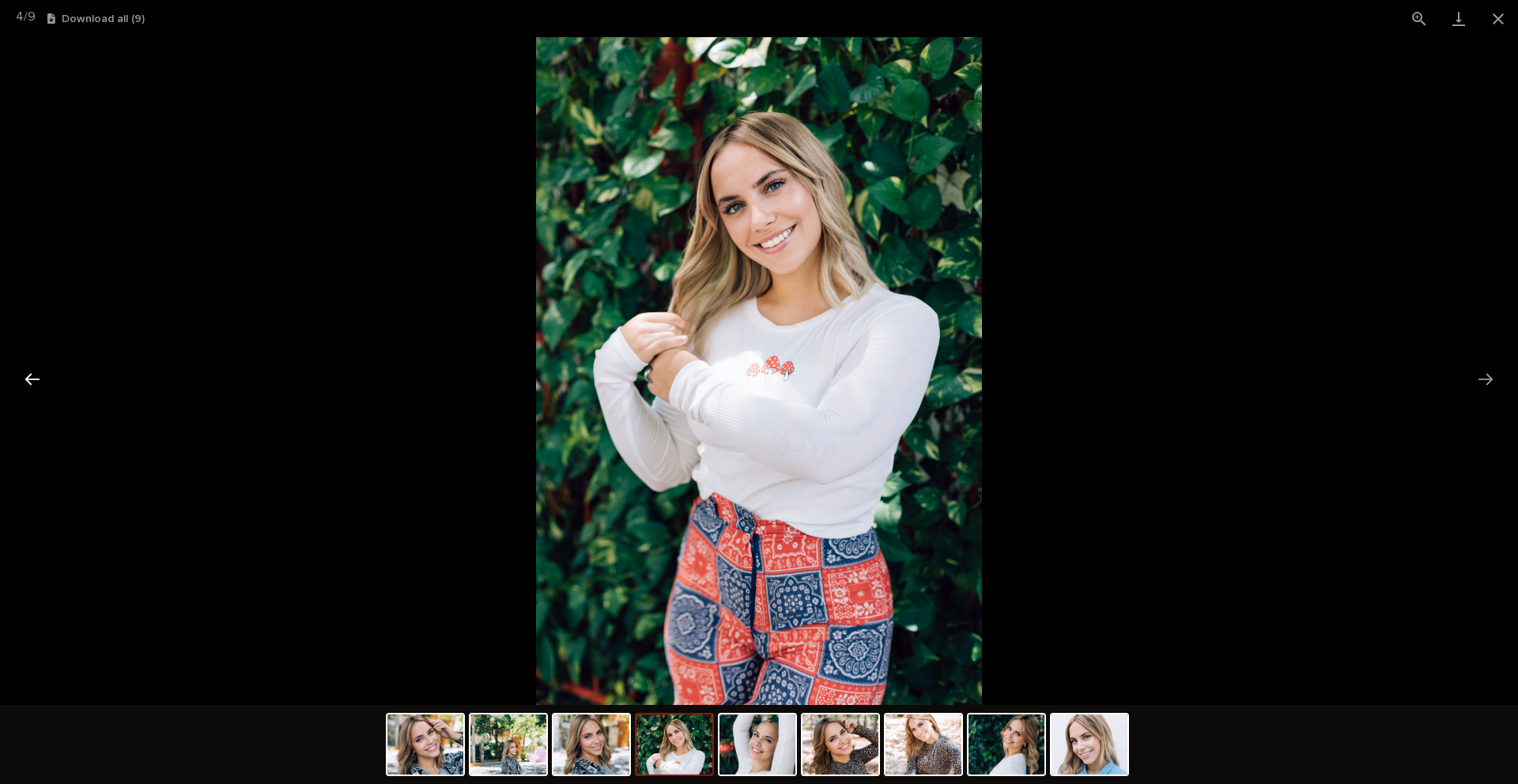
click at [26, 382] on button "Previous slide" at bounding box center [32, 379] width 34 height 31
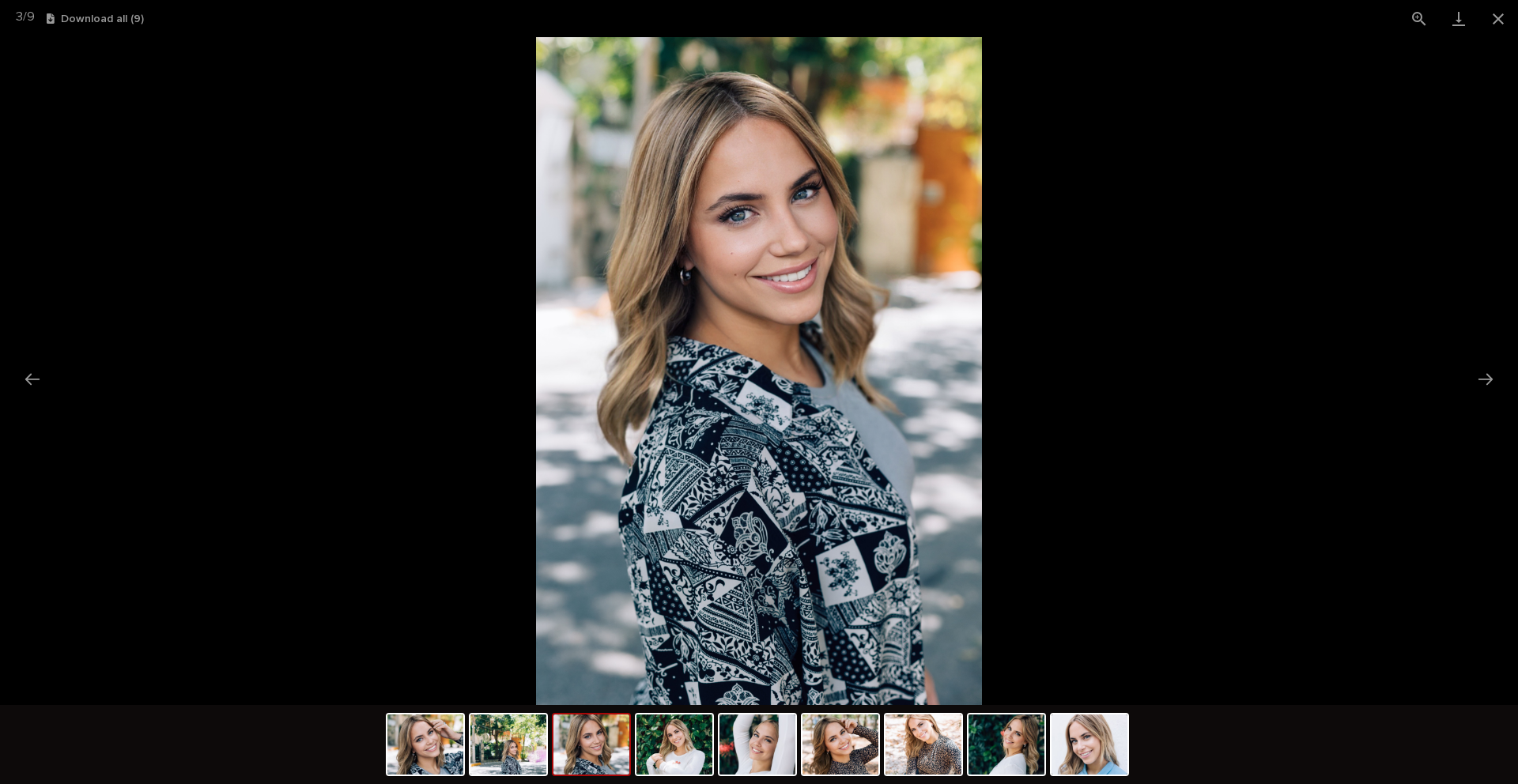
click at [1139, 188] on picture at bounding box center [759, 370] width 1518 height 668
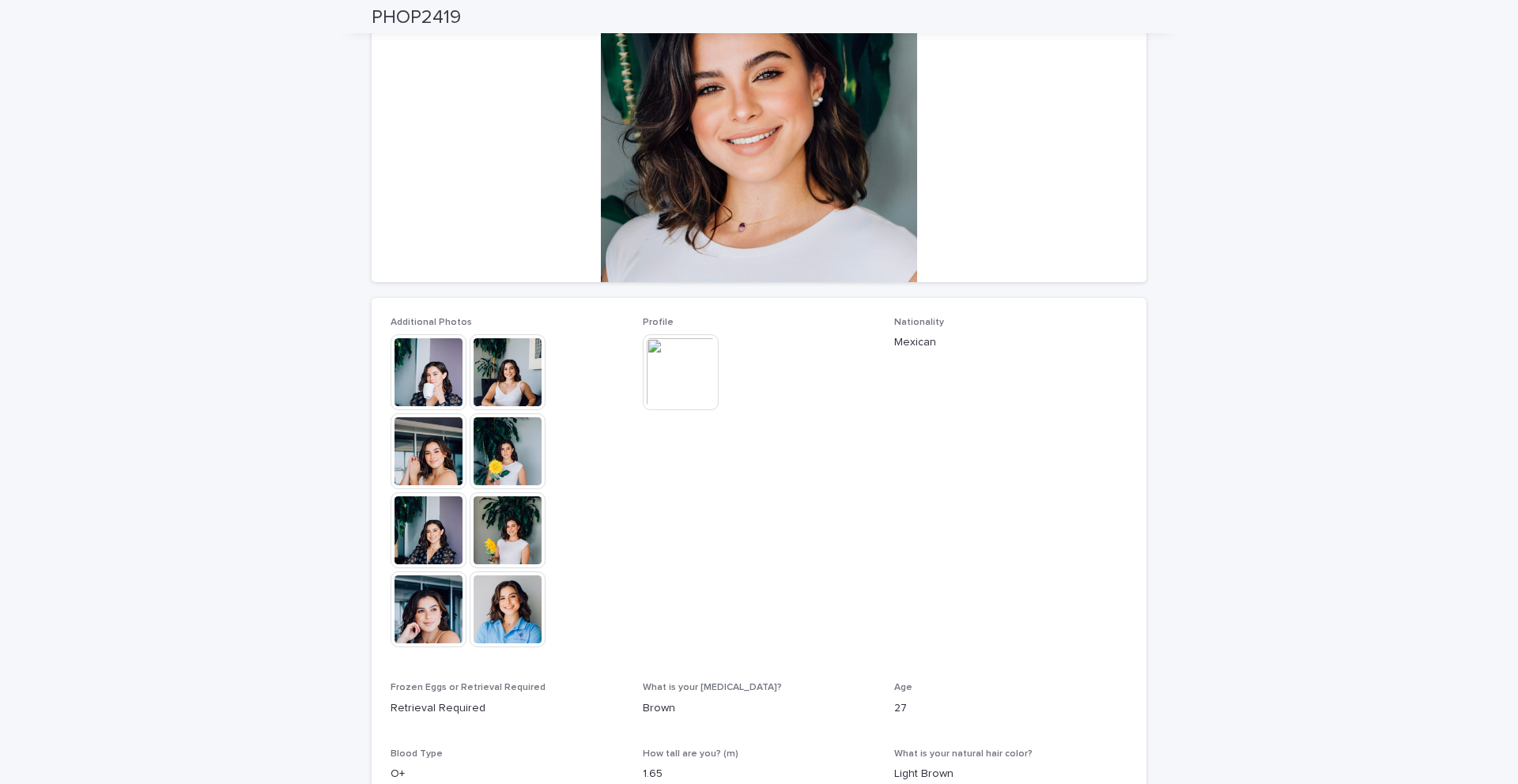
scroll to position [182, 0]
click at [499, 612] on img at bounding box center [507, 610] width 76 height 76
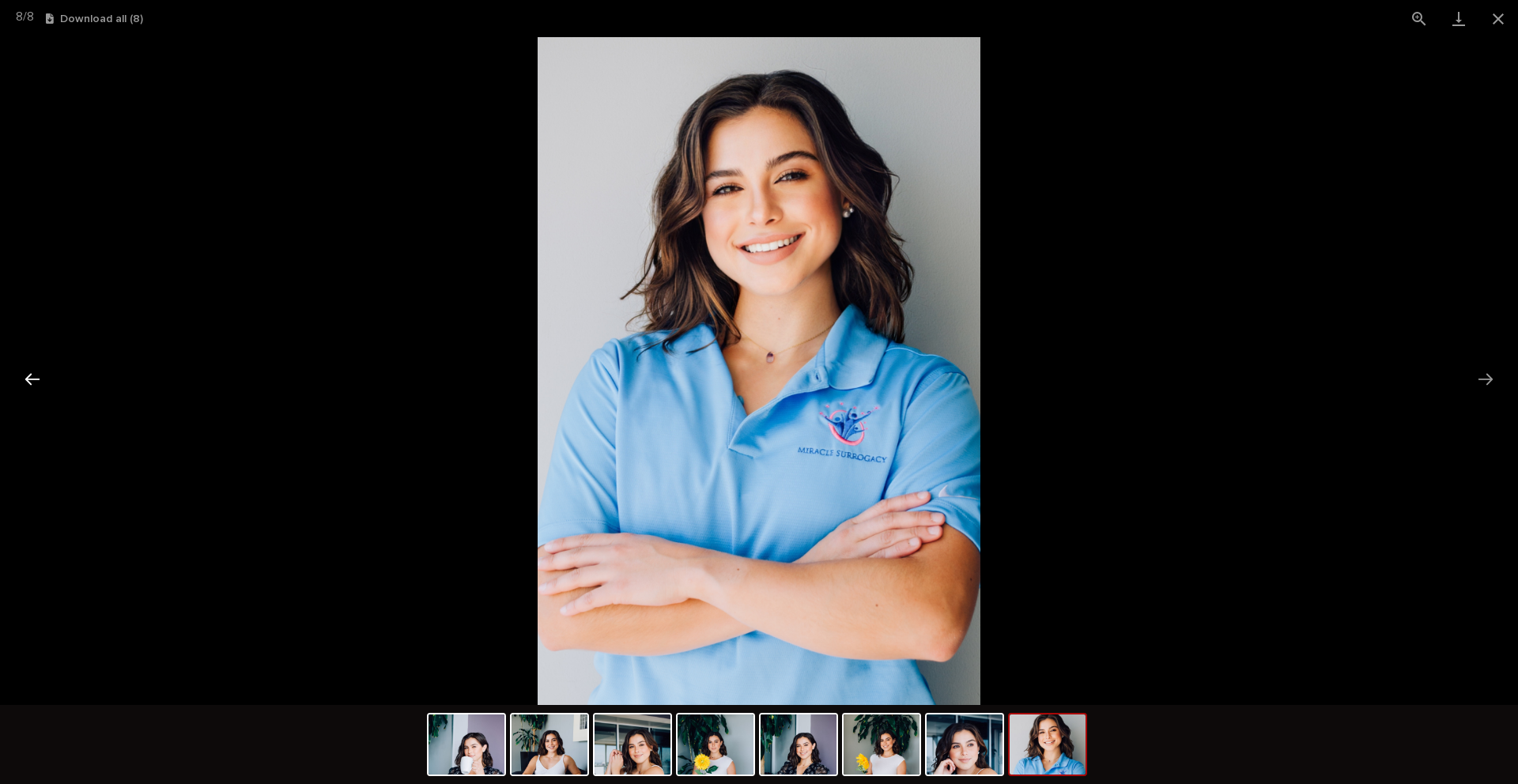
click at [43, 383] on button "Previous slide" at bounding box center [32, 379] width 34 height 31
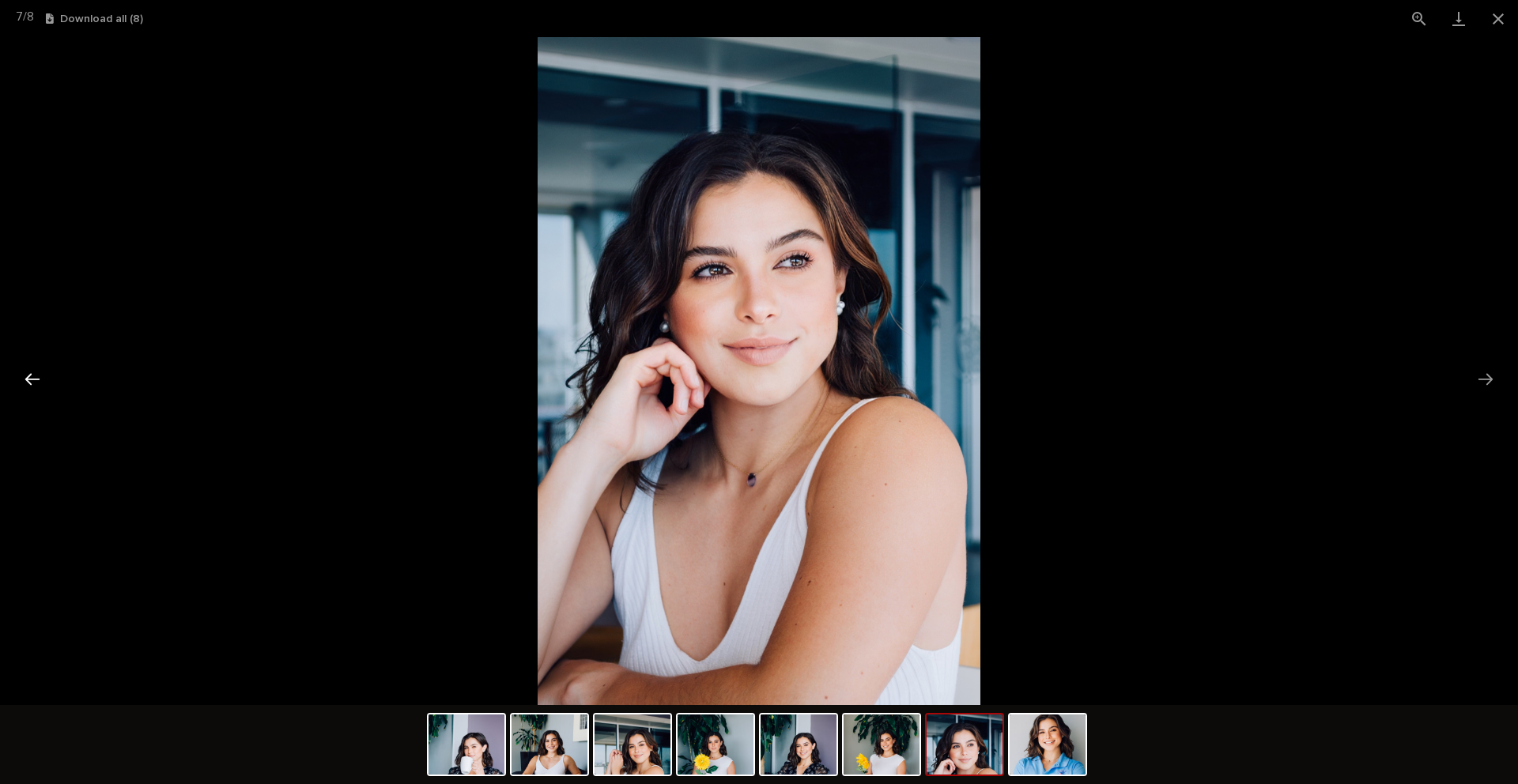
click at [43, 383] on button "Previous slide" at bounding box center [32, 379] width 34 height 31
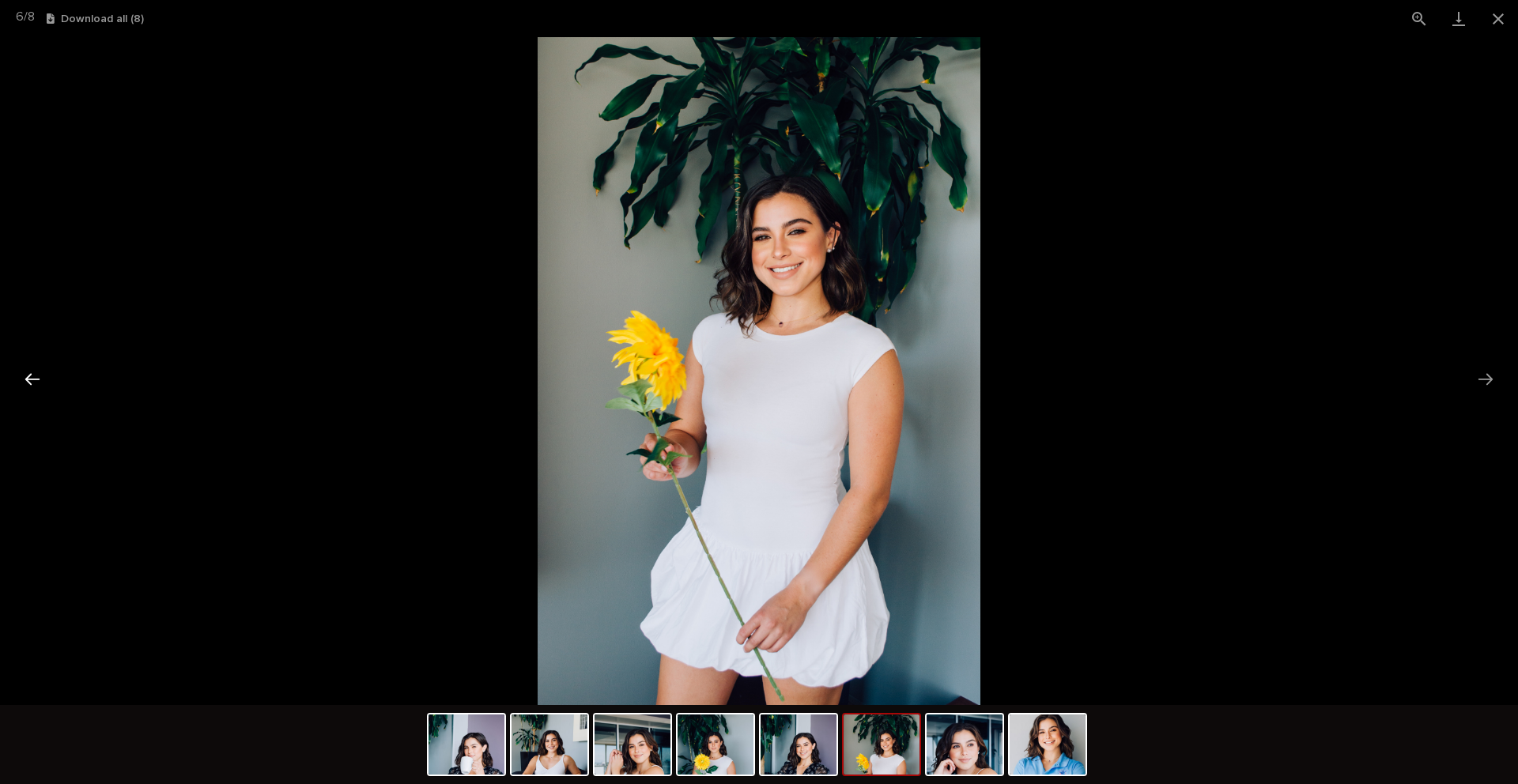
click at [43, 383] on button "Previous slide" at bounding box center [32, 379] width 34 height 31
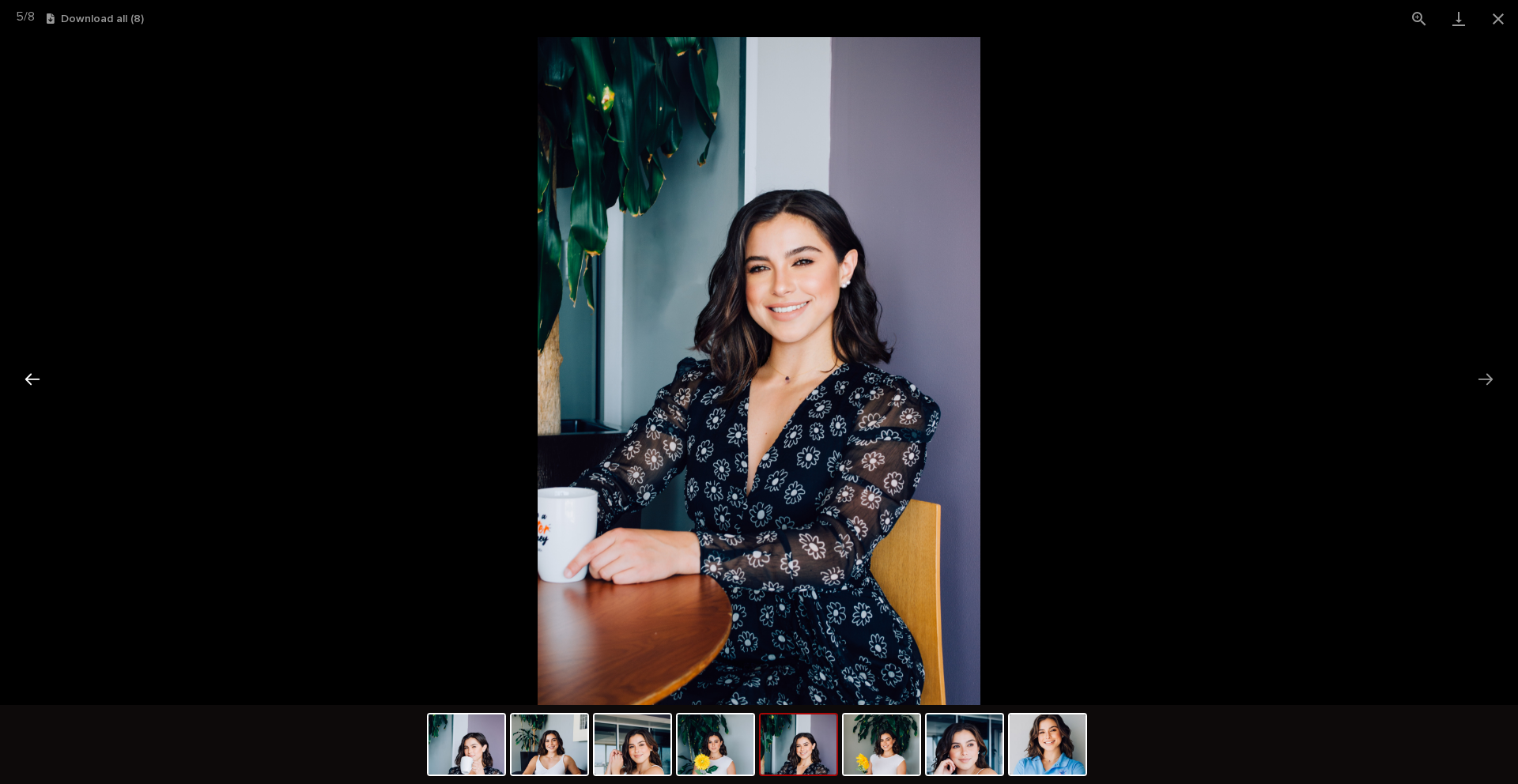
click at [43, 383] on button "Previous slide" at bounding box center [32, 379] width 34 height 31
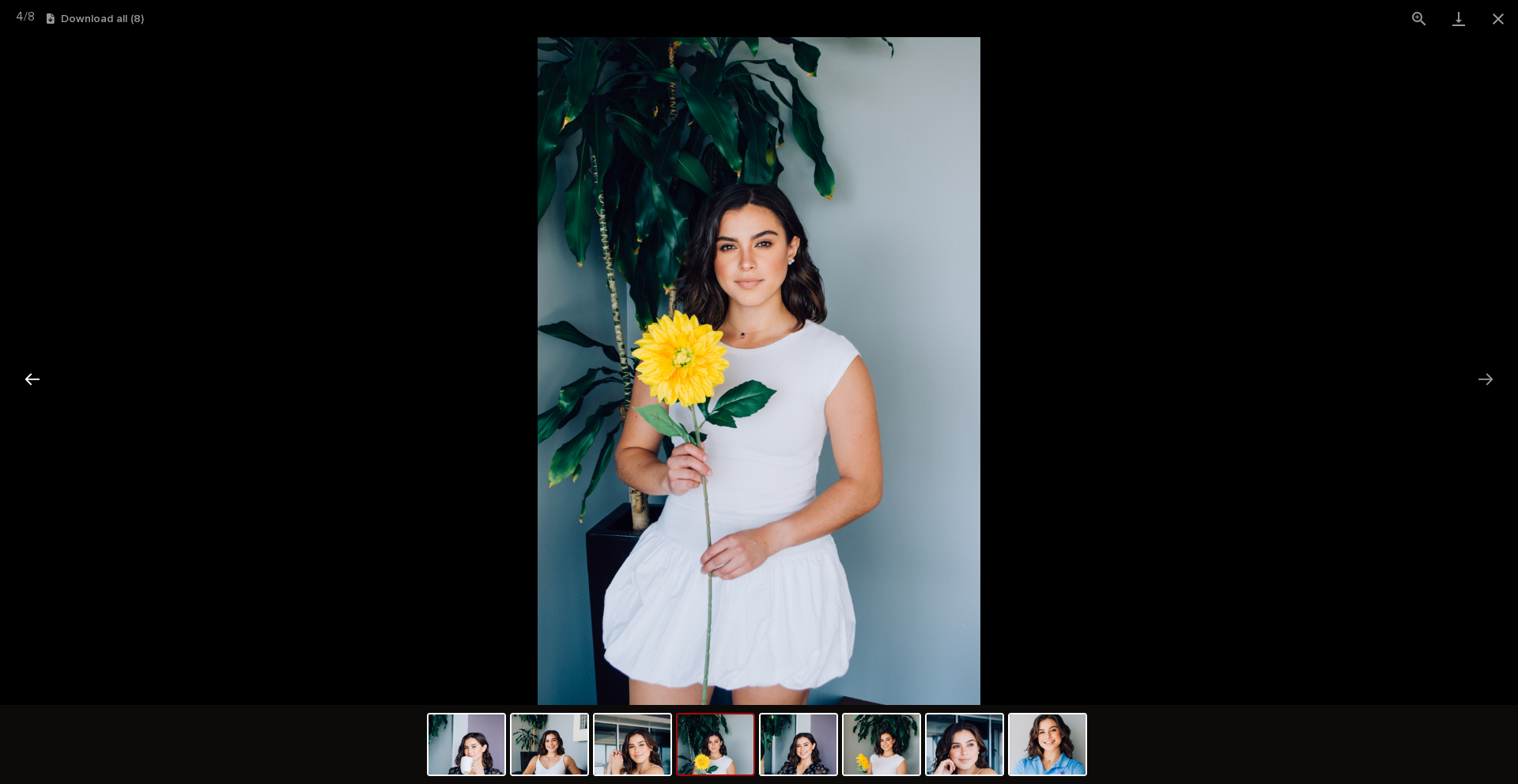
click at [43, 383] on button "Previous slide" at bounding box center [32, 379] width 34 height 31
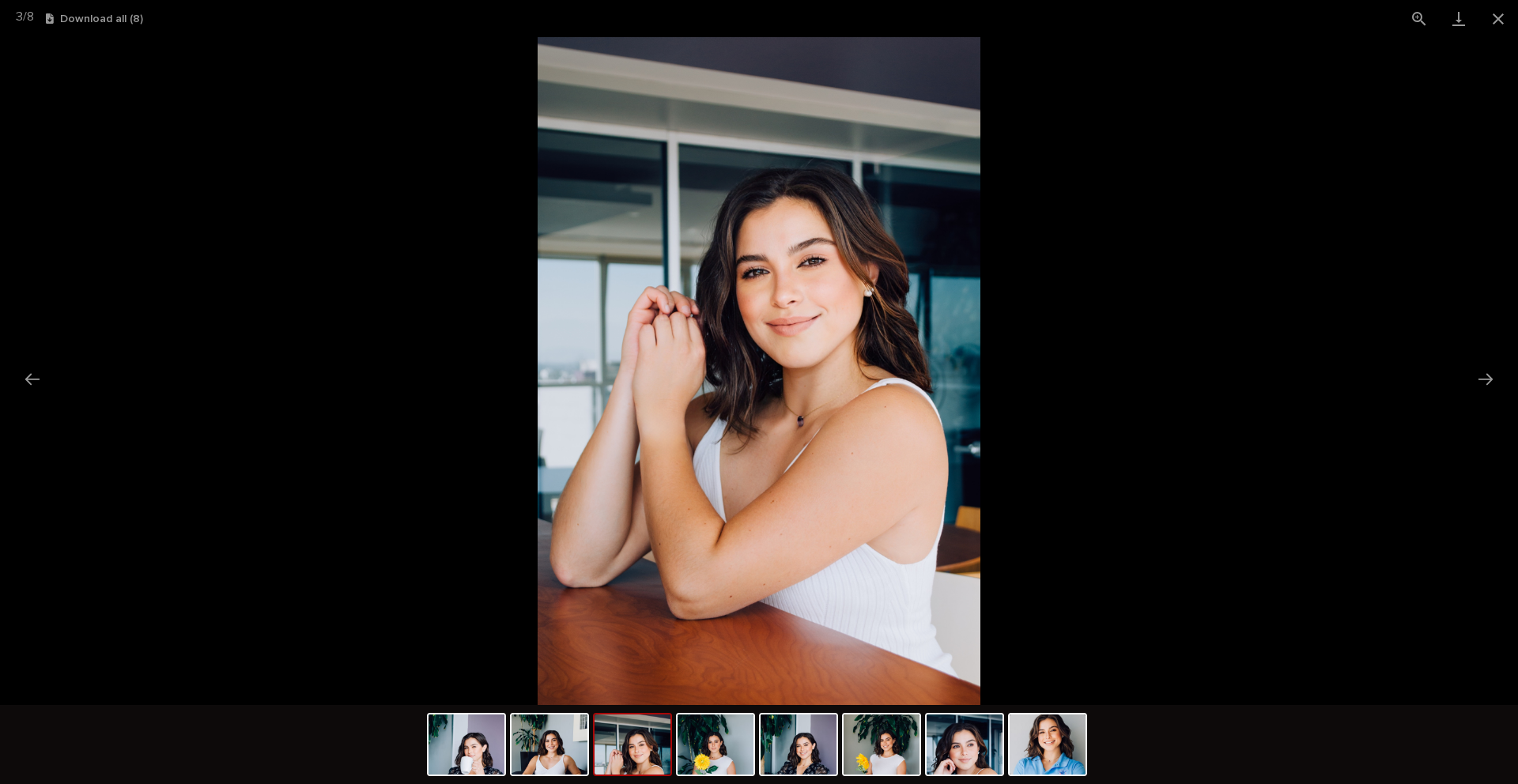
click at [307, 213] on picture at bounding box center [759, 370] width 1518 height 668
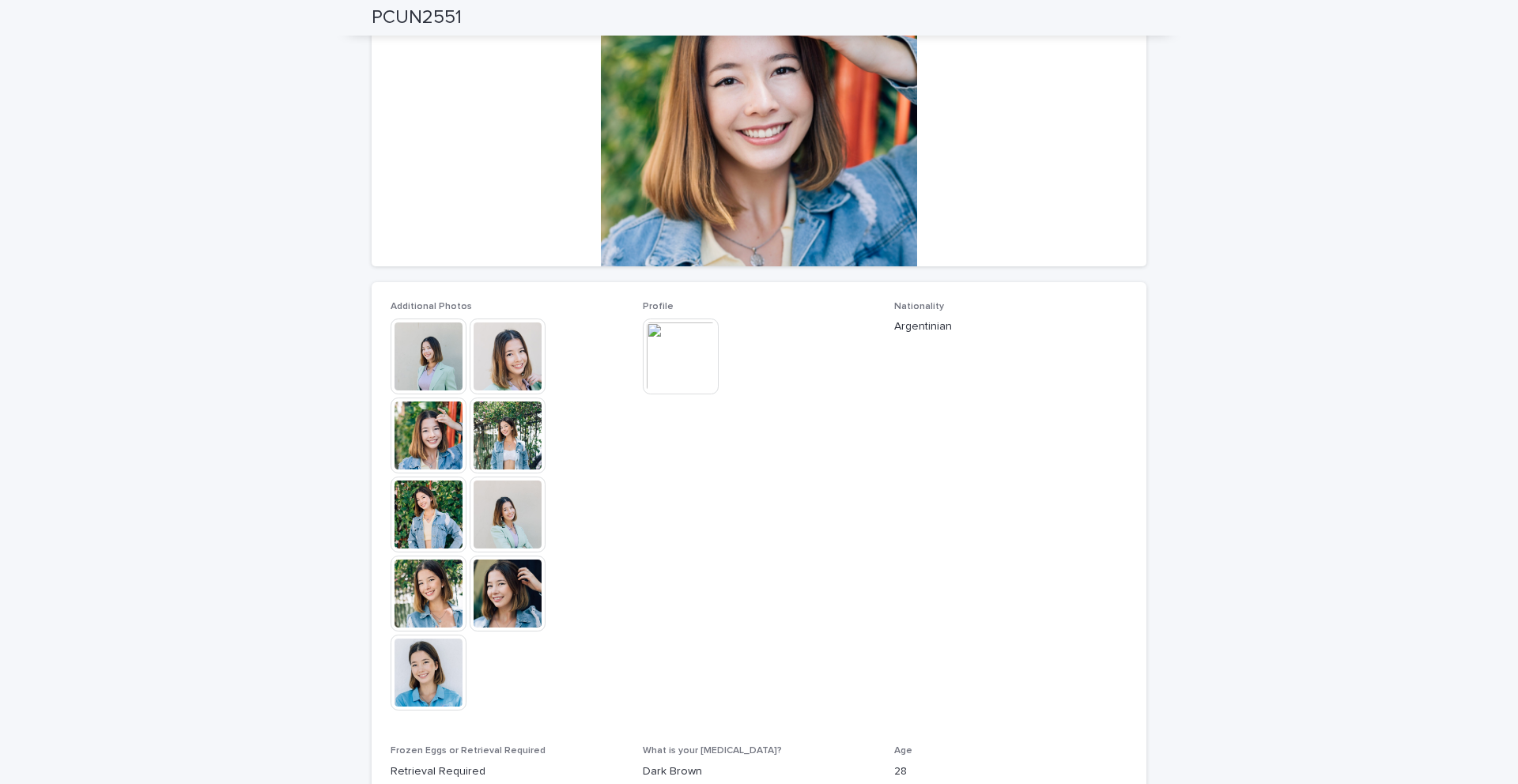
scroll to position [197, 0]
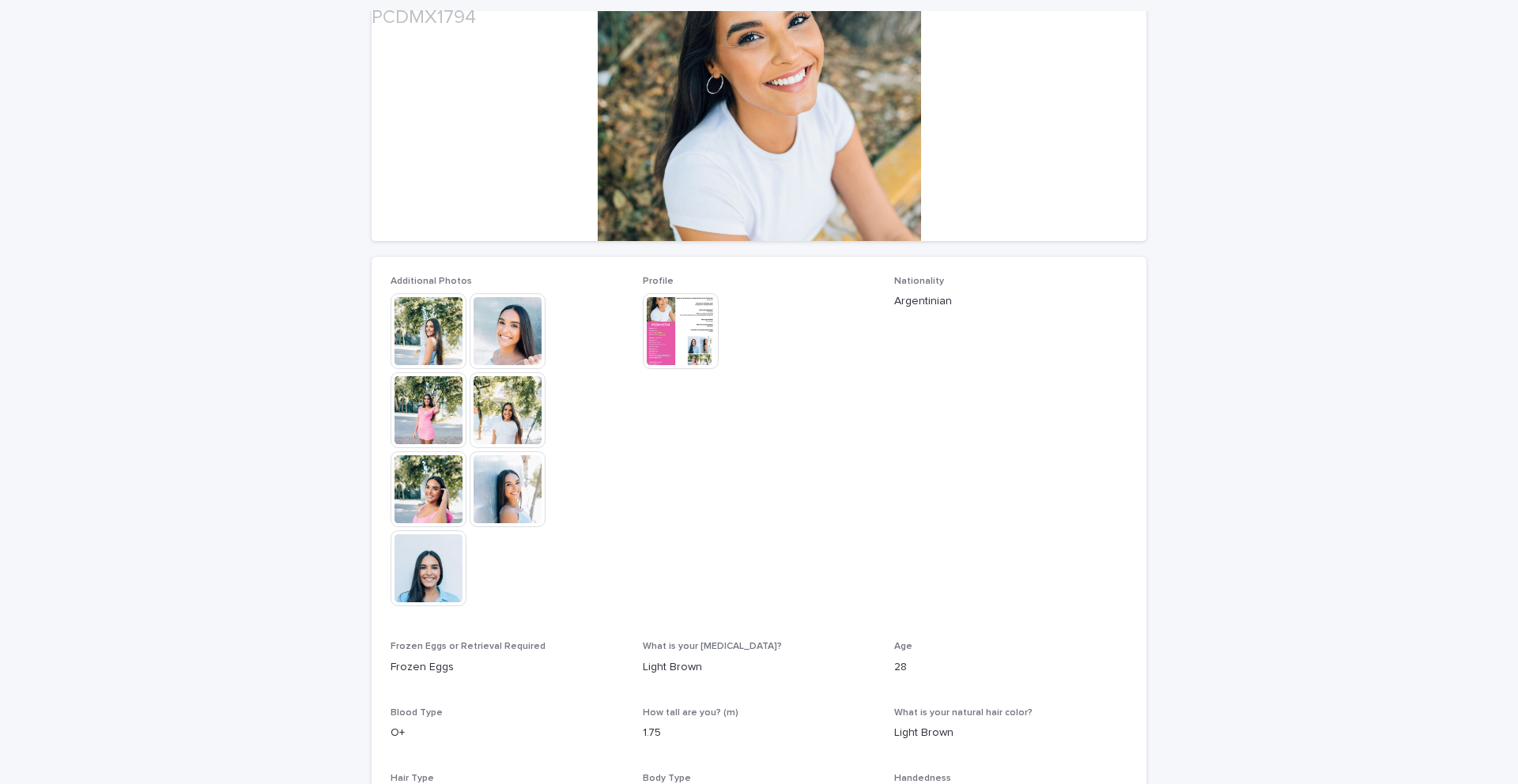
scroll to position [224, 0]
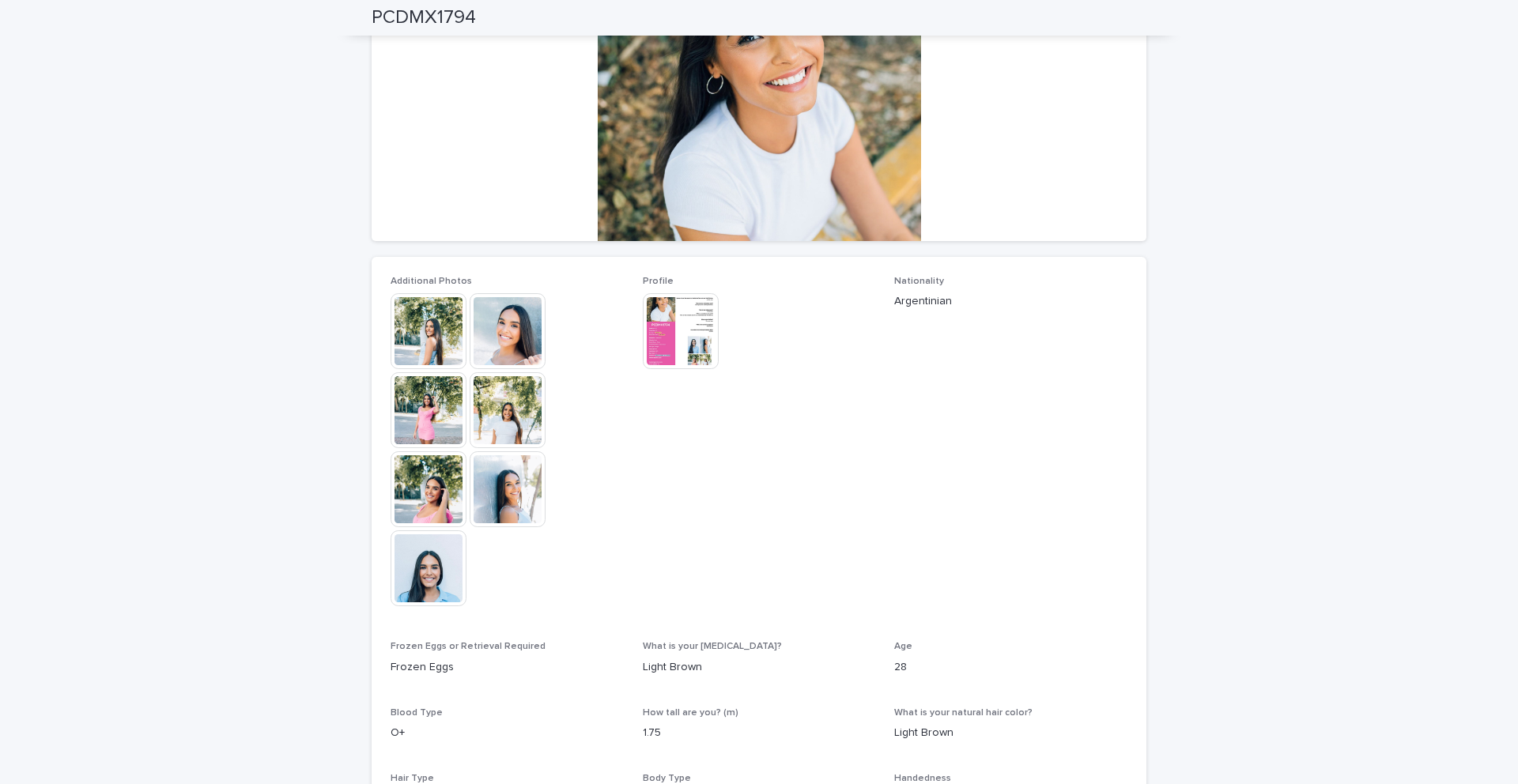
click at [446, 563] on img at bounding box center [428, 568] width 76 height 76
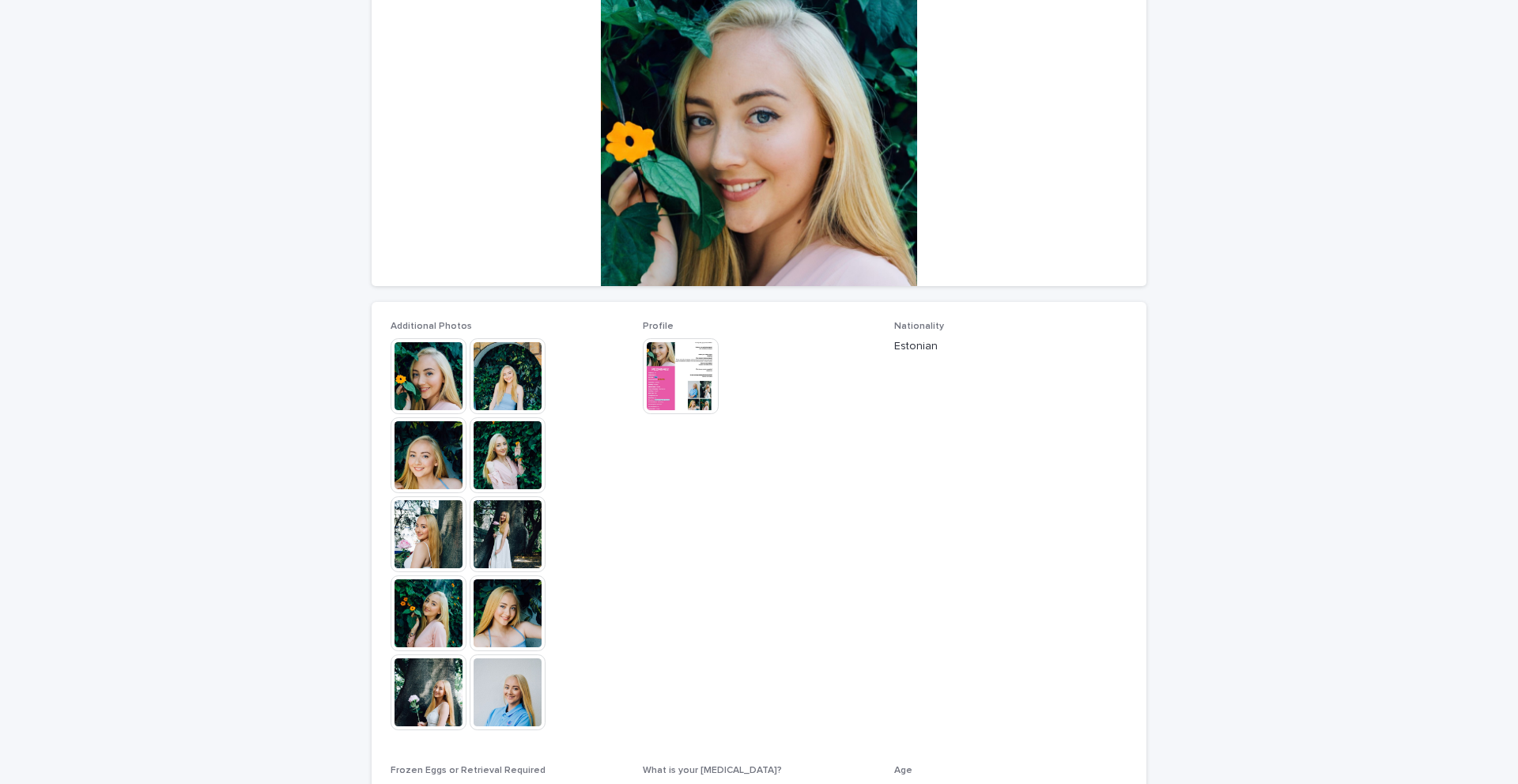
scroll to position [179, 0]
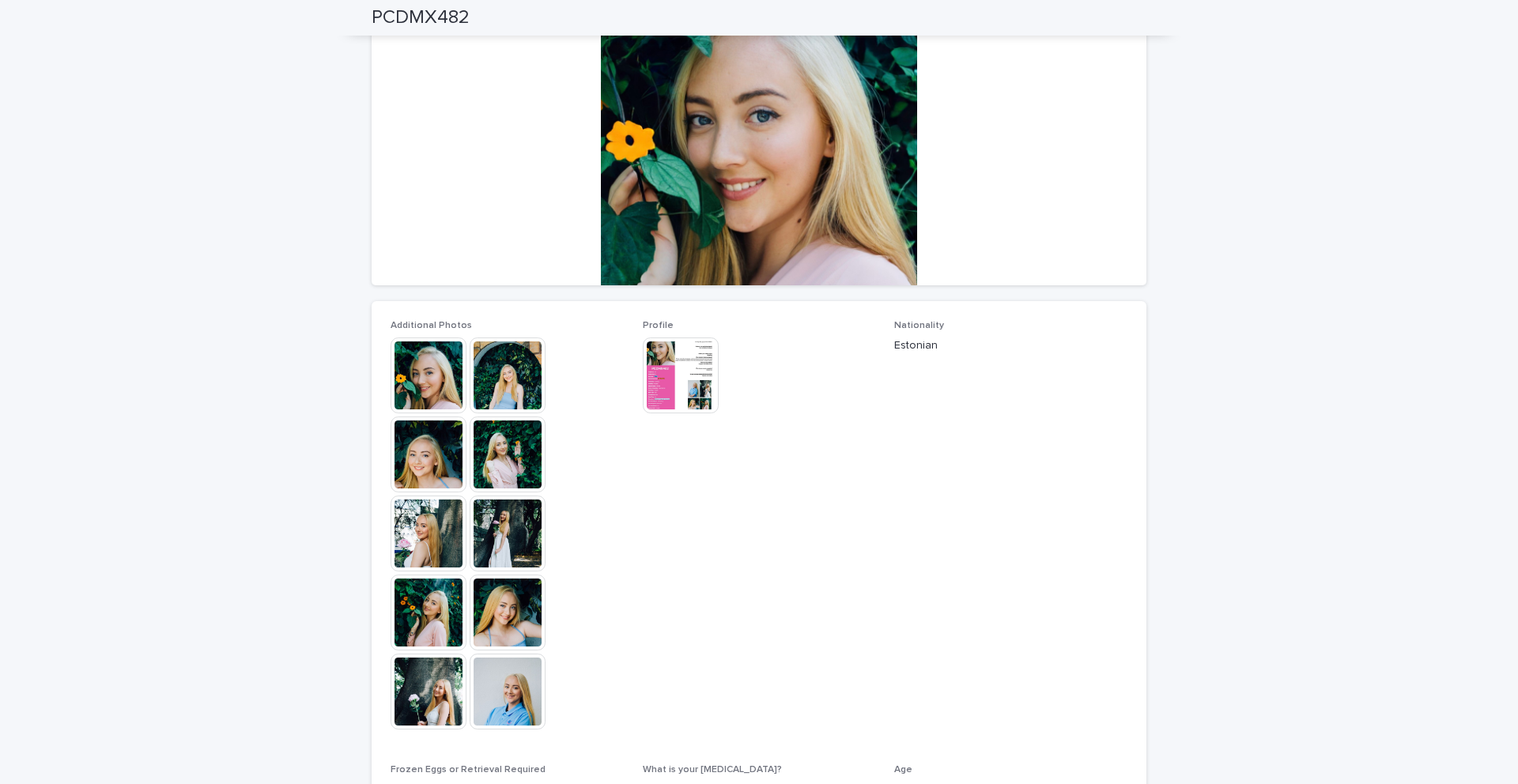
click at [428, 468] on img at bounding box center [428, 455] width 76 height 76
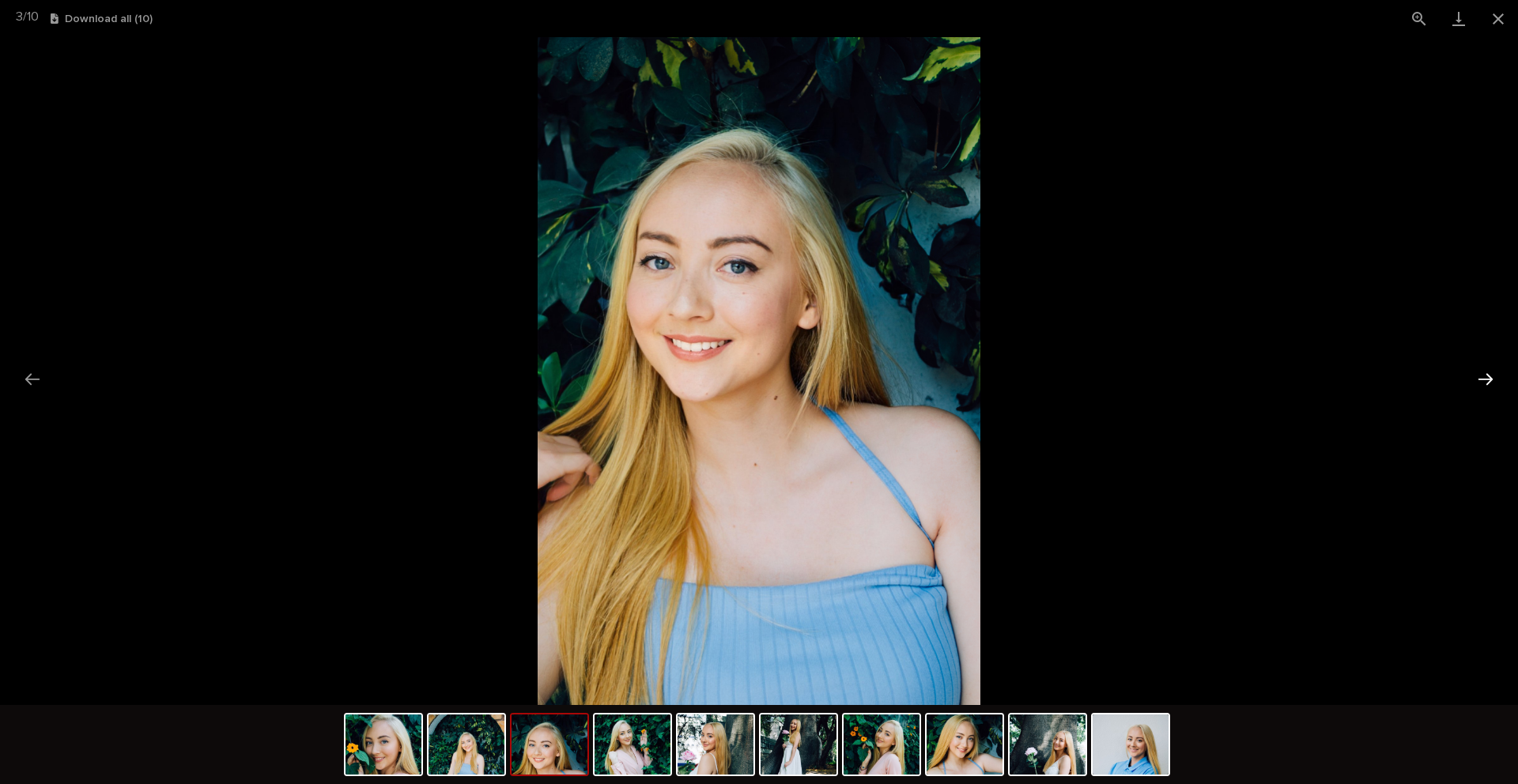
click at [1486, 375] on button "Next slide" at bounding box center [1485, 379] width 34 height 31
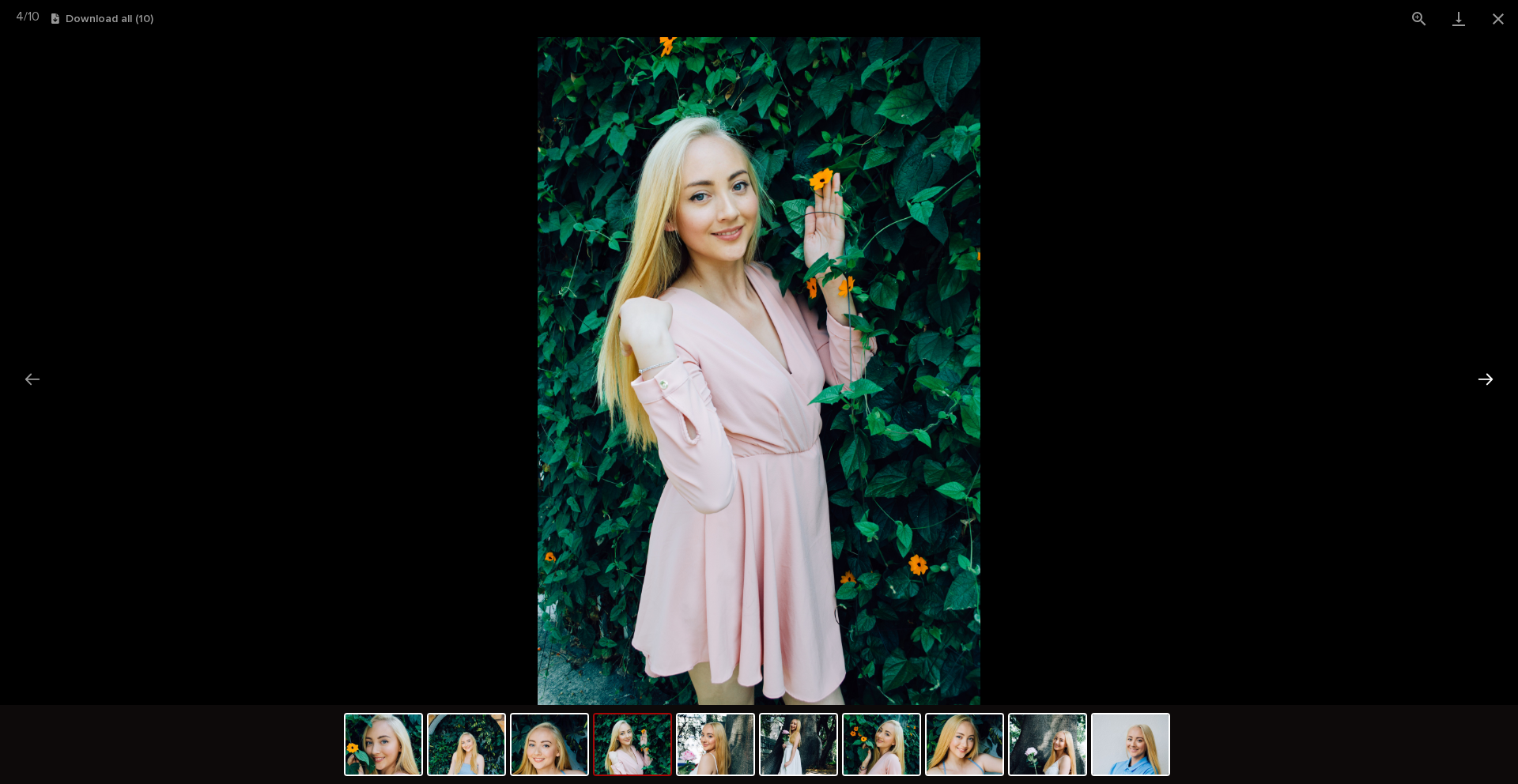
click at [1486, 375] on button "Next slide" at bounding box center [1485, 379] width 34 height 31
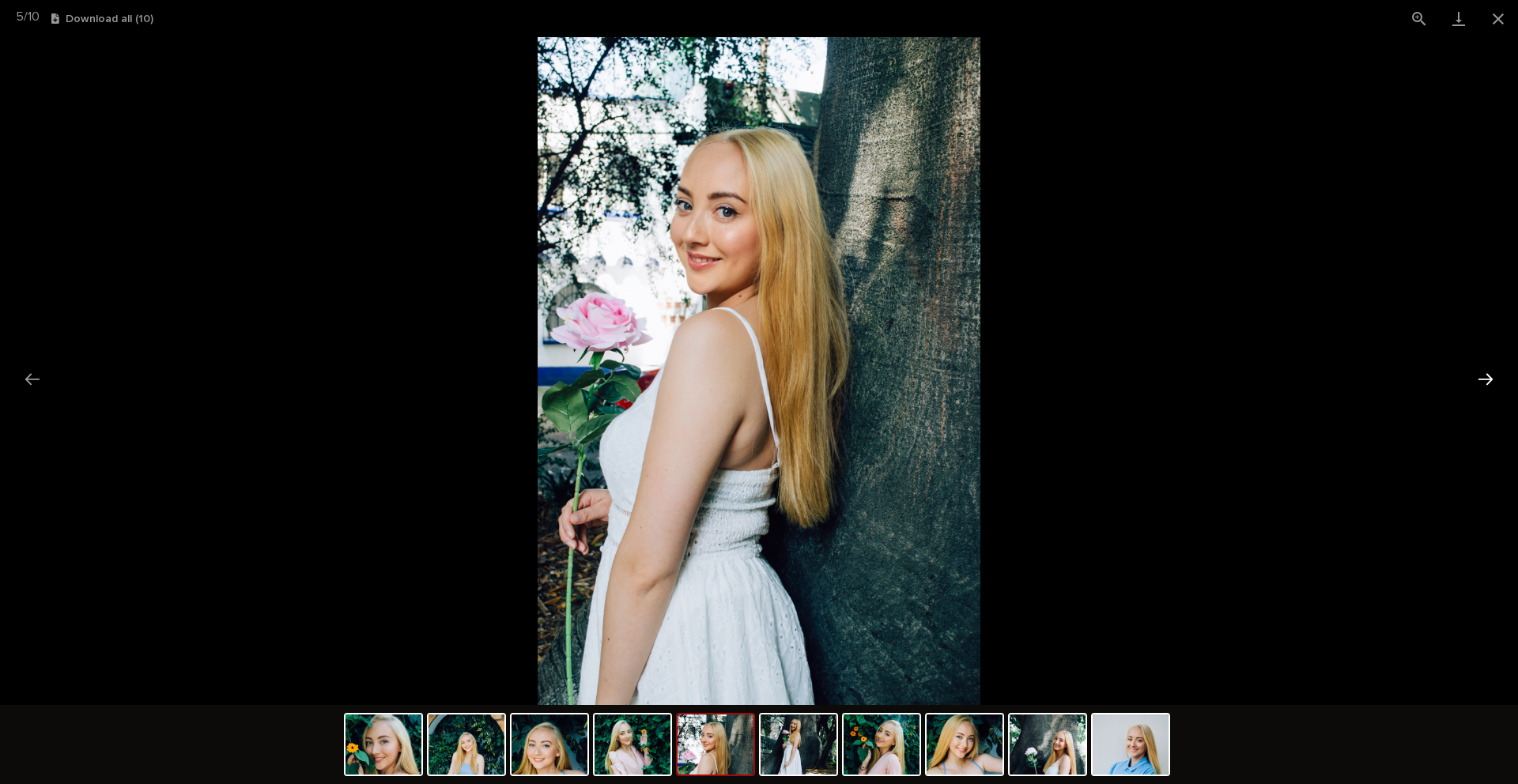
click at [1486, 375] on button "Next slide" at bounding box center [1485, 379] width 34 height 31
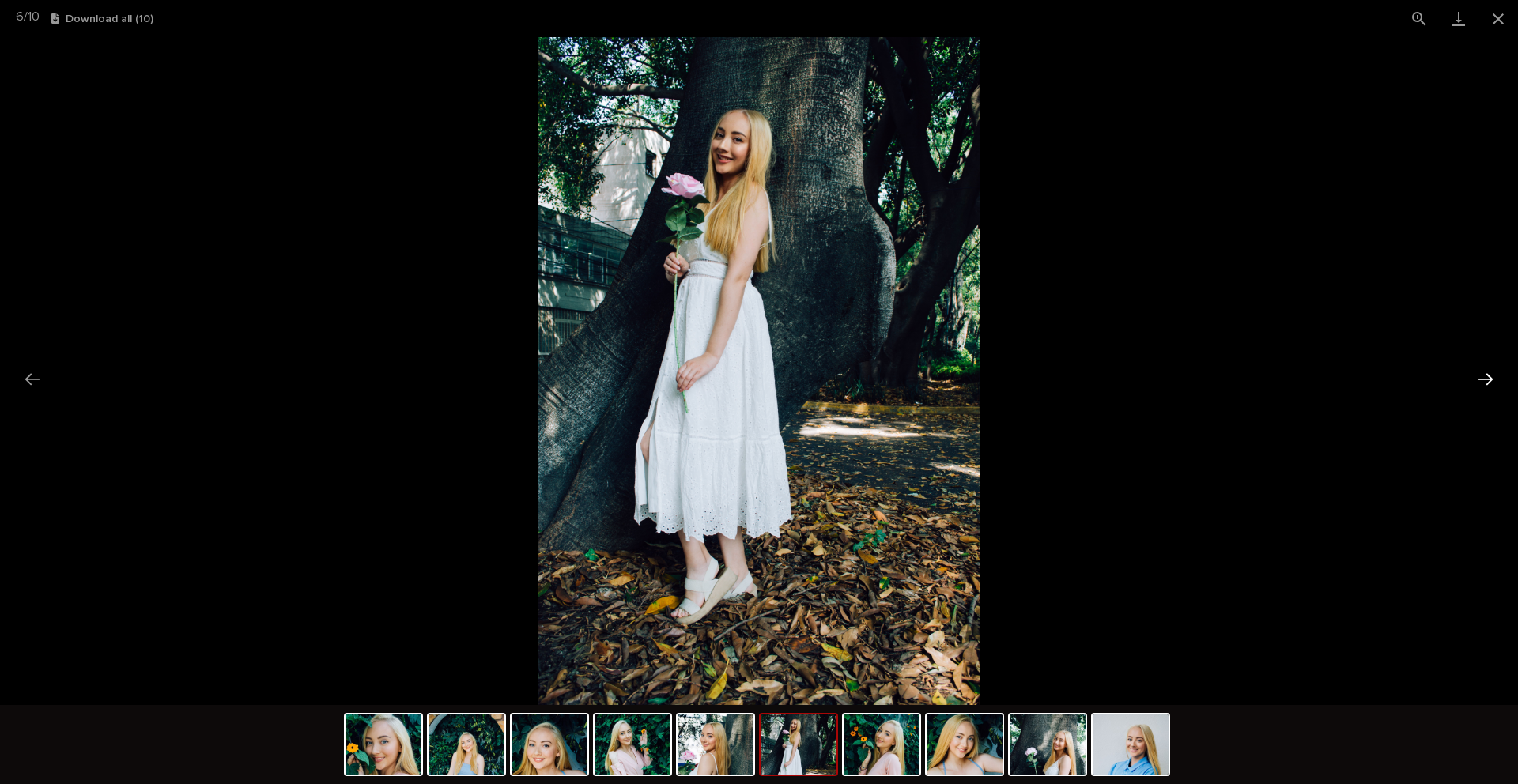
click at [1486, 375] on button "Next slide" at bounding box center [1485, 379] width 34 height 31
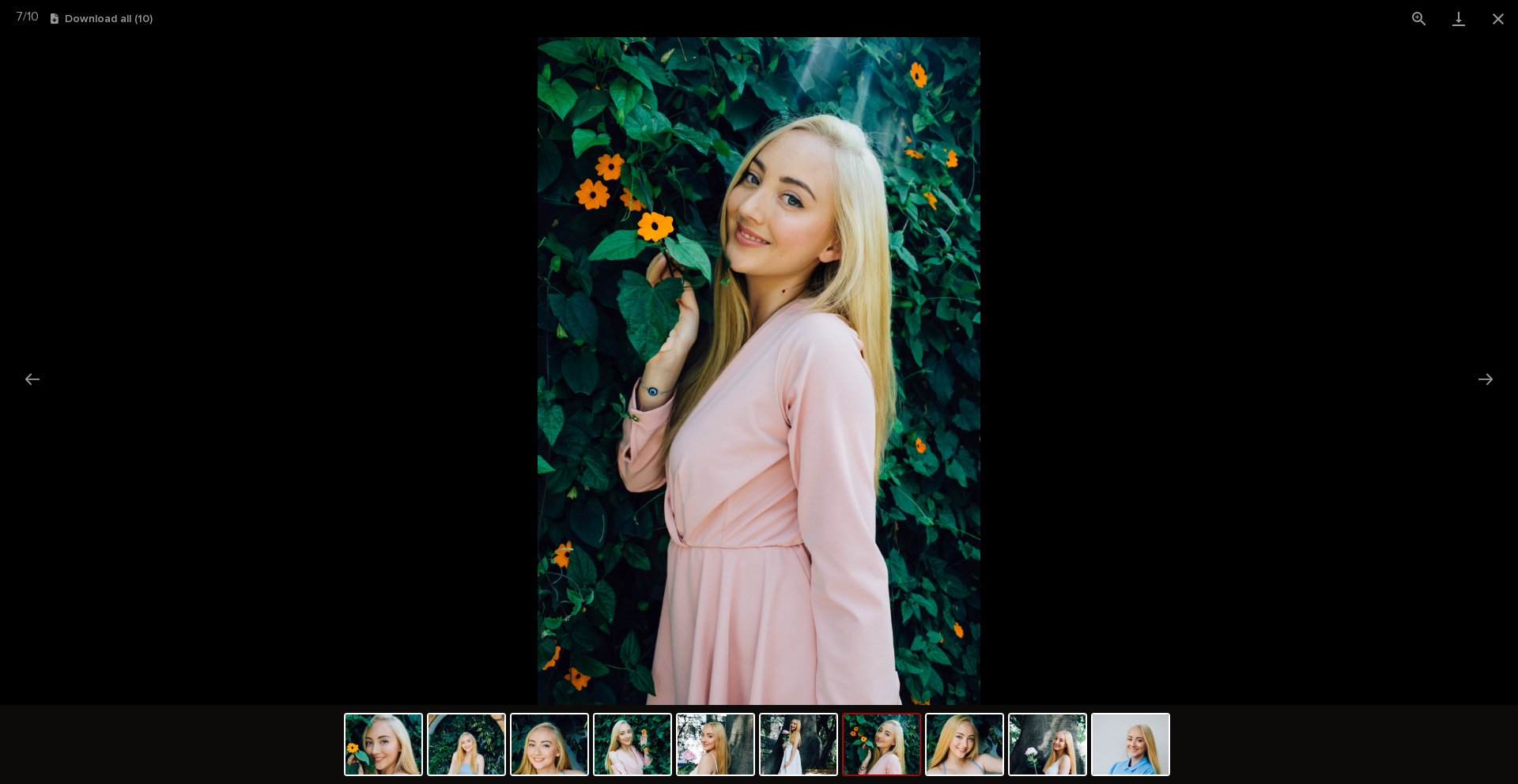
click at [1188, 256] on picture at bounding box center [759, 370] width 1518 height 668
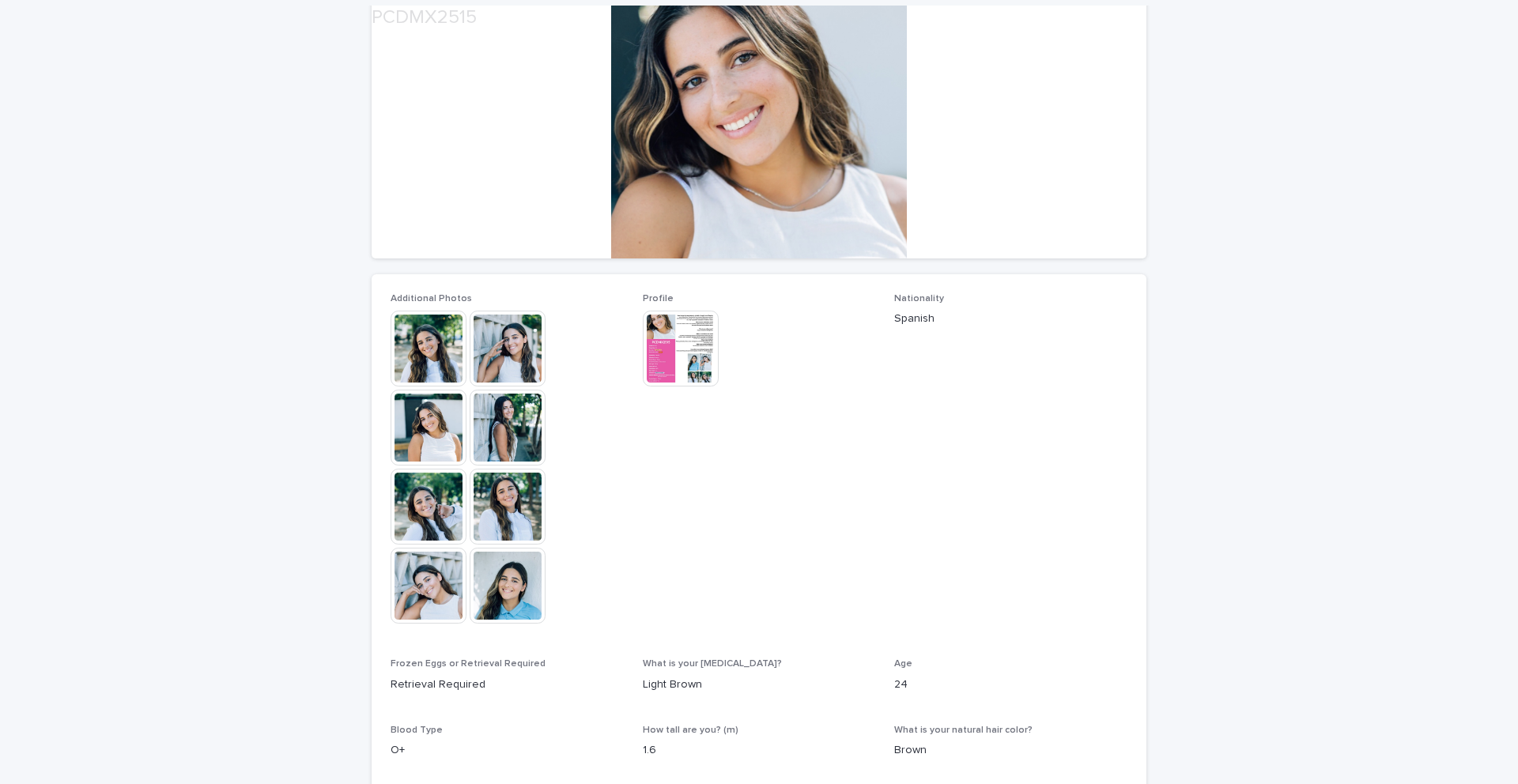
scroll to position [211, 0]
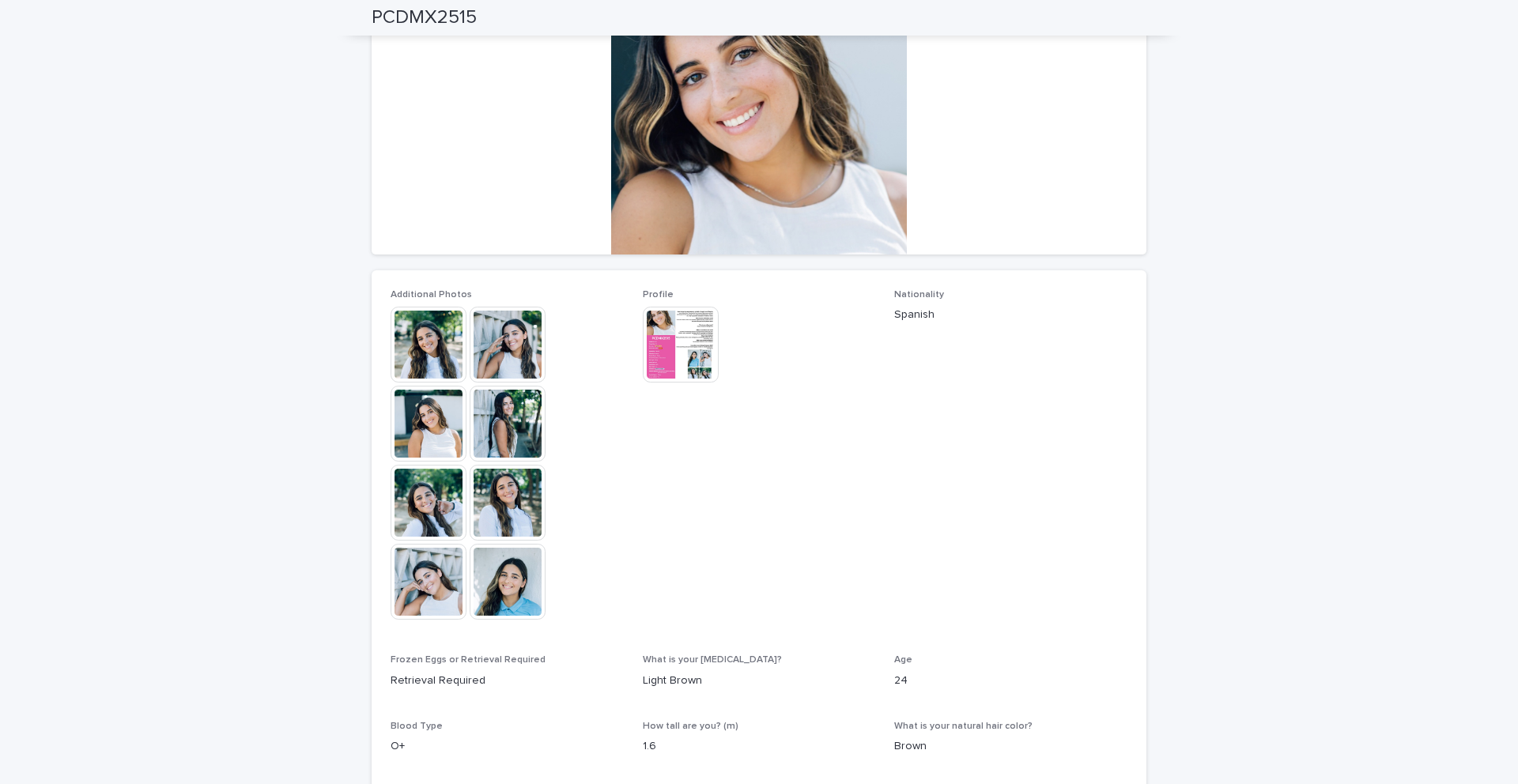
click at [504, 592] on img at bounding box center [507, 582] width 76 height 76
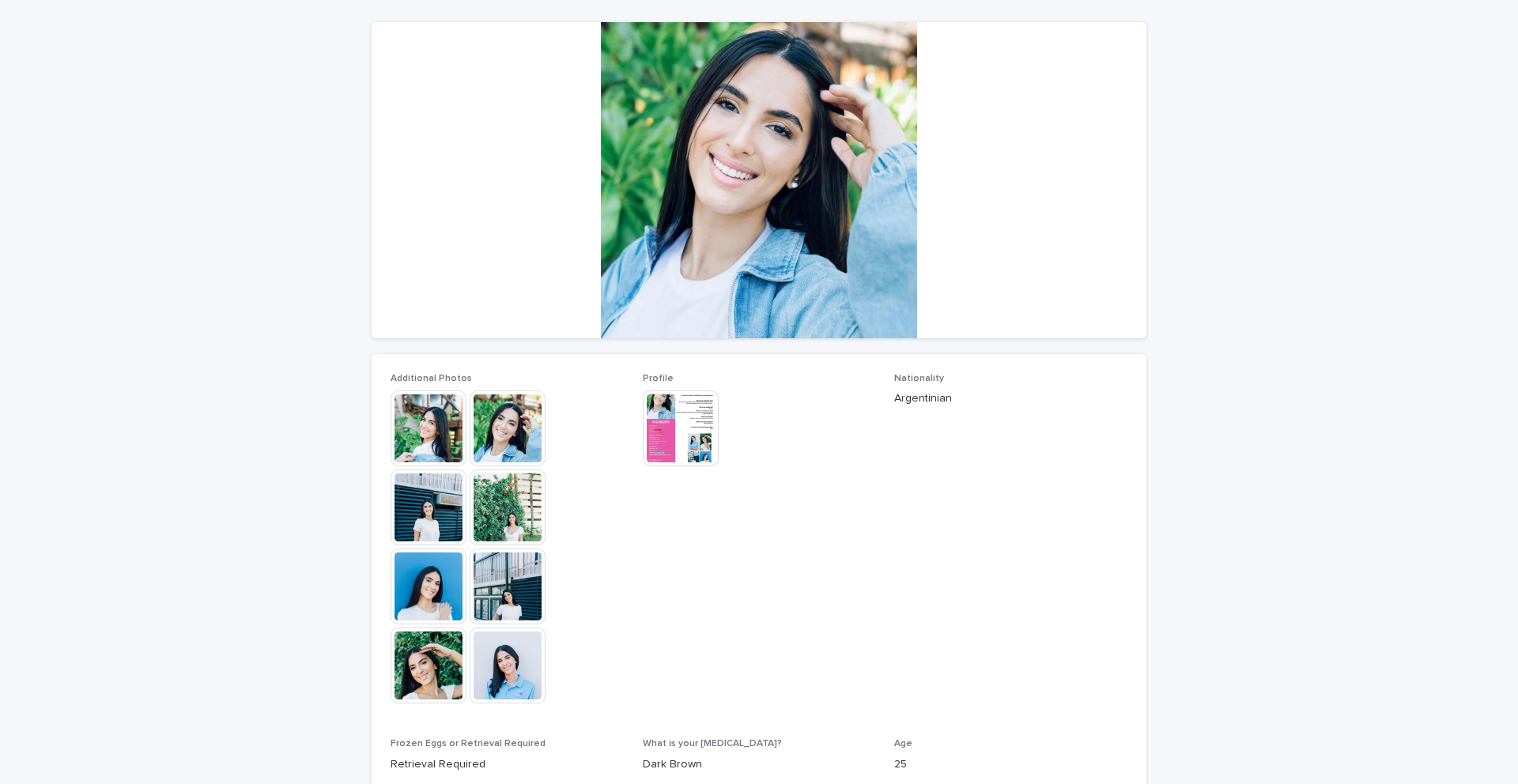
scroll to position [125, 0]
click at [496, 677] on img at bounding box center [507, 666] width 76 height 76
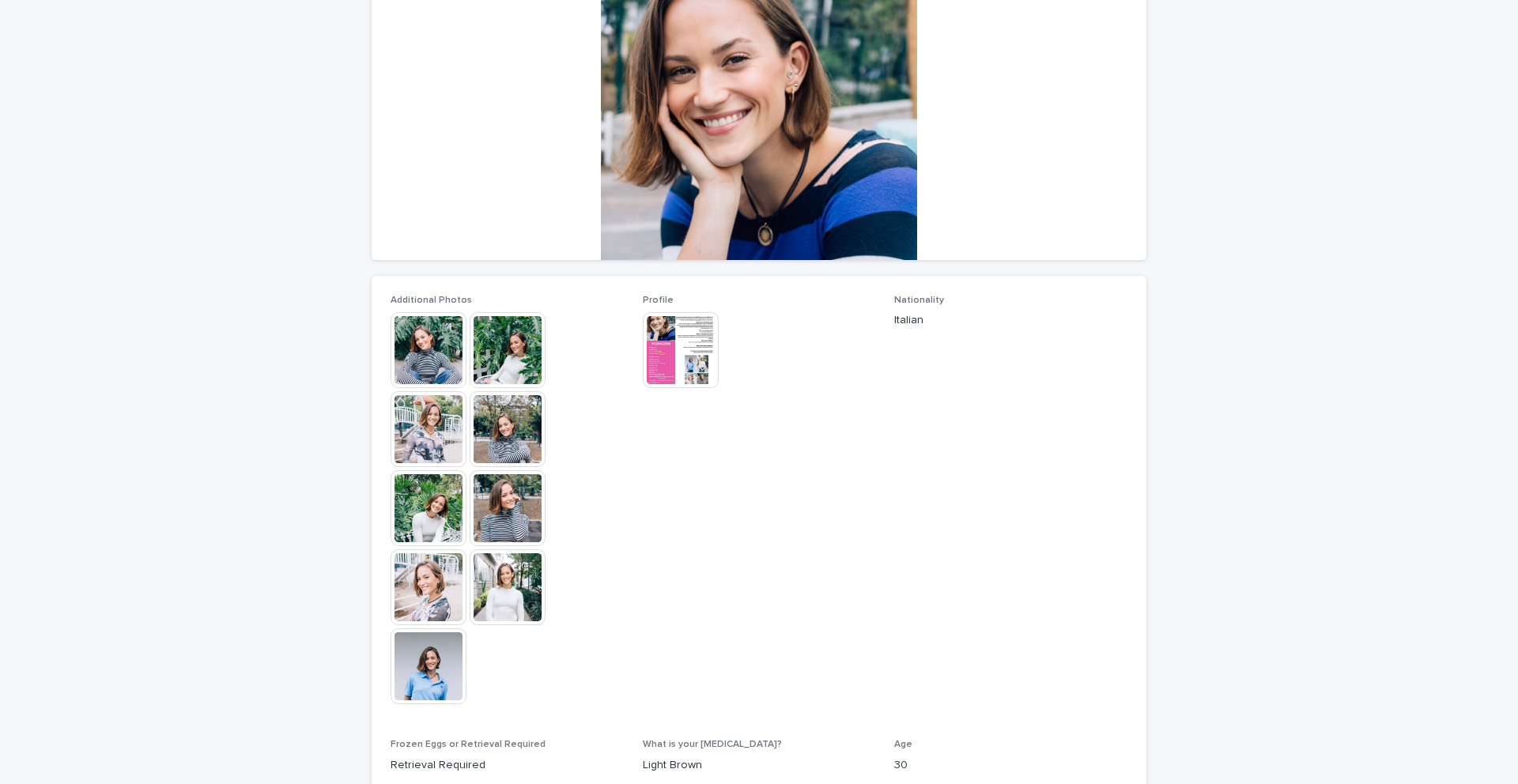
scroll to position [223, 0]
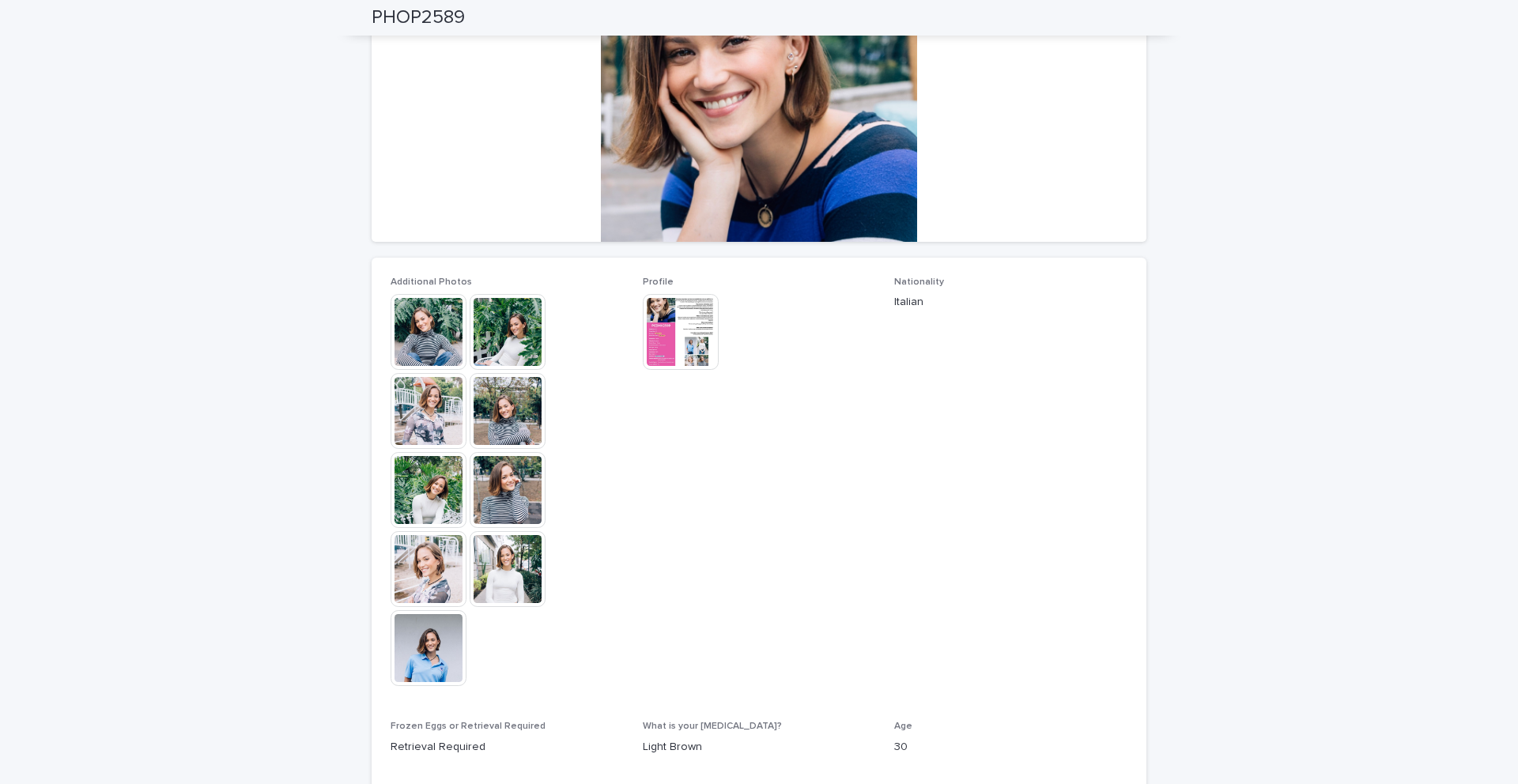
click at [442, 634] on img at bounding box center [428, 648] width 76 height 76
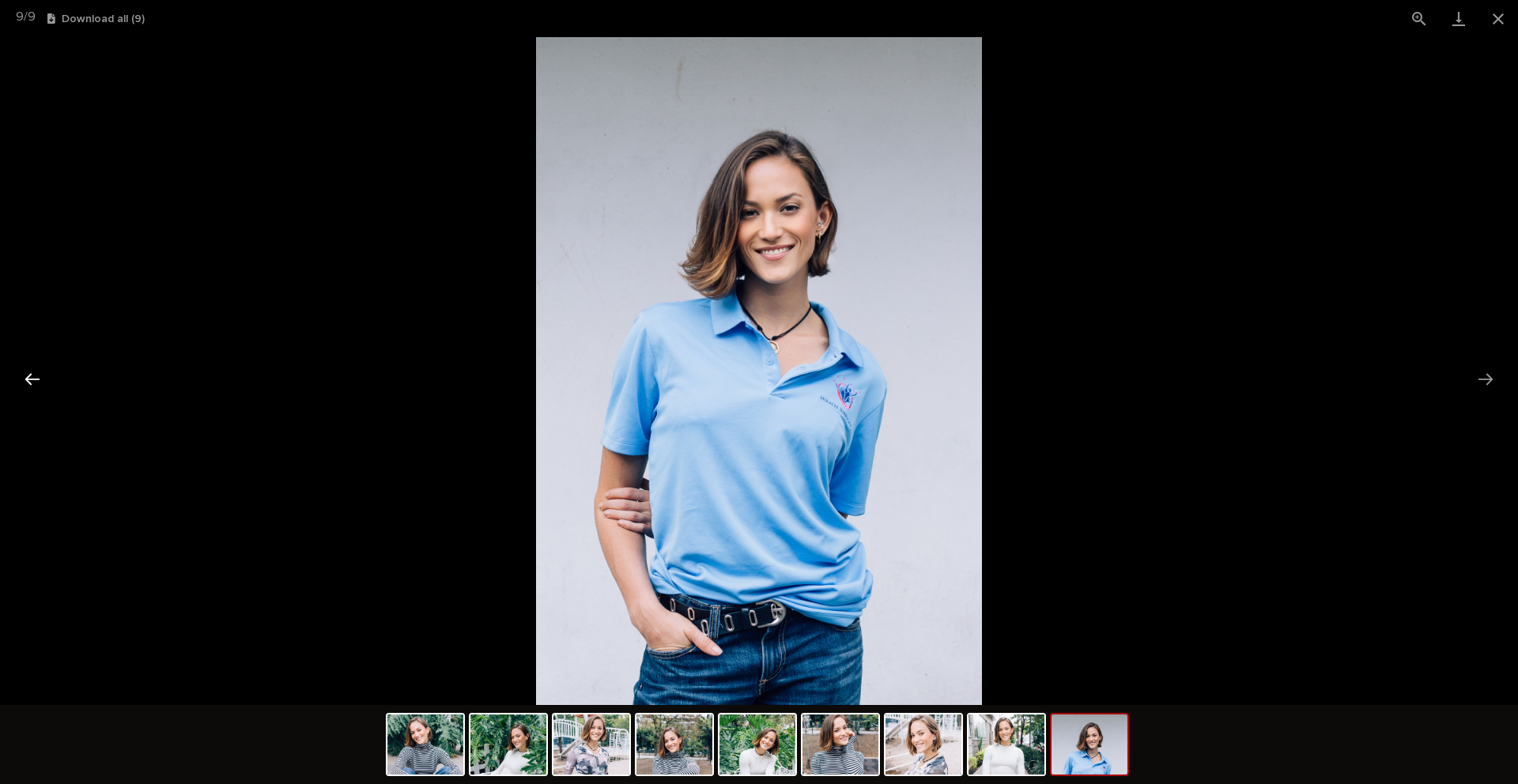
click at [23, 381] on button "Previous slide" at bounding box center [32, 379] width 34 height 31
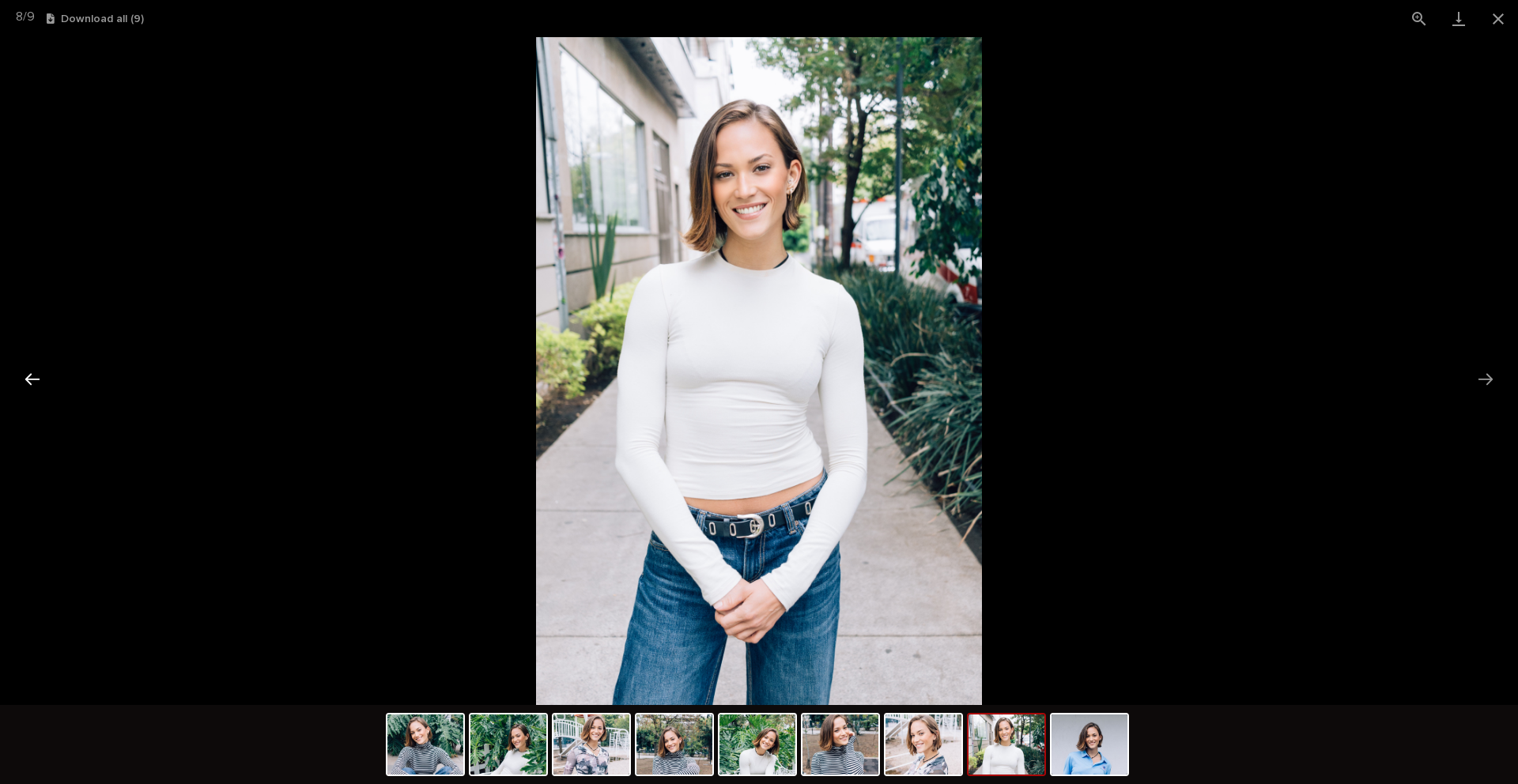
click at [23, 381] on button "Previous slide" at bounding box center [32, 379] width 34 height 31
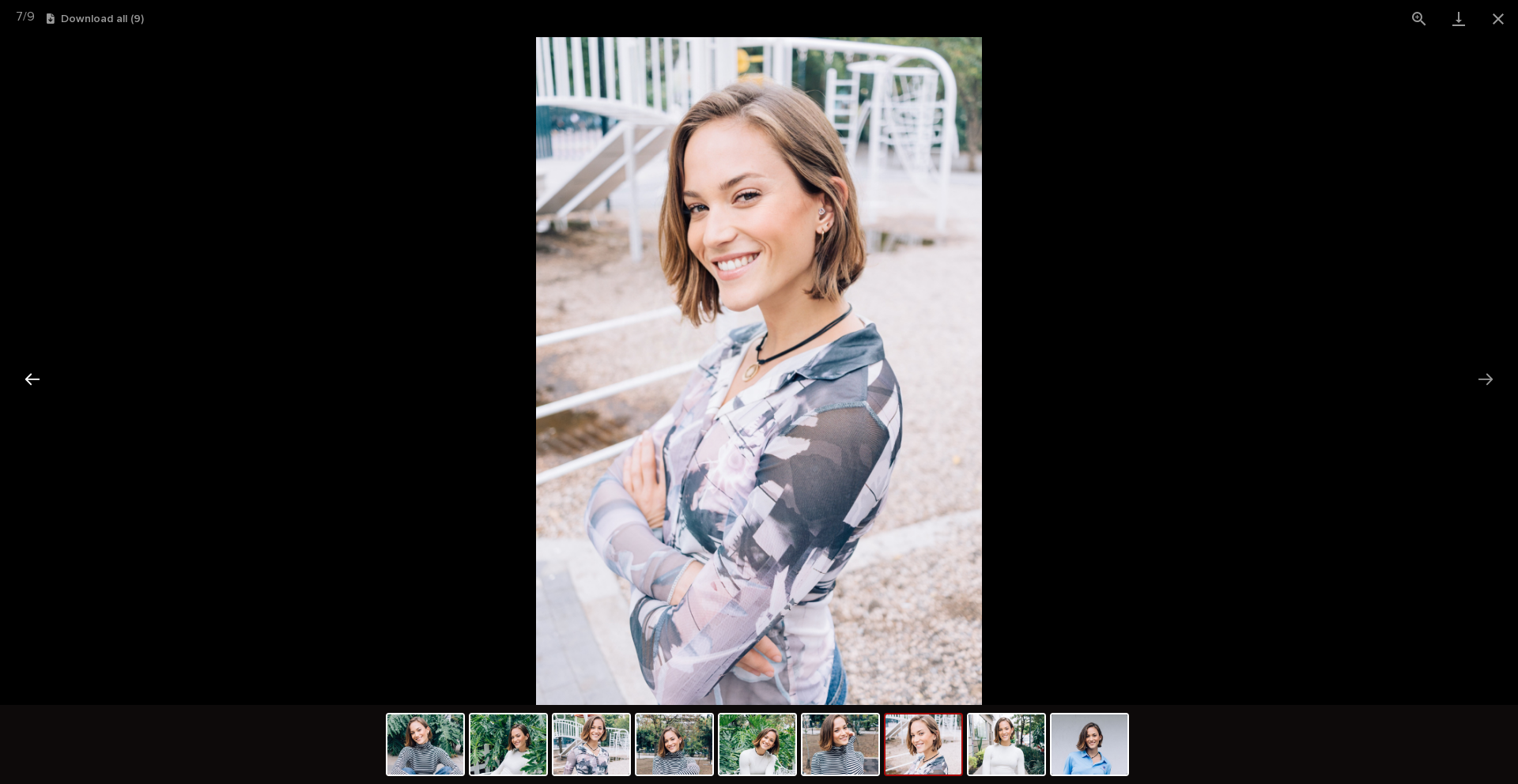
click at [23, 381] on button "Previous slide" at bounding box center [32, 379] width 34 height 31
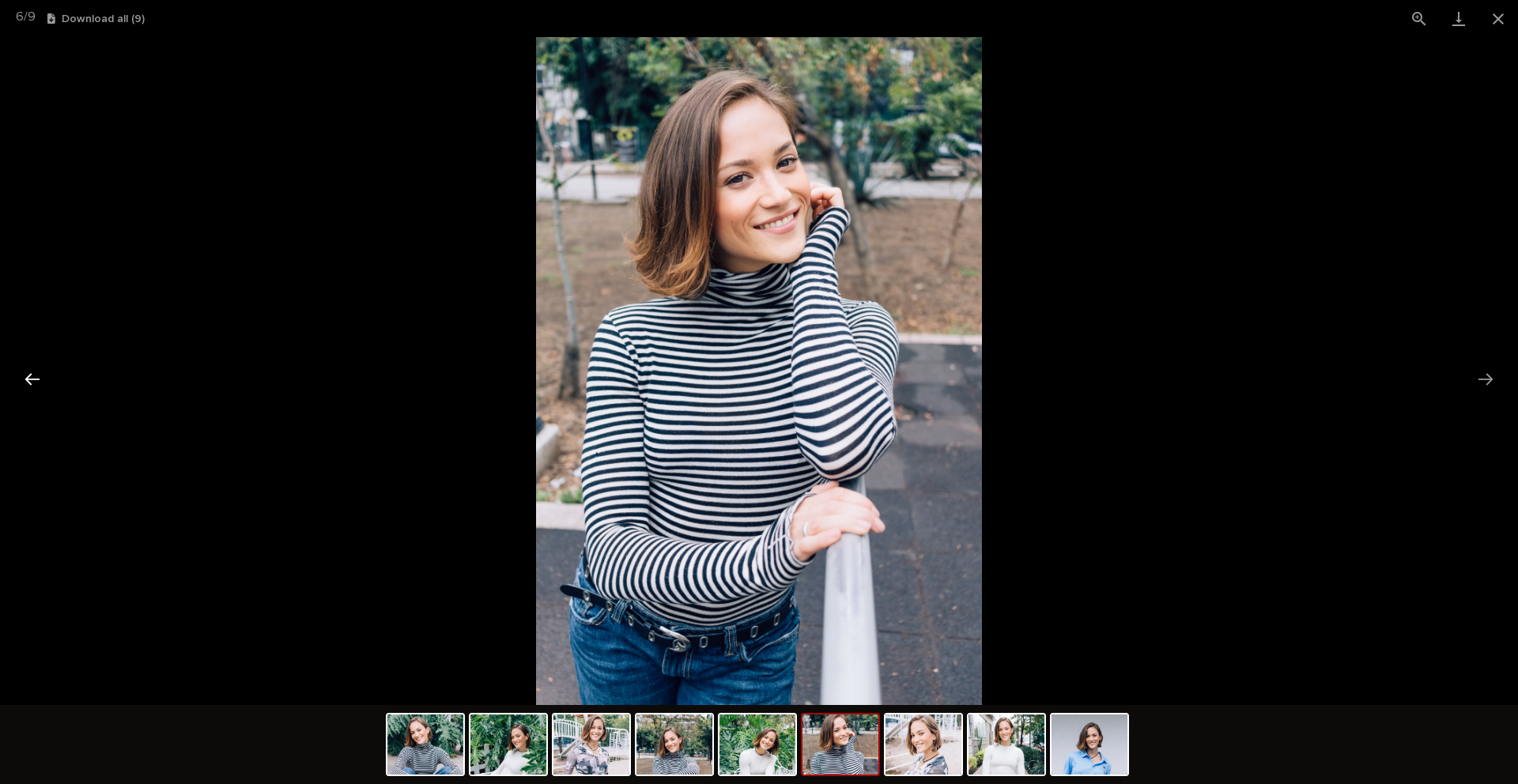
click at [23, 381] on button "Previous slide" at bounding box center [32, 379] width 34 height 31
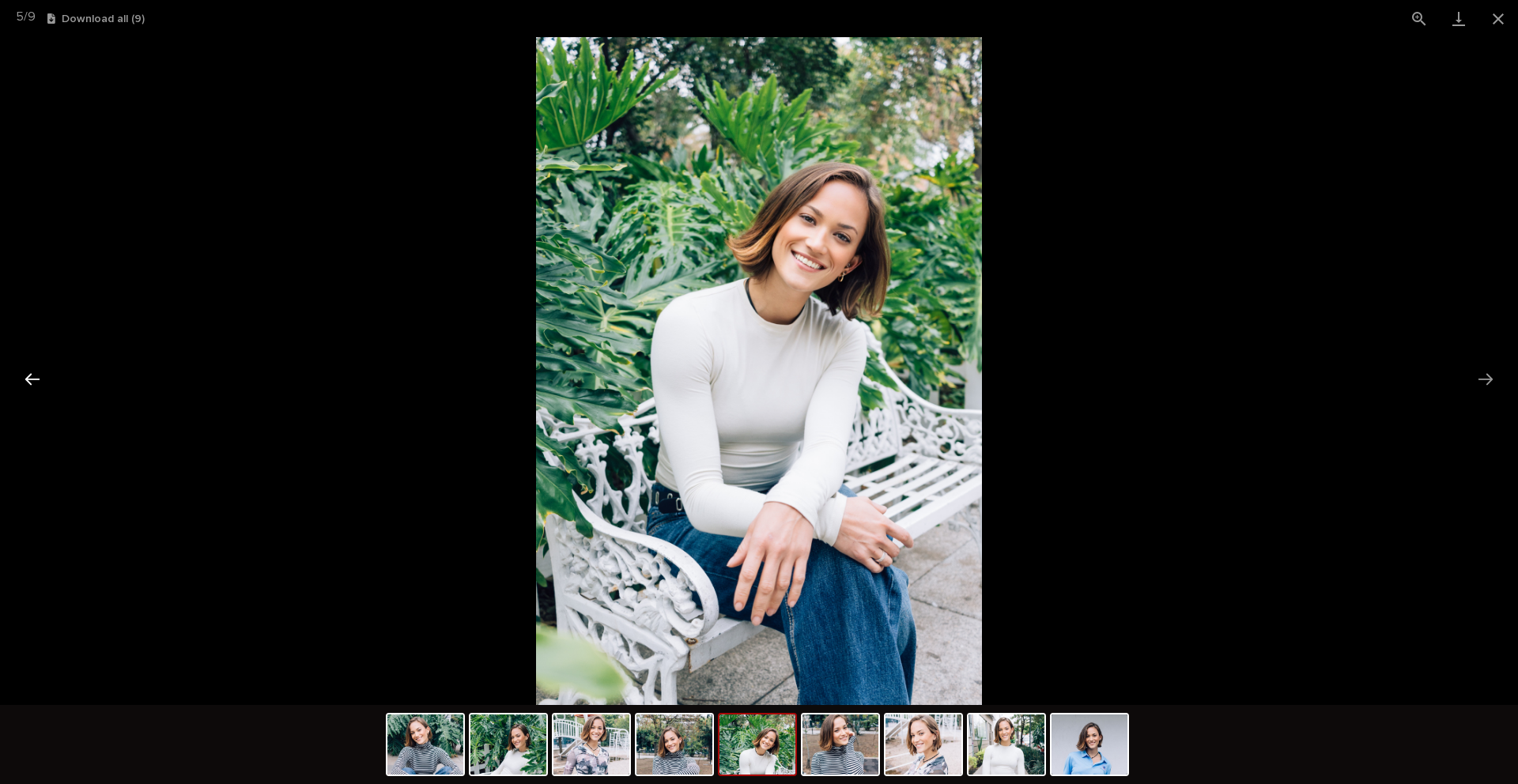
click at [23, 381] on button "Previous slide" at bounding box center [32, 379] width 34 height 31
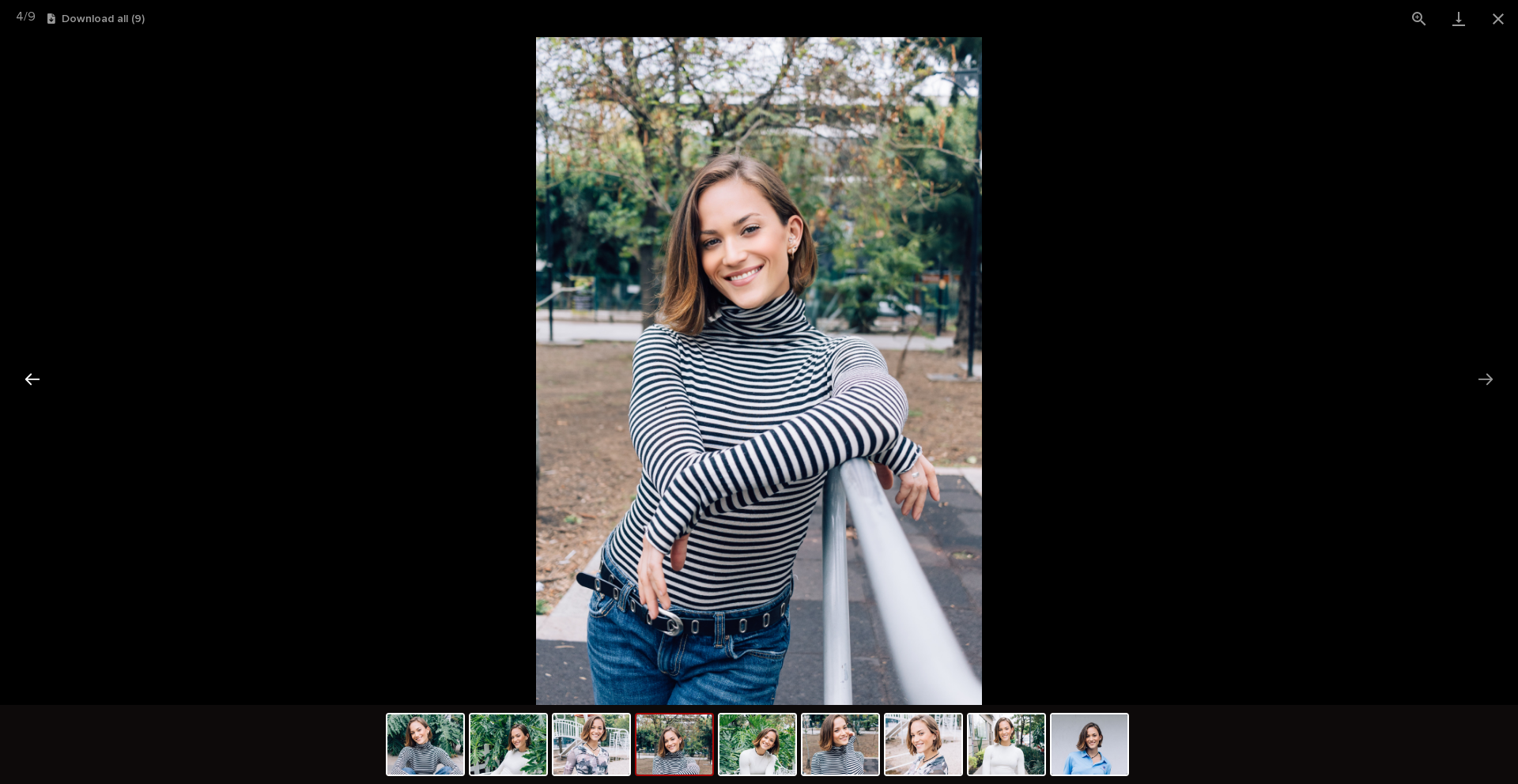
click at [23, 381] on button "Previous slide" at bounding box center [32, 379] width 34 height 31
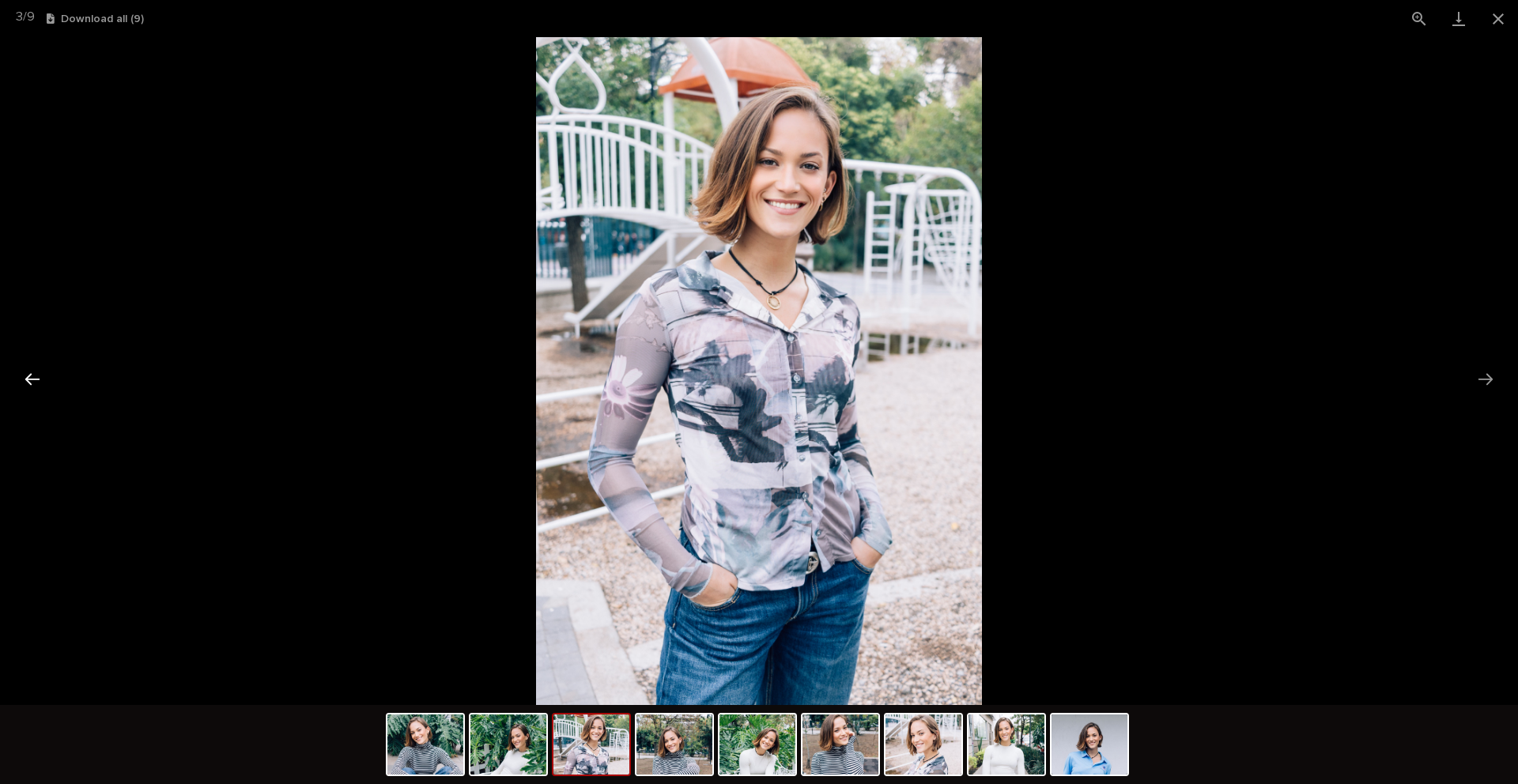
click at [23, 381] on button "Previous slide" at bounding box center [32, 379] width 34 height 31
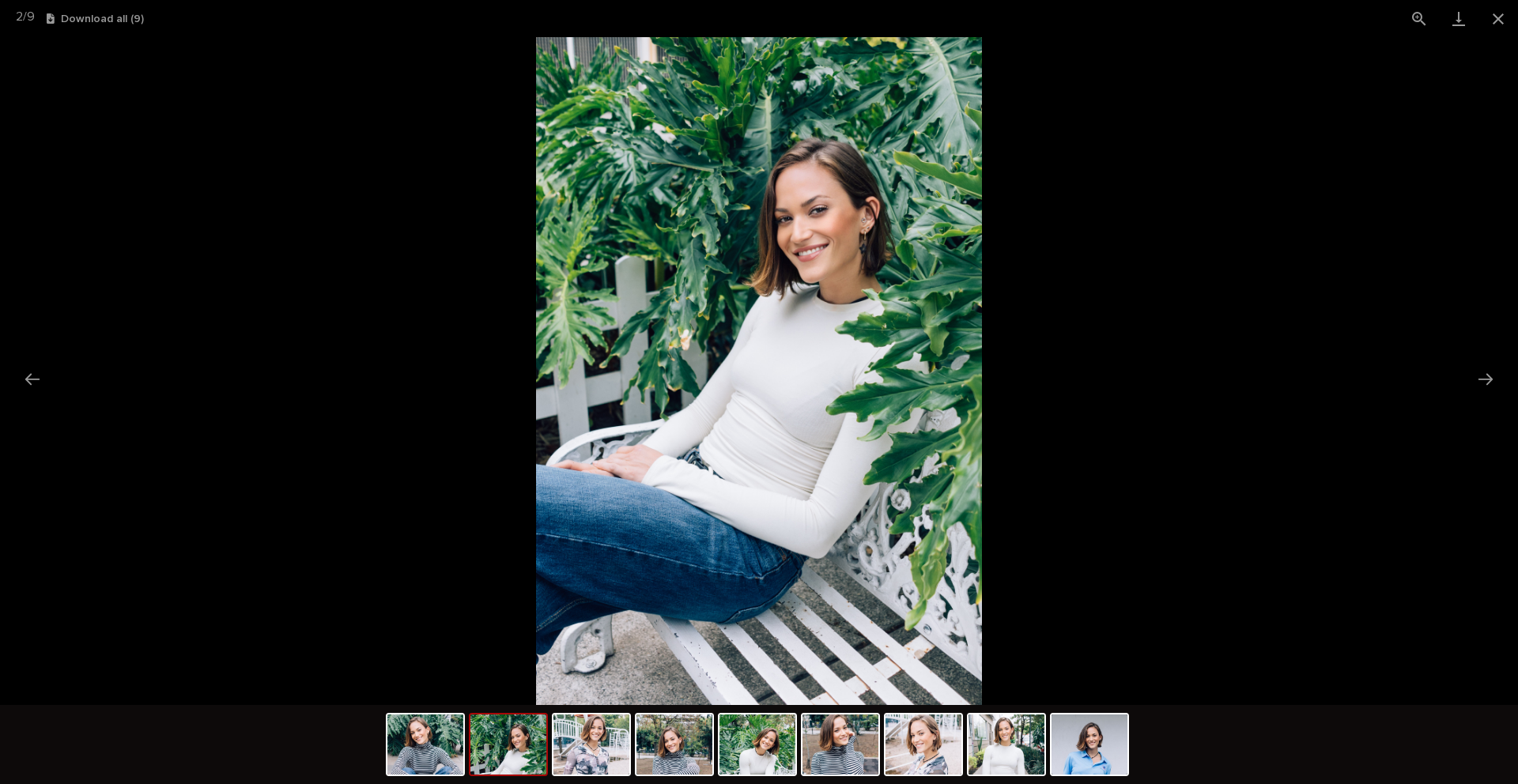
click at [1234, 168] on picture at bounding box center [759, 370] width 1518 height 668
